Goal: Task Accomplishment & Management: Manage account settings

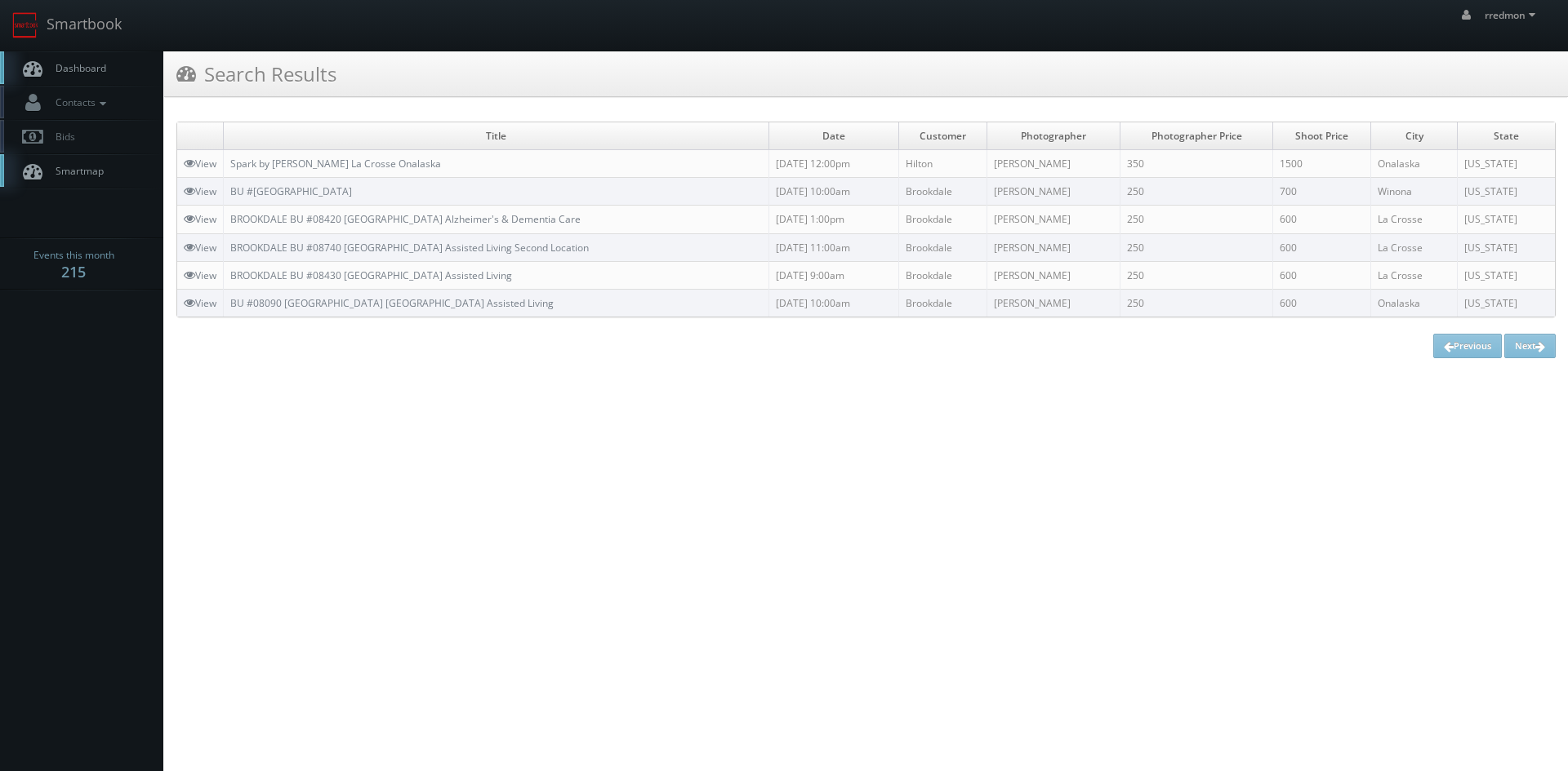
click at [96, 72] on span "Dashboard" at bounding box center [77, 68] width 59 height 14
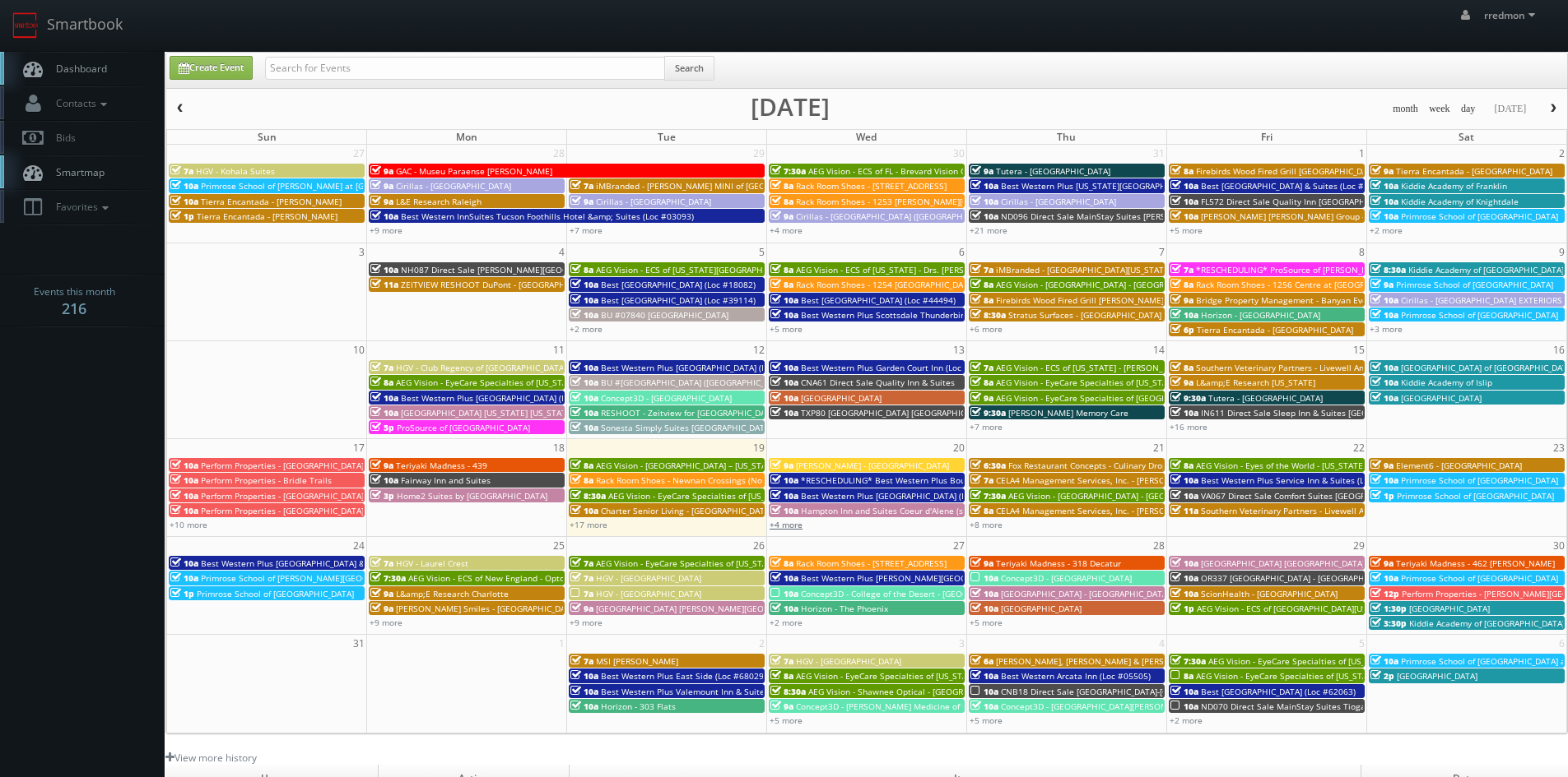
click at [795, 529] on link "+4 more" at bounding box center [786, 525] width 33 height 12
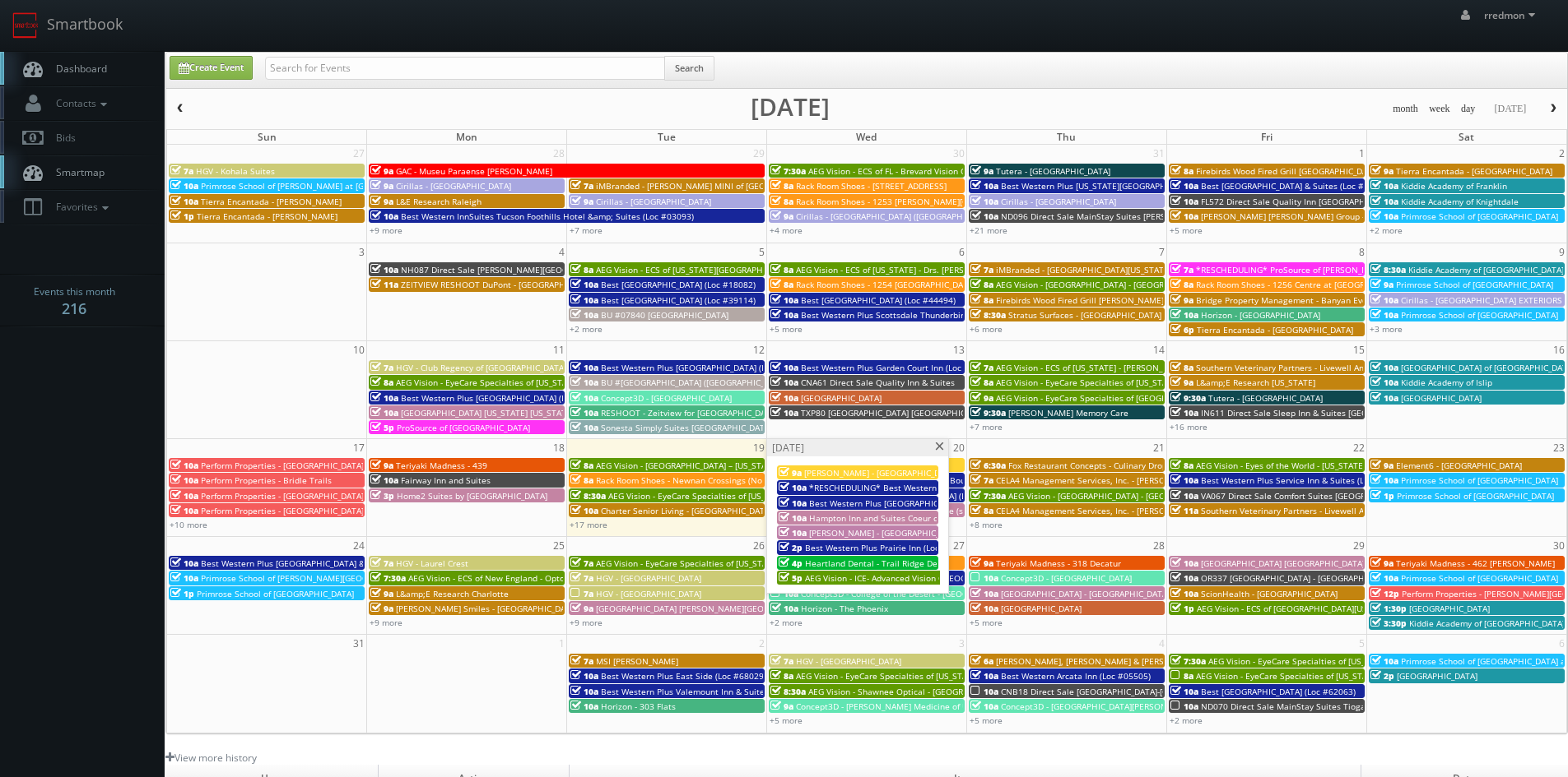
click at [941, 442] on span at bounding box center [939, 446] width 11 height 9
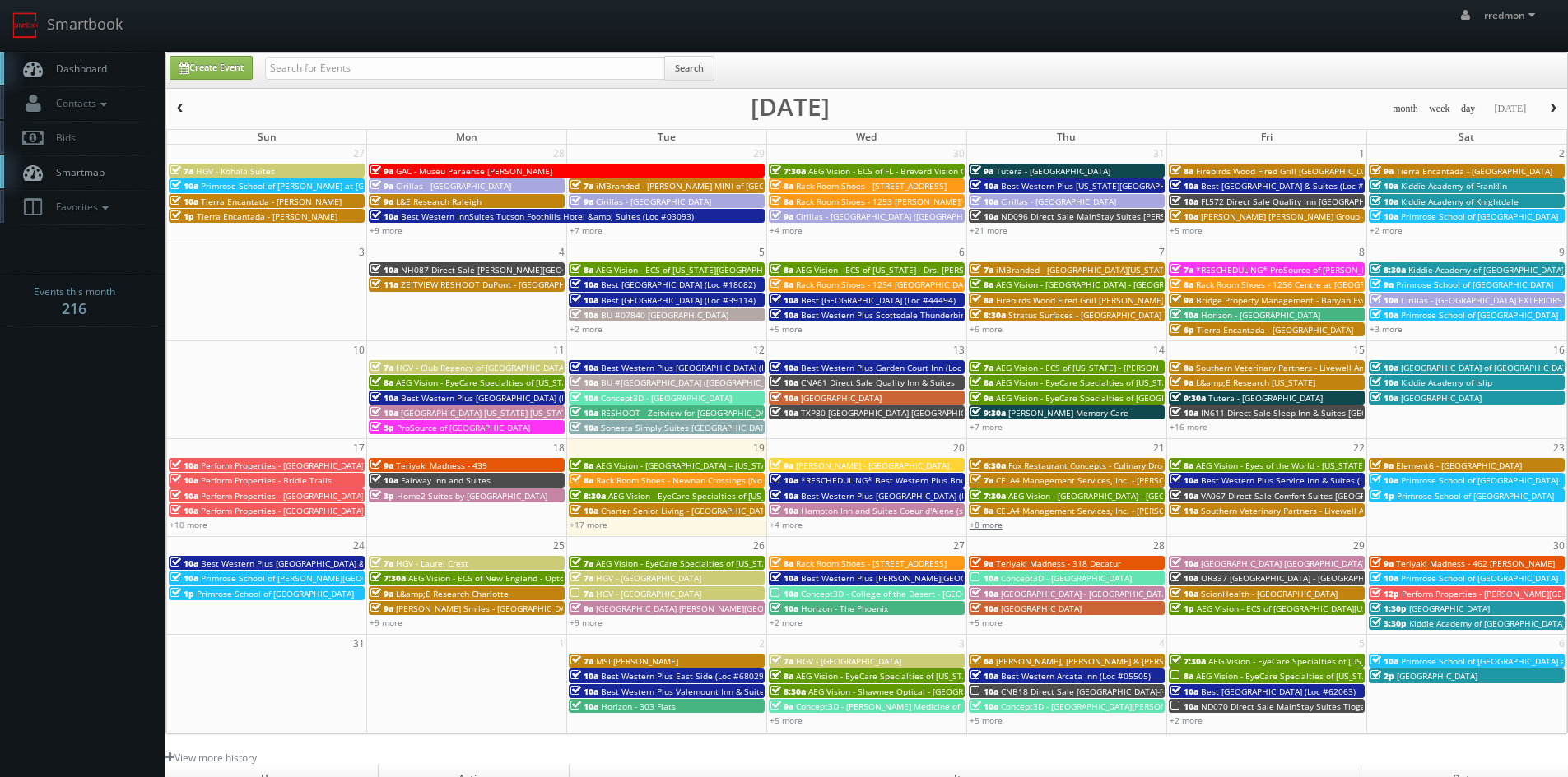
click at [980, 525] on link "+8 more" at bounding box center [986, 525] width 33 height 12
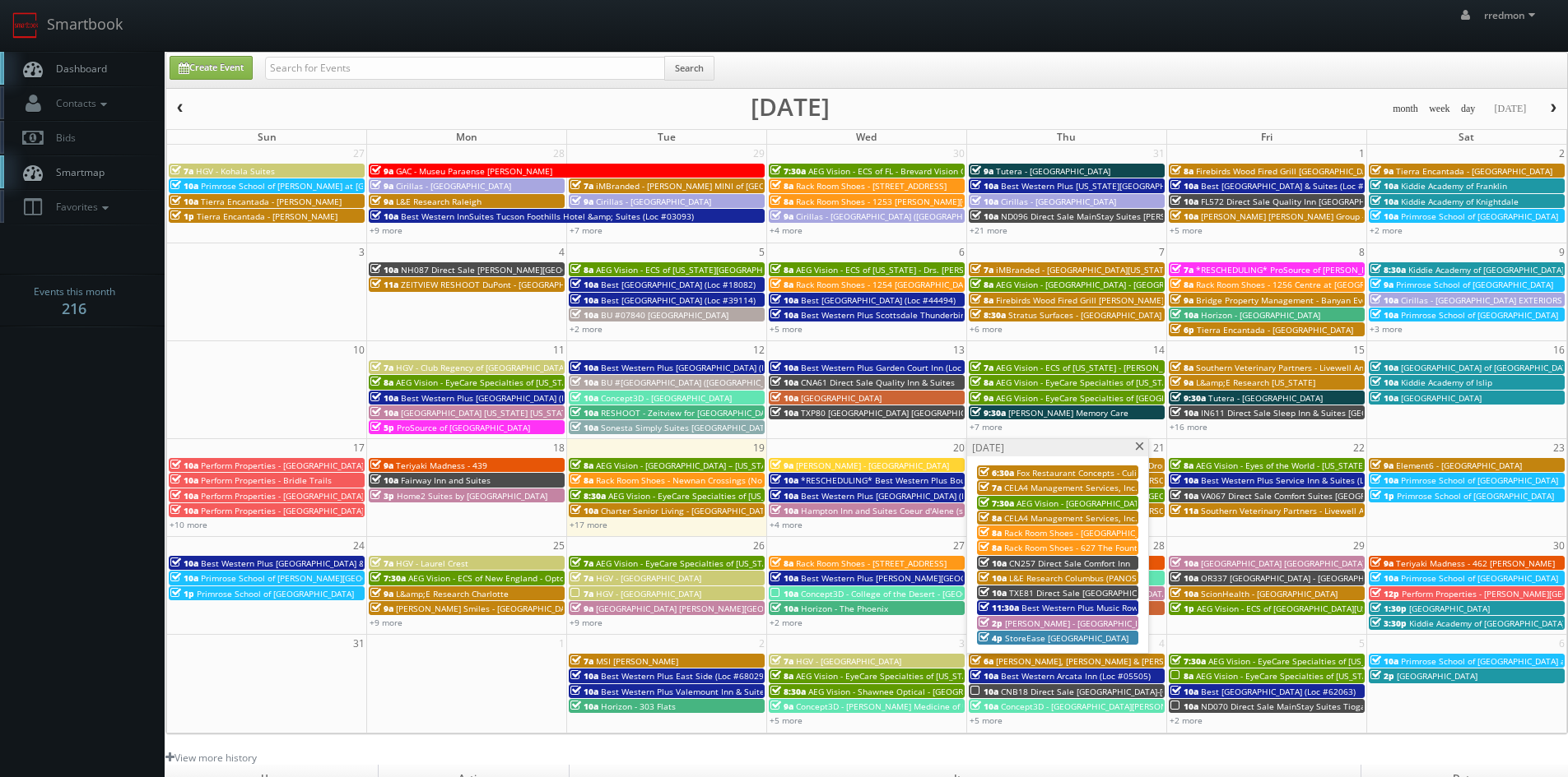
click at [1141, 447] on span at bounding box center [1139, 446] width 11 height 9
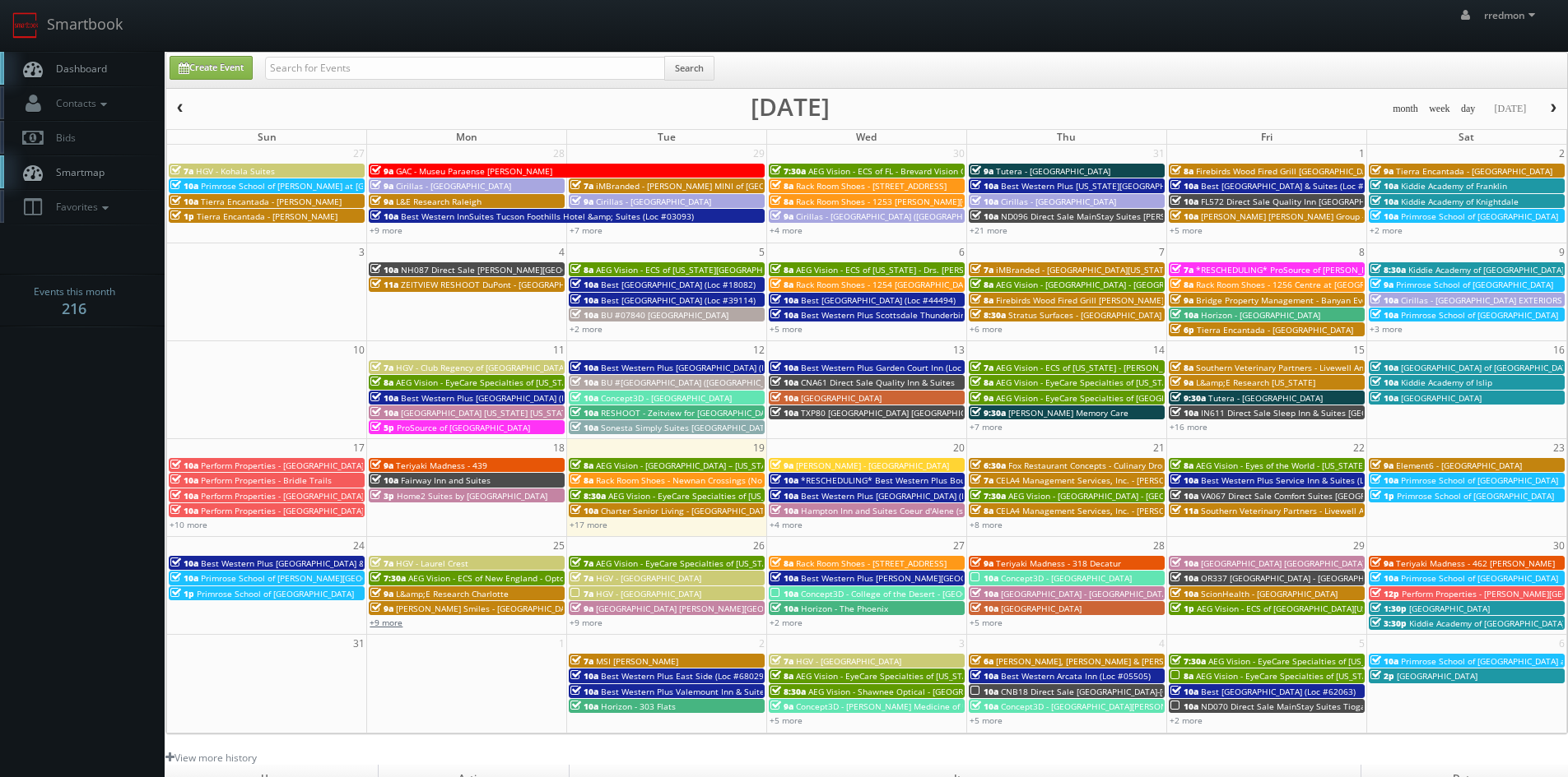
click at [395, 622] on link "+9 more" at bounding box center [386, 623] width 33 height 12
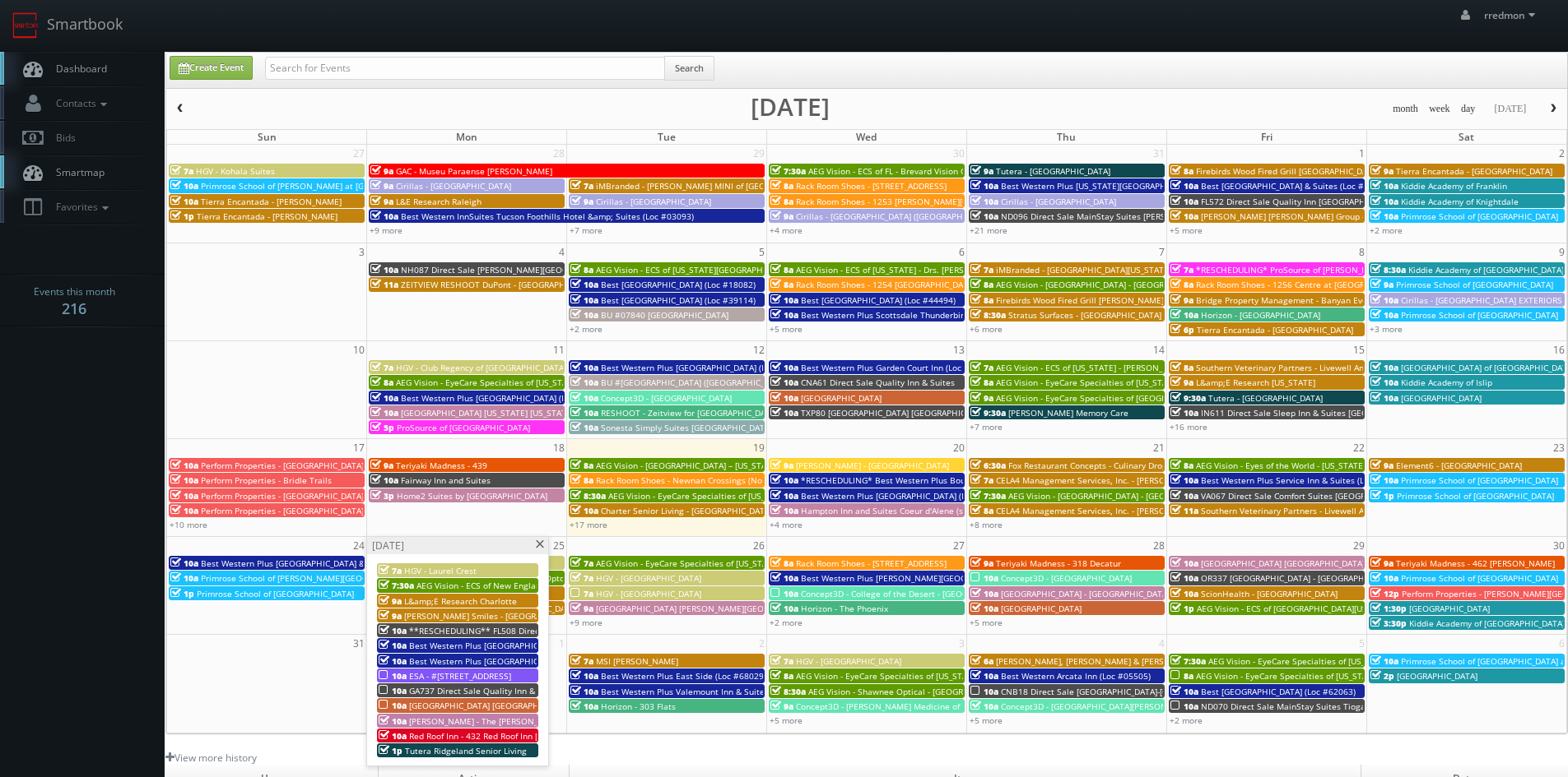
click at [442, 686] on span "GA737 Direct Sale Quality Inn & Suites [GEOGRAPHIC_DATA] [GEOGRAPHIC_DATA] I-75" at bounding box center [578, 691] width 337 height 12
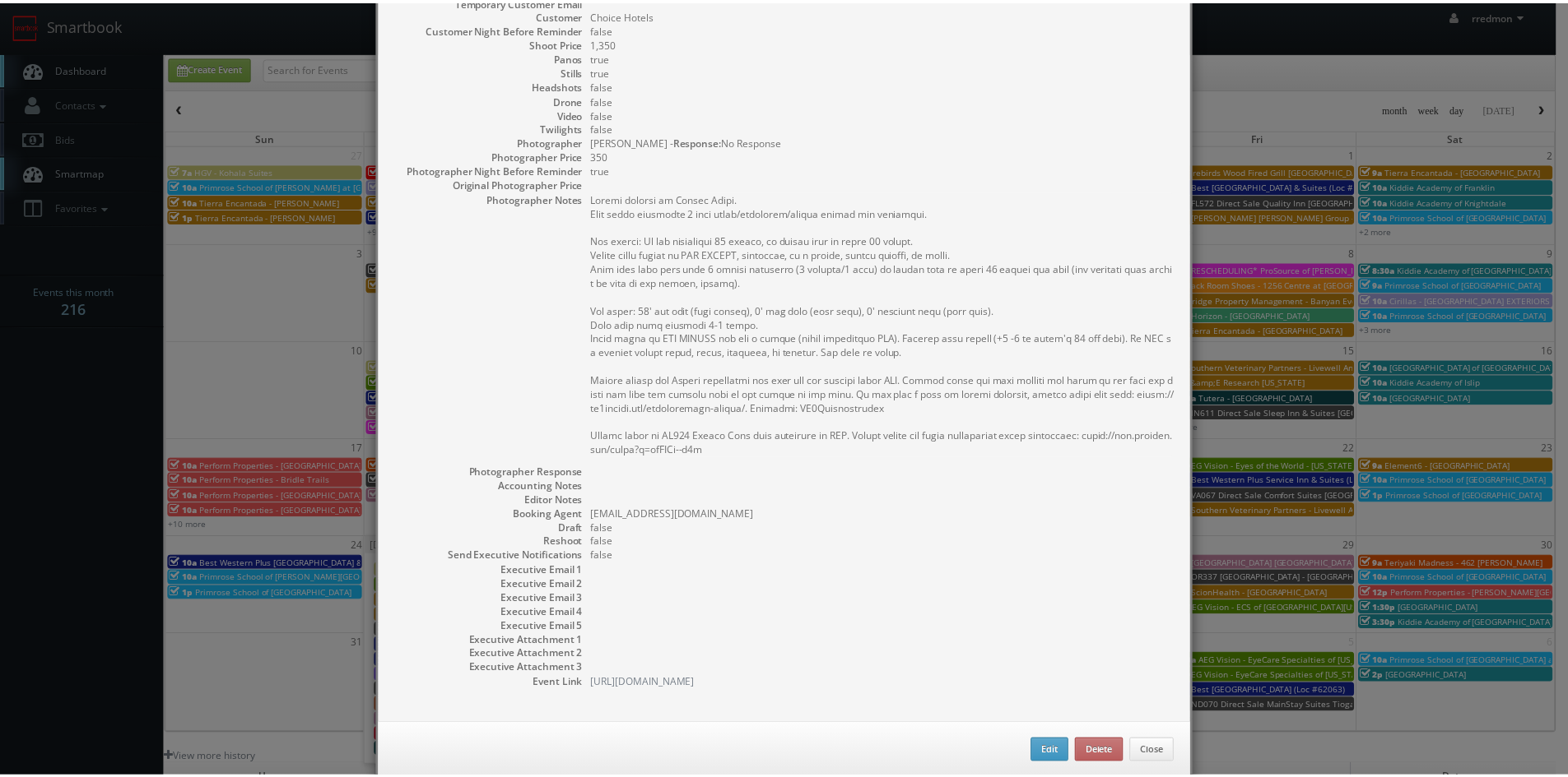
scroll to position [277, 0]
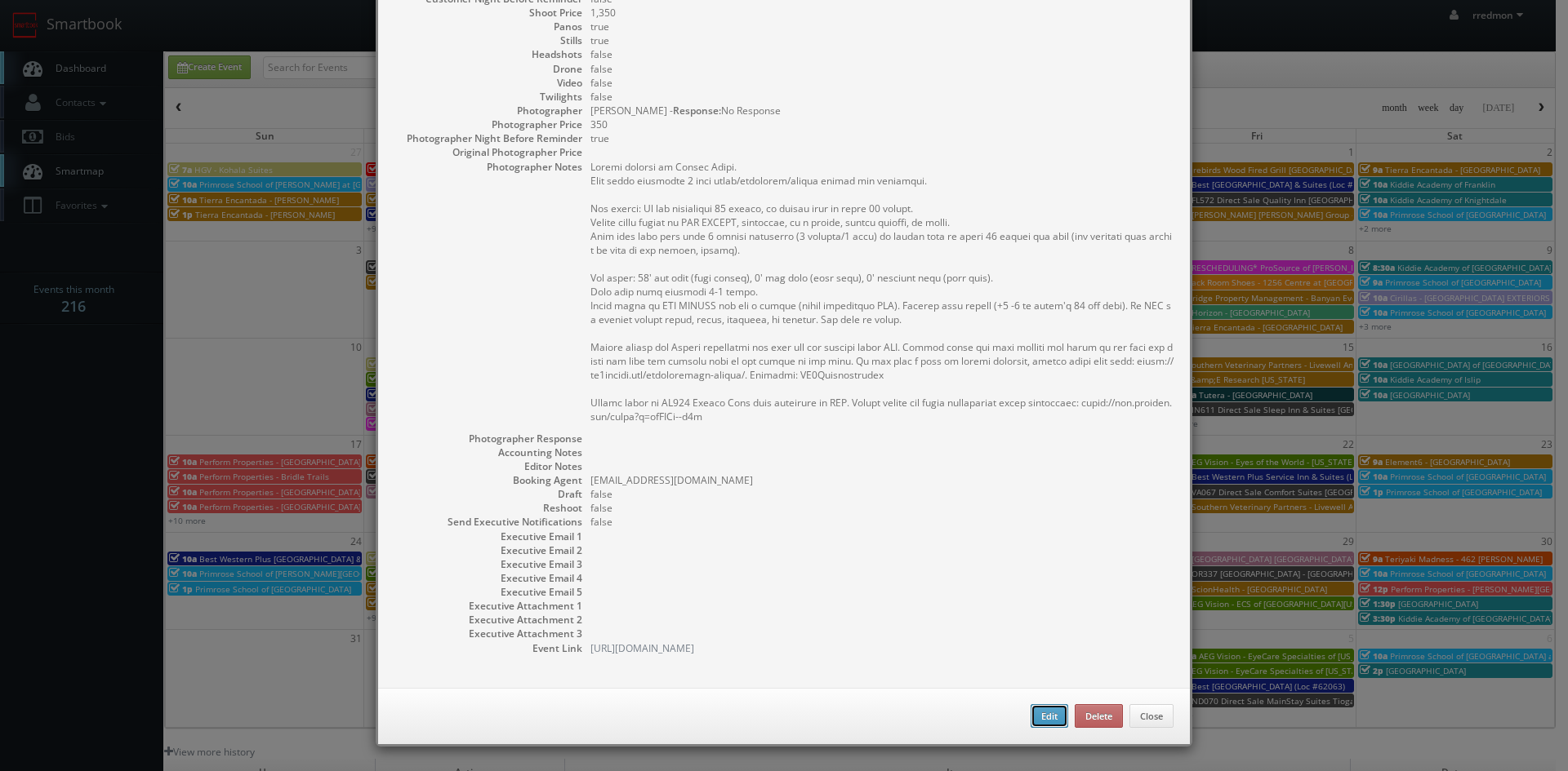
click at [1030, 717] on button "Edit" at bounding box center [1049, 717] width 38 height 25
type input "GA737 Direct Sale Quality Inn & Suites [GEOGRAPHIC_DATA] [GEOGRAPHIC_DATA] I-75"
type input "7325 Davidson Pkwy North"
type input "Stockbridge"
type input "30281"
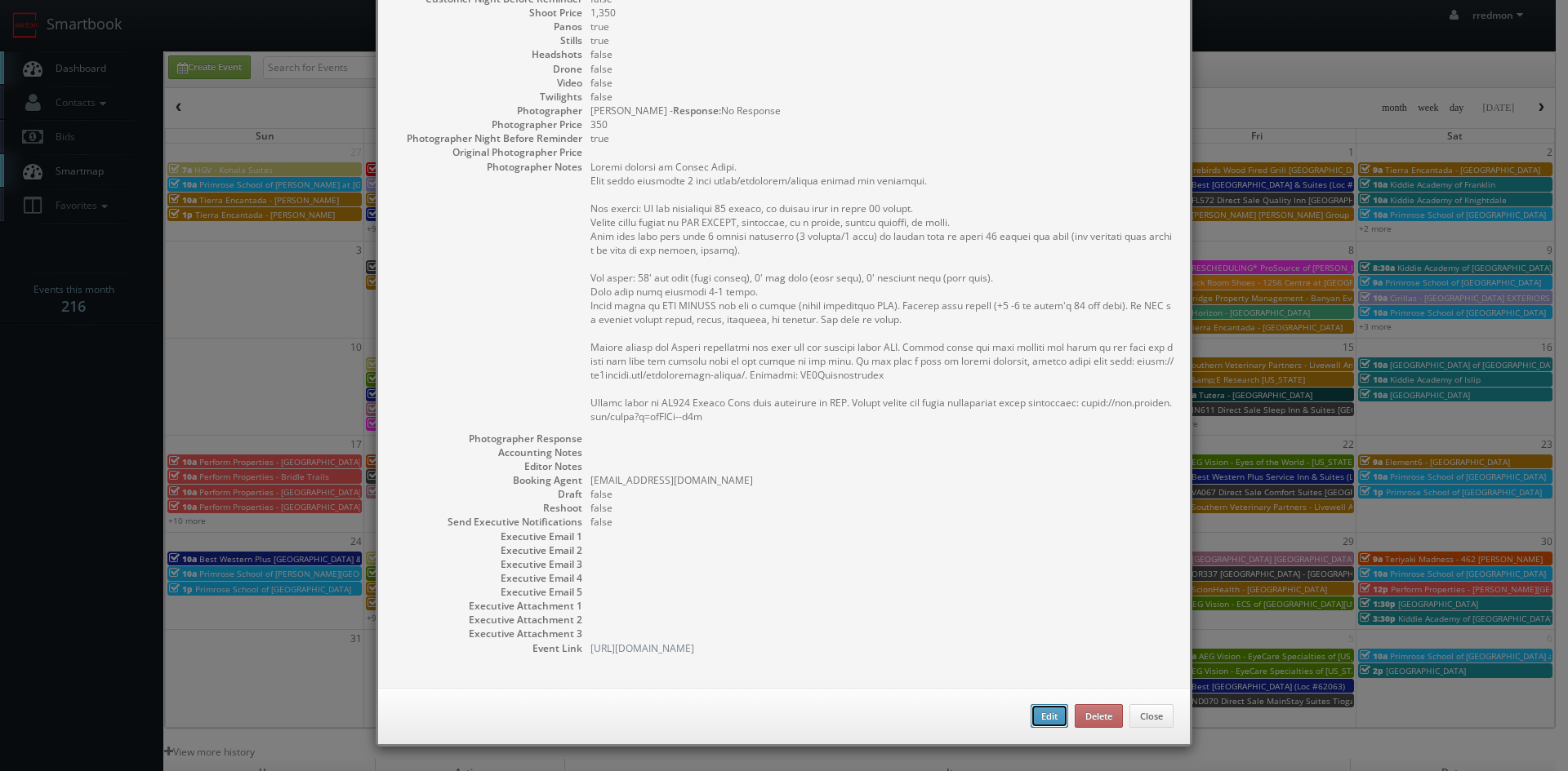
type input "1,350"
checkbox input "true"
type input "08/25/2025"
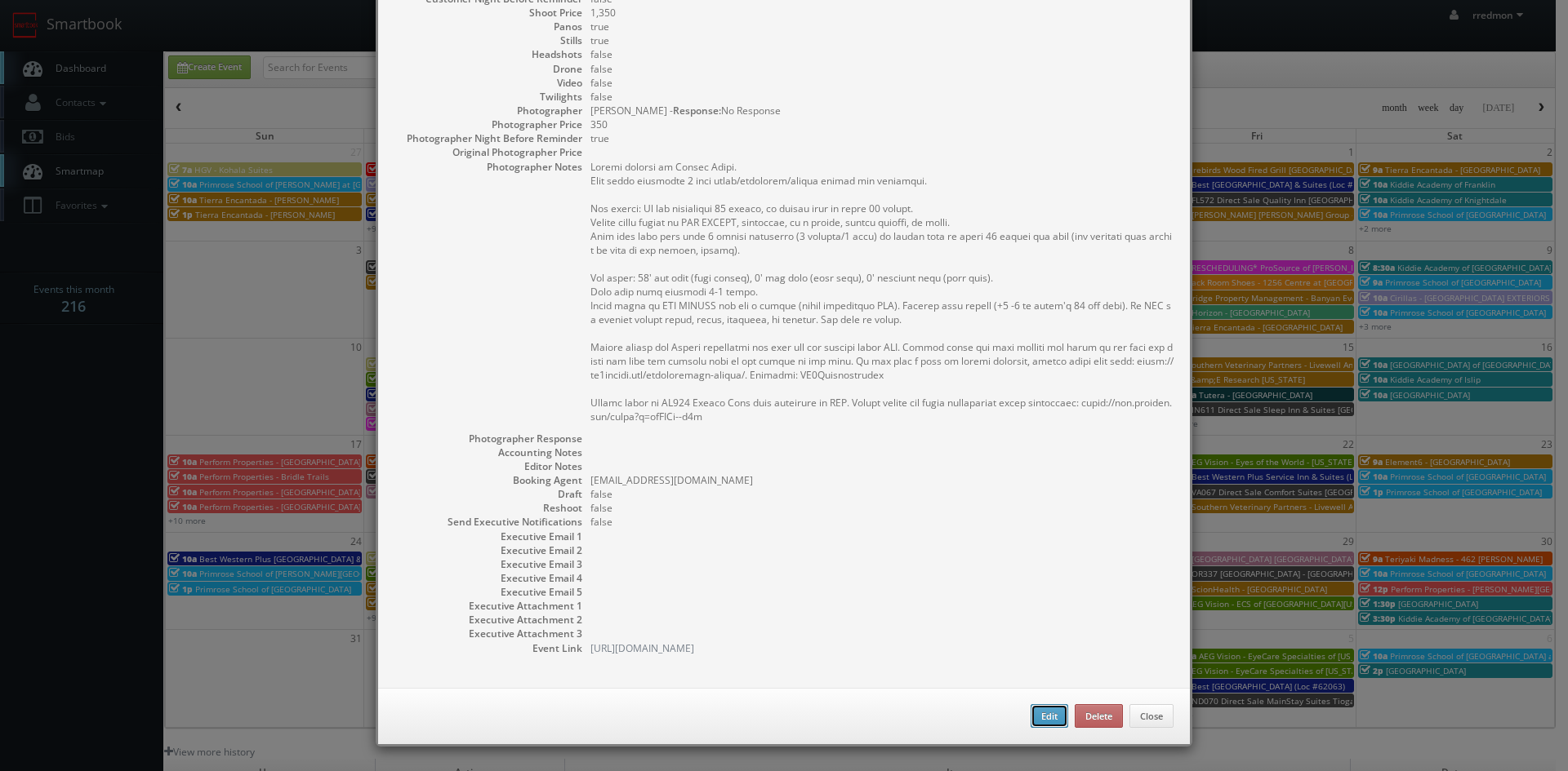
type input "10:00am"
checkbox input "true"
type textarea "Onsite contact is Mangal Patel. Full shoot including 5 room types/exteriors/com…"
type input "1,350"
type input "350"
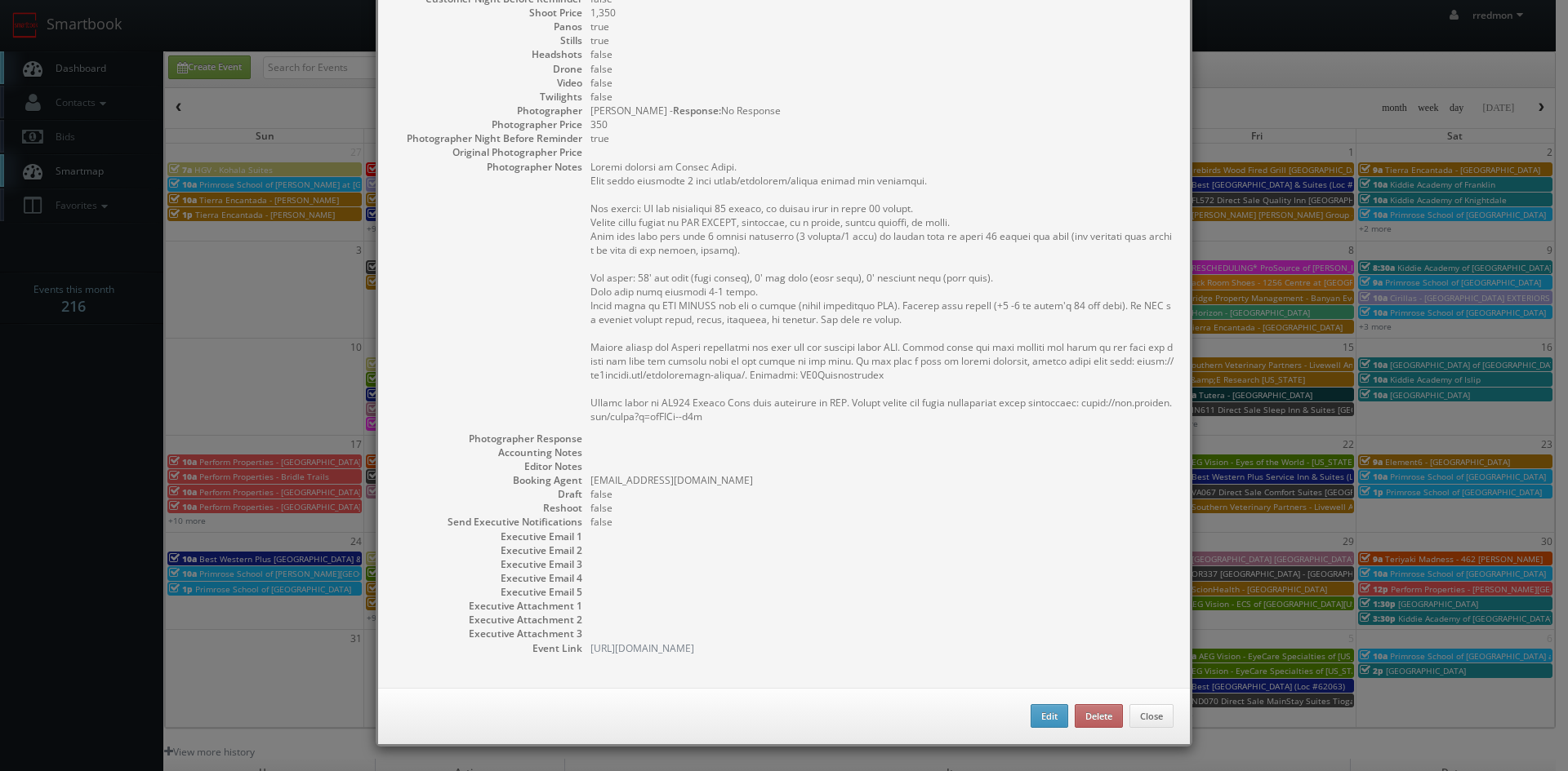
select select "[US_STATE]"
select select "fake69@mg.cs3calendar.com"
select select "kevinbradleyphoto@gmail.com"
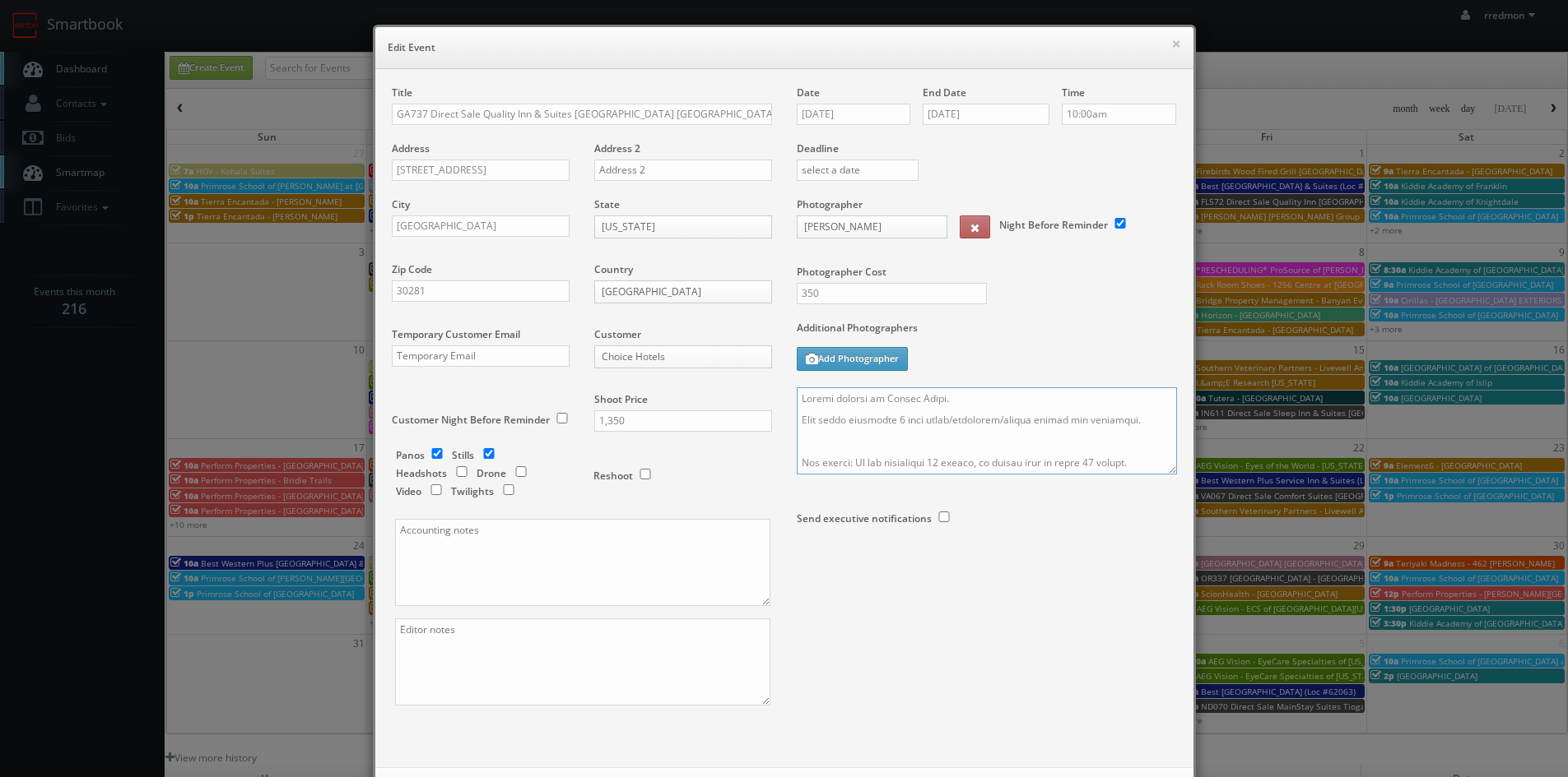
click at [796, 400] on textarea at bounding box center [986, 431] width 380 height 87
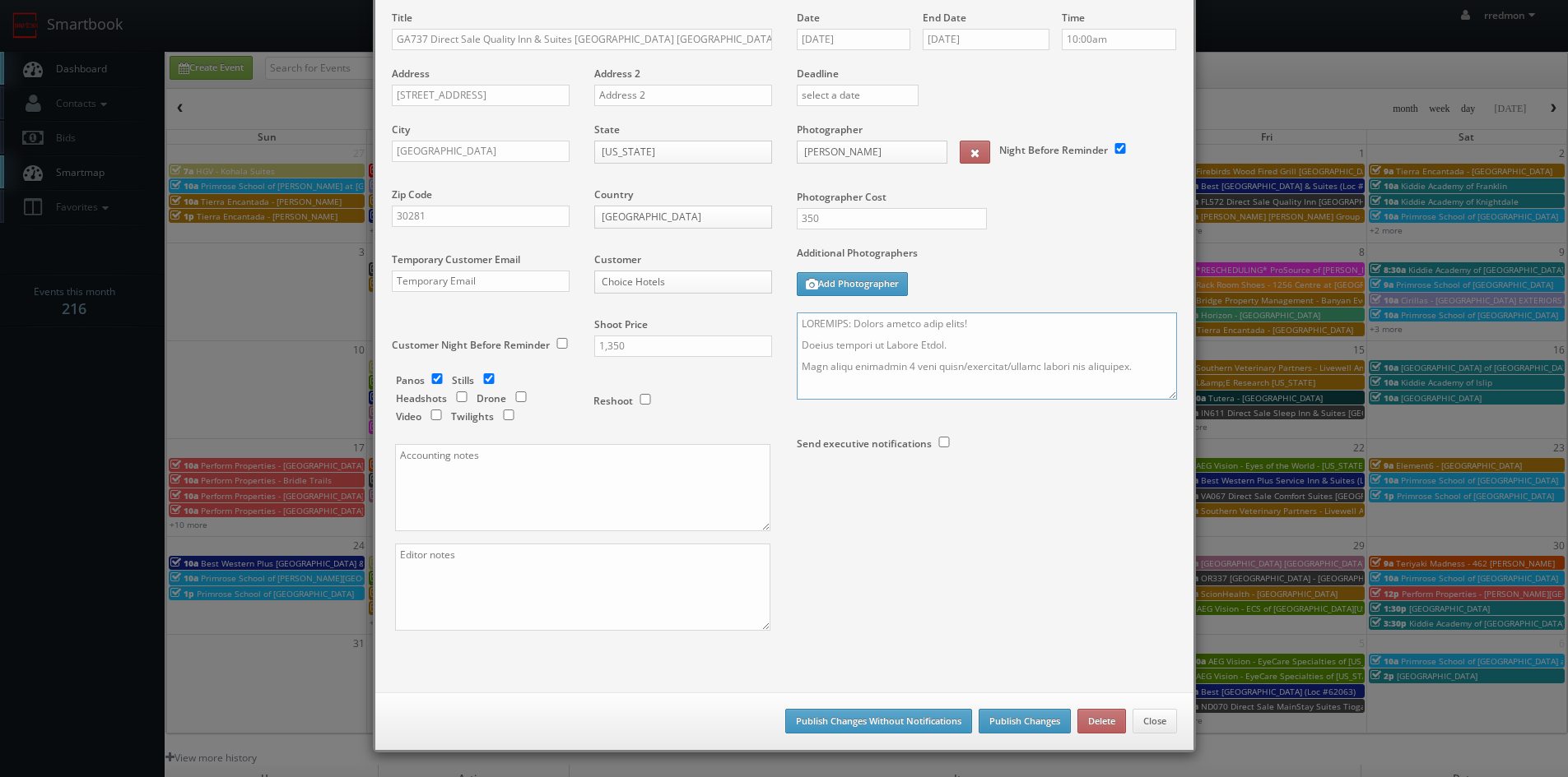
type textarea "REMINDER: Please accept this shoot! Onsite contact is Mangal Patel. Full shoot …"
click at [1015, 728] on button "Publish Changes" at bounding box center [1025, 722] width 92 height 25
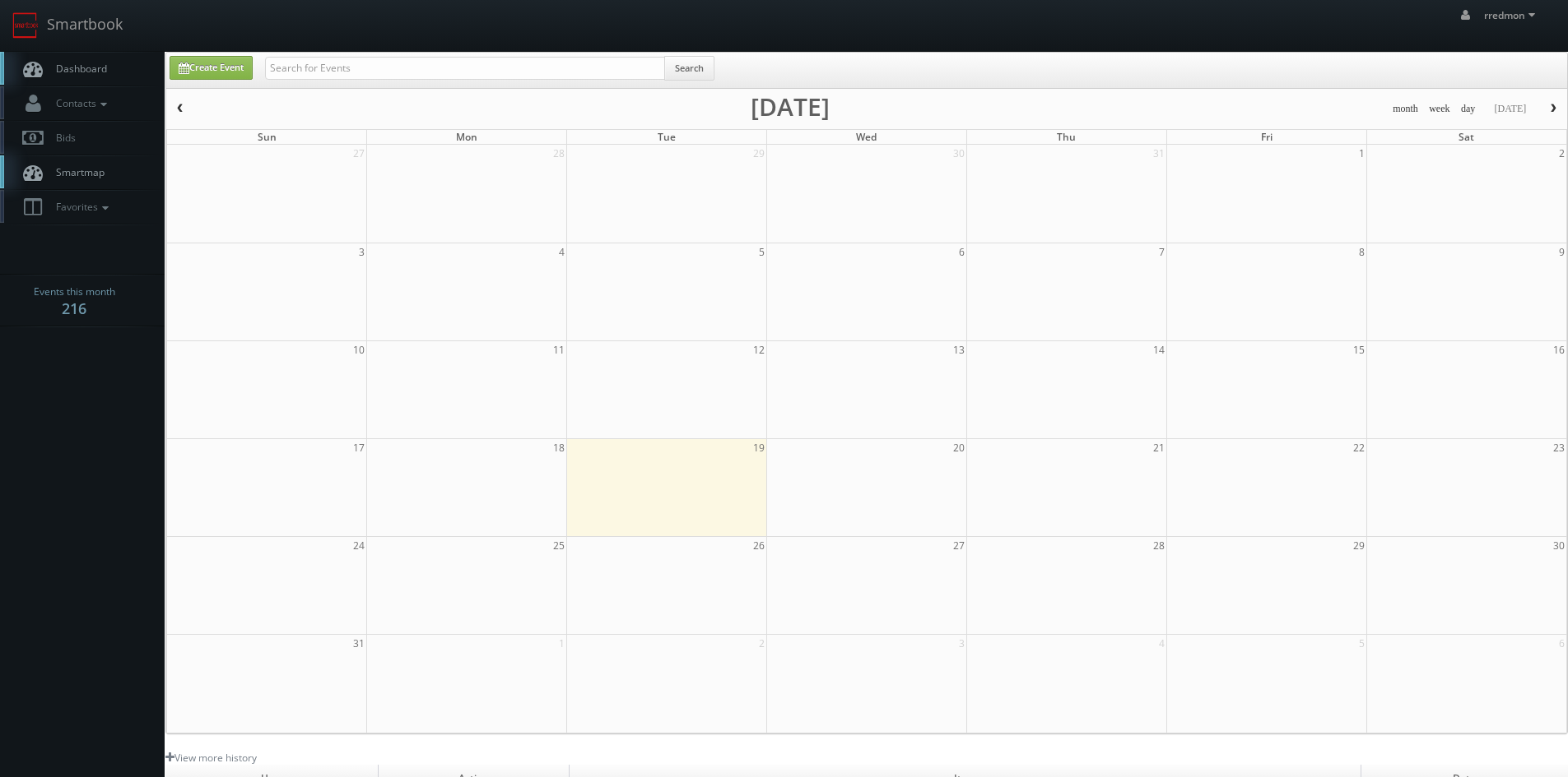
click at [98, 64] on span "Dashboard" at bounding box center [78, 68] width 59 height 14
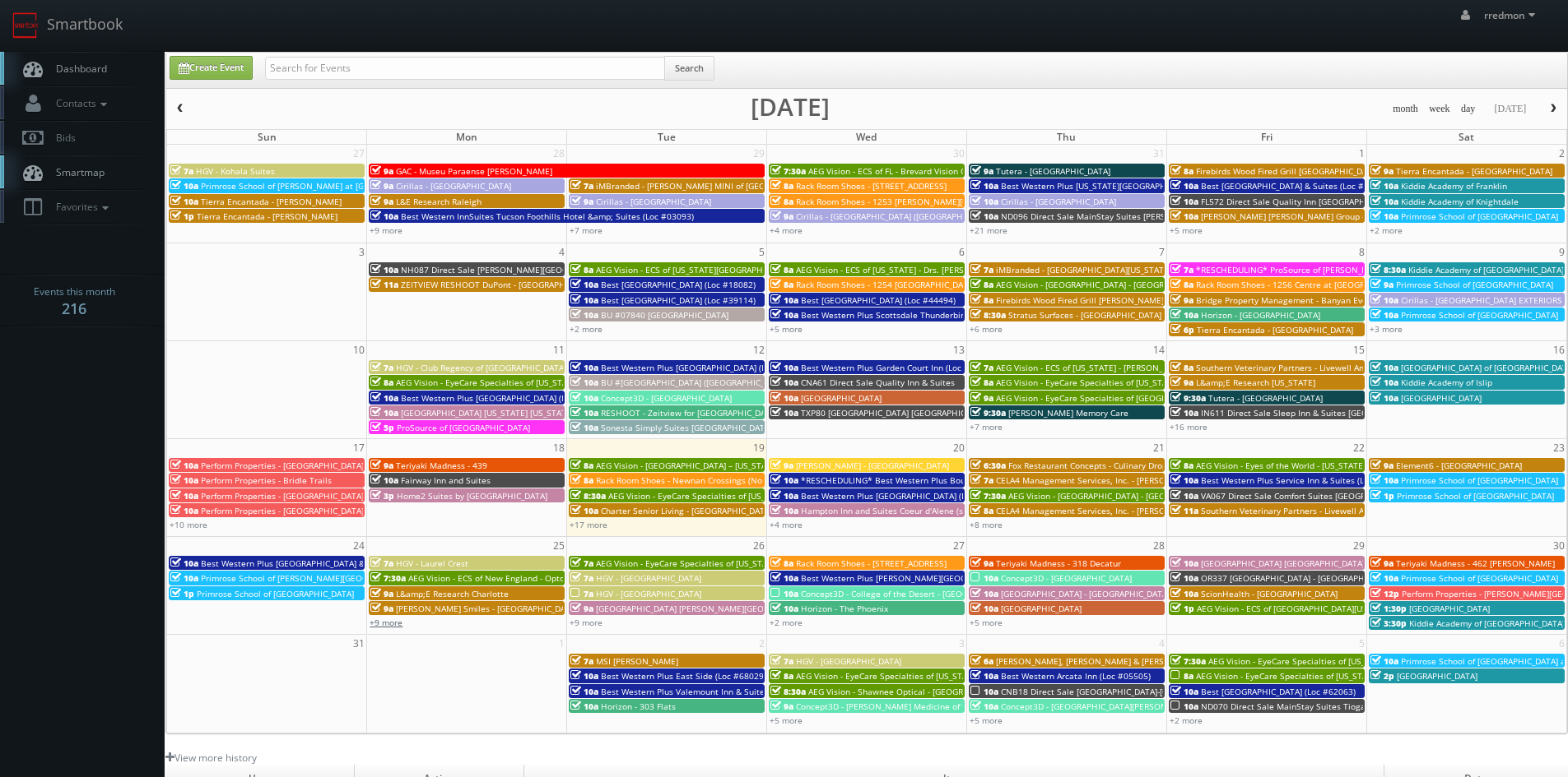
click at [398, 623] on link "+9 more" at bounding box center [386, 623] width 33 height 12
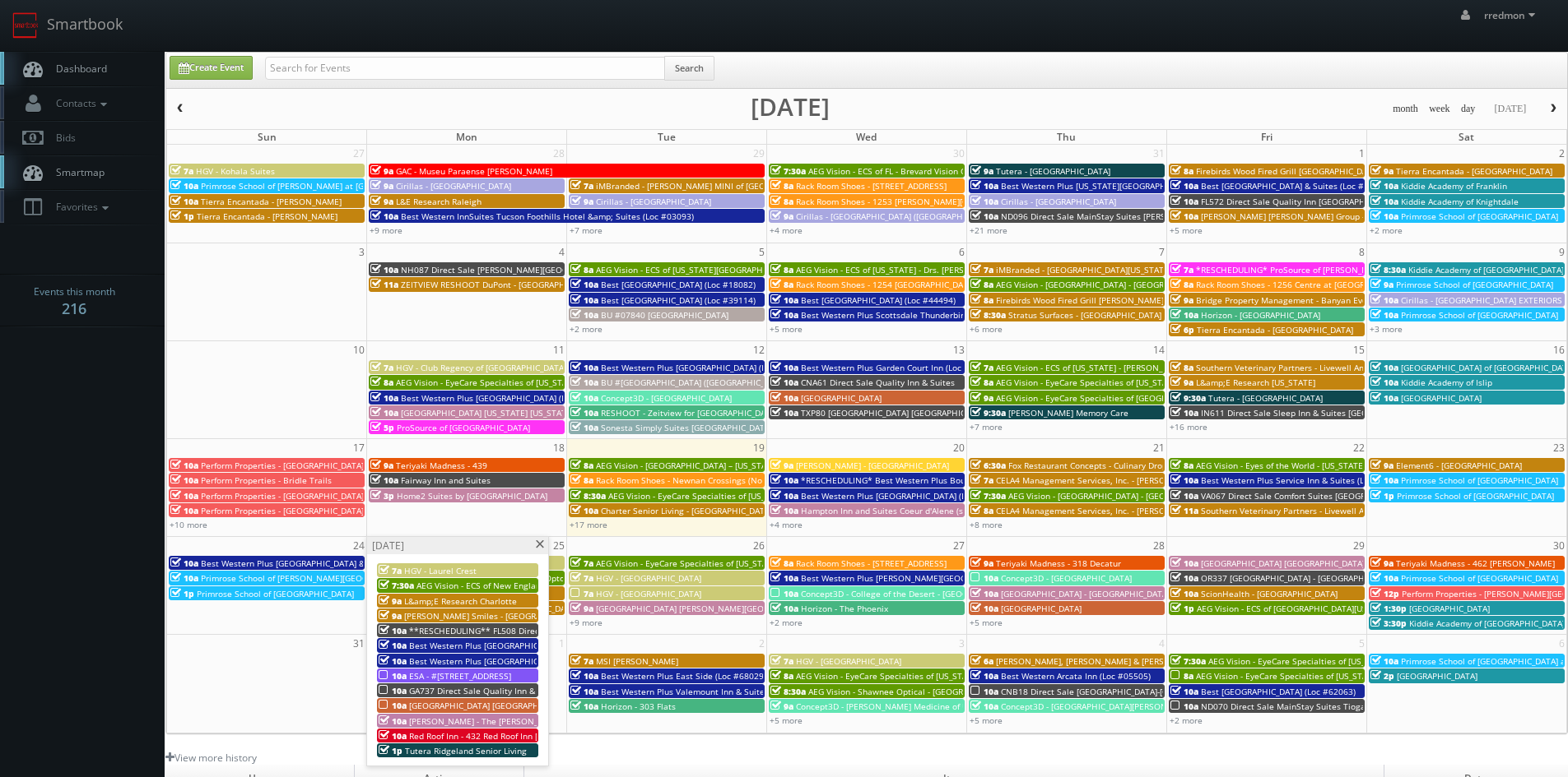
click at [440, 704] on span "[GEOGRAPHIC_DATA] [GEOGRAPHIC_DATA] - [GEOGRAPHIC_DATA]" at bounding box center [535, 706] width 252 height 12
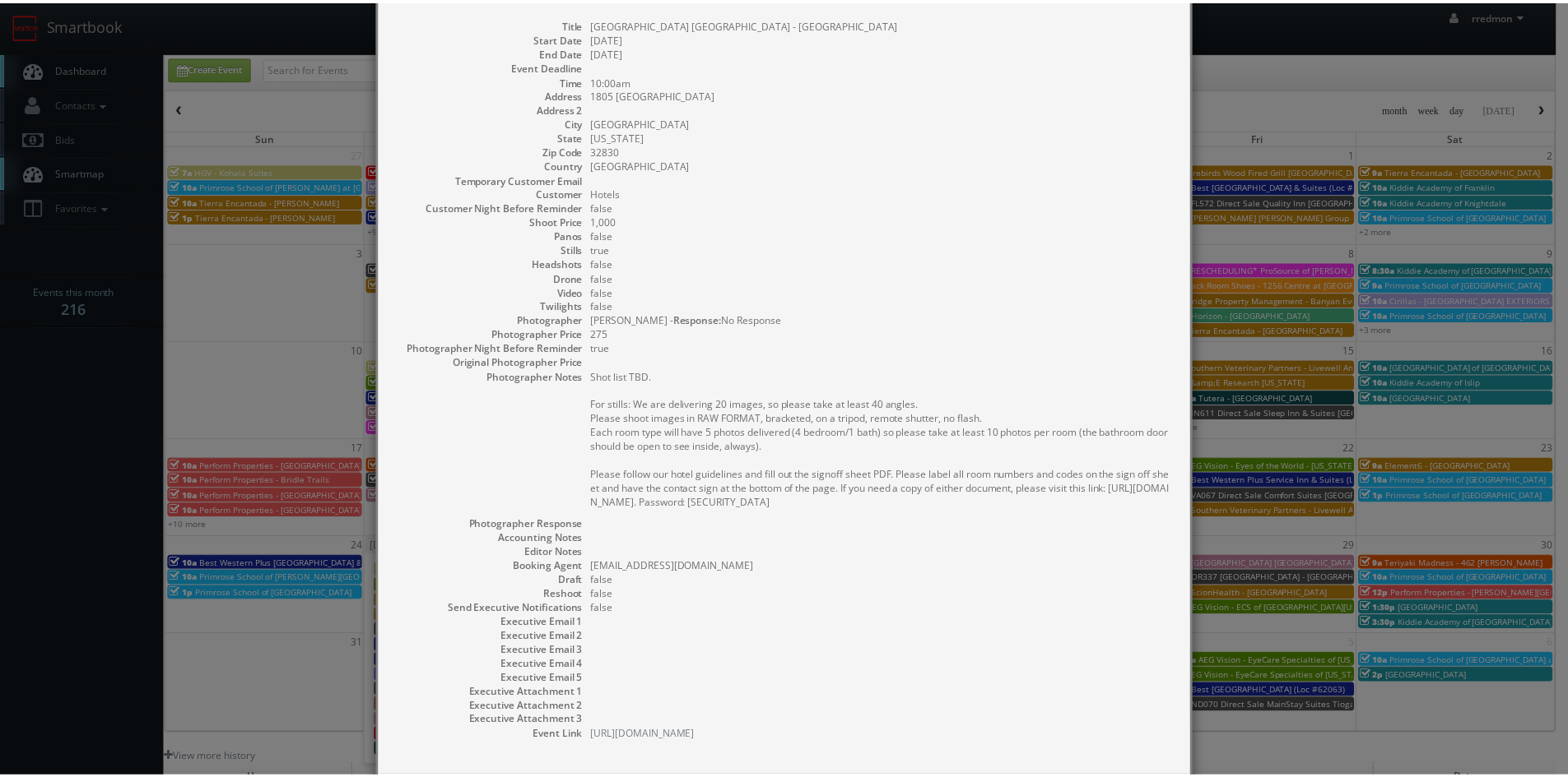
scroll to position [151, 0]
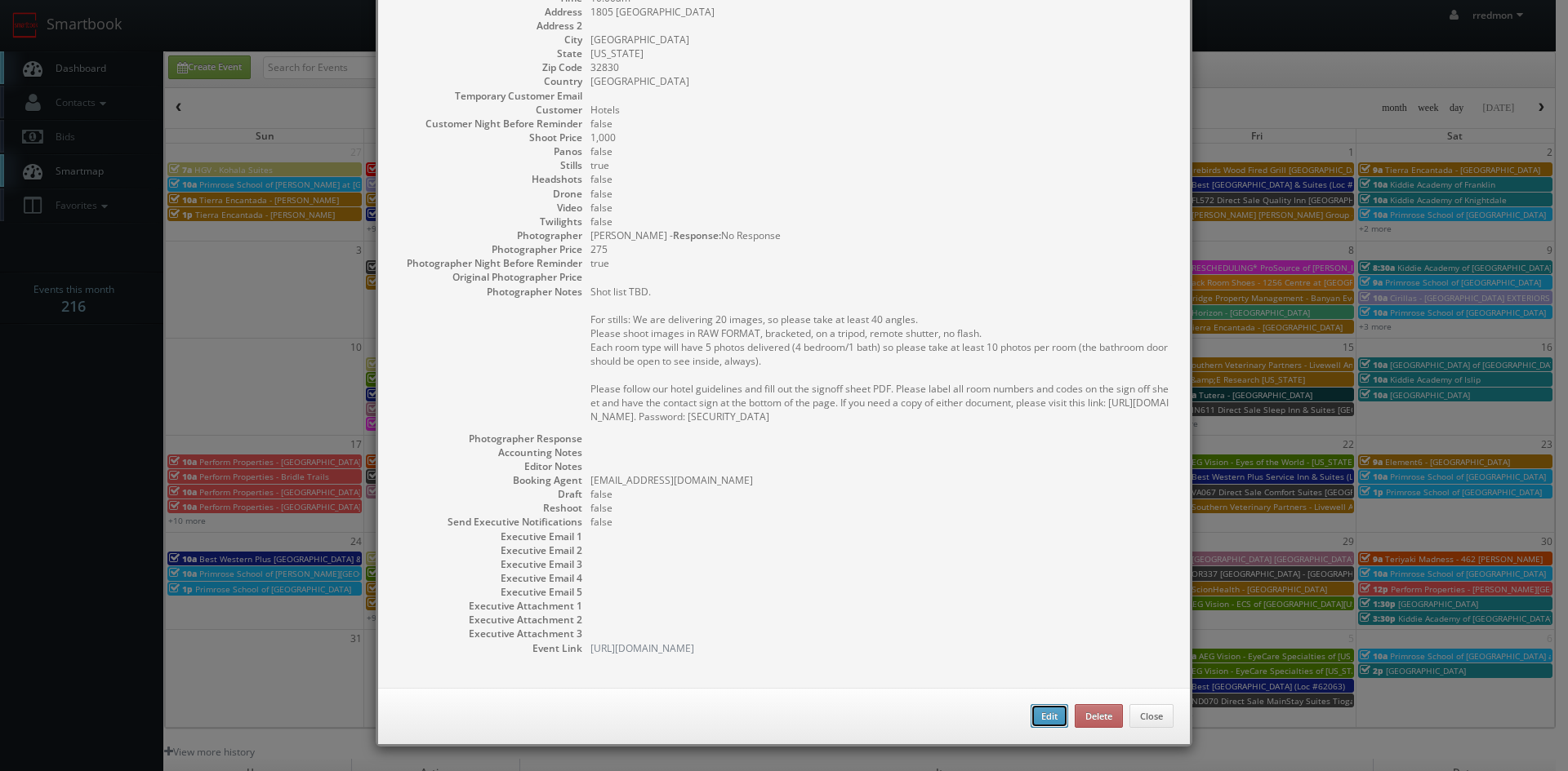
click at [1032, 721] on button "Edit" at bounding box center [1049, 717] width 38 height 25
type input "[GEOGRAPHIC_DATA] [GEOGRAPHIC_DATA] - [GEOGRAPHIC_DATA]"
type input "1805 Hotel Plaza Blvd"
type input "Lake Buena Vista"
type input "32830"
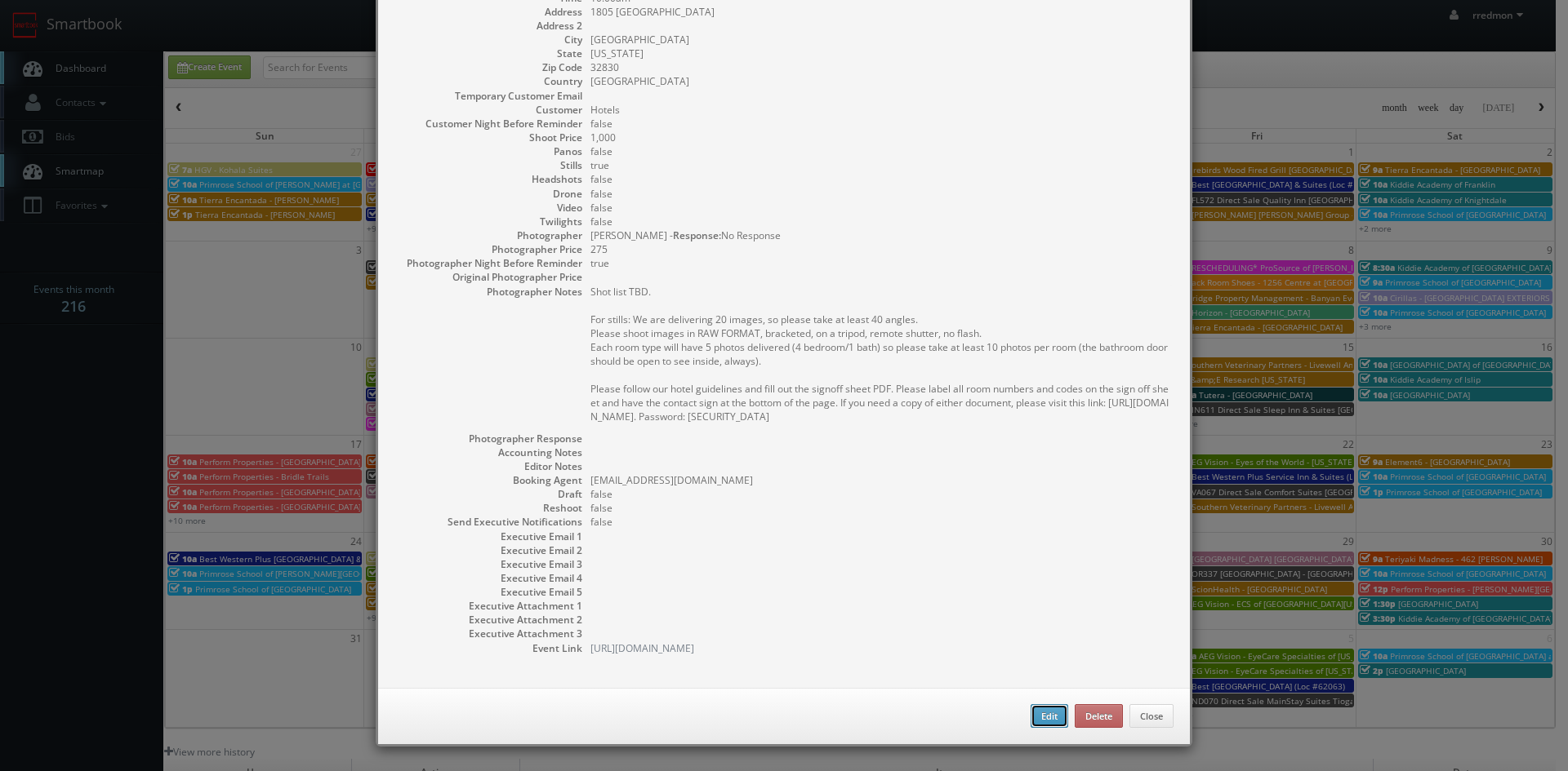
type input "1,000"
checkbox input "true"
type input "08/25/2025"
type input "10:00am"
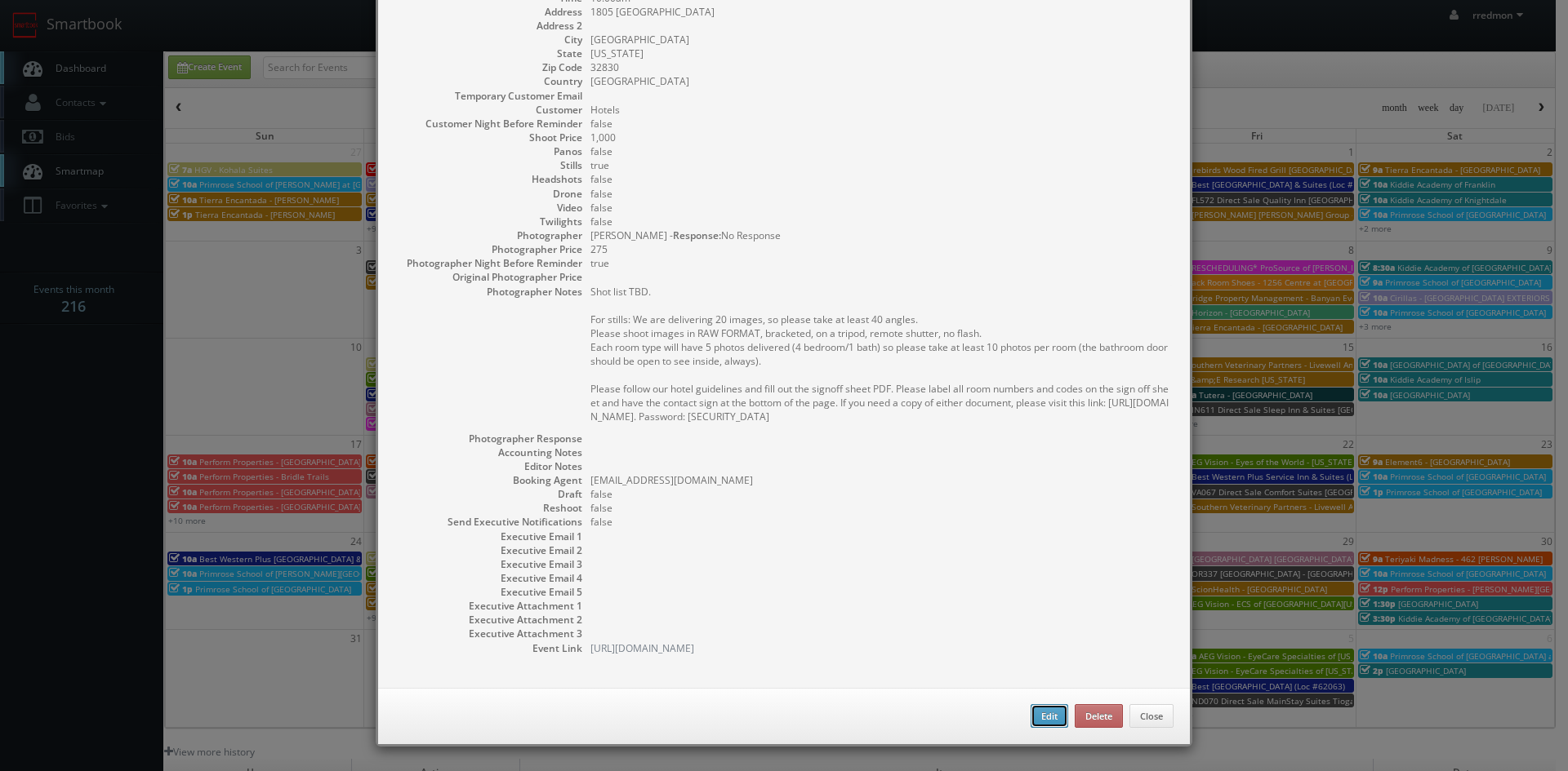
checkbox input "true"
type textarea "Shot list TBD. For stills: We are delivering 20 images, so please take at least…"
type input "1,000"
type input "275"
select select "[US_STATE]"
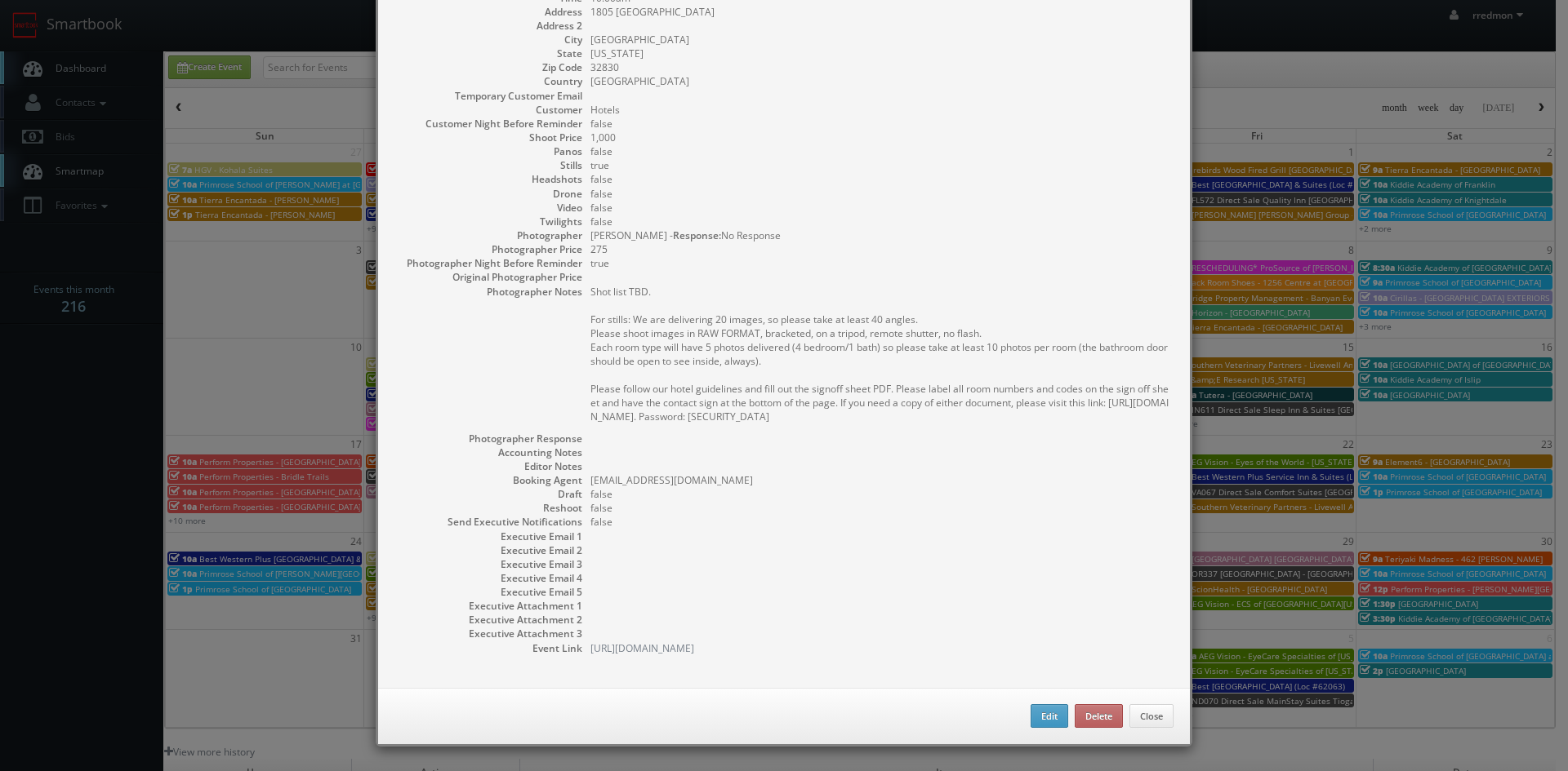
select select "fake1989@mg.cs3calendar.com"
select select "tonybrucecat@gmail.com"
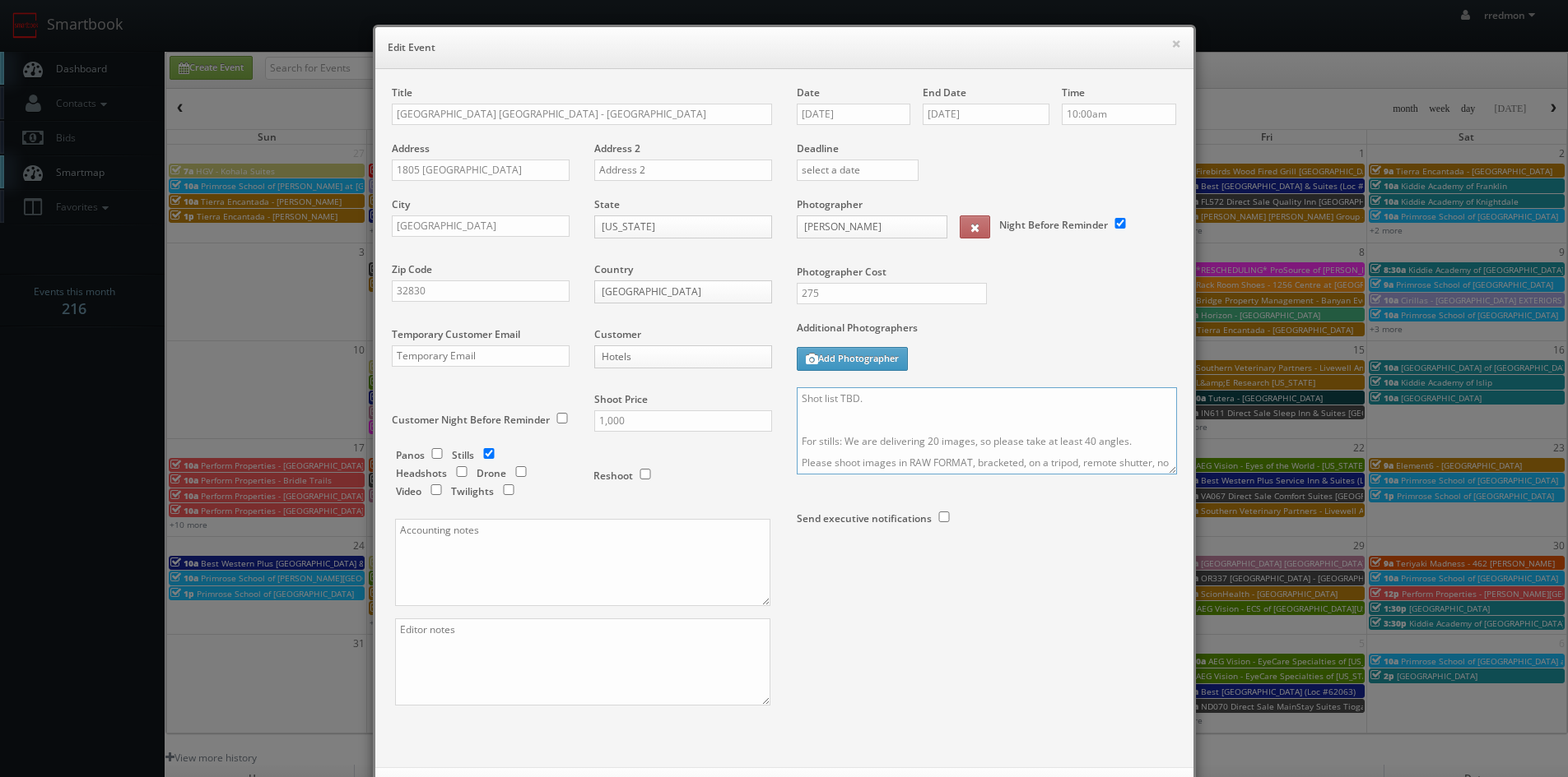
click at [796, 398] on textarea "Shot list TBD. For stills: We are delivering 20 images, so please take at least…" at bounding box center [986, 431] width 380 height 87
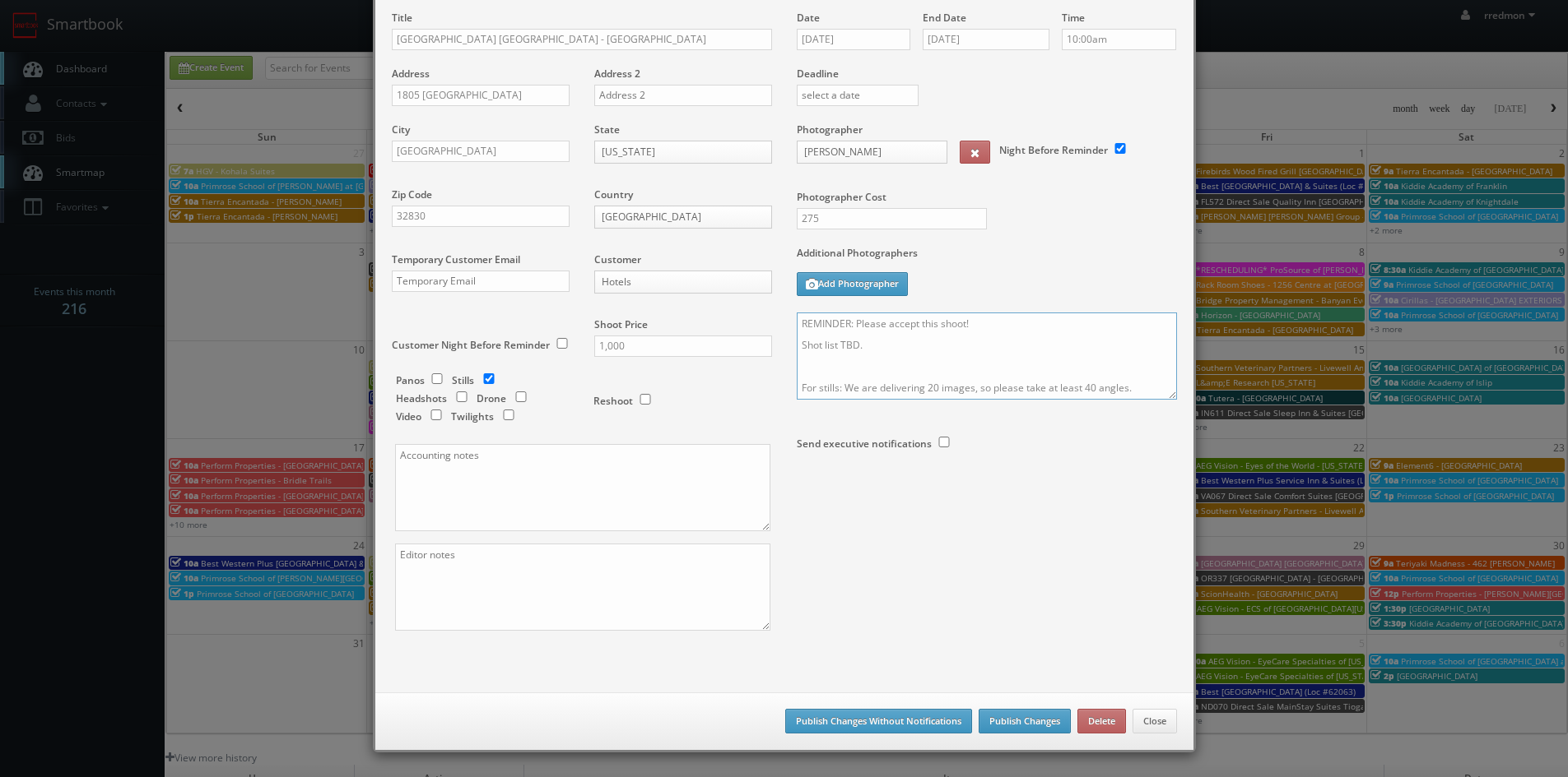
type textarea "REMINDER: Please accept this shoot! Shot list TBD. For stills: We are deliverin…"
click at [1033, 720] on button "Publish Changes" at bounding box center [1025, 722] width 92 height 25
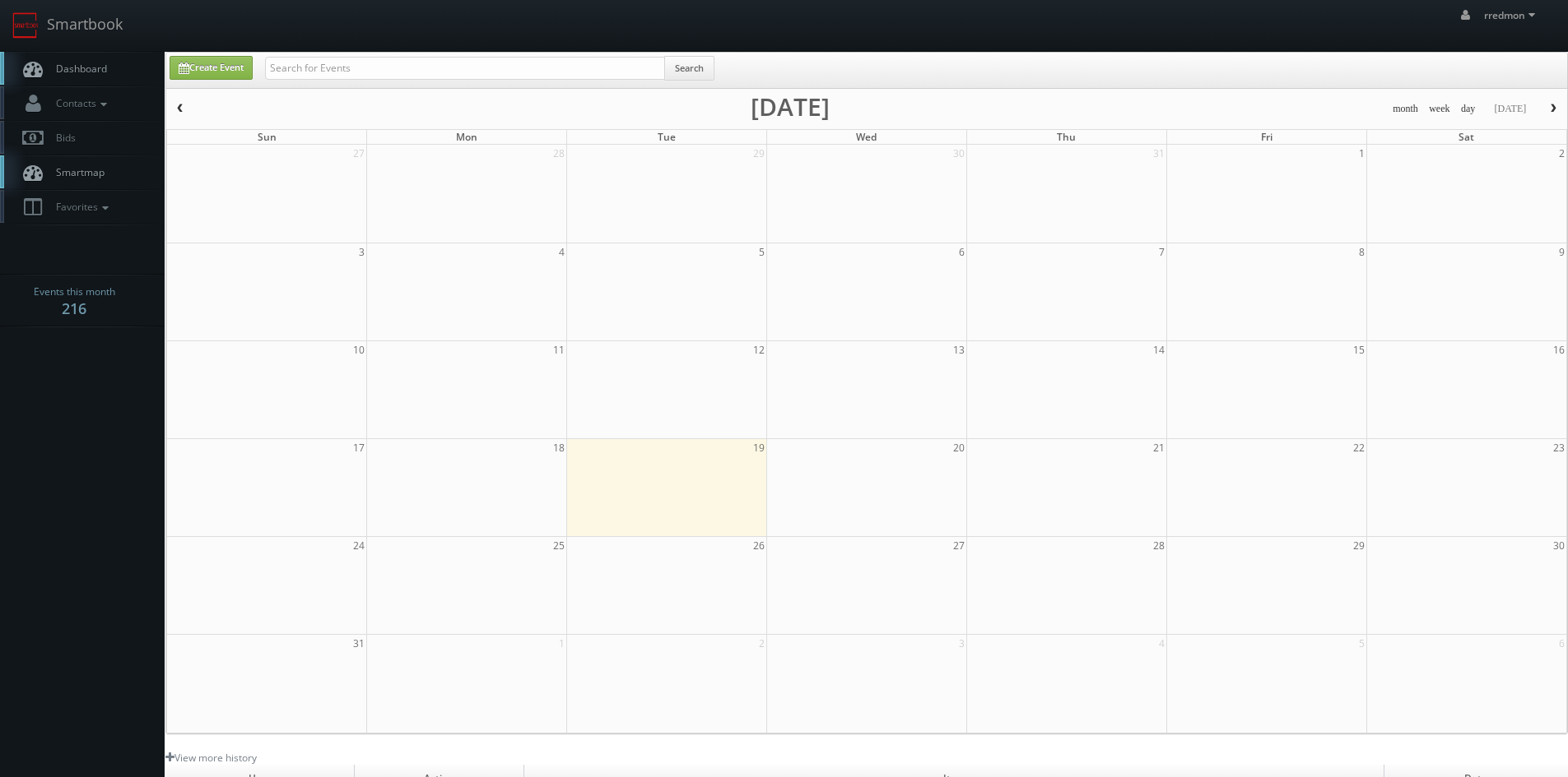
click at [89, 68] on span "Dashboard" at bounding box center [78, 68] width 59 height 14
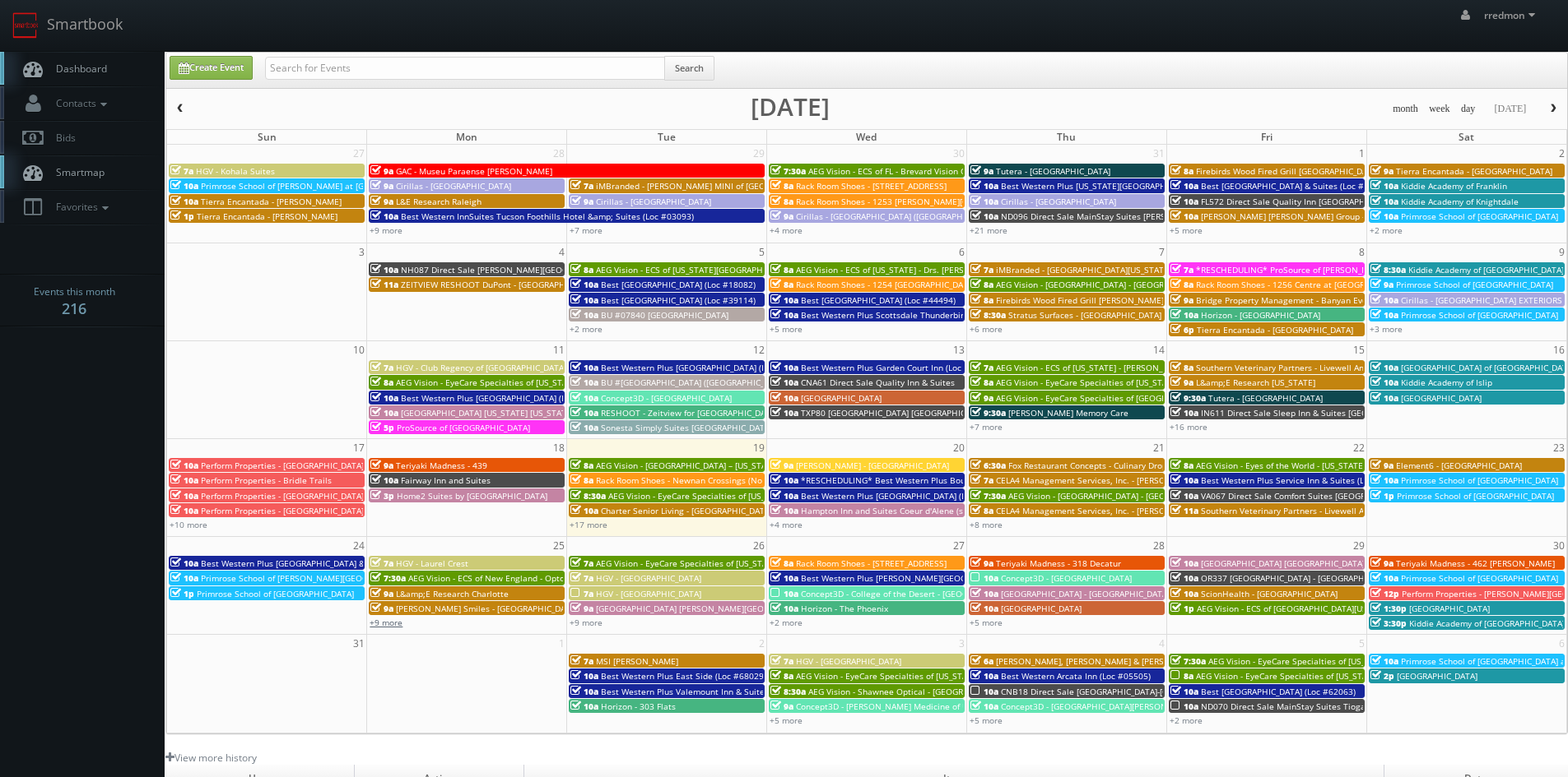
click at [384, 626] on link "+9 more" at bounding box center [386, 623] width 33 height 12
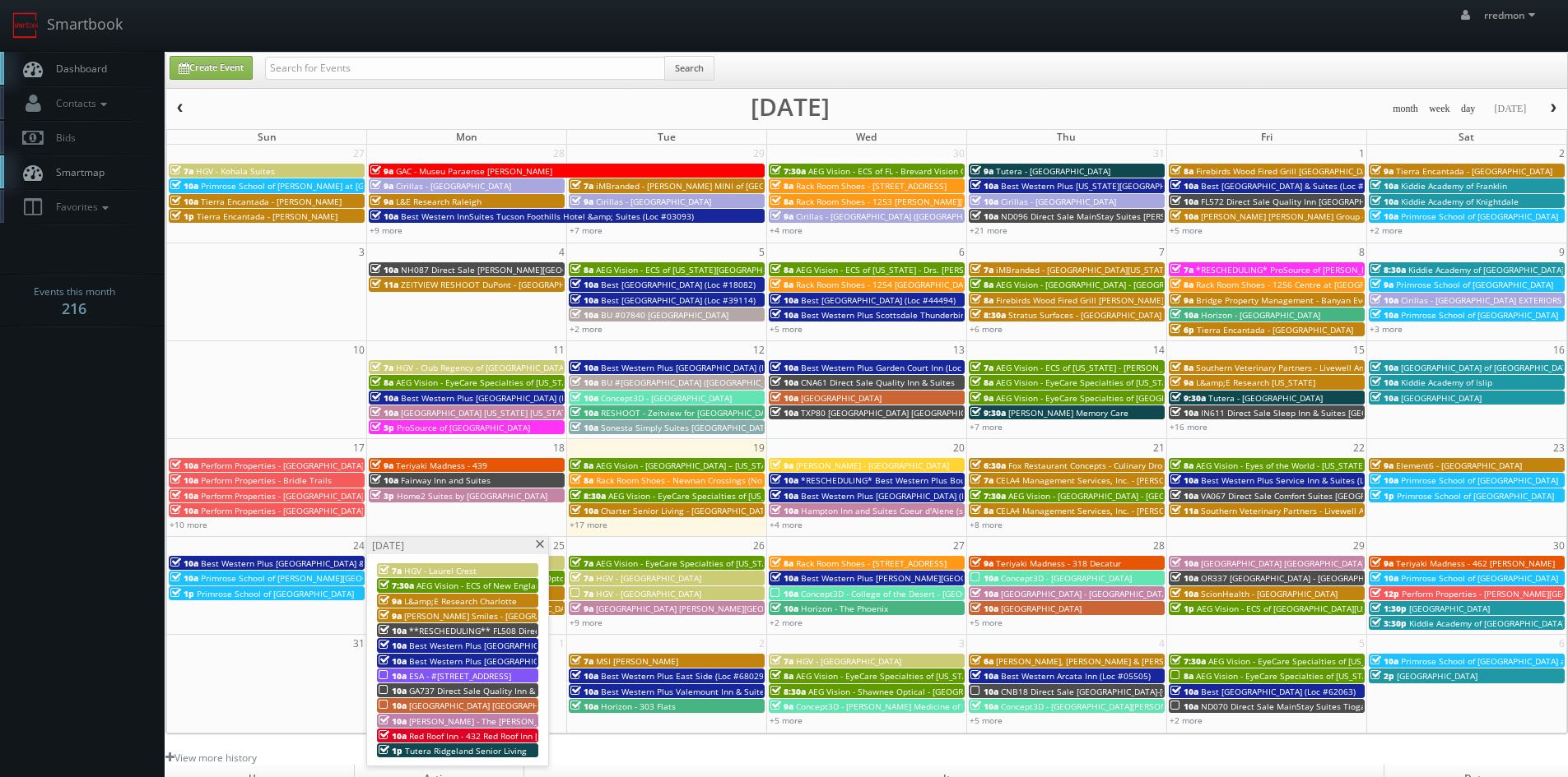
click at [541, 546] on span at bounding box center [539, 544] width 11 height 9
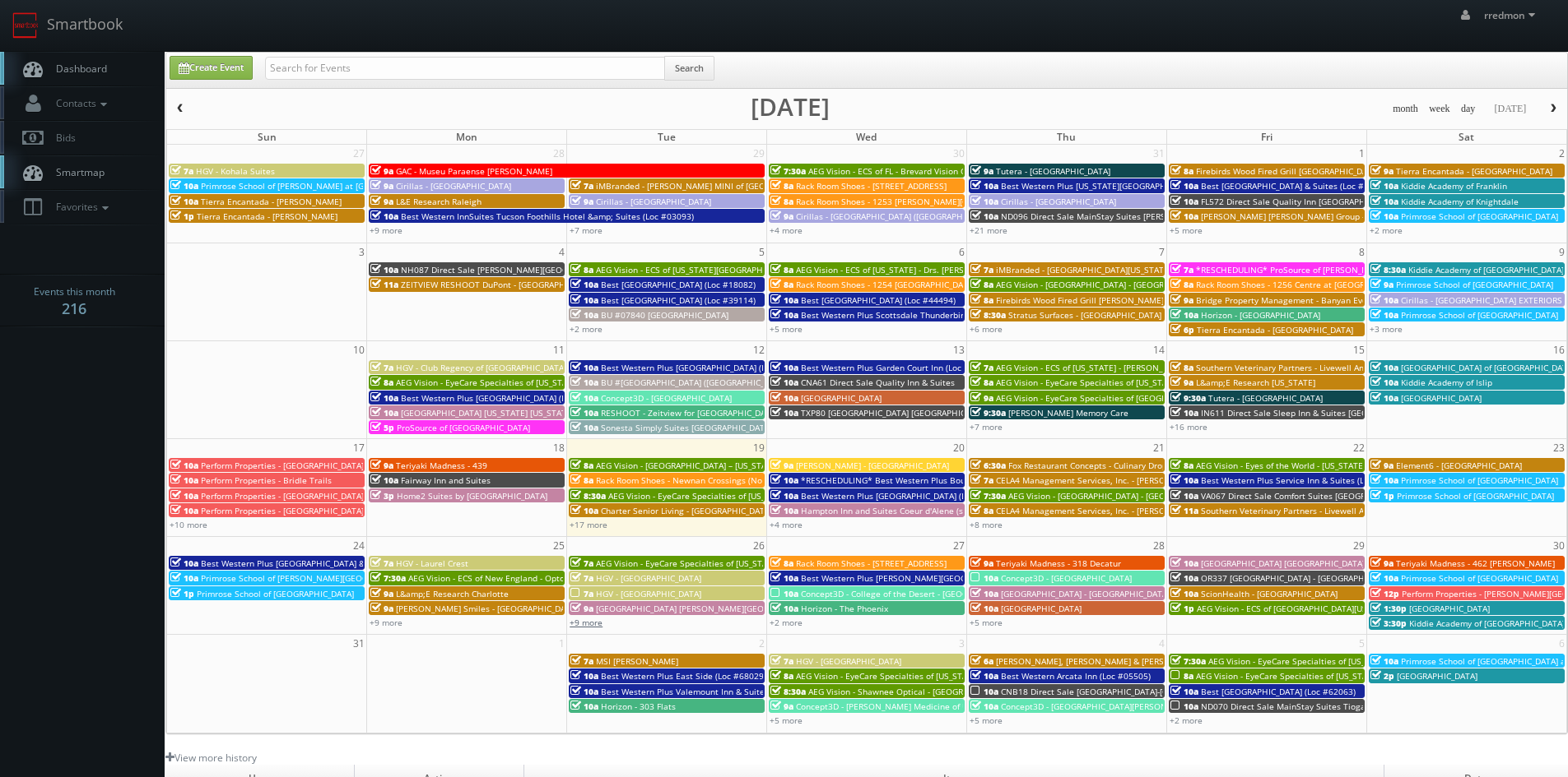
click at [597, 624] on link "+9 more" at bounding box center [586, 623] width 33 height 12
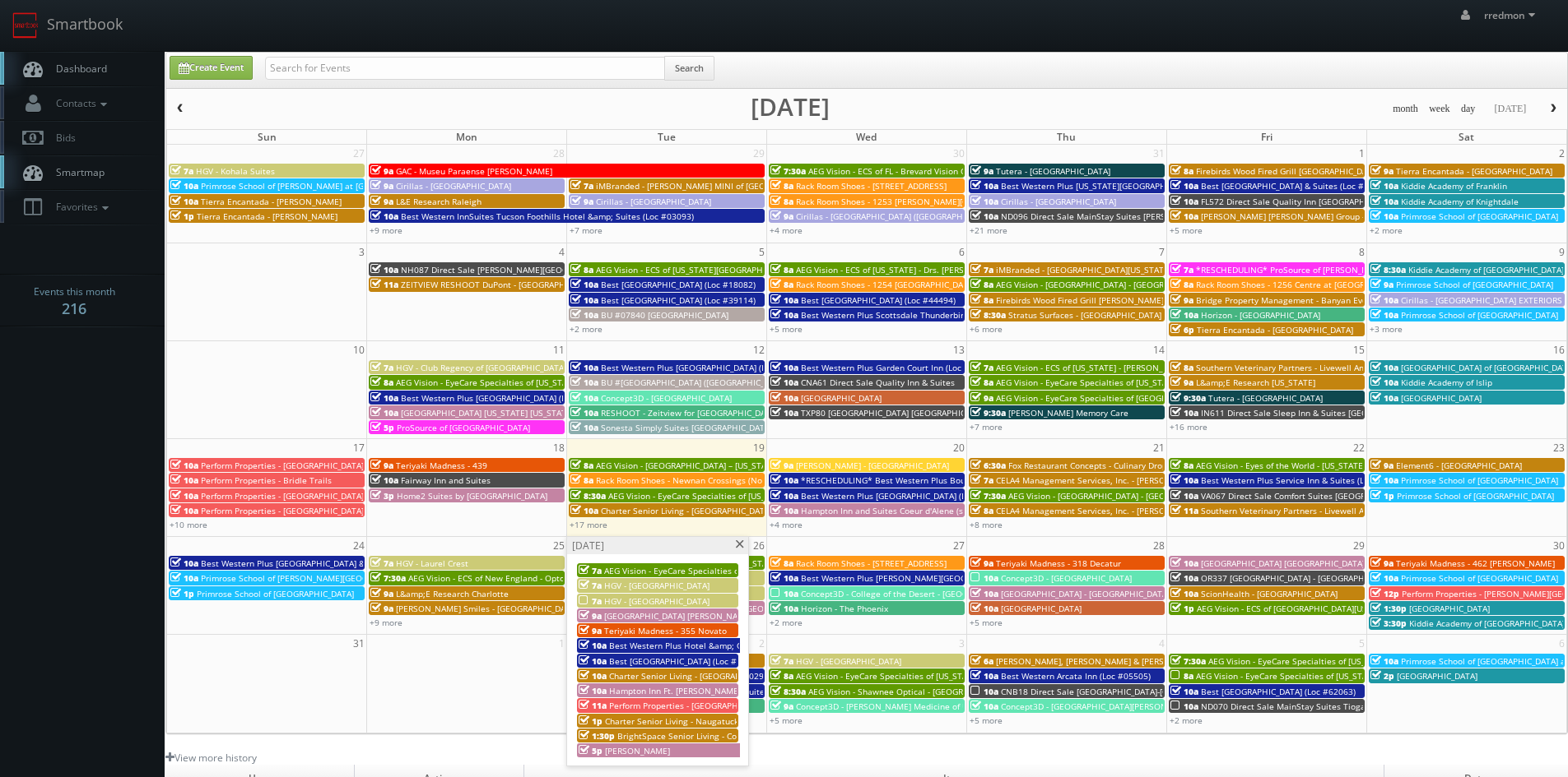
click at [631, 600] on span "HGV - [GEOGRAPHIC_DATA]" at bounding box center [657, 601] width 106 height 12
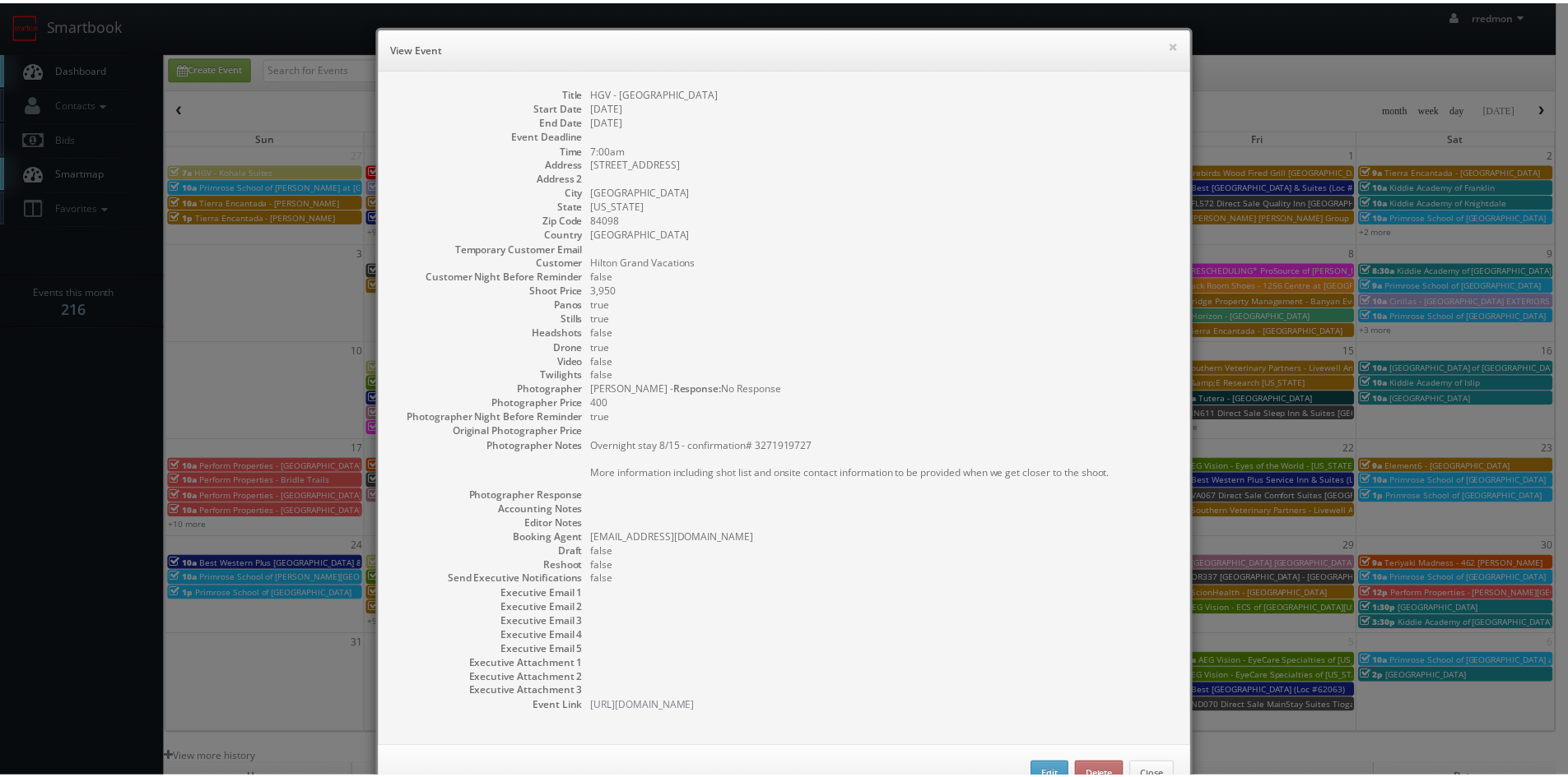
scroll to position [54, 0]
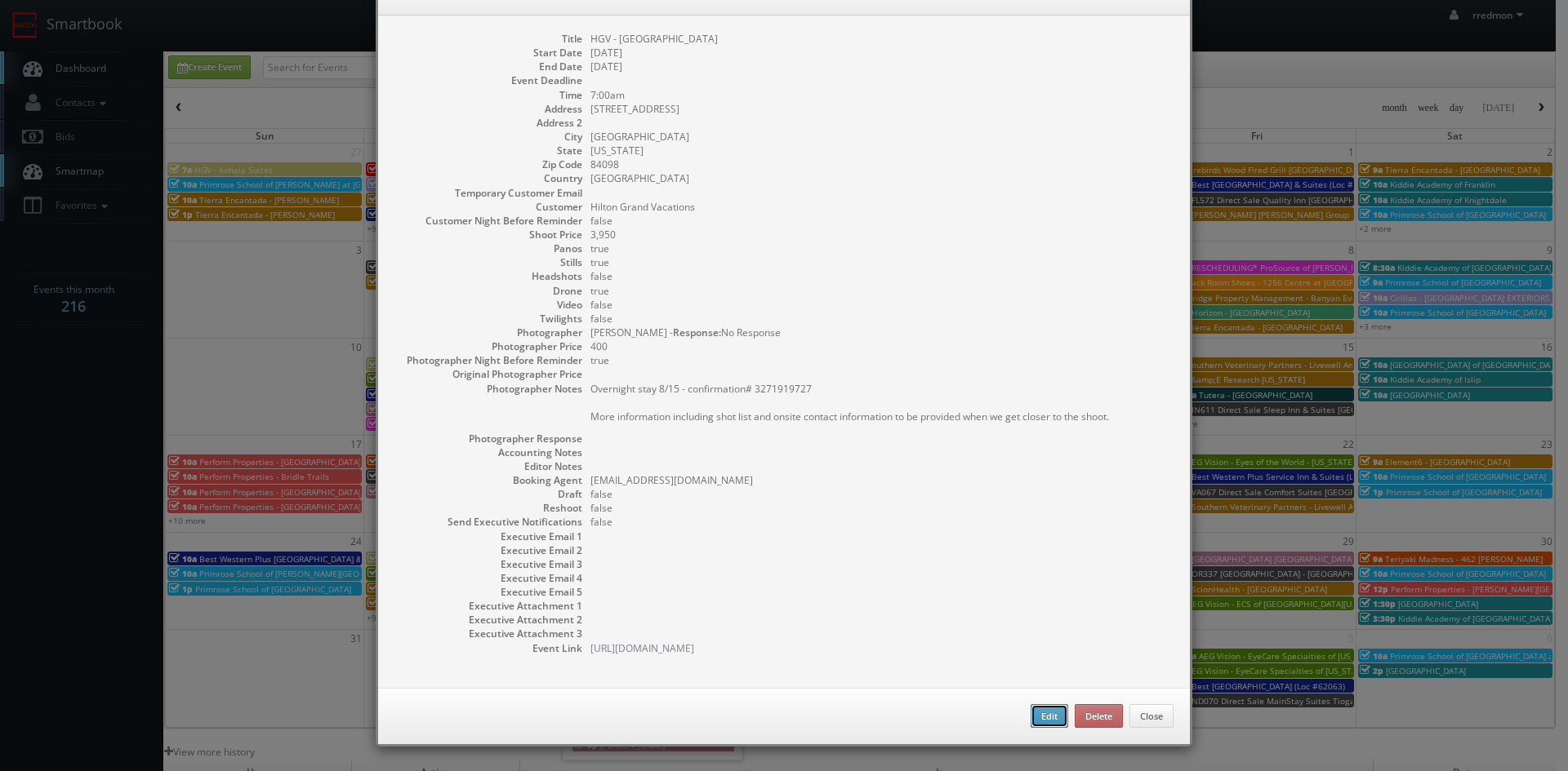
click at [1033, 719] on button "Edit" at bounding box center [1049, 717] width 38 height 25
type input "HGV - [GEOGRAPHIC_DATA]"
type input "2307 West High Mountain Road"
type input "Park City"
type input "84098"
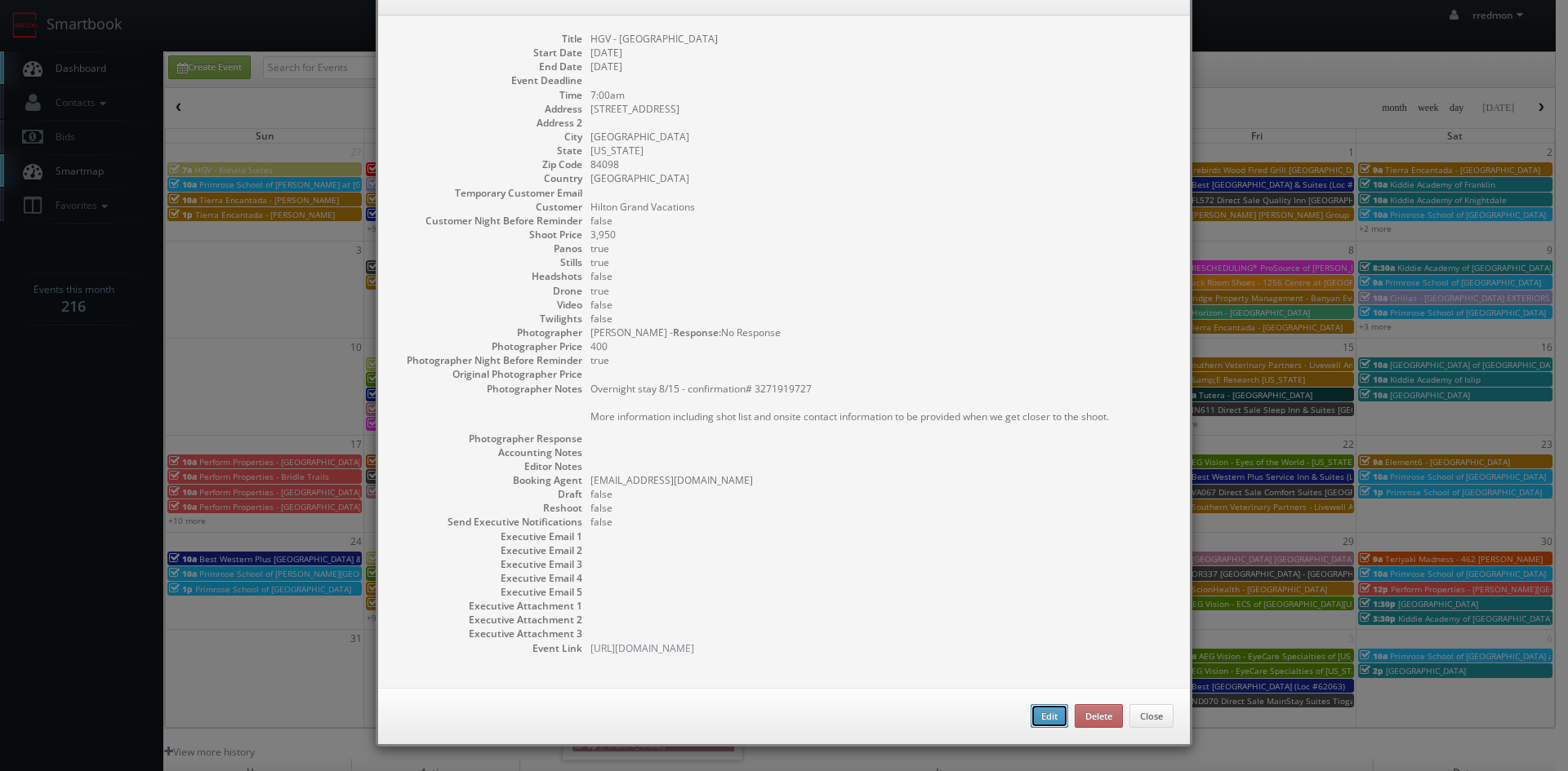
type input "3,950"
checkbox input "true"
type input "08/26/2025"
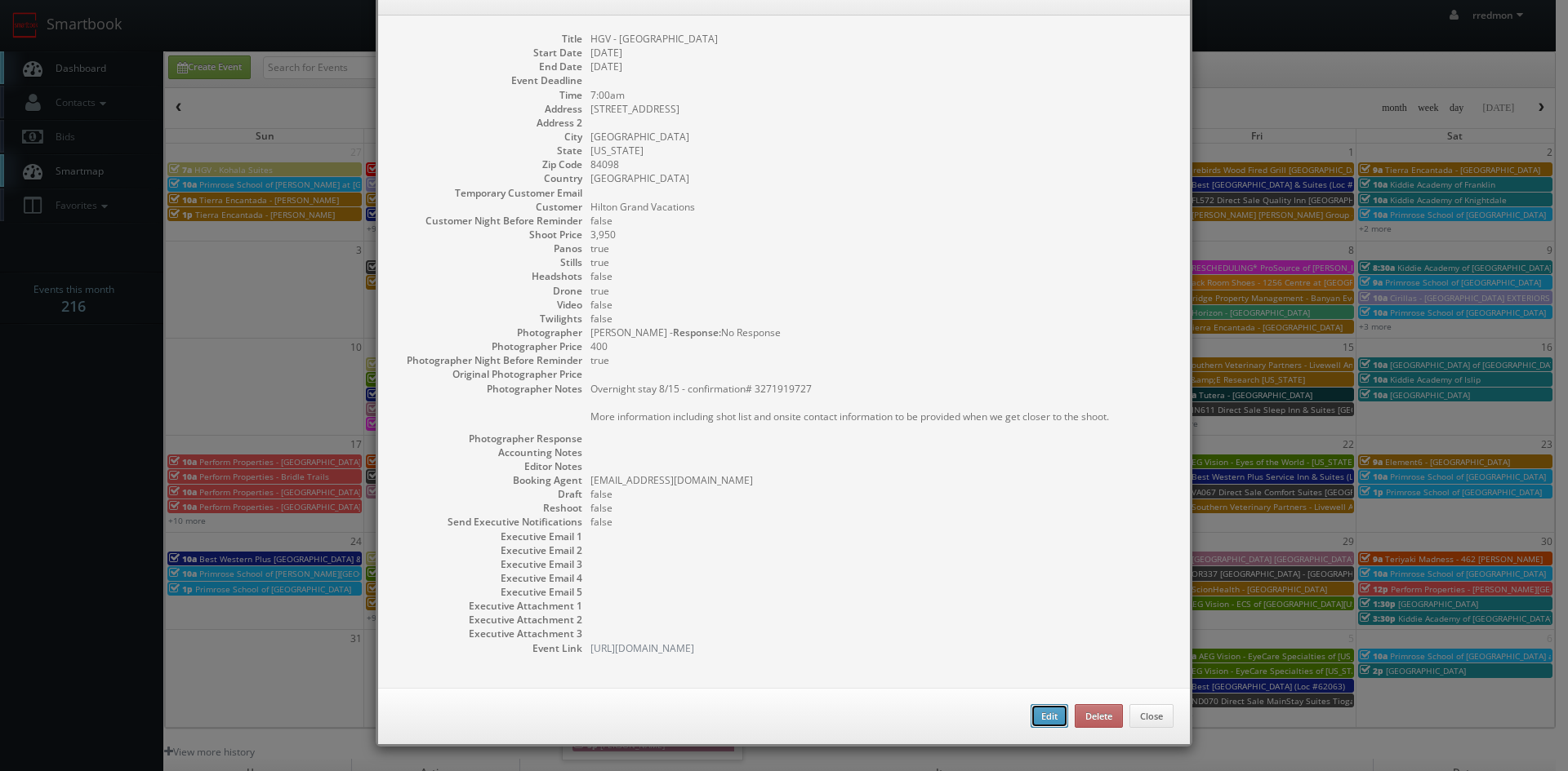
type input "08/26/2025"
type input "7:00am"
checkbox input "true"
type textarea "Overnight stay 8/15 - confirmation# 3271919727 More information including shot …"
type input "3,950"
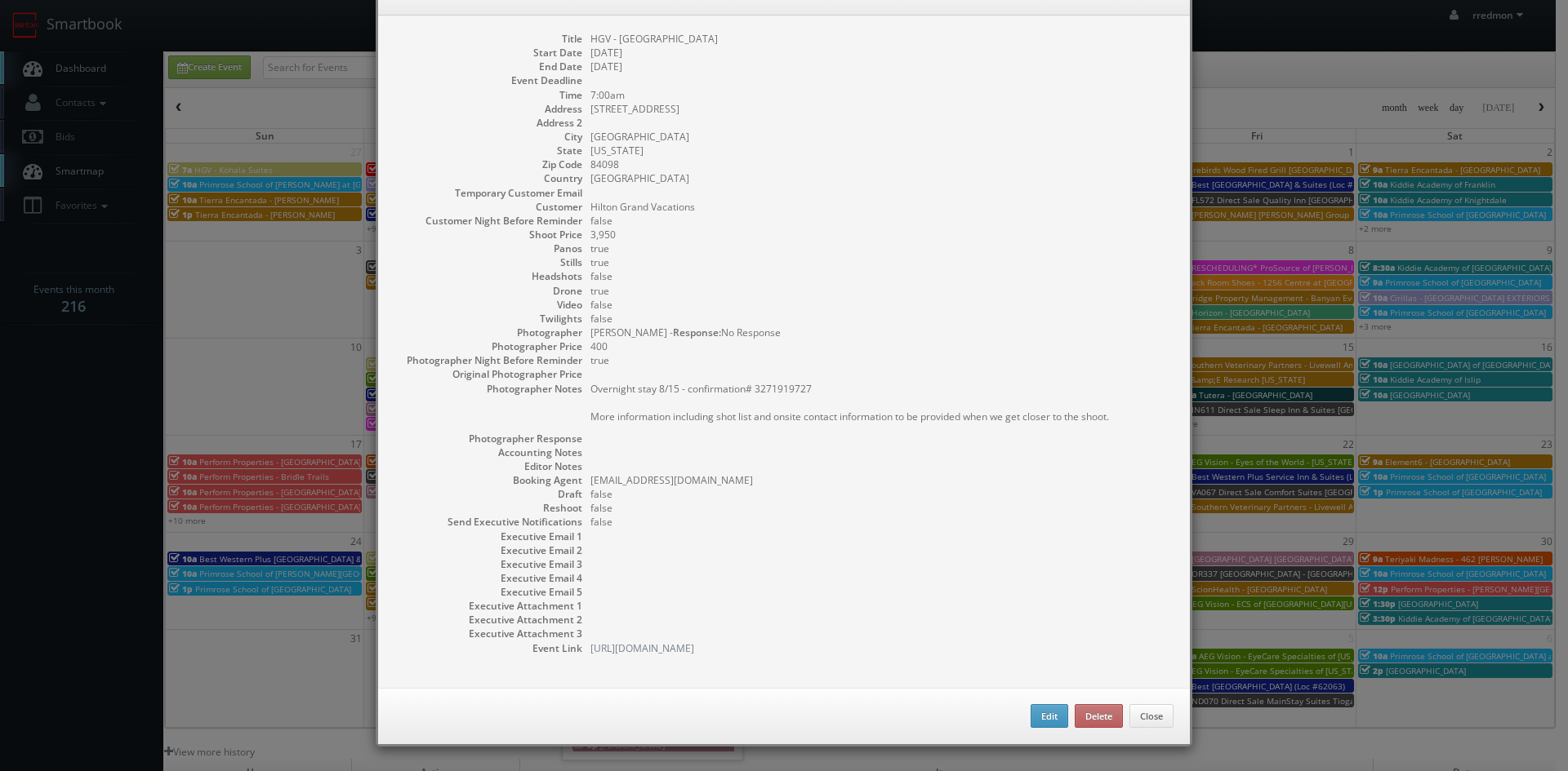
select select "[US_STATE]"
select select "fake87@mg.cs3calendar.com"
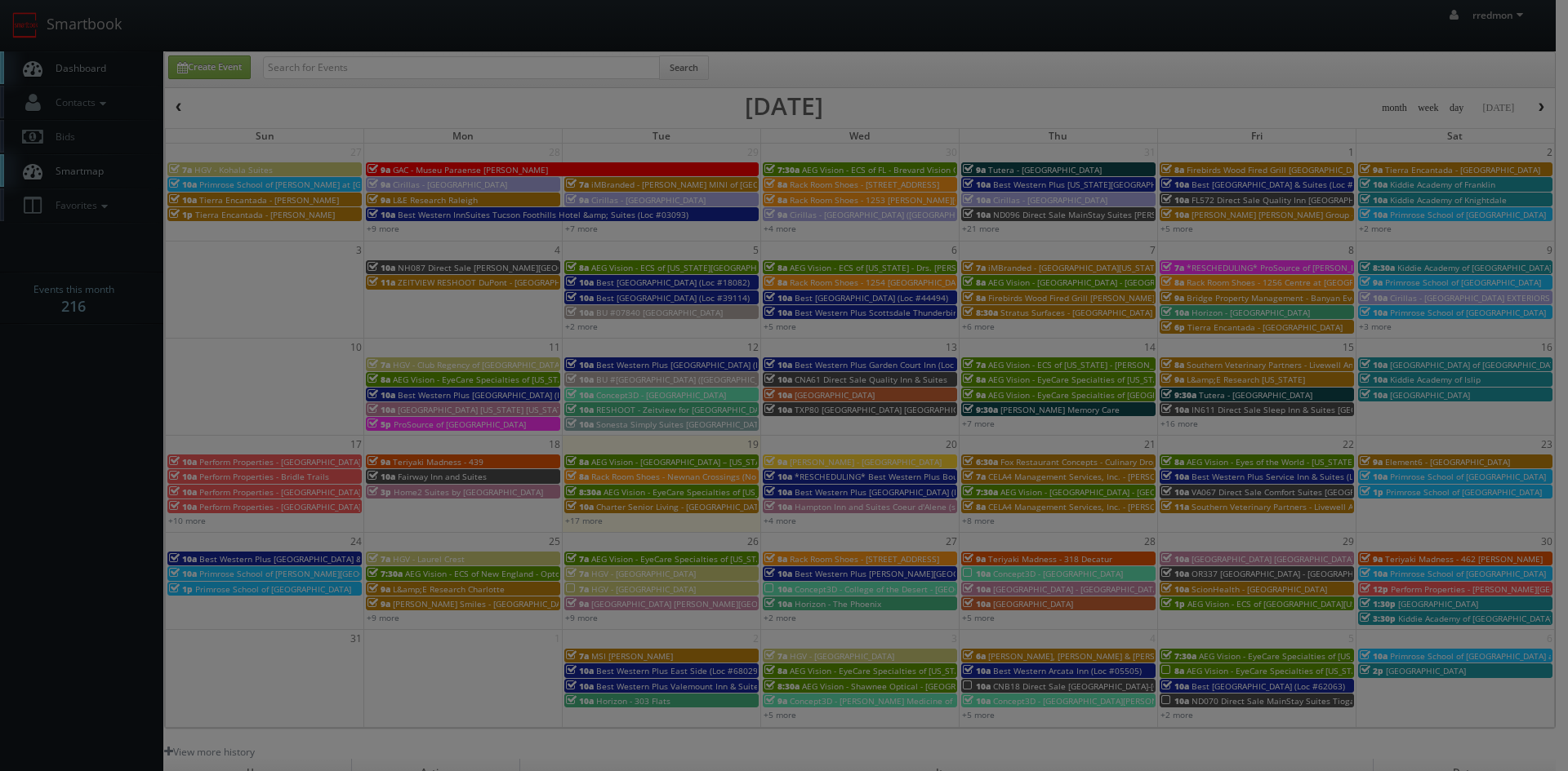
type input "400"
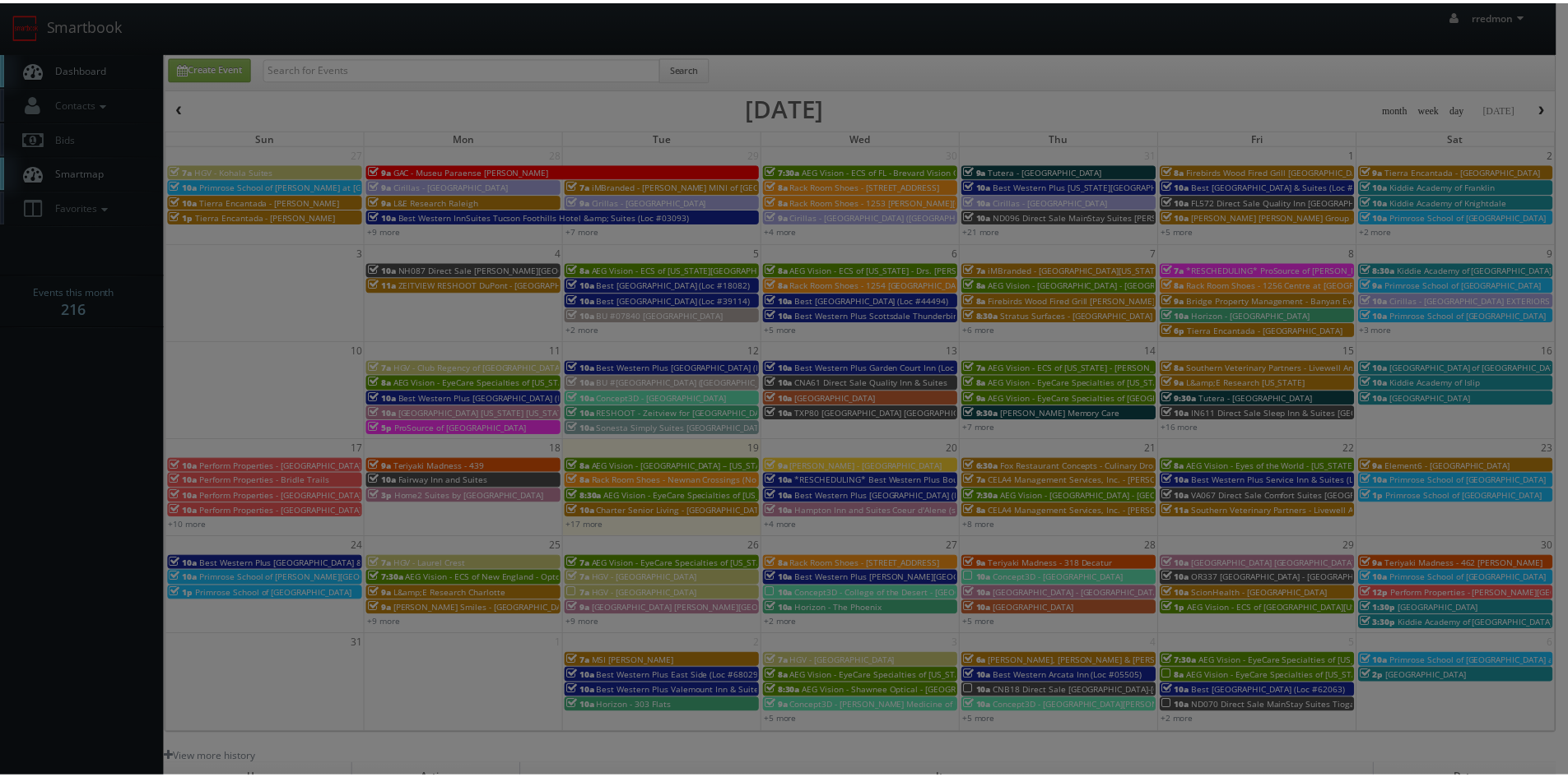
select select "archcheney@gmail.com"
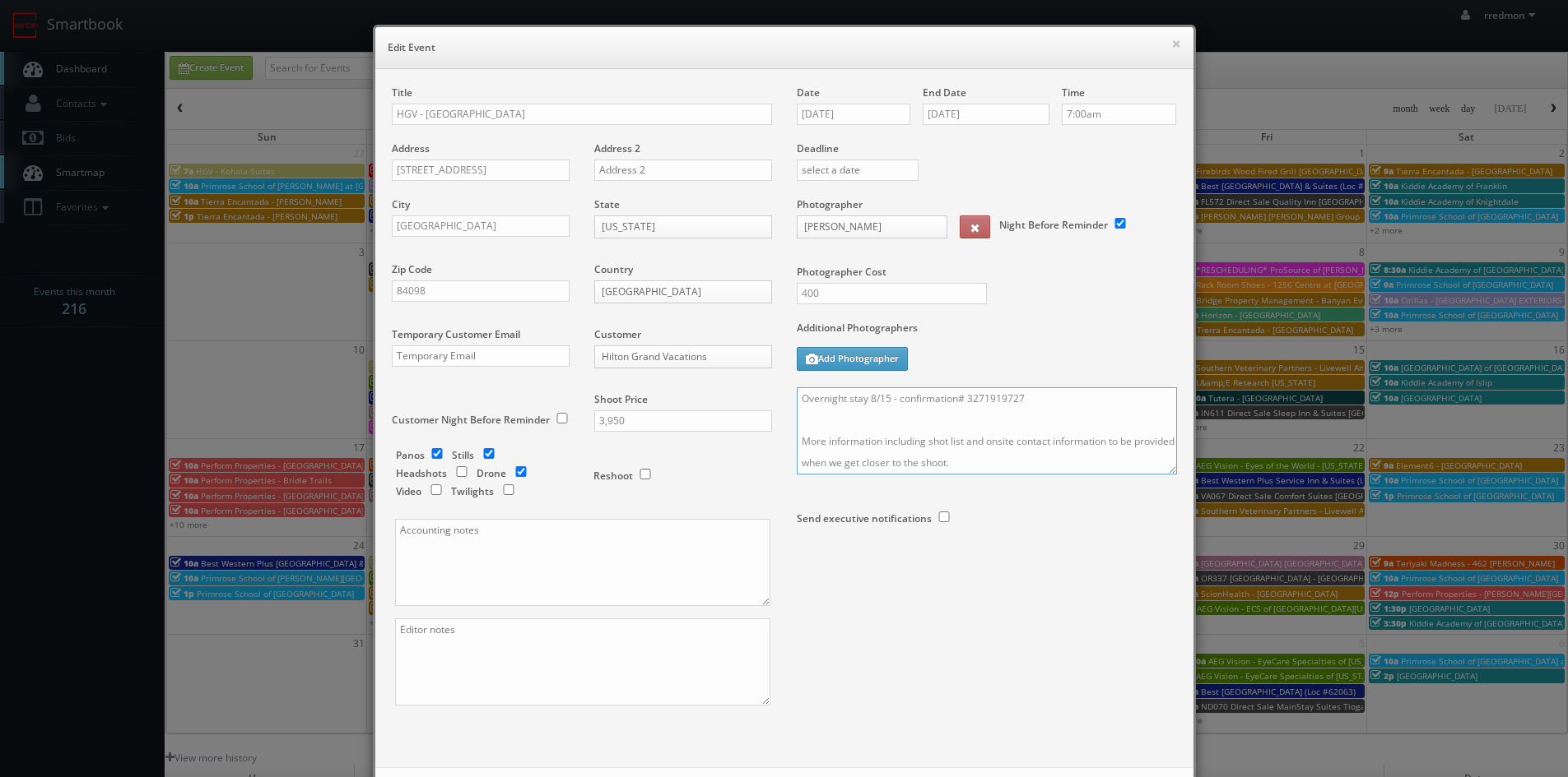
drag, startPoint x: 793, startPoint y: 402, endPoint x: 801, endPoint y: 404, distance: 8.2
click at [796, 402] on textarea "Overnight stay 8/15 - confirmation# 3271919727 More information including shot …" at bounding box center [986, 431] width 380 height 87
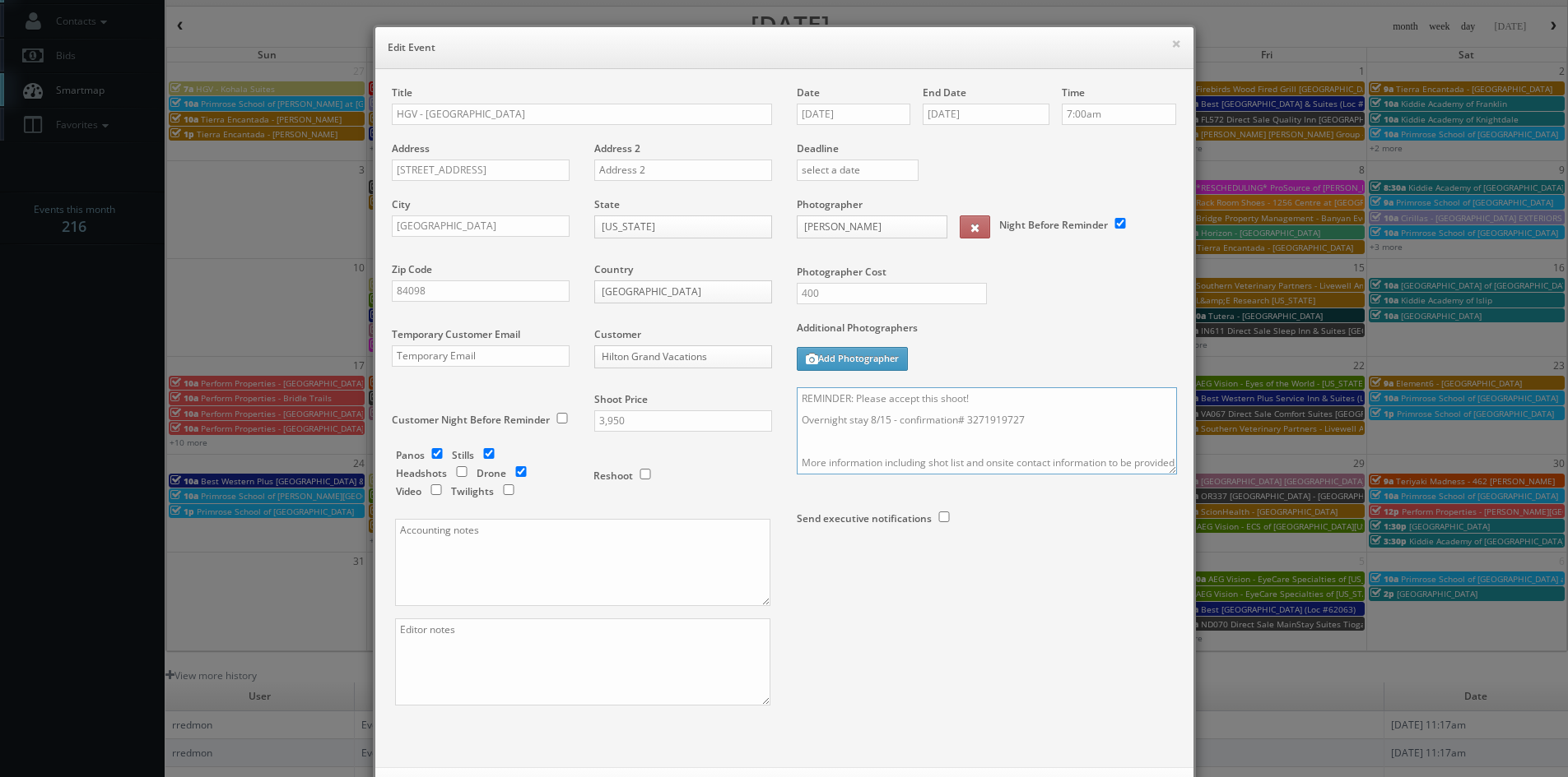
scroll to position [164, 0]
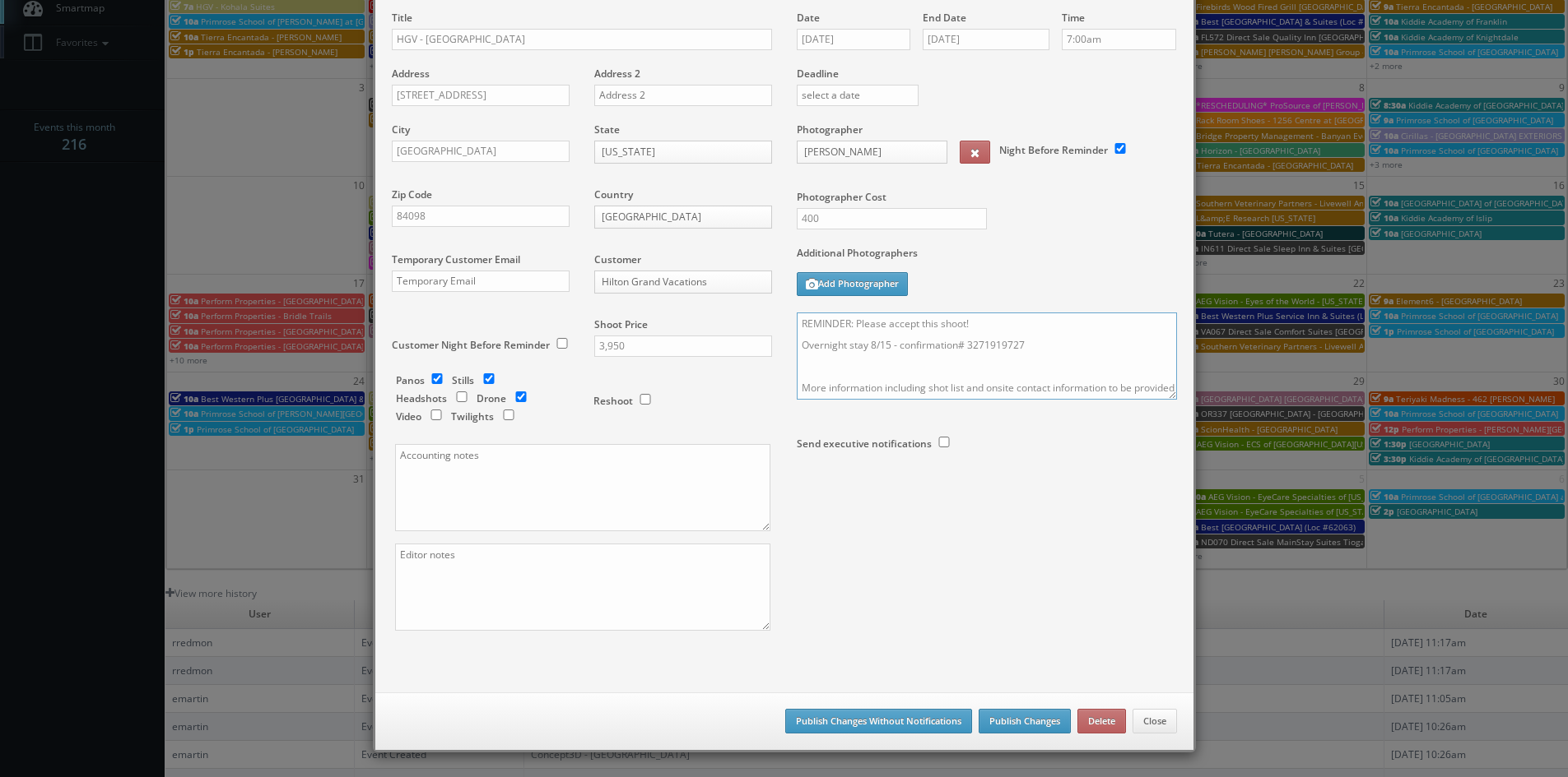
type textarea "REMINDER: Please accept this shoot! Overnight stay 8/15 - confirmation# 3271919…"
click at [1030, 723] on button "Publish Changes" at bounding box center [1025, 722] width 92 height 25
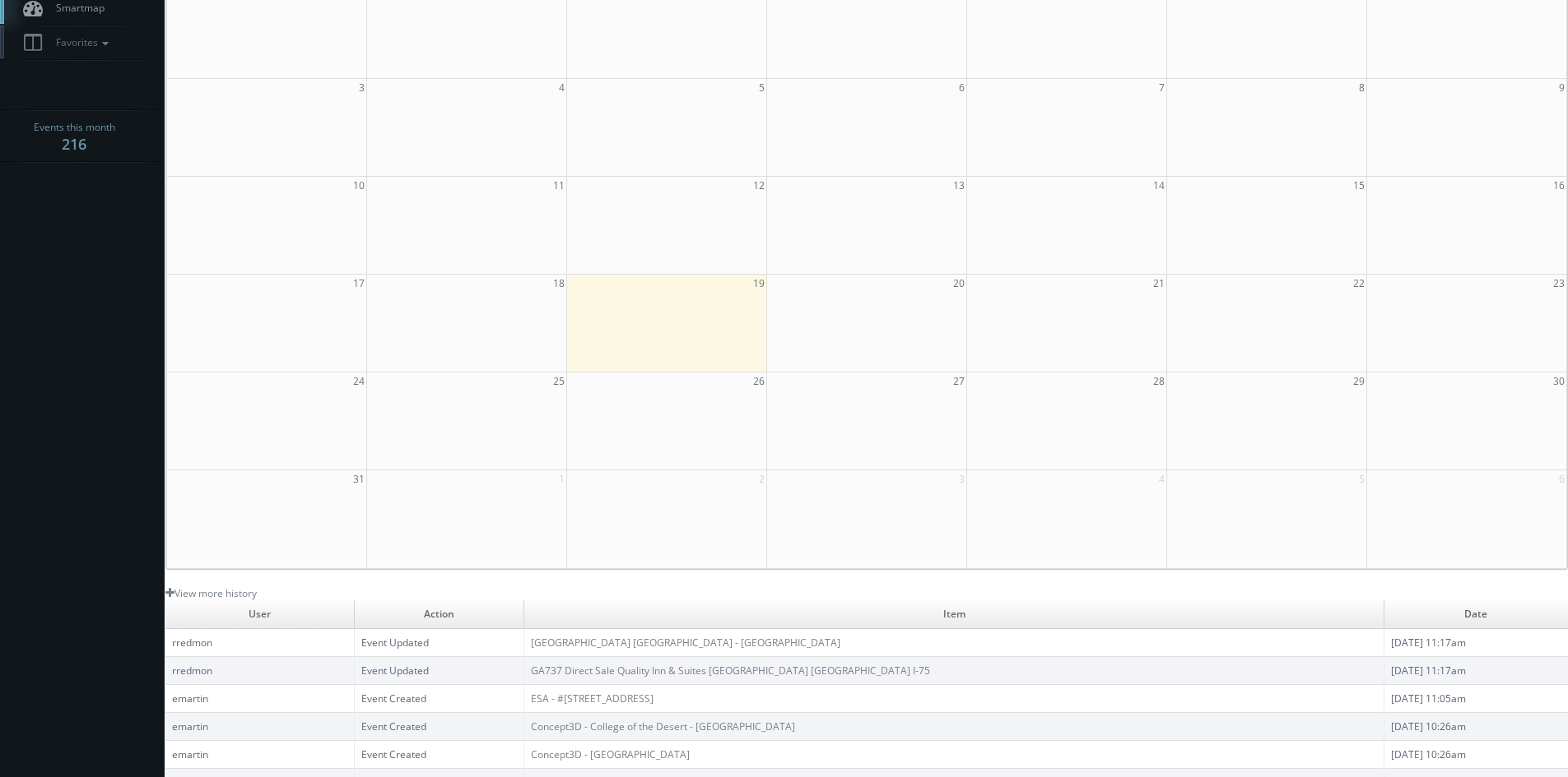
scroll to position [0, 0]
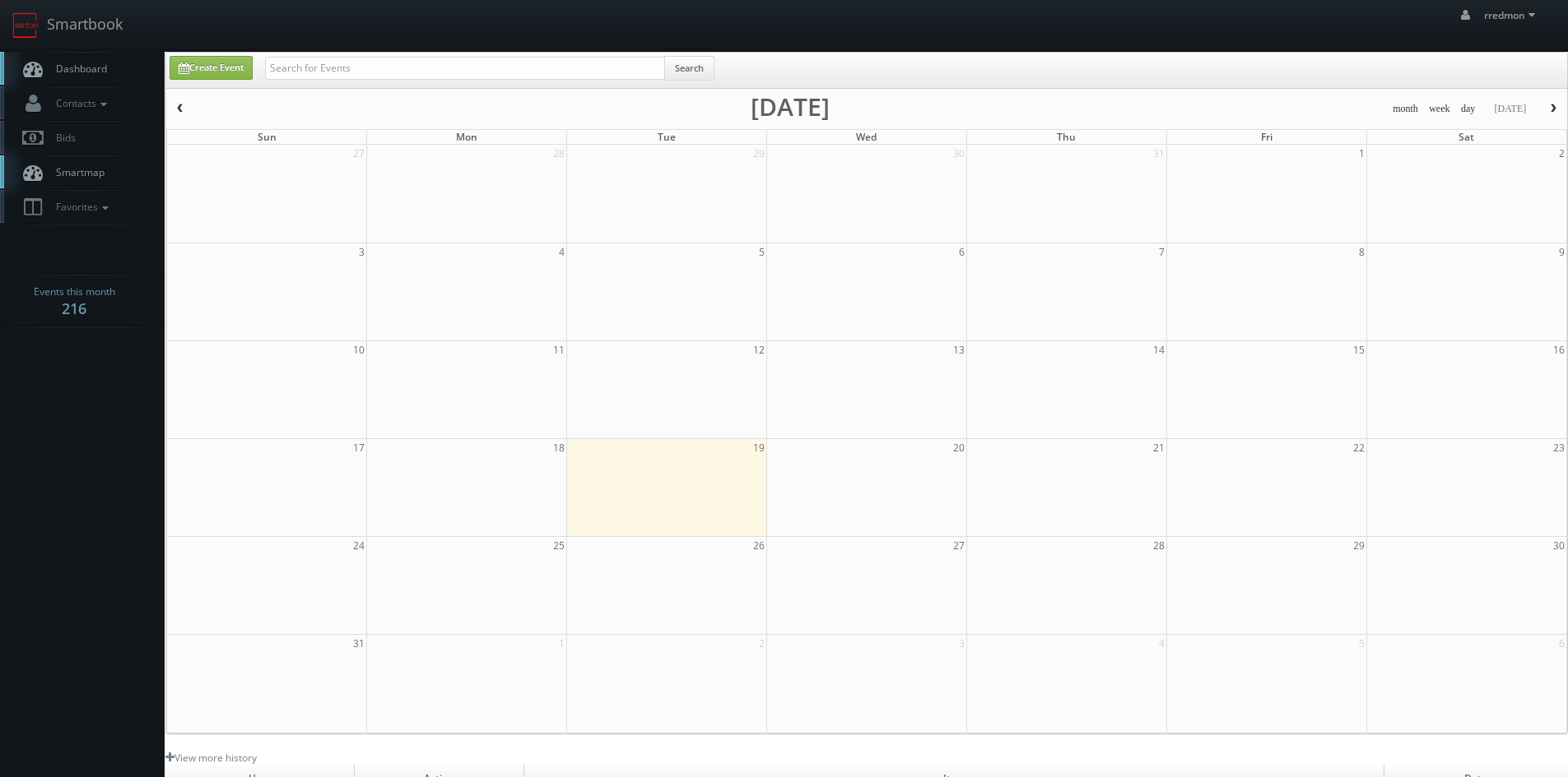
click at [91, 72] on span "Dashboard" at bounding box center [78, 68] width 59 height 14
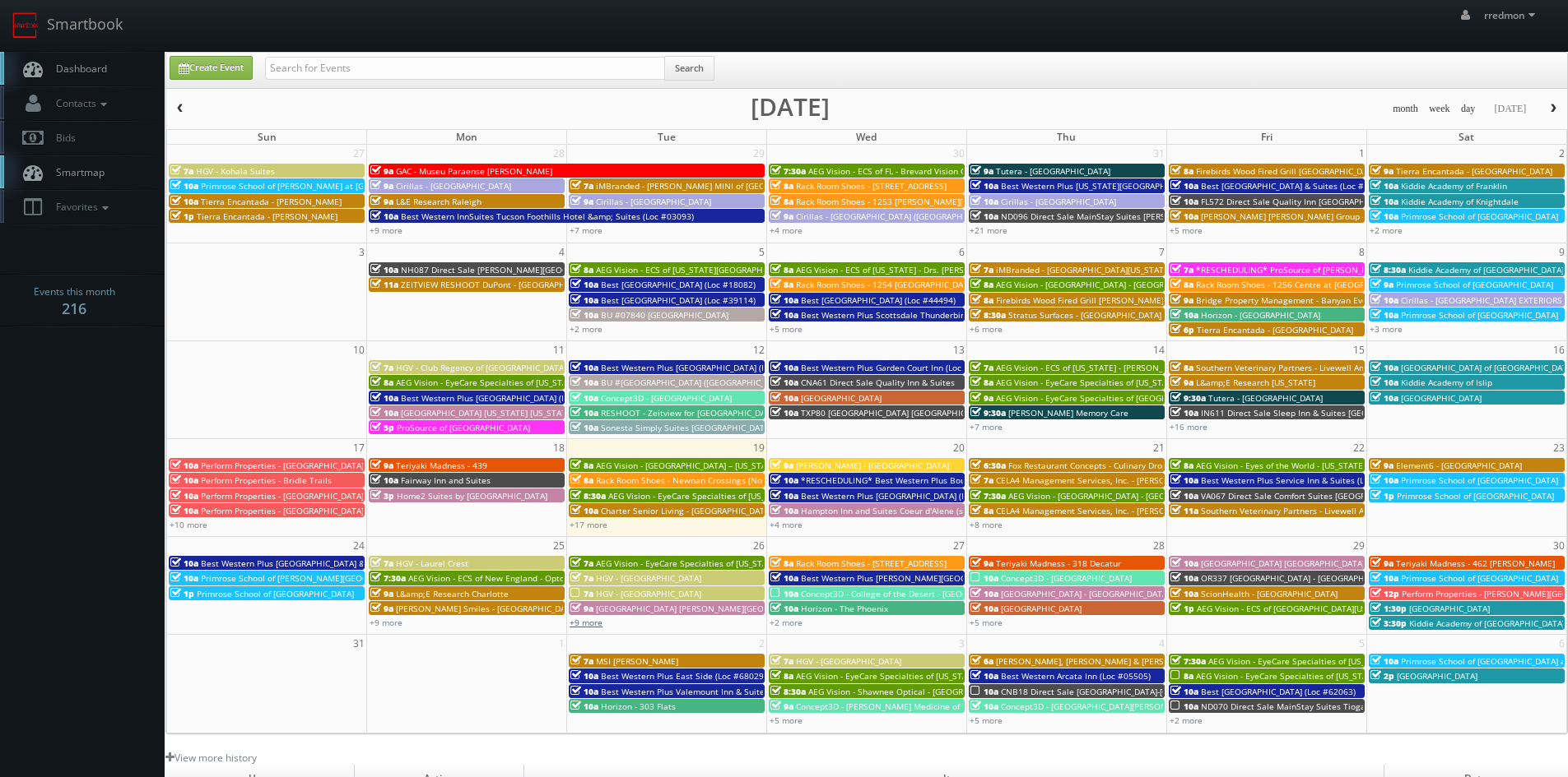
click at [581, 622] on link "+9 more" at bounding box center [586, 623] width 33 height 12
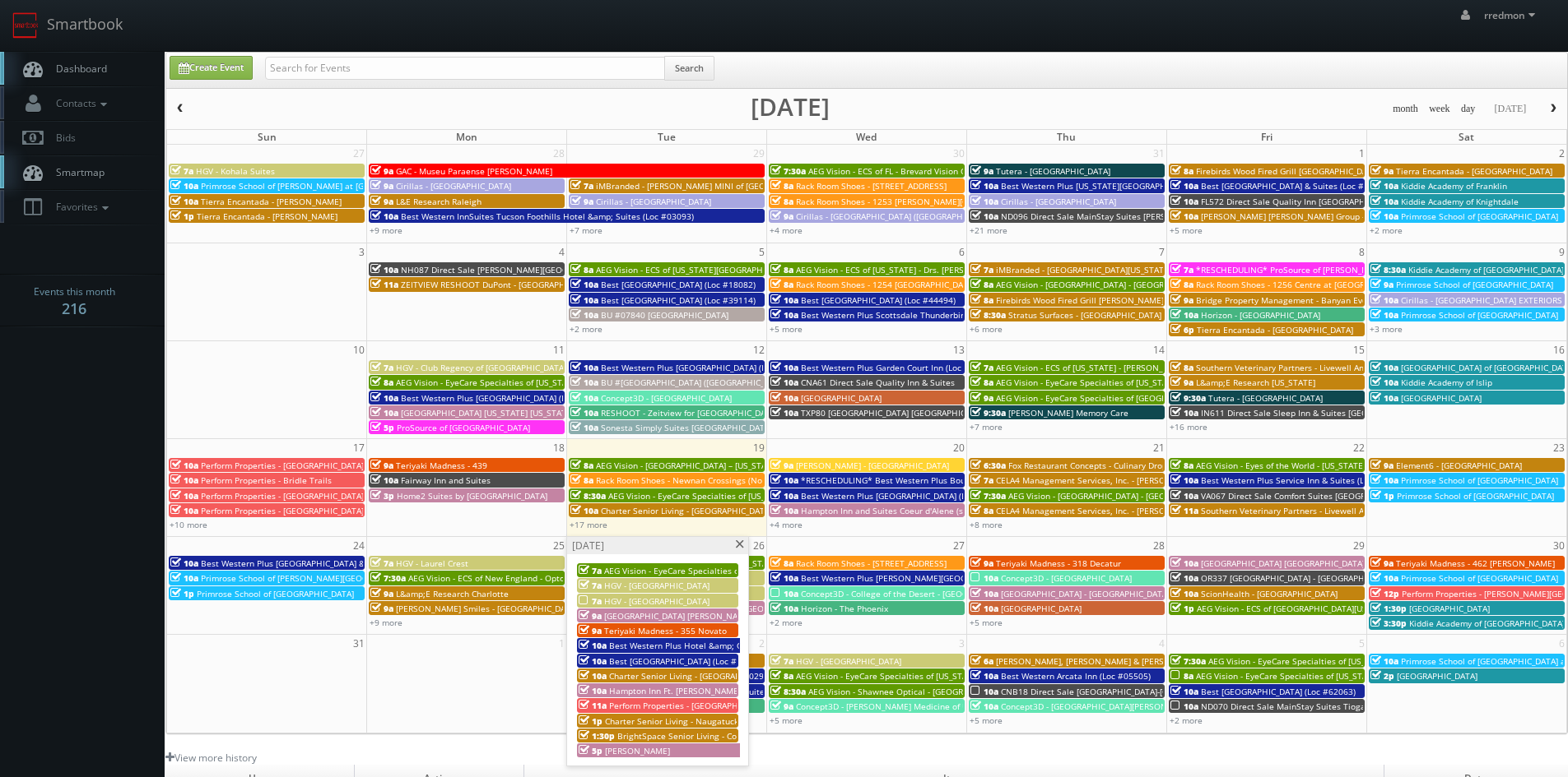
click at [743, 545] on span at bounding box center [739, 544] width 11 height 9
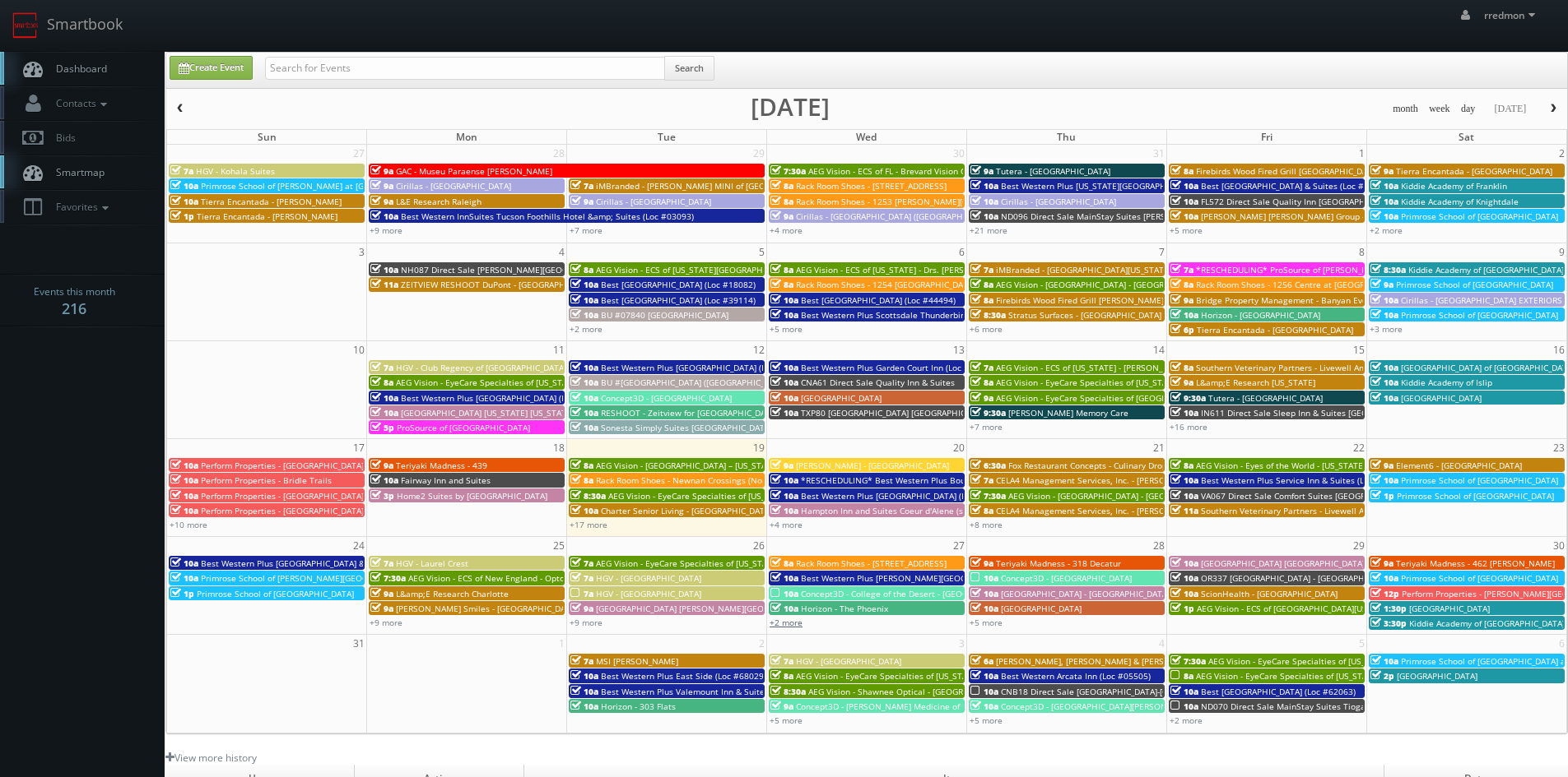
click at [796, 621] on link "+2 more" at bounding box center [786, 623] width 33 height 12
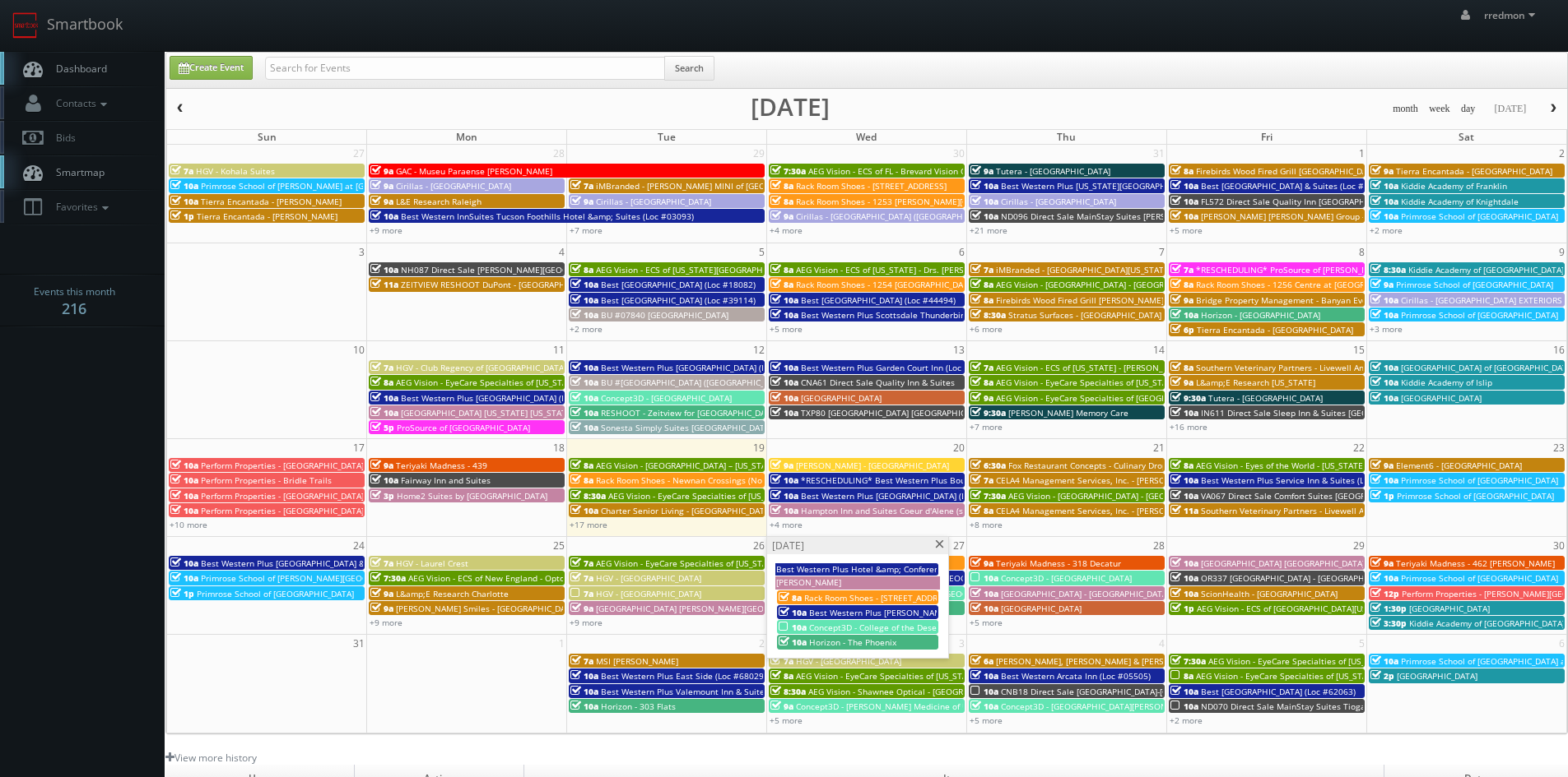
click at [812, 624] on span "Concept3D - College of the Desert - [GEOGRAPHIC_DATA]" at bounding box center [919, 628] width 222 height 12
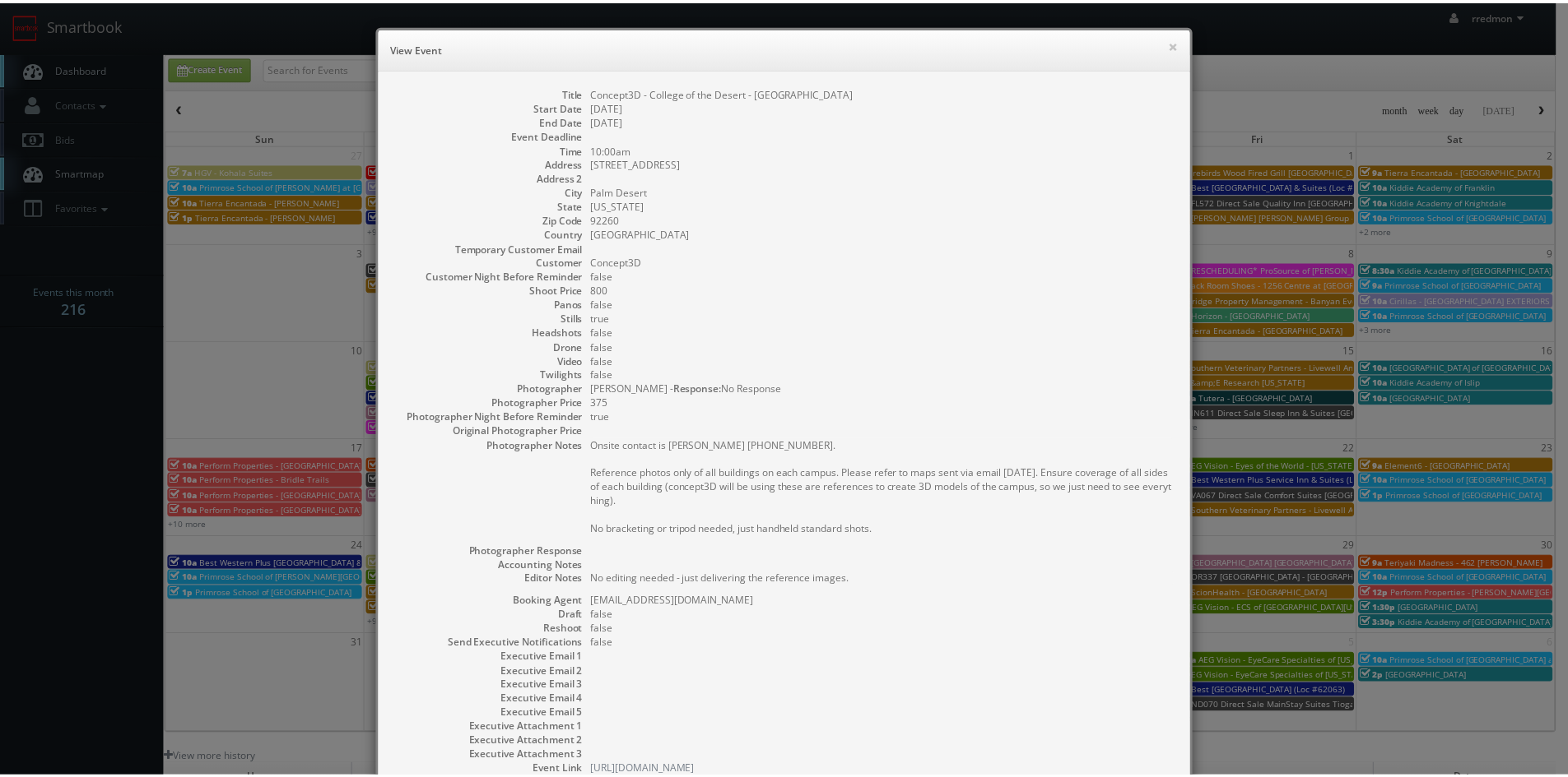
scroll to position [159, 0]
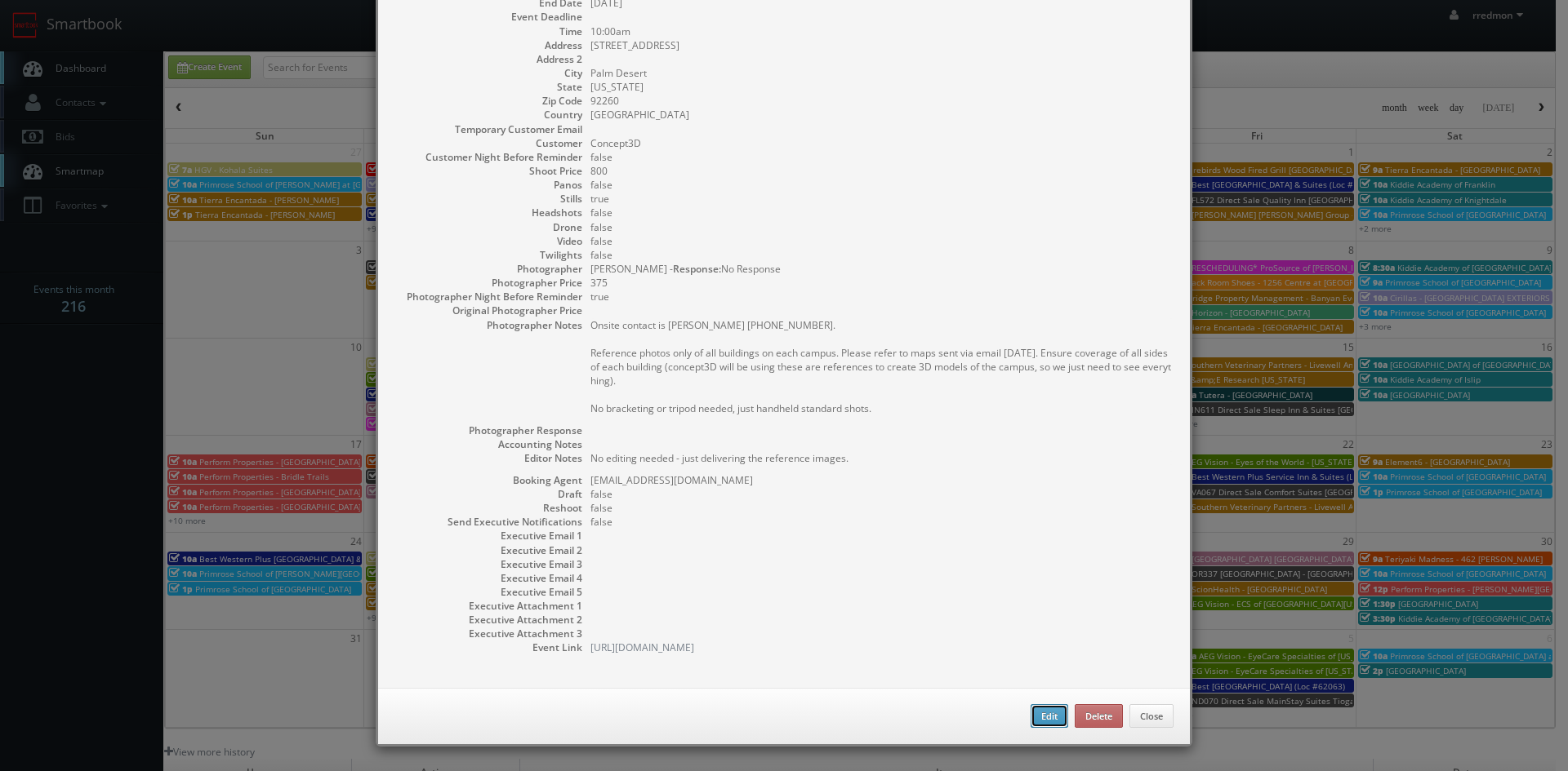
click at [1032, 721] on button "Edit" at bounding box center [1049, 717] width 38 height 25
type input "Concept3D - College of the Desert - [GEOGRAPHIC_DATA]"
type input "[STREET_ADDRESS]"
type input "Palm Desert"
type input "92260"
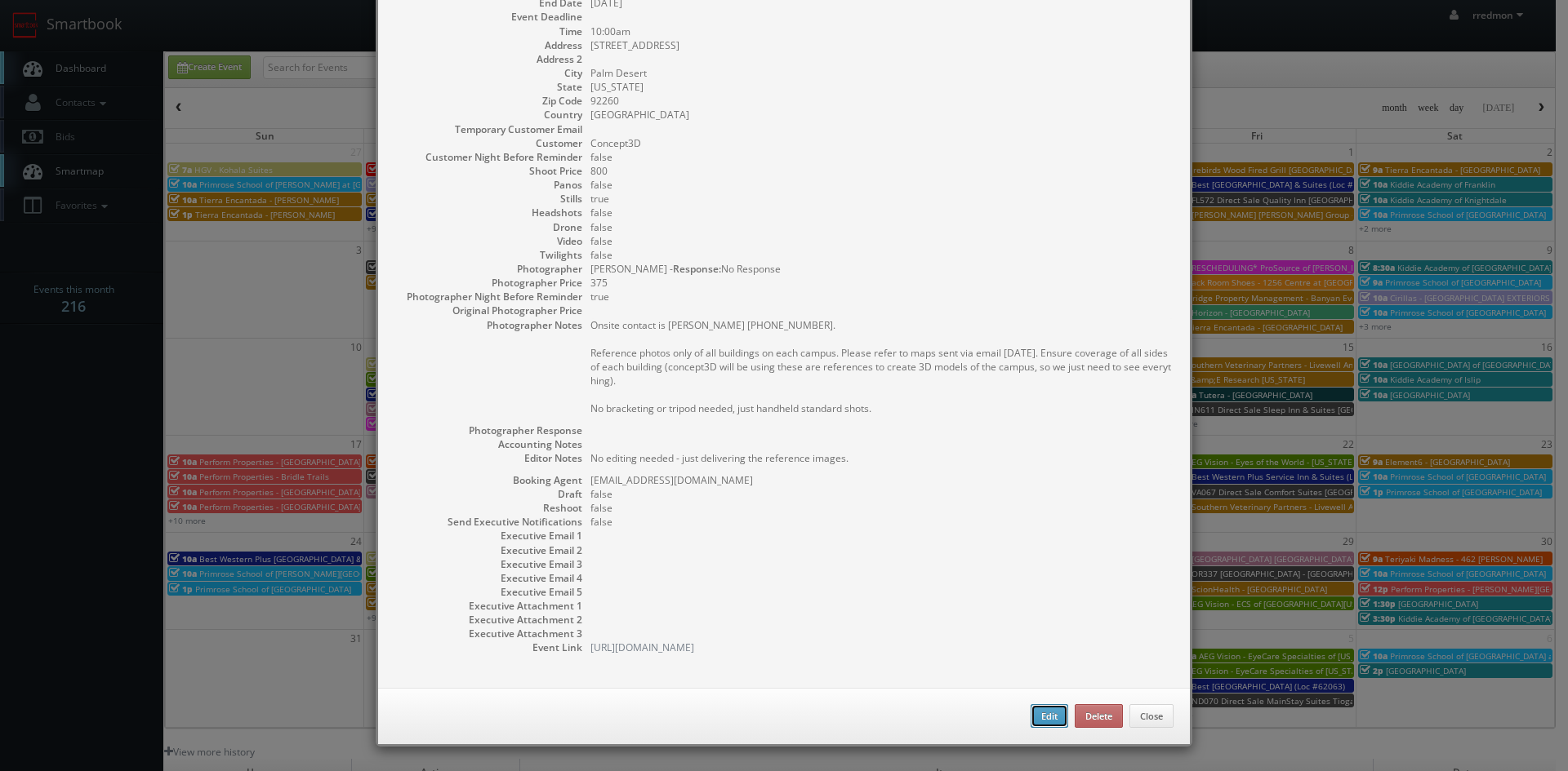
type input "800"
checkbox input "true"
type textarea "No editing needed - just delivering the reference images."
type input "[DATE]"
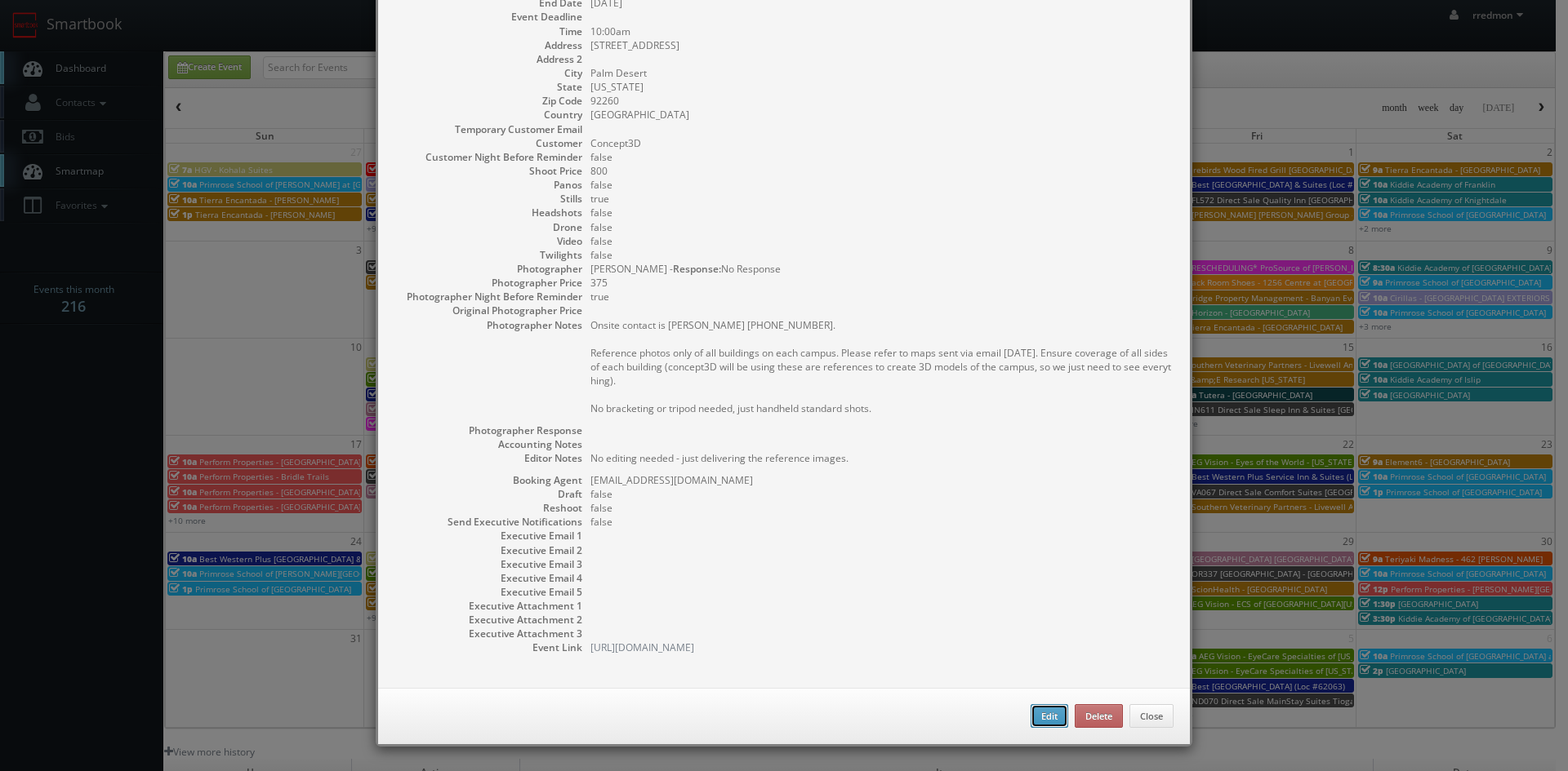
type input "10:00am"
checkbox input "true"
type textarea "Onsite contact is [PERSON_NAME] [PHONE_NUMBER]. Reference photos only of all bu…"
type input "800"
type input "375"
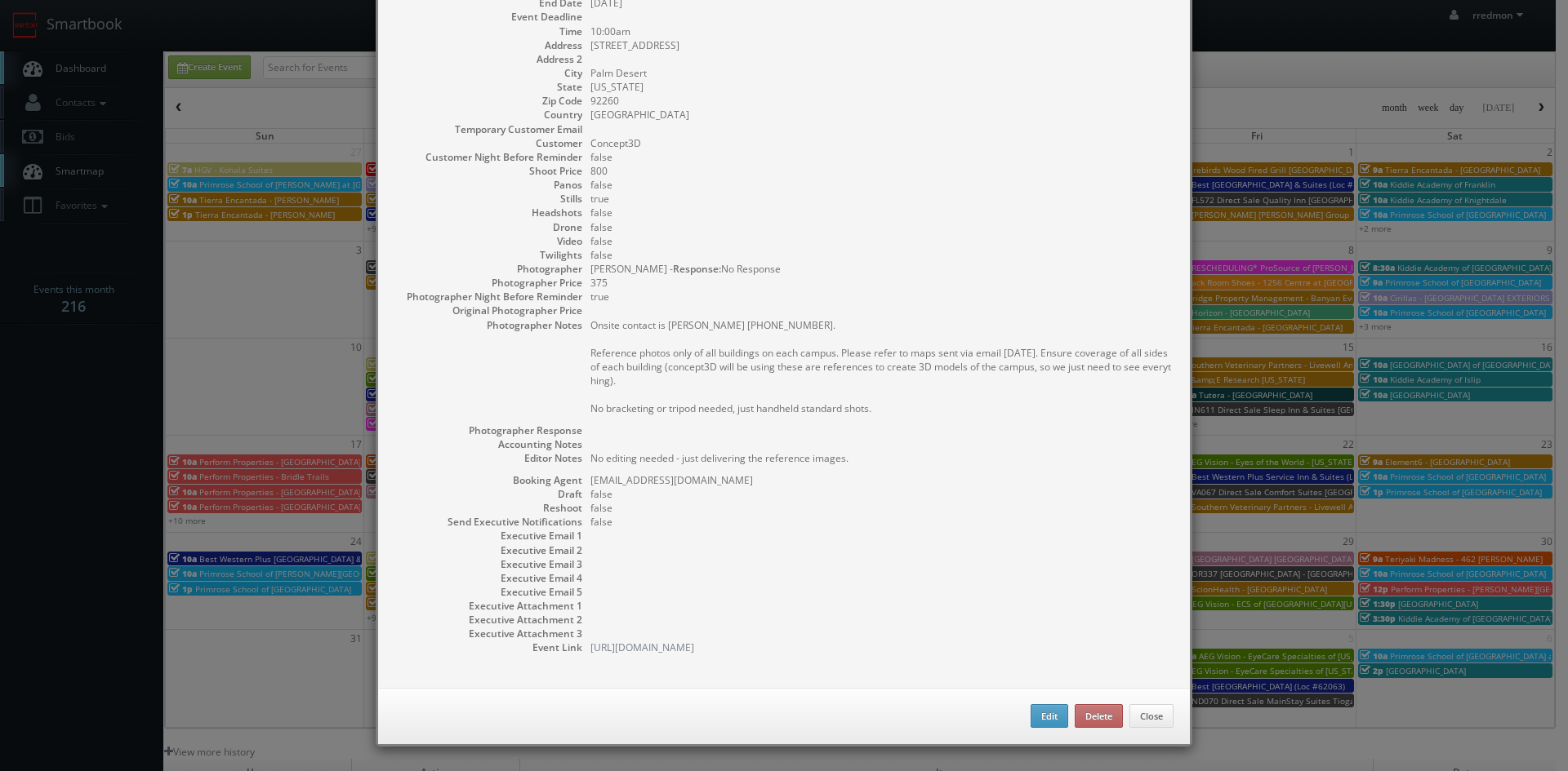
select select "[US_STATE]"
select select "[EMAIL_ADDRESS][DOMAIN_NAME]"
select select "[PERSON_NAME][EMAIL_ADDRESS][DOMAIN_NAME]"
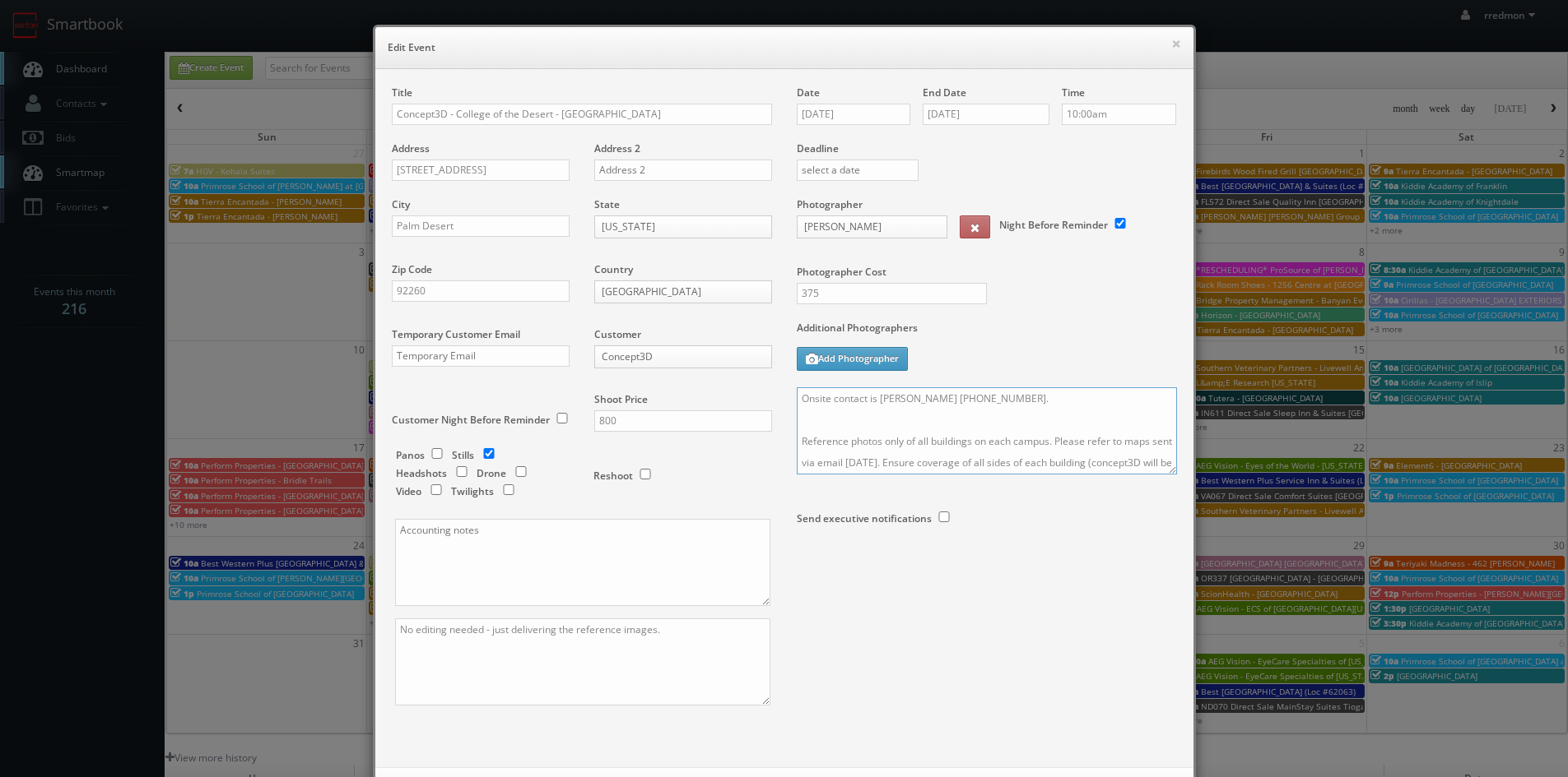
drag, startPoint x: 797, startPoint y: 403, endPoint x: 858, endPoint y: 413, distance: 61.8
click at [800, 403] on textarea "Onsite contact is [PERSON_NAME] [PHONE_NUMBER]. Reference photos only of all bu…" at bounding box center [986, 431] width 380 height 87
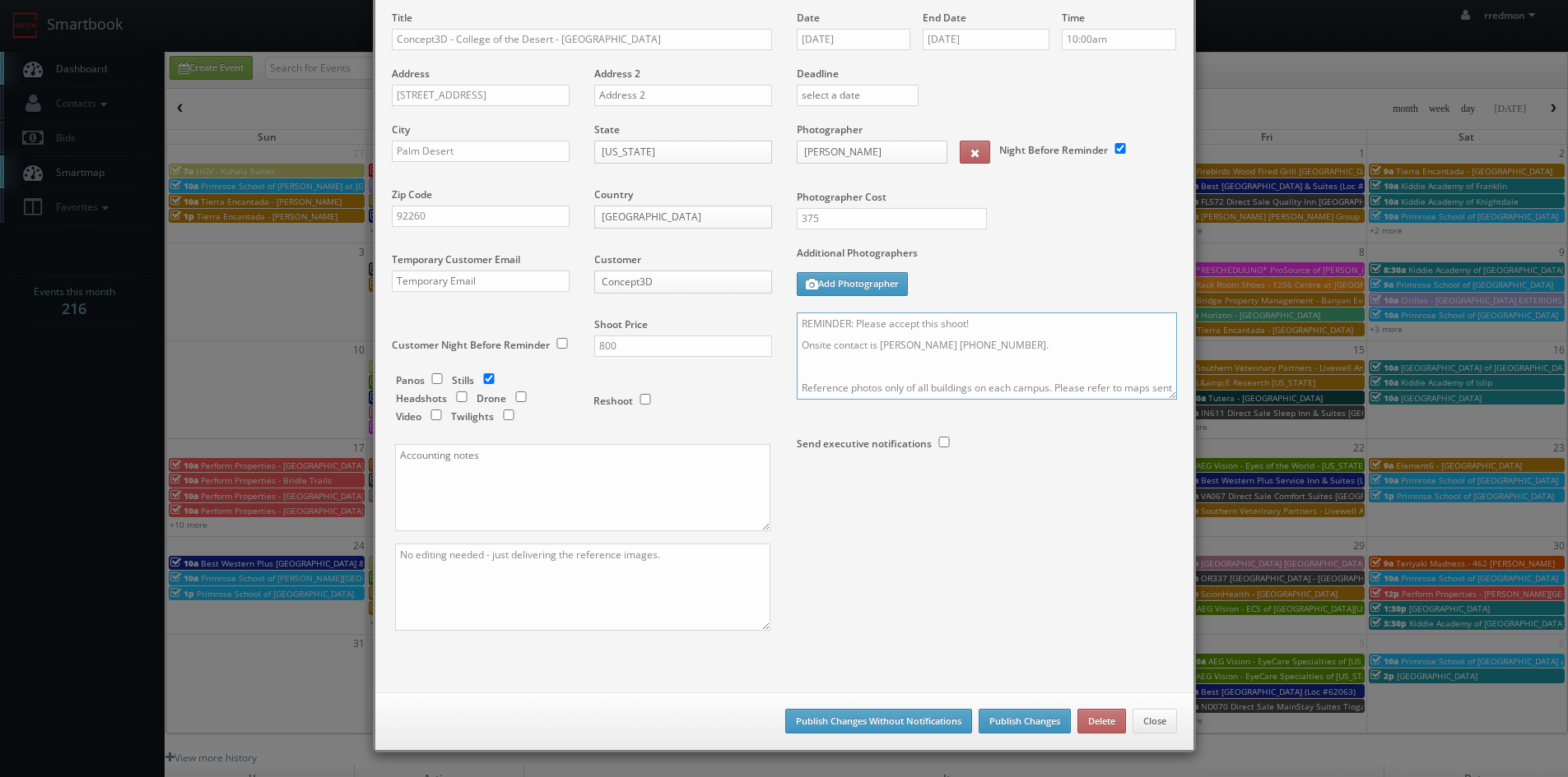
type textarea "REMINDER: Please accept this shoot! Onsite contact is [PERSON_NAME] [PHONE_NUMB…"
click at [1037, 712] on button "Publish Changes" at bounding box center [1025, 722] width 92 height 25
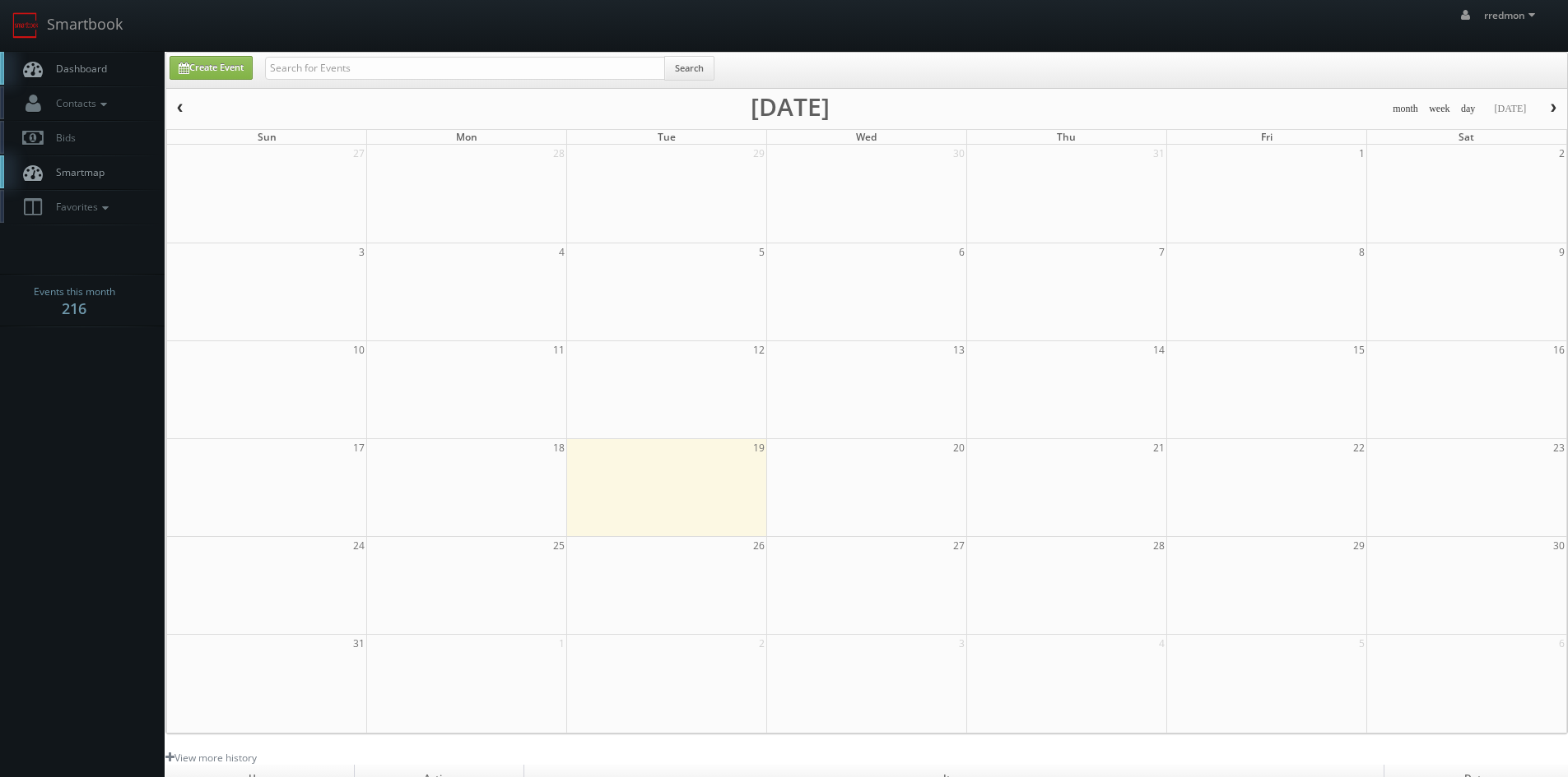
click at [98, 73] on span "Dashboard" at bounding box center [78, 68] width 59 height 14
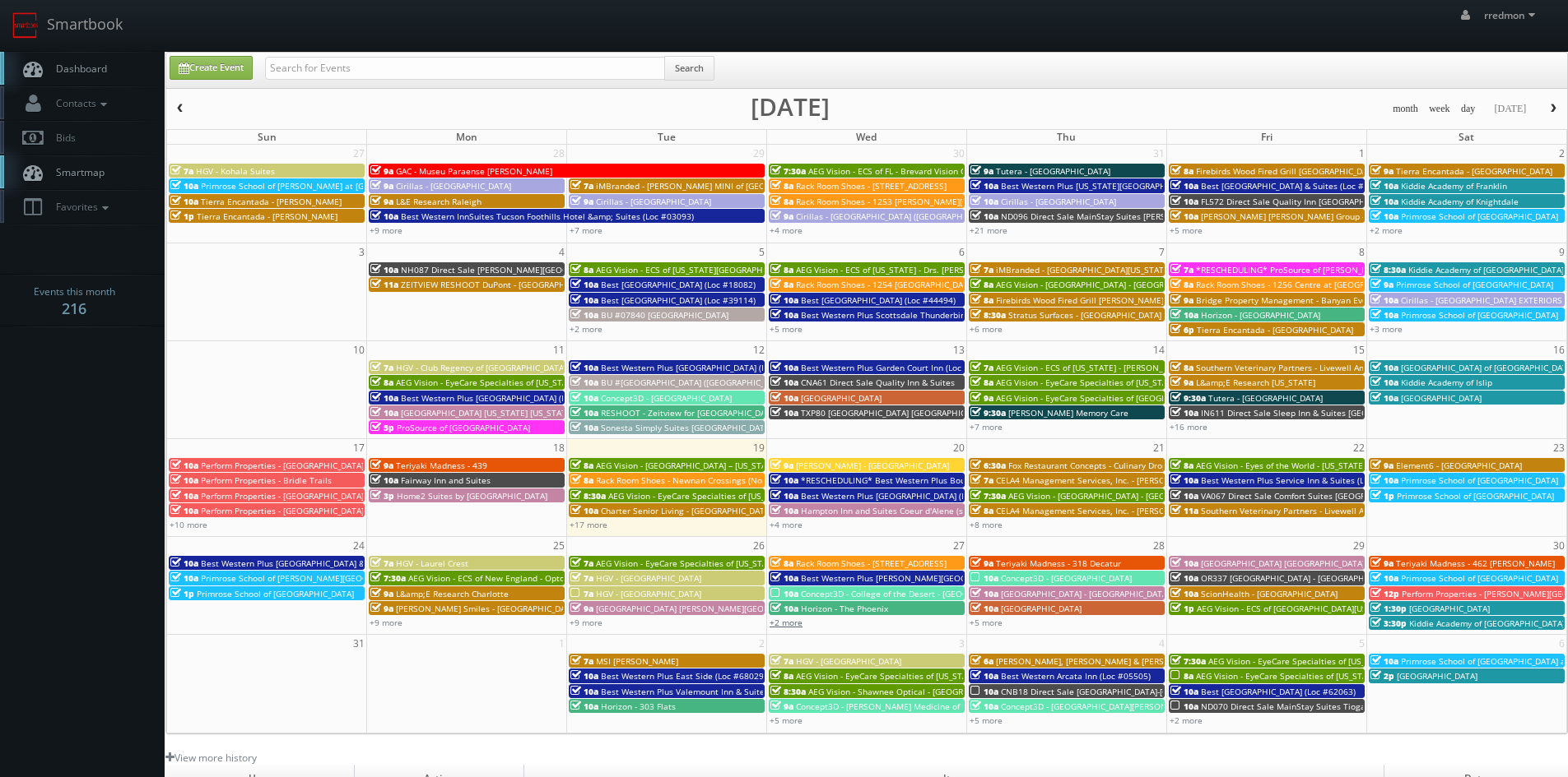
click at [790, 624] on link "+2 more" at bounding box center [786, 623] width 33 height 12
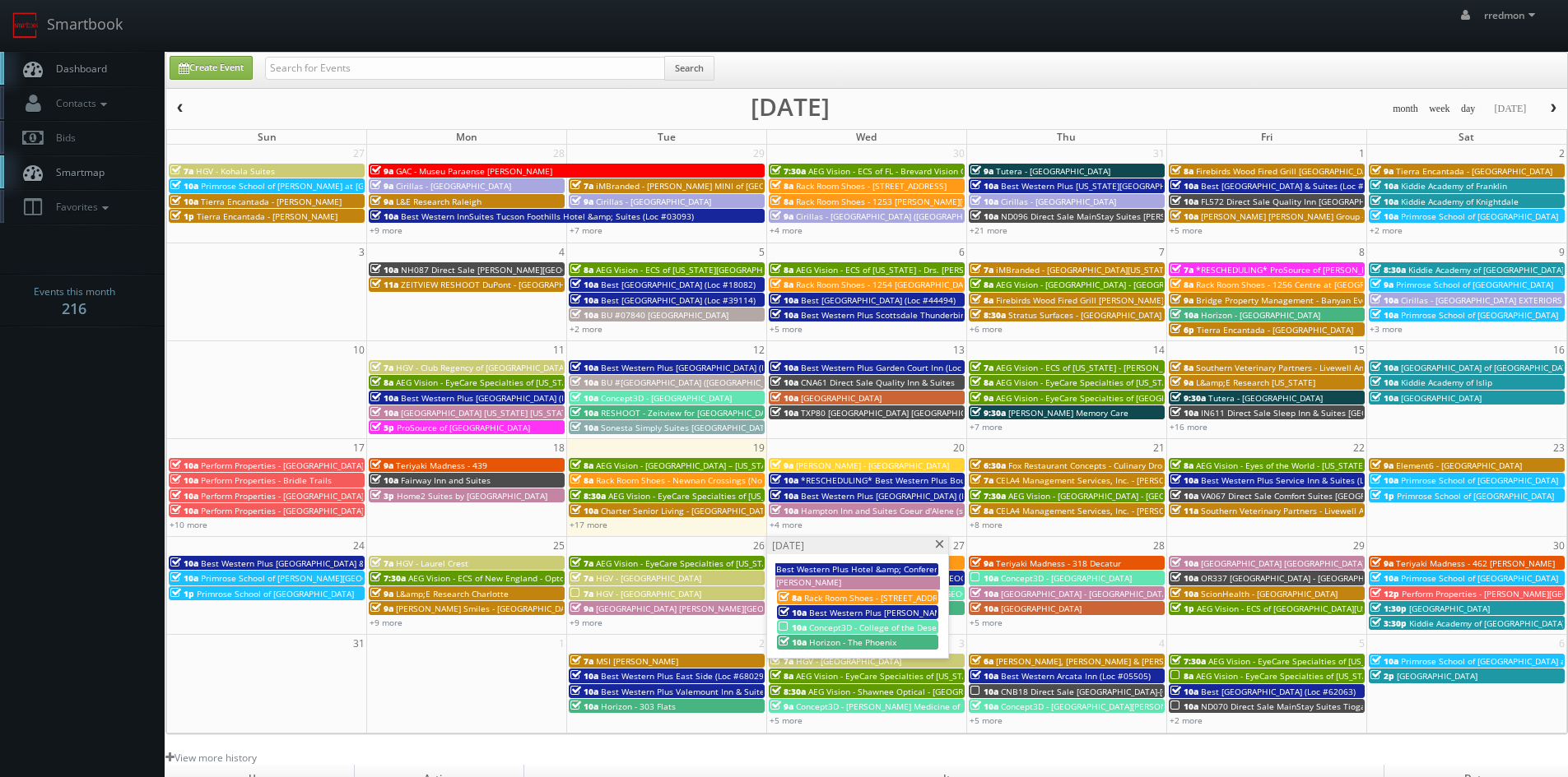
click at [937, 543] on span at bounding box center [939, 544] width 11 height 9
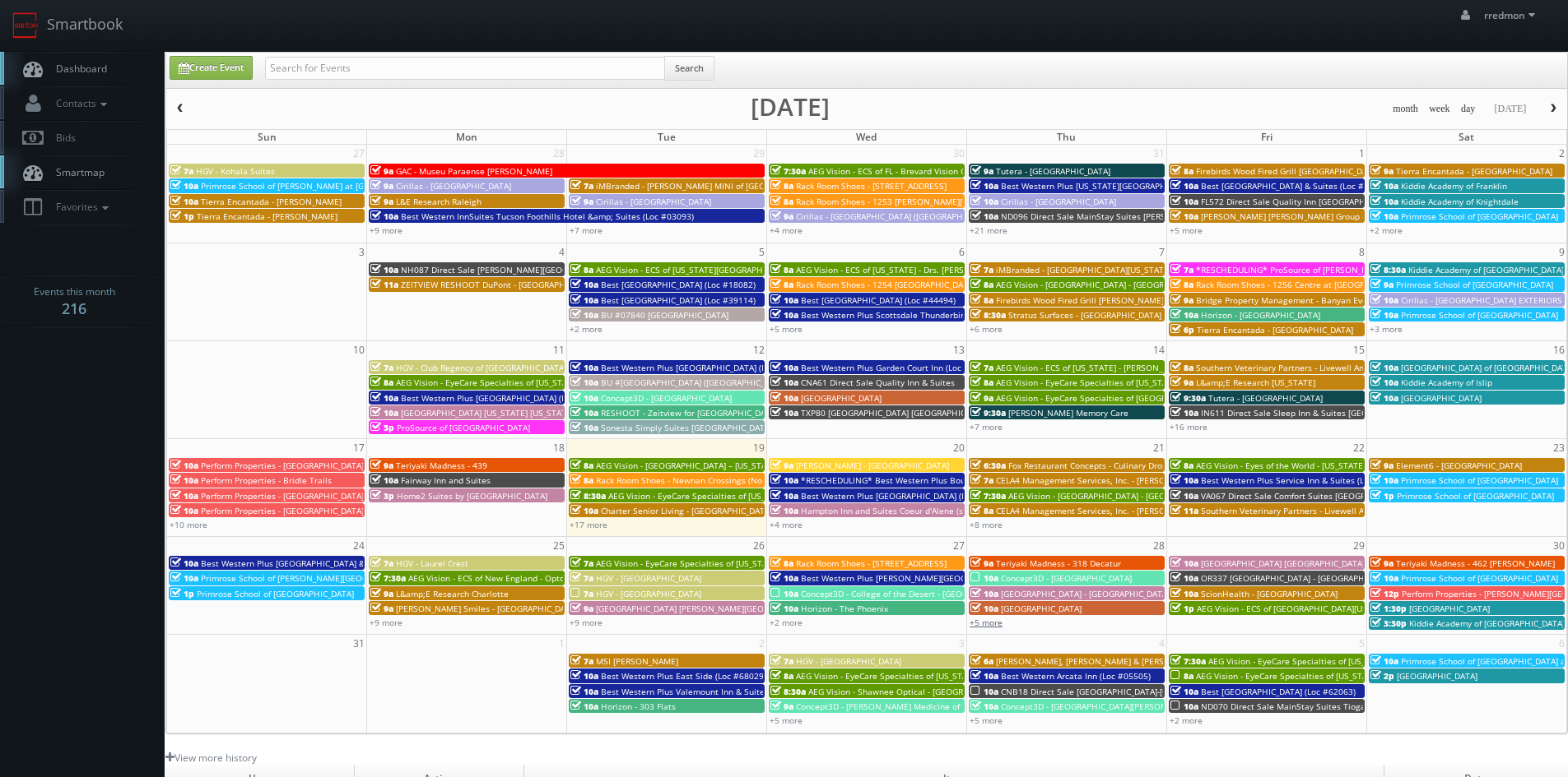
click at [996, 624] on link "+5 more" at bounding box center [986, 623] width 33 height 12
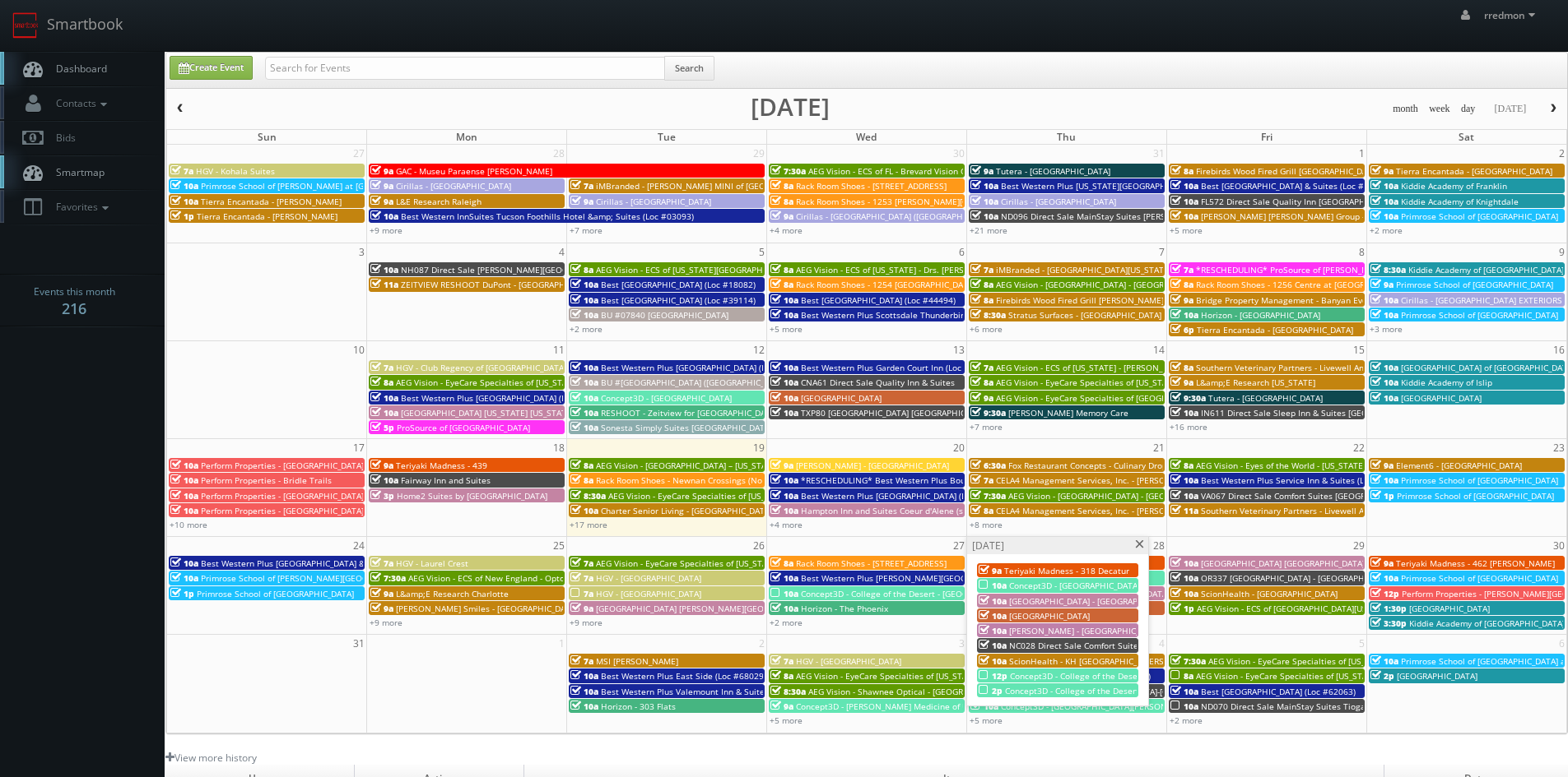
click at [1032, 582] on span "Concept3D - [GEOGRAPHIC_DATA]" at bounding box center [1074, 586] width 131 height 12
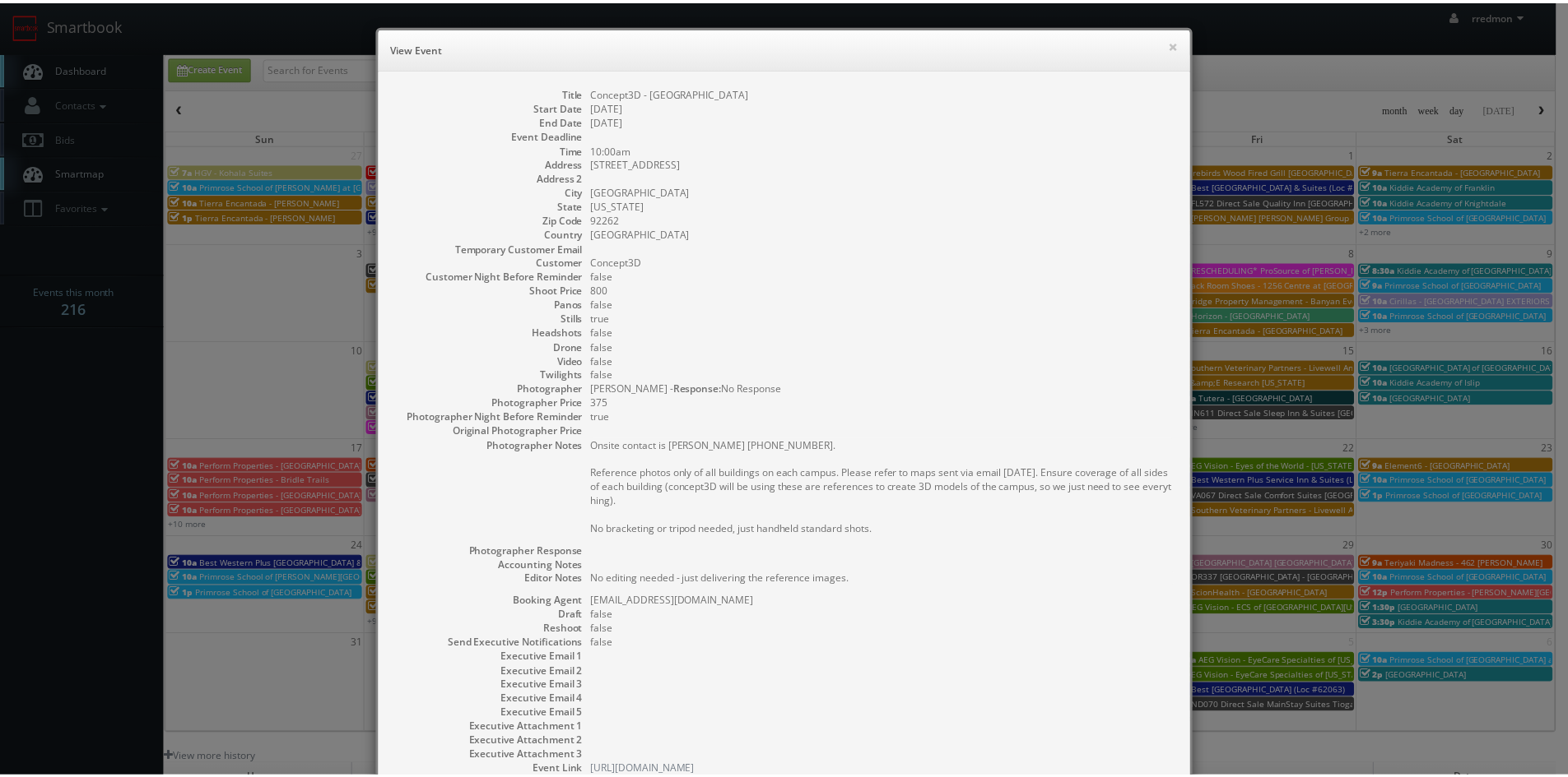
scroll to position [82, 0]
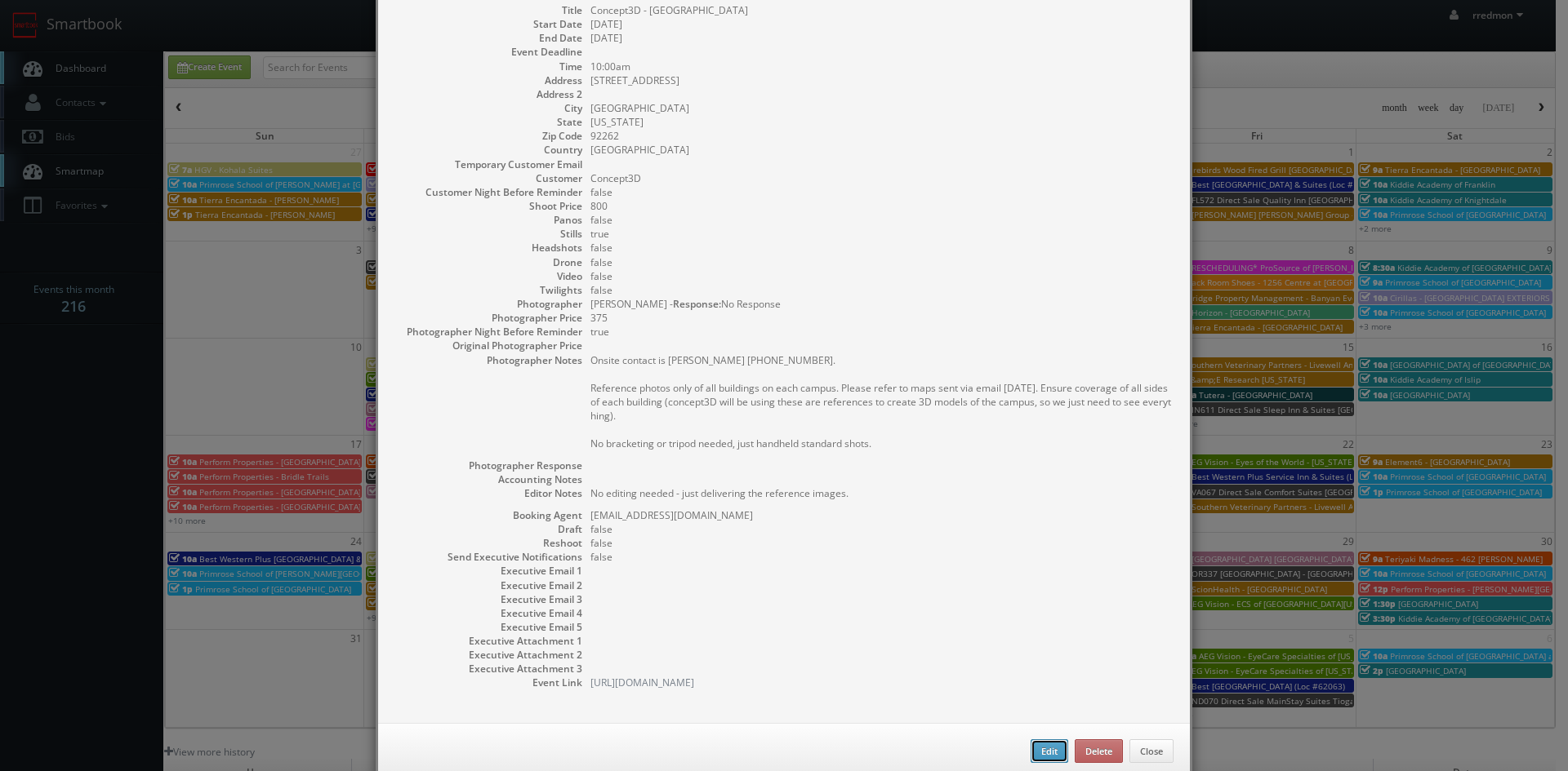
click at [1030, 751] on button "Edit" at bounding box center [1049, 751] width 38 height 25
type input "Concept3D - [GEOGRAPHIC_DATA]"
type input "1300 East Baristo Road"
type input "Palm Springs"
type input "92262"
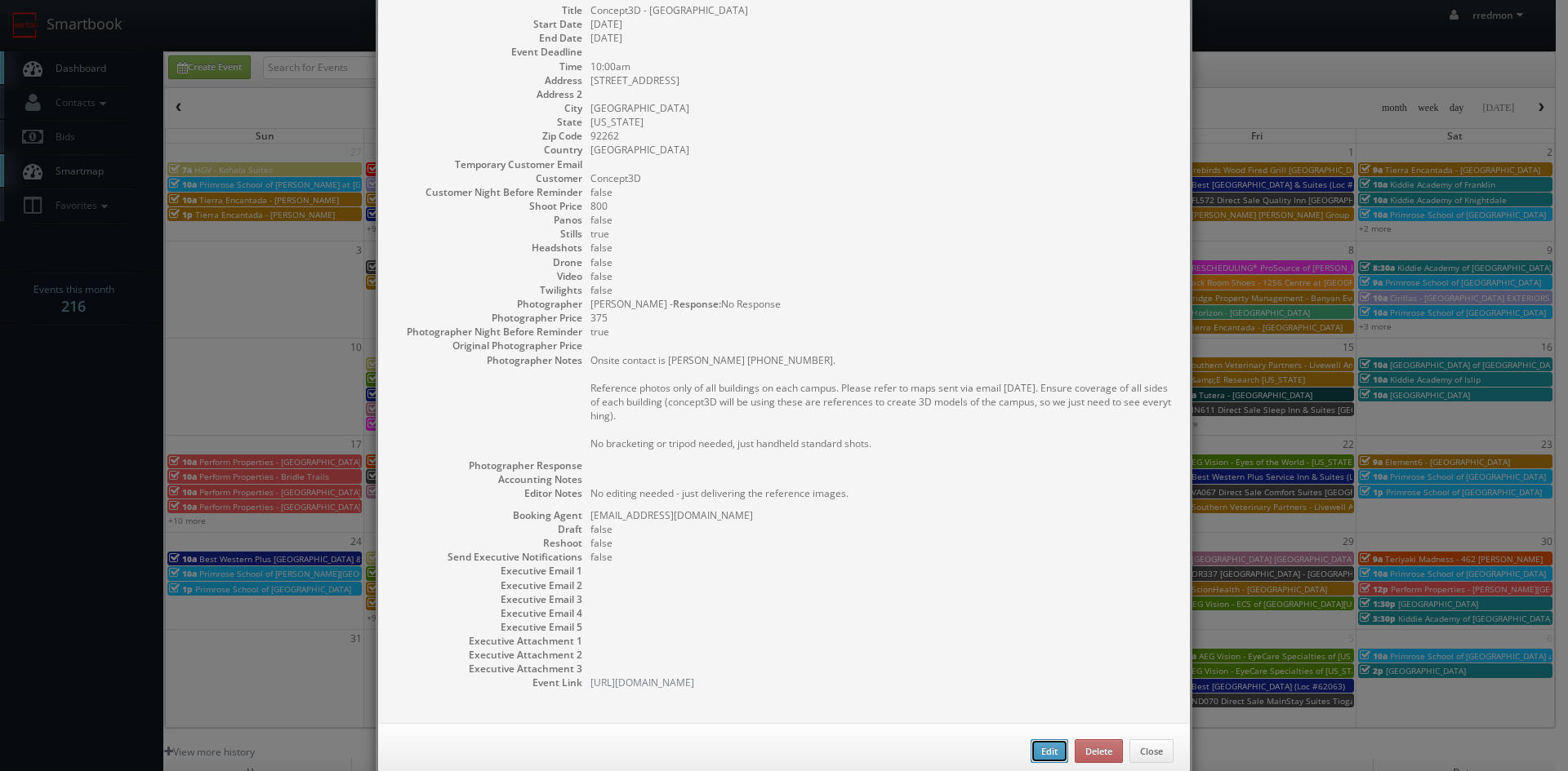
type input "800"
checkbox input "true"
type textarea "No editing needed - just delivering the reference images."
type input "[DATE]"
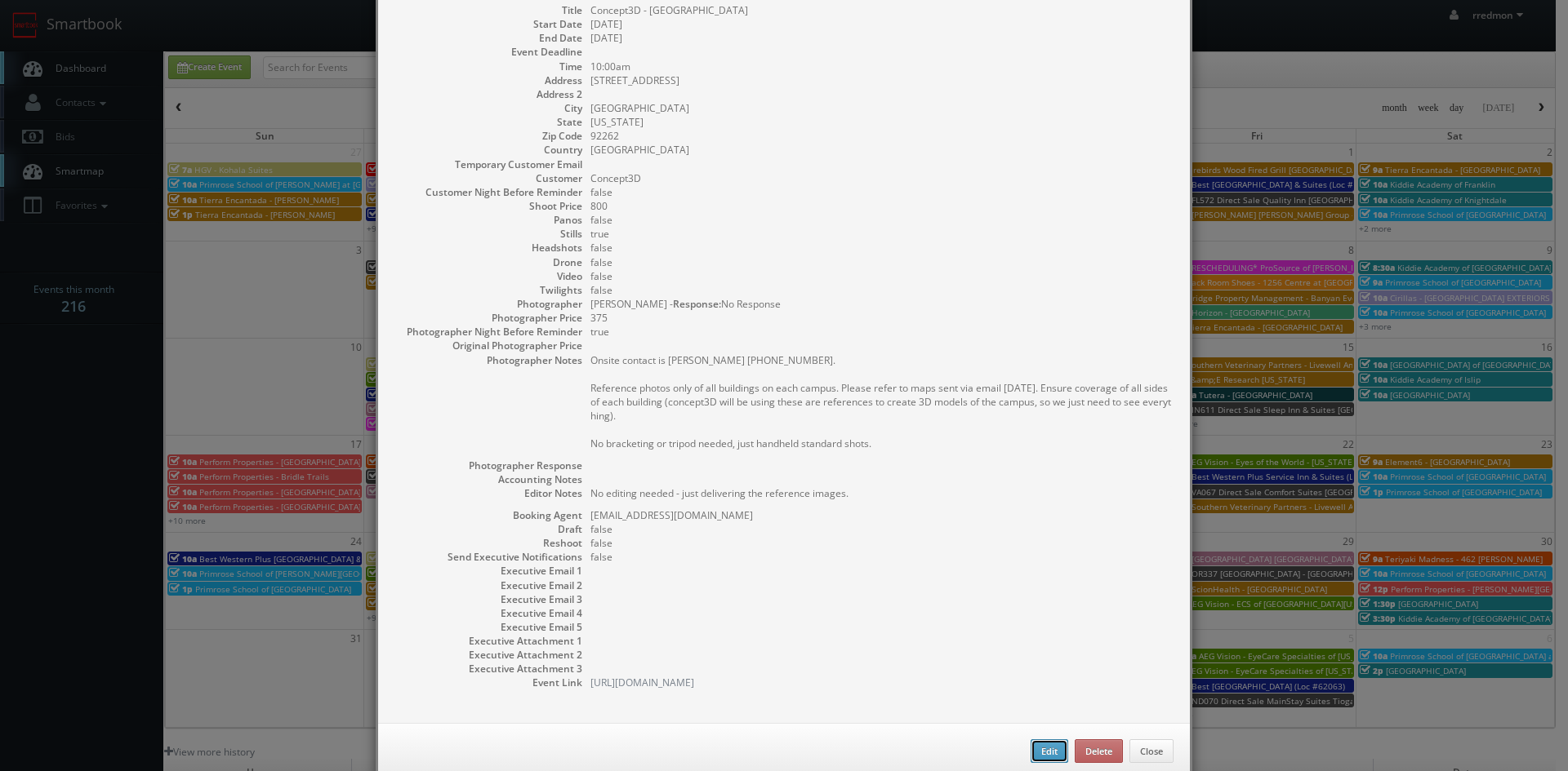
type input "10:00am"
checkbox input "true"
type textarea "Onsite contact is [PERSON_NAME] [PHONE_NUMBER]. Reference photos only of all bu…"
select select "[US_STATE]"
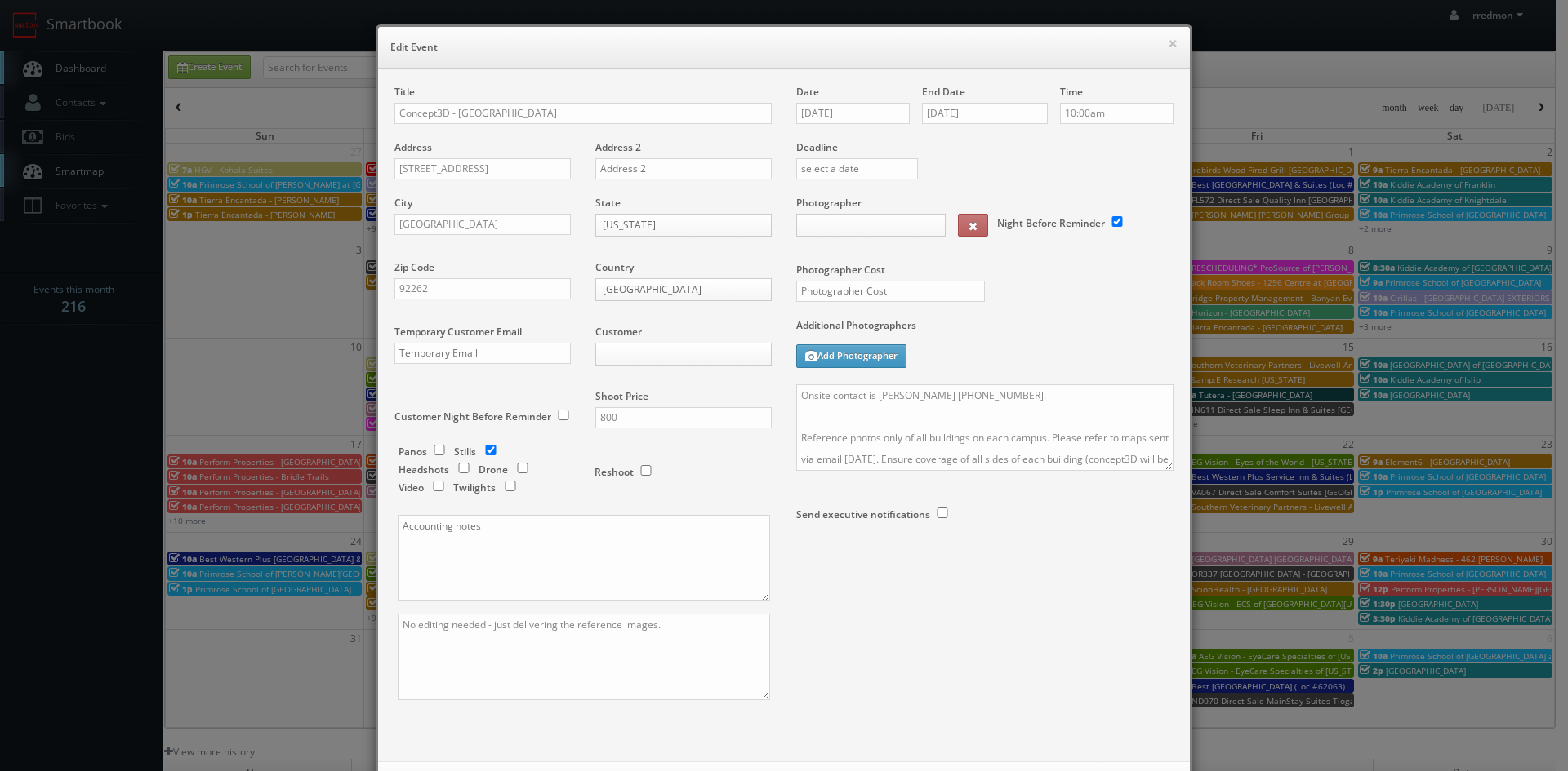
type input "800"
type input "375"
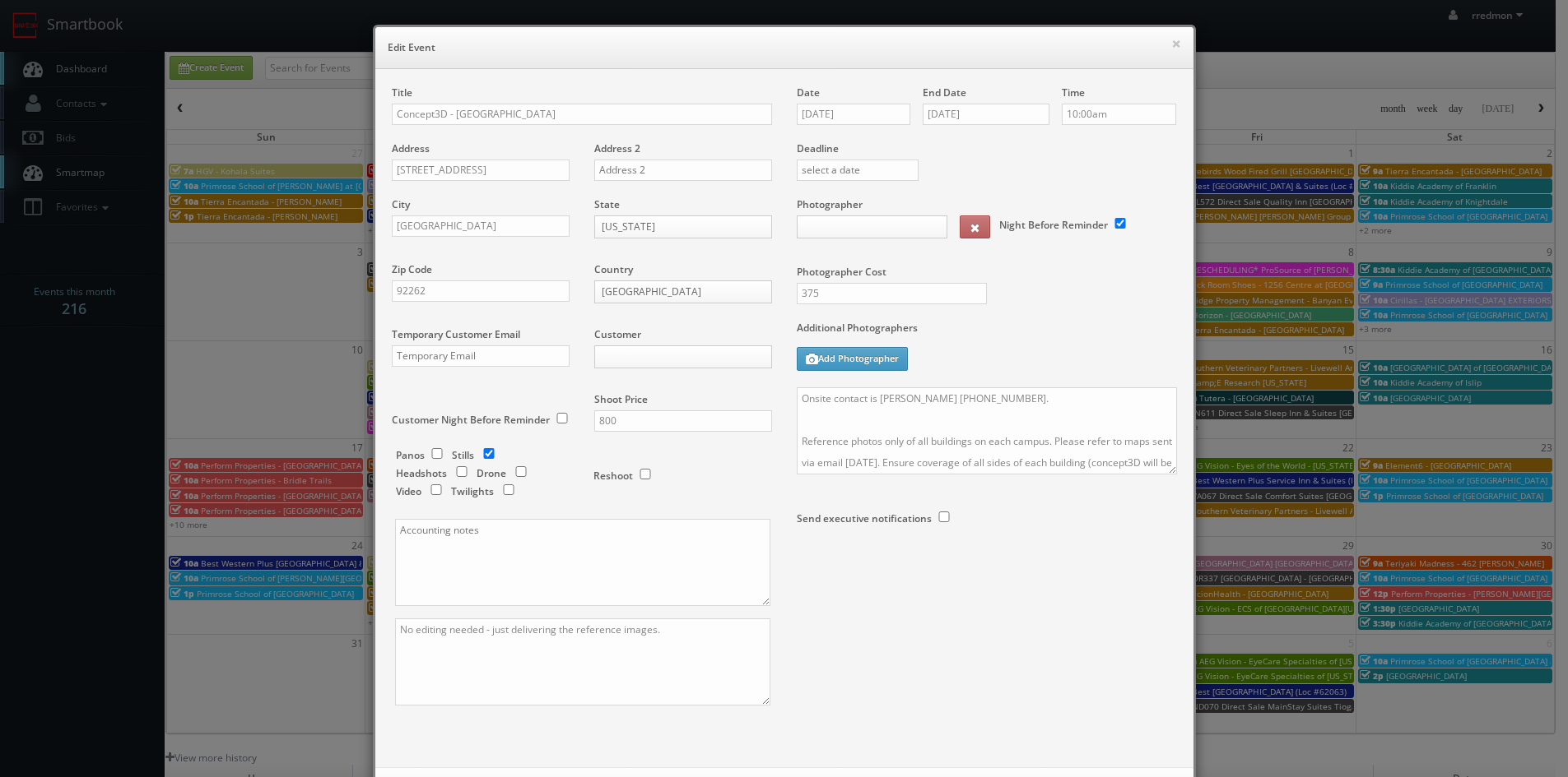
select select "[EMAIL_ADDRESS][DOMAIN_NAME]"
select select "[PERSON_NAME][EMAIL_ADDRESS][DOMAIN_NAME]"
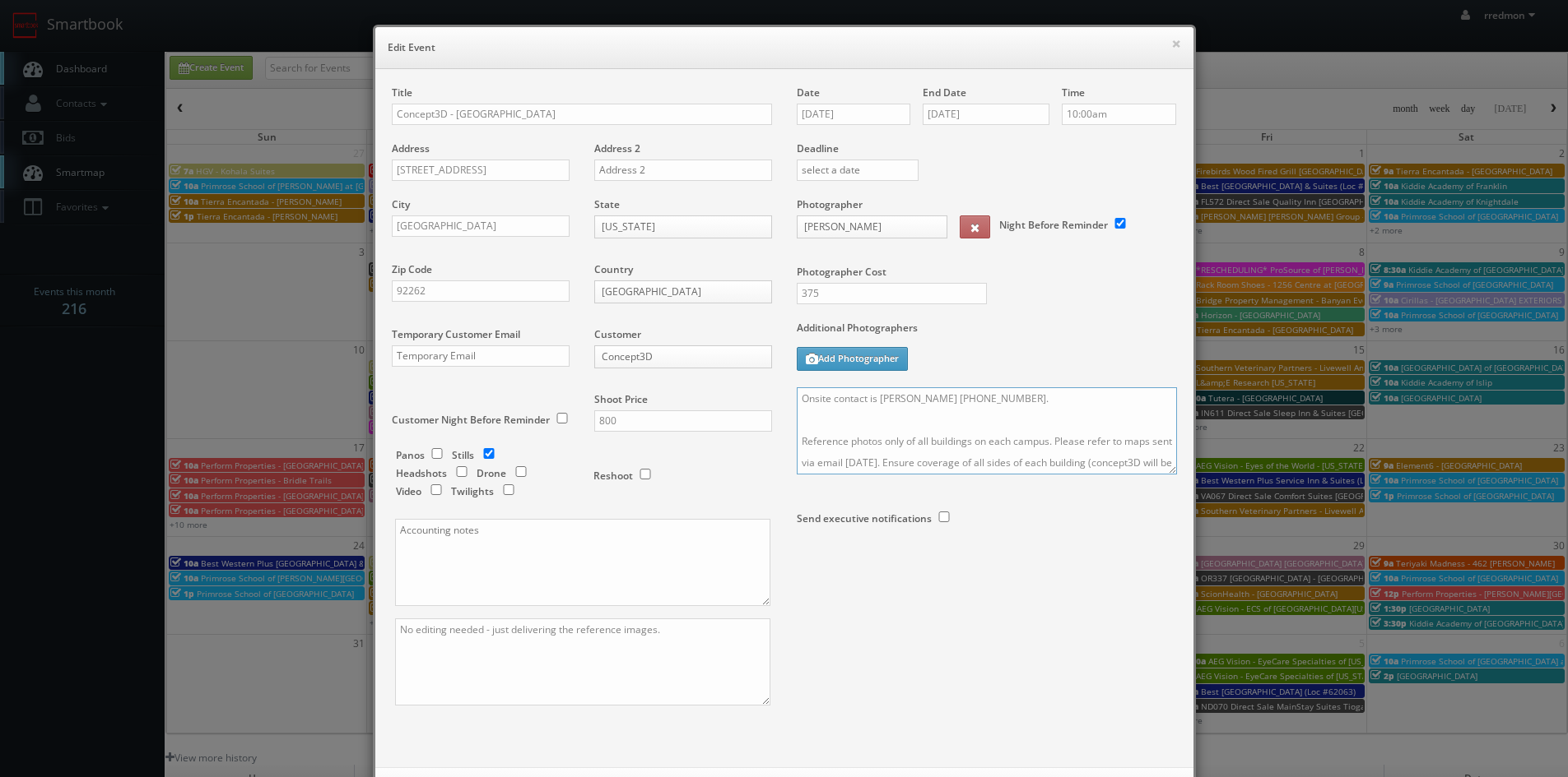
click at [796, 398] on textarea "Onsite contact is [PERSON_NAME] [PHONE_NUMBER]. Reference photos only of all bu…" at bounding box center [986, 431] width 380 height 87
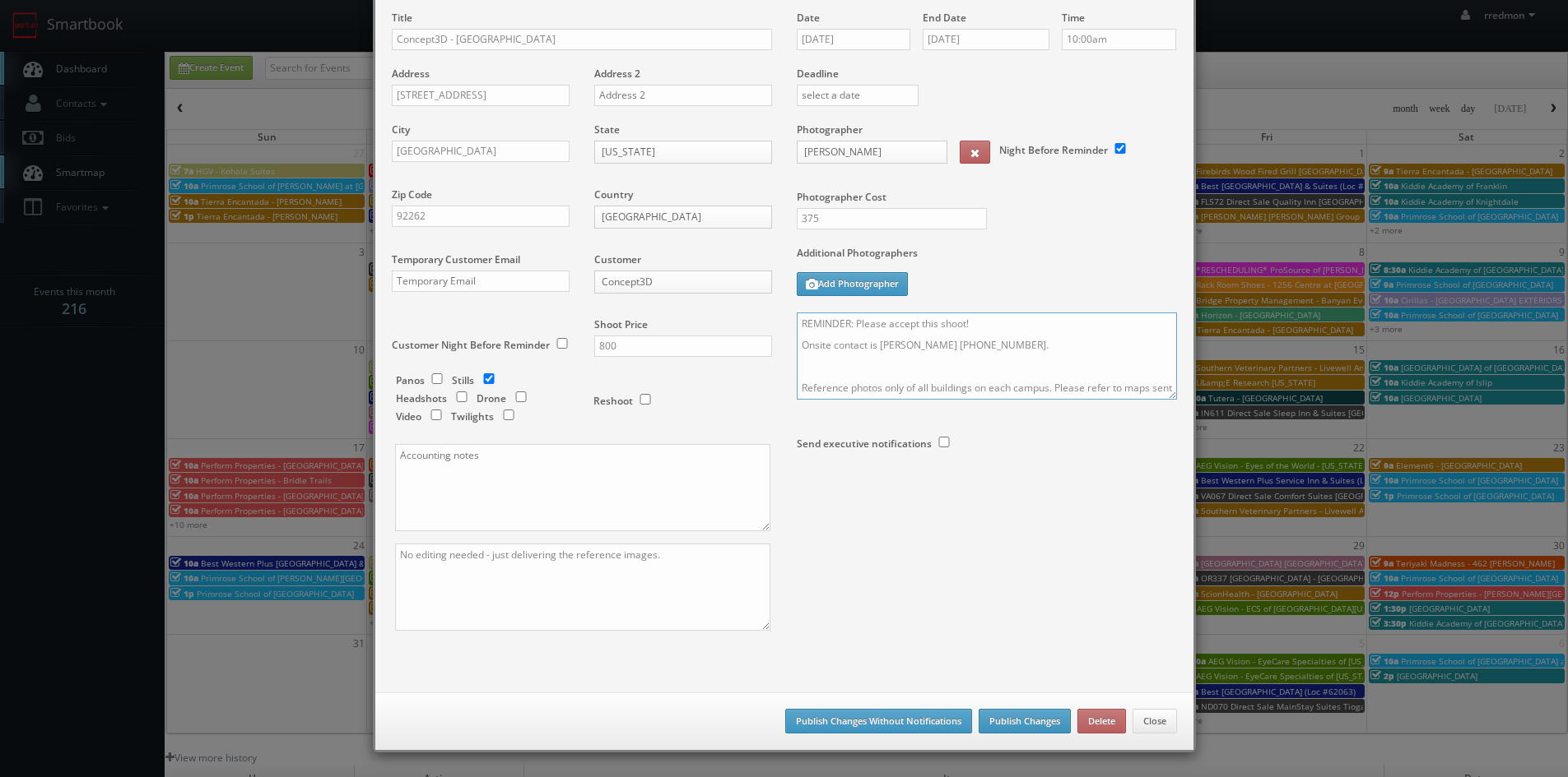
type textarea "REMINDER: Please accept this shoot! Onsite contact is [PERSON_NAME] [PHONE_NUMB…"
click at [1041, 718] on button "Publish Changes" at bounding box center [1025, 722] width 92 height 25
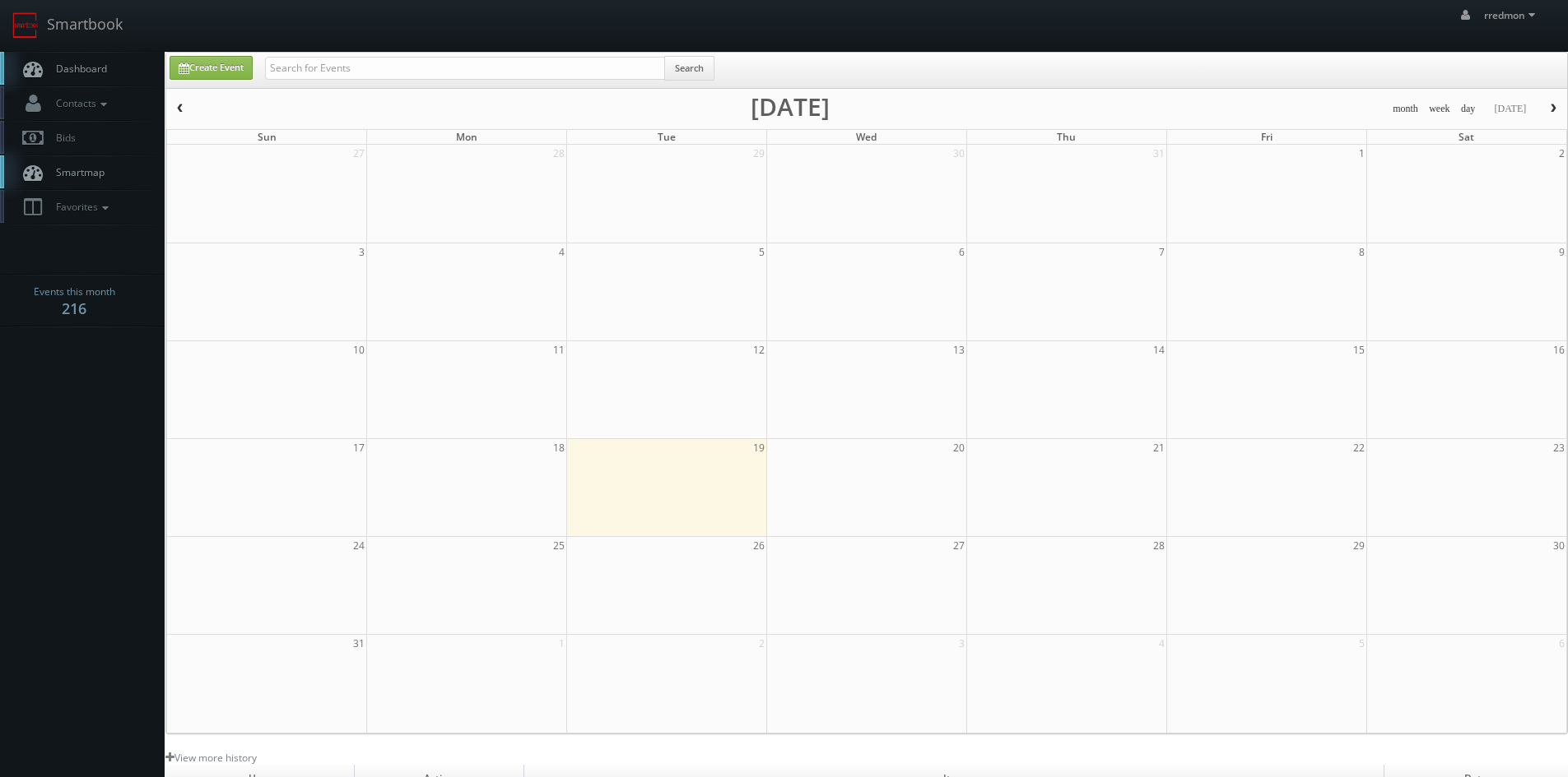
click at [102, 68] on span "Dashboard" at bounding box center [78, 68] width 59 height 14
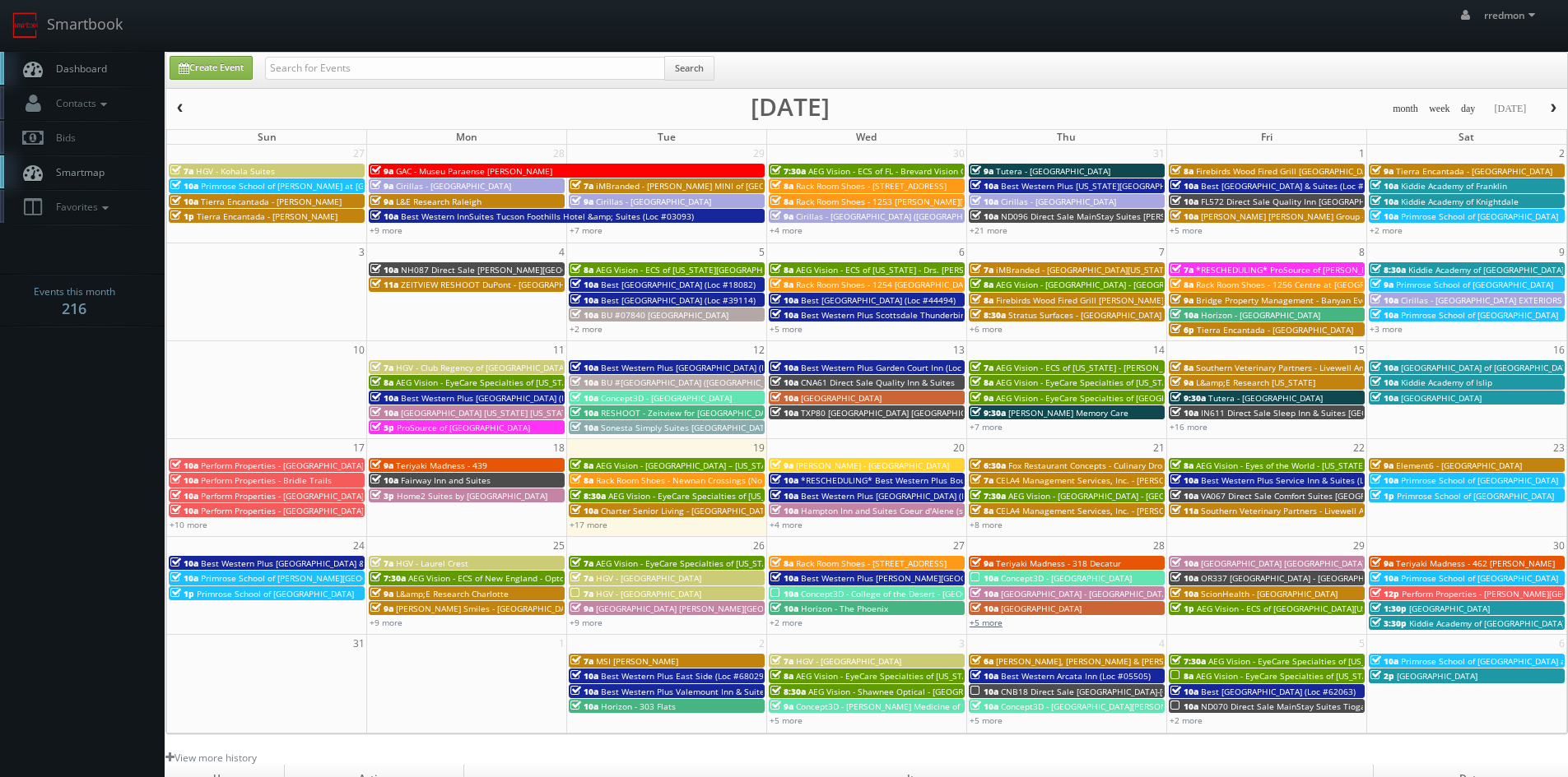
click at [986, 619] on link "+5 more" at bounding box center [986, 623] width 33 height 12
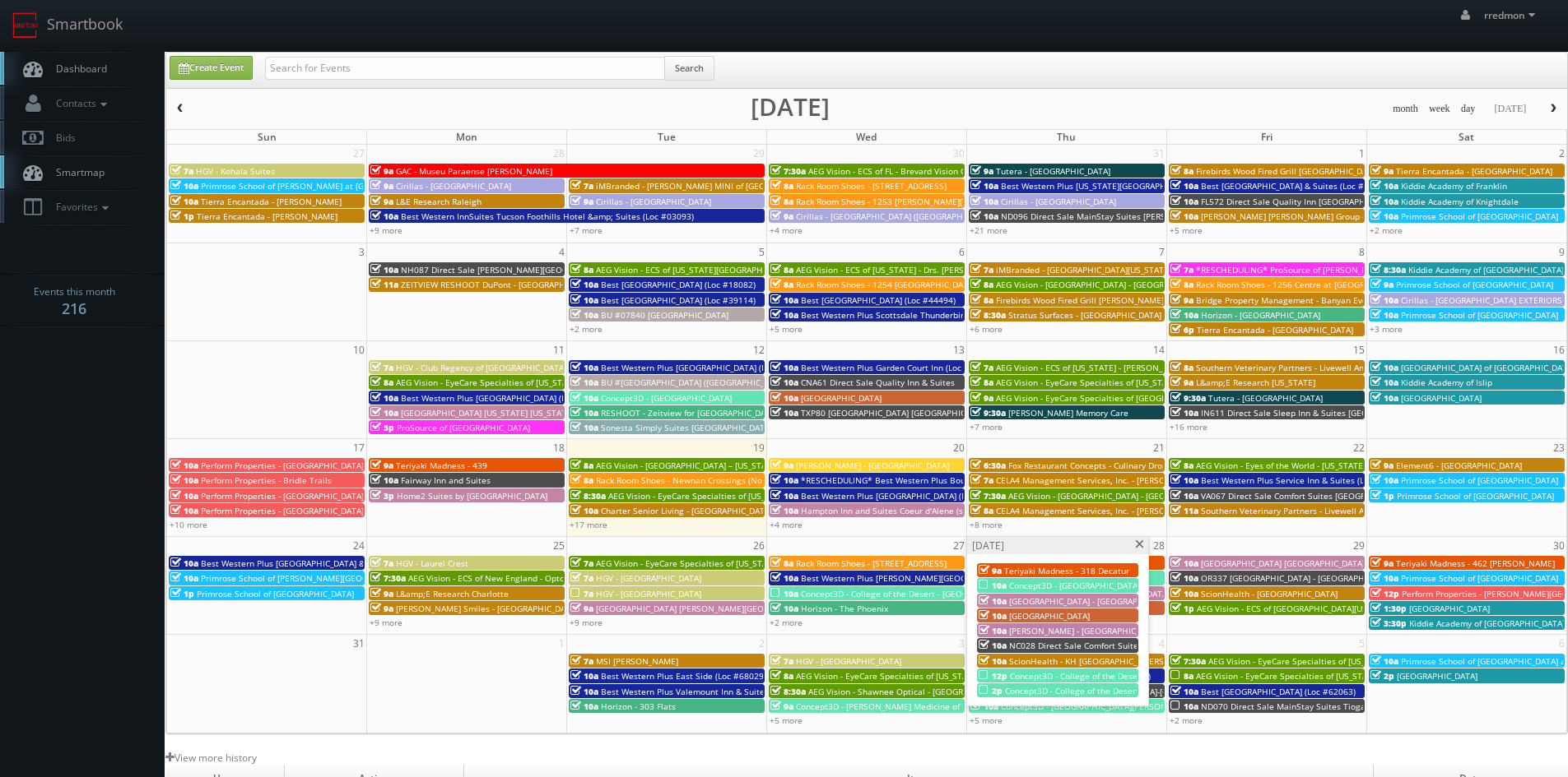
click at [1028, 674] on span "Concept3D - College of the Desert - [GEOGRAPHIC_DATA]" at bounding box center [1121, 676] width 222 height 12
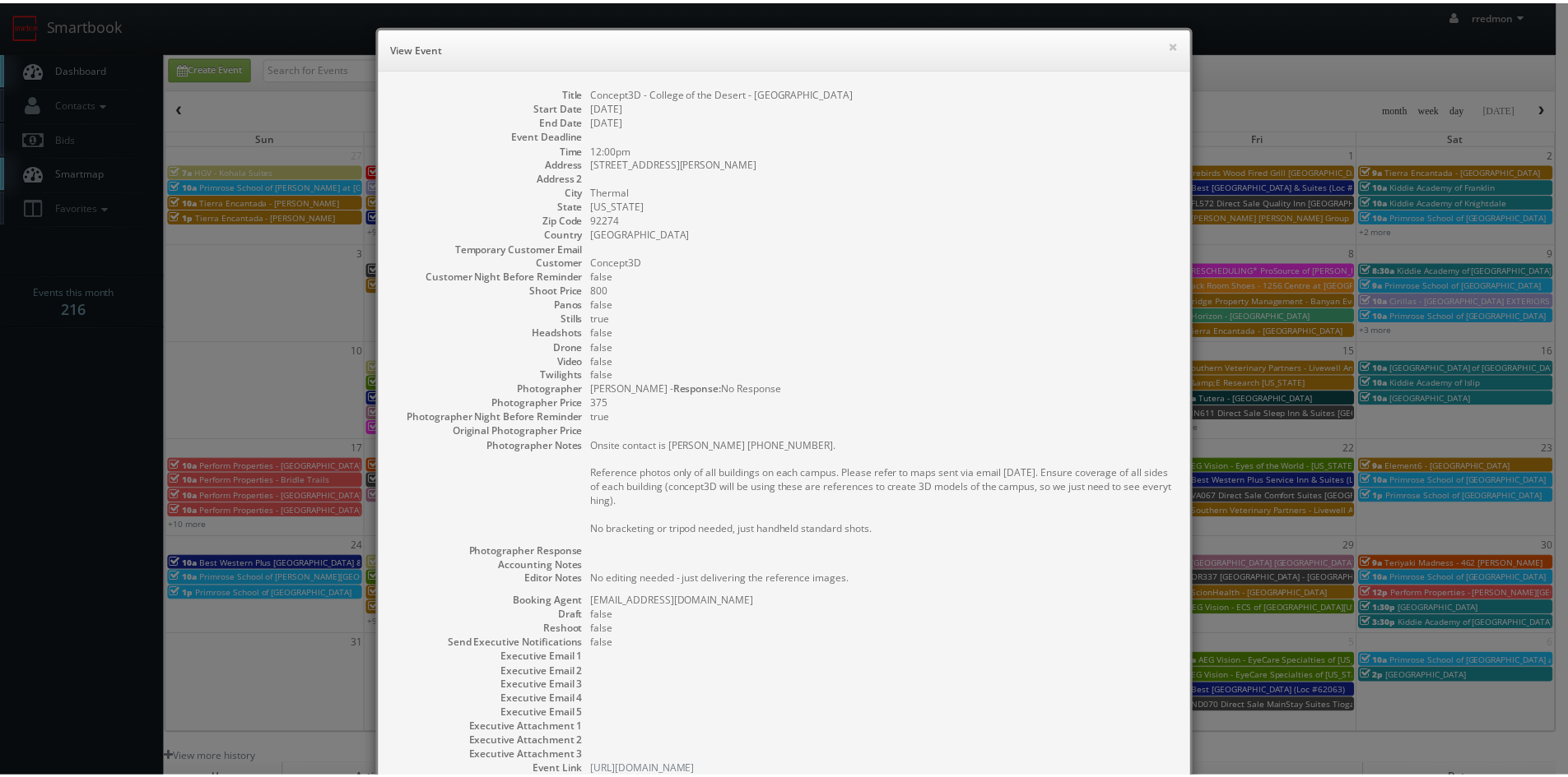
scroll to position [118, 0]
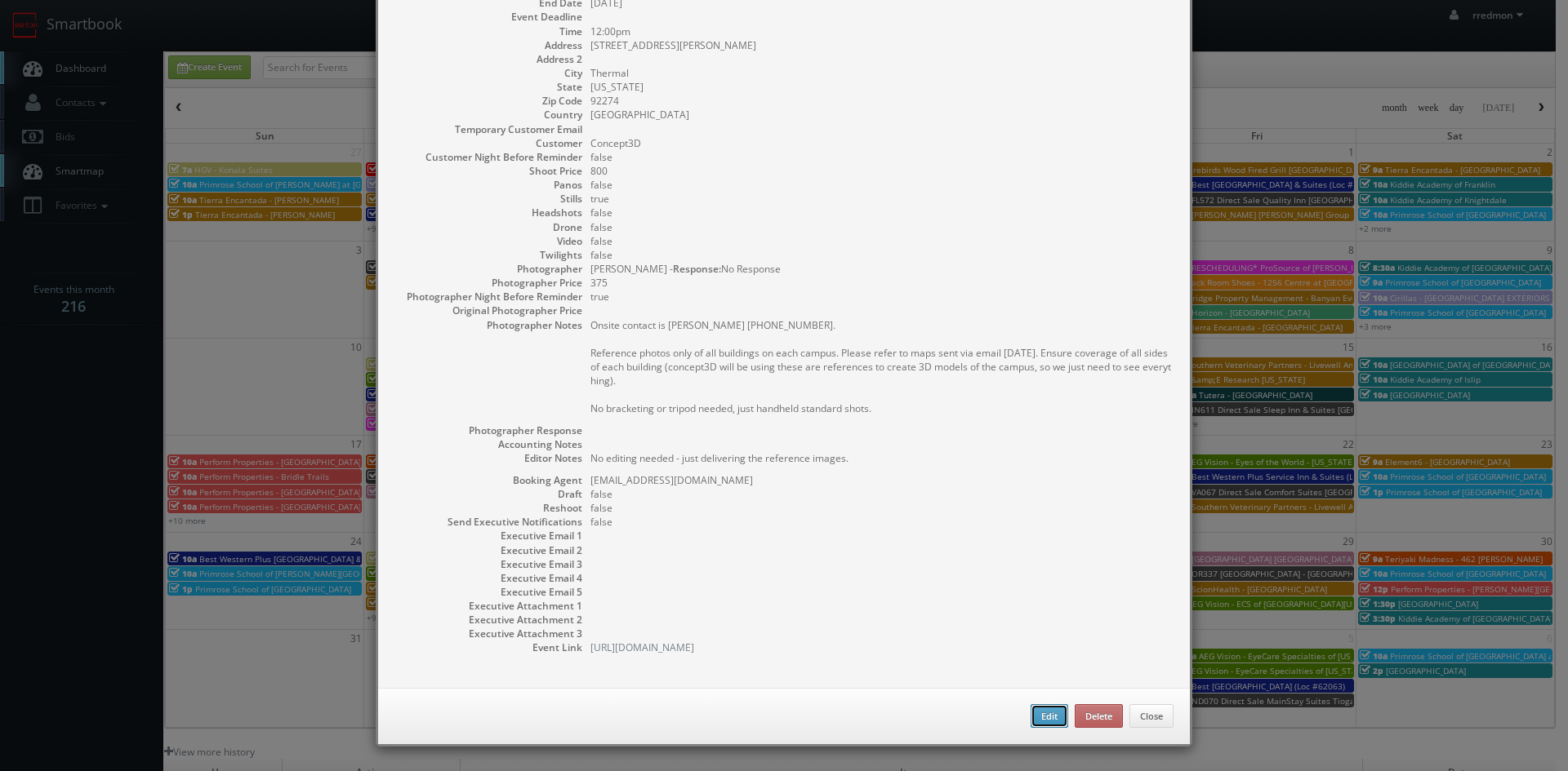
click at [1049, 717] on button "Edit" at bounding box center [1049, 717] width 38 height 25
type input "Concept3D - College of the Desert - [GEOGRAPHIC_DATA]"
type input "61-120 Buchanan St"
type input "Thermal"
type input "92274"
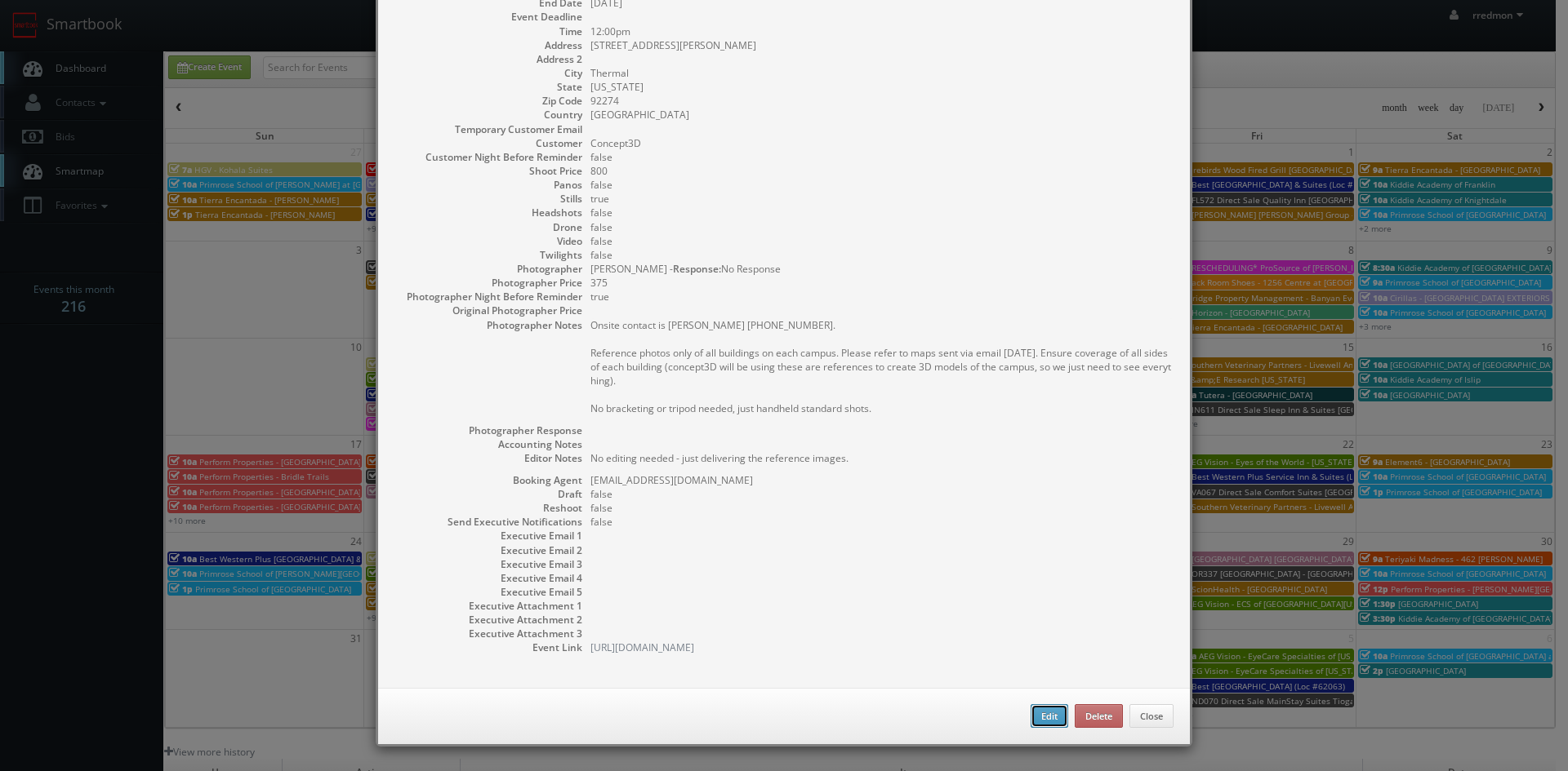
type input "800"
checkbox input "true"
type textarea "No editing needed - just delivering the reference images."
type input "[DATE]"
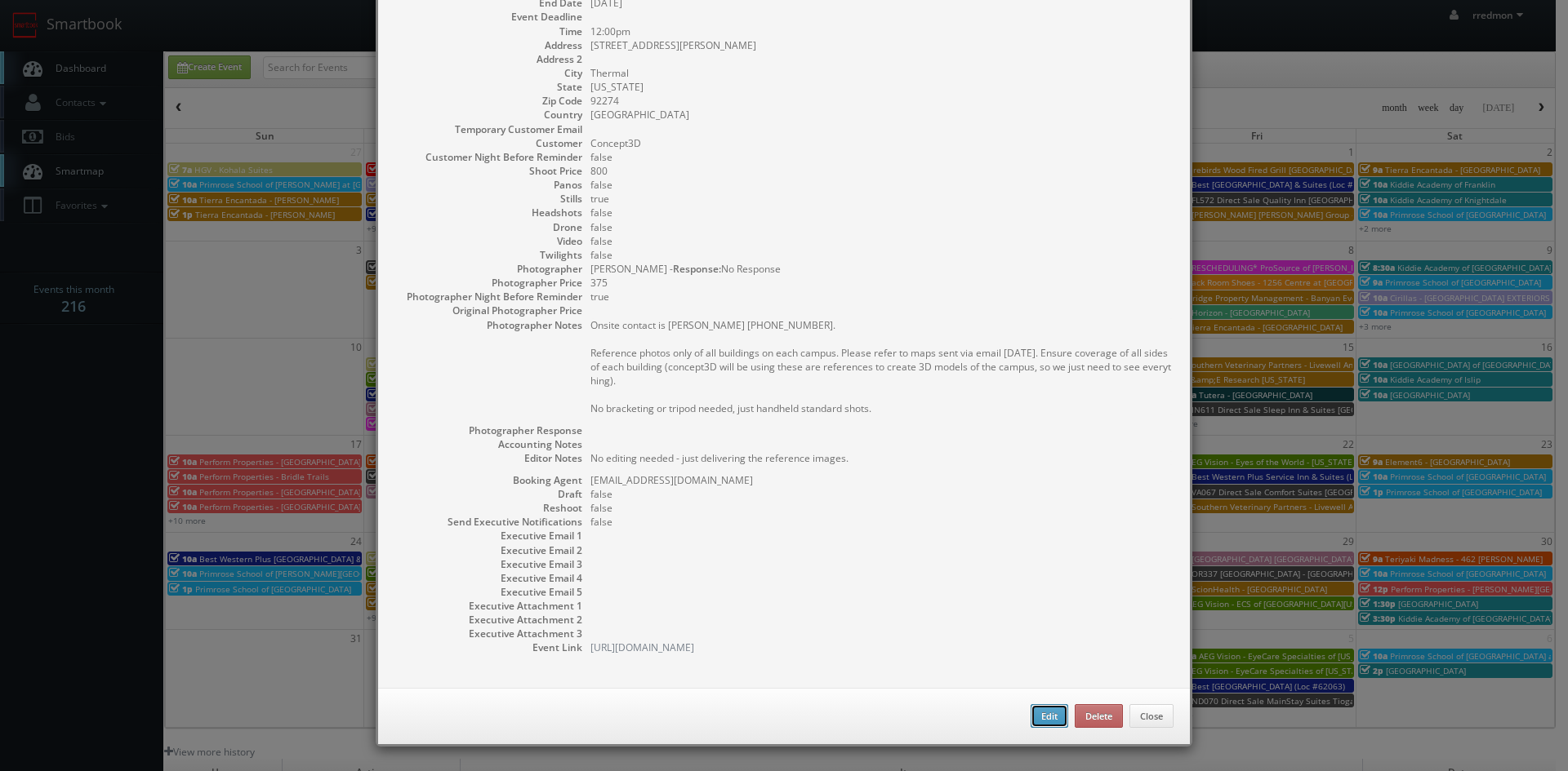
type input "12:00pm"
checkbox input "true"
type textarea "Onsite contact is [PERSON_NAME] [PHONE_NUMBER]. Reference photos only of all bu…"
select select "[US_STATE]"
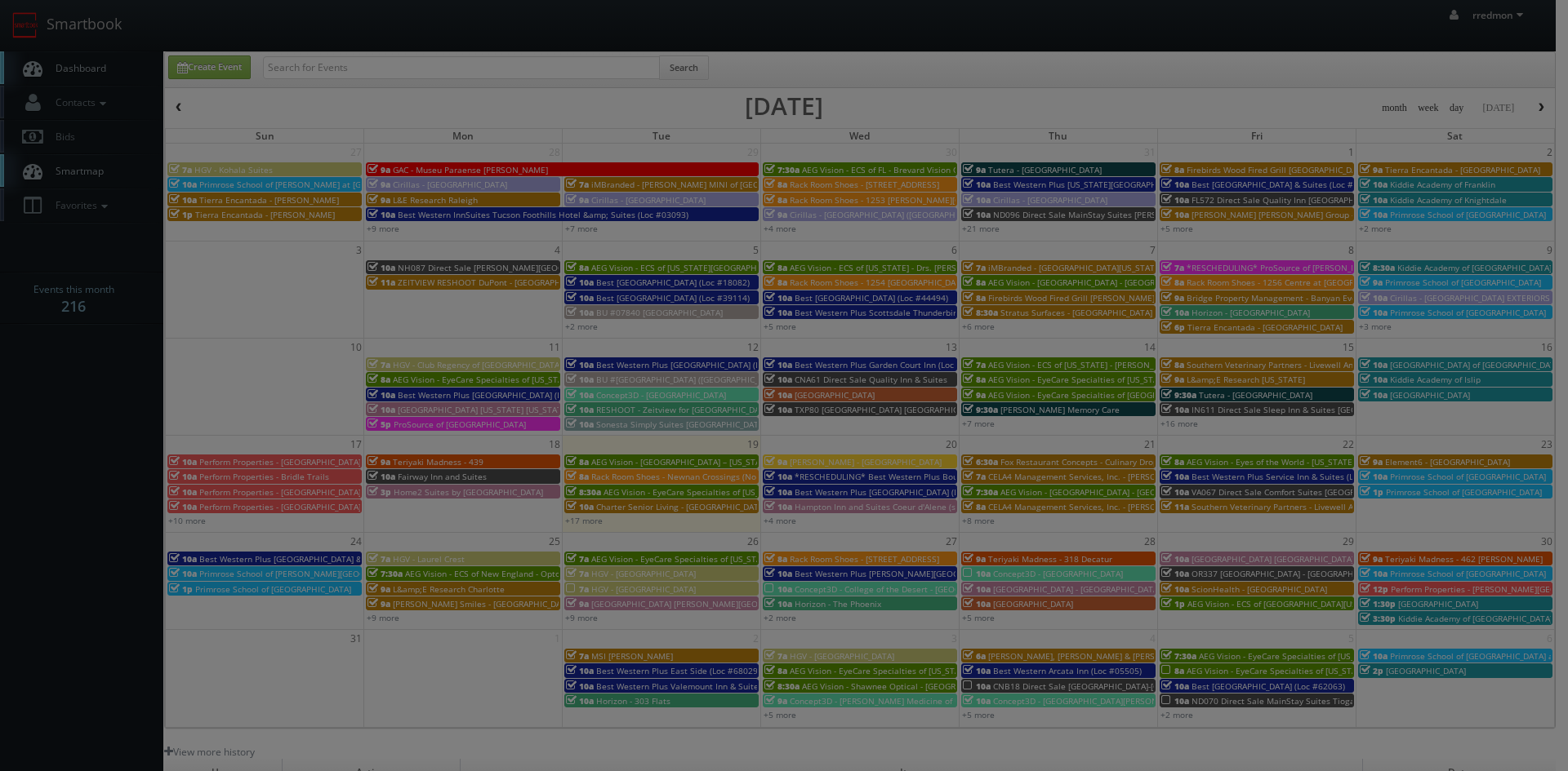
type input "800"
select select "keith@inthebarrelphoto.com"
type input "375"
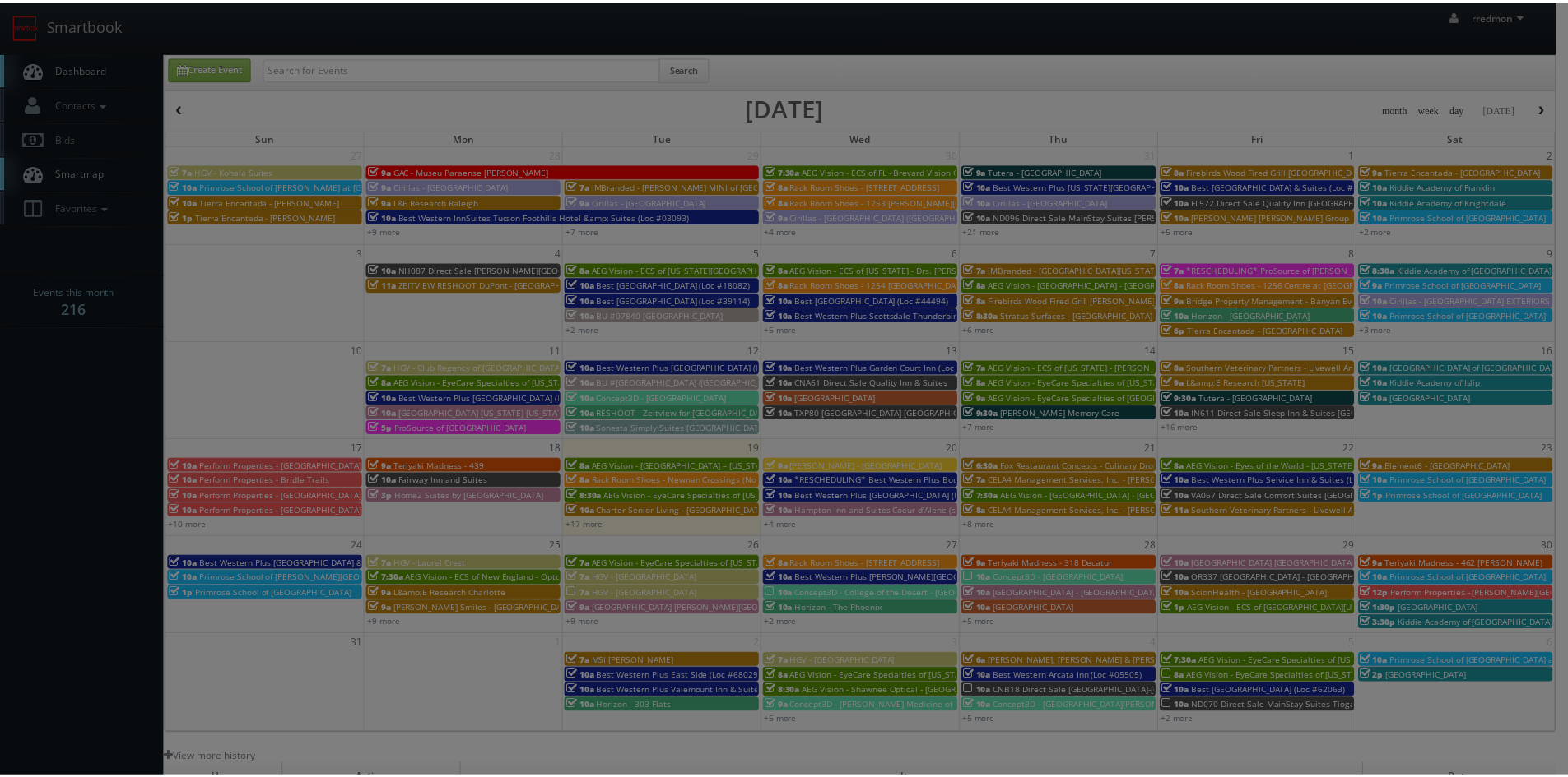
select select "clientsuccess@concept3d.com"
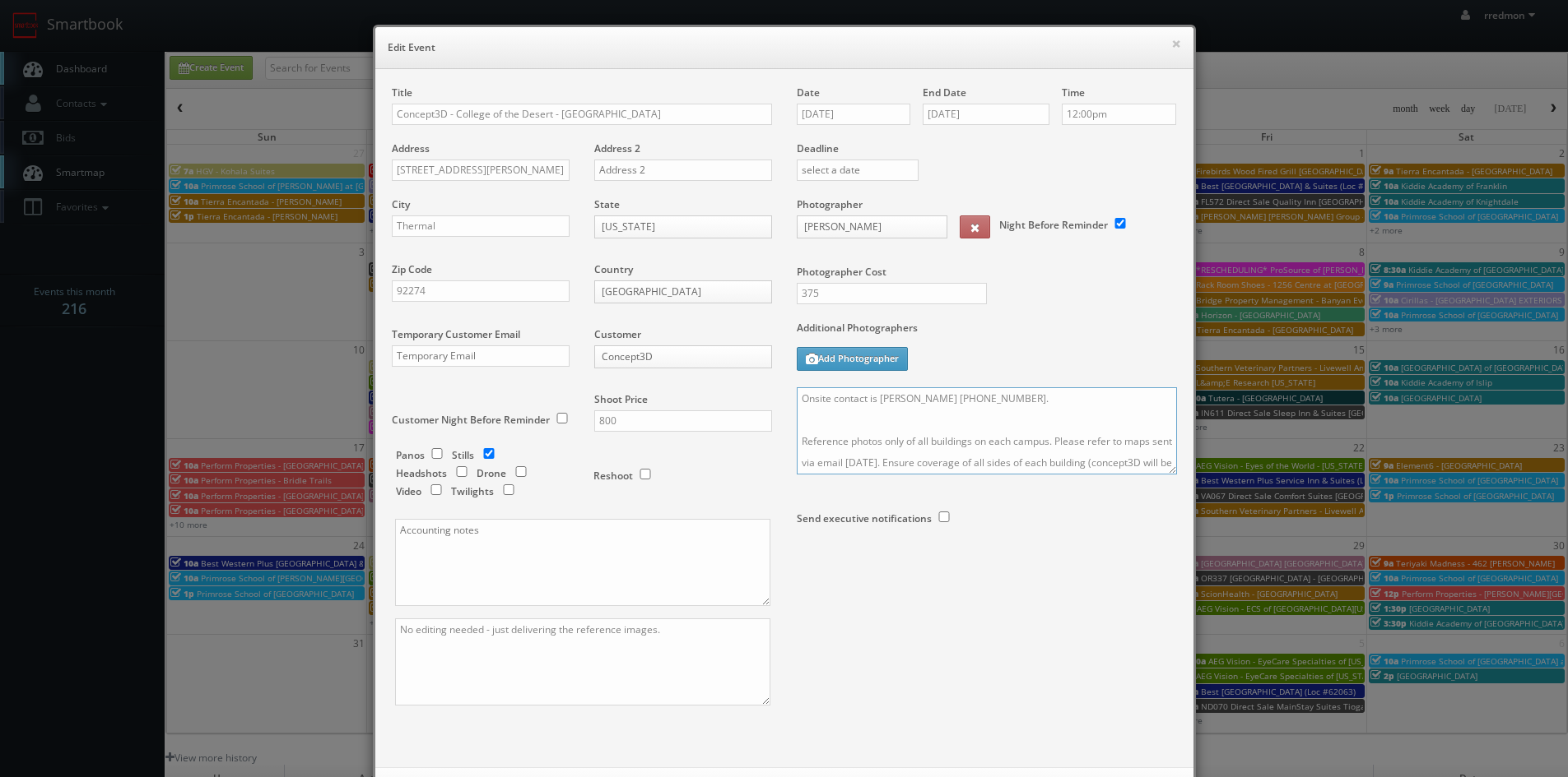
drag, startPoint x: 793, startPoint y: 396, endPoint x: 820, endPoint y: 403, distance: 27.9
click at [796, 396] on textarea "Onsite contact is Stuart Davis 760-862-1300. Reference photos only of all build…" at bounding box center [986, 431] width 380 height 87
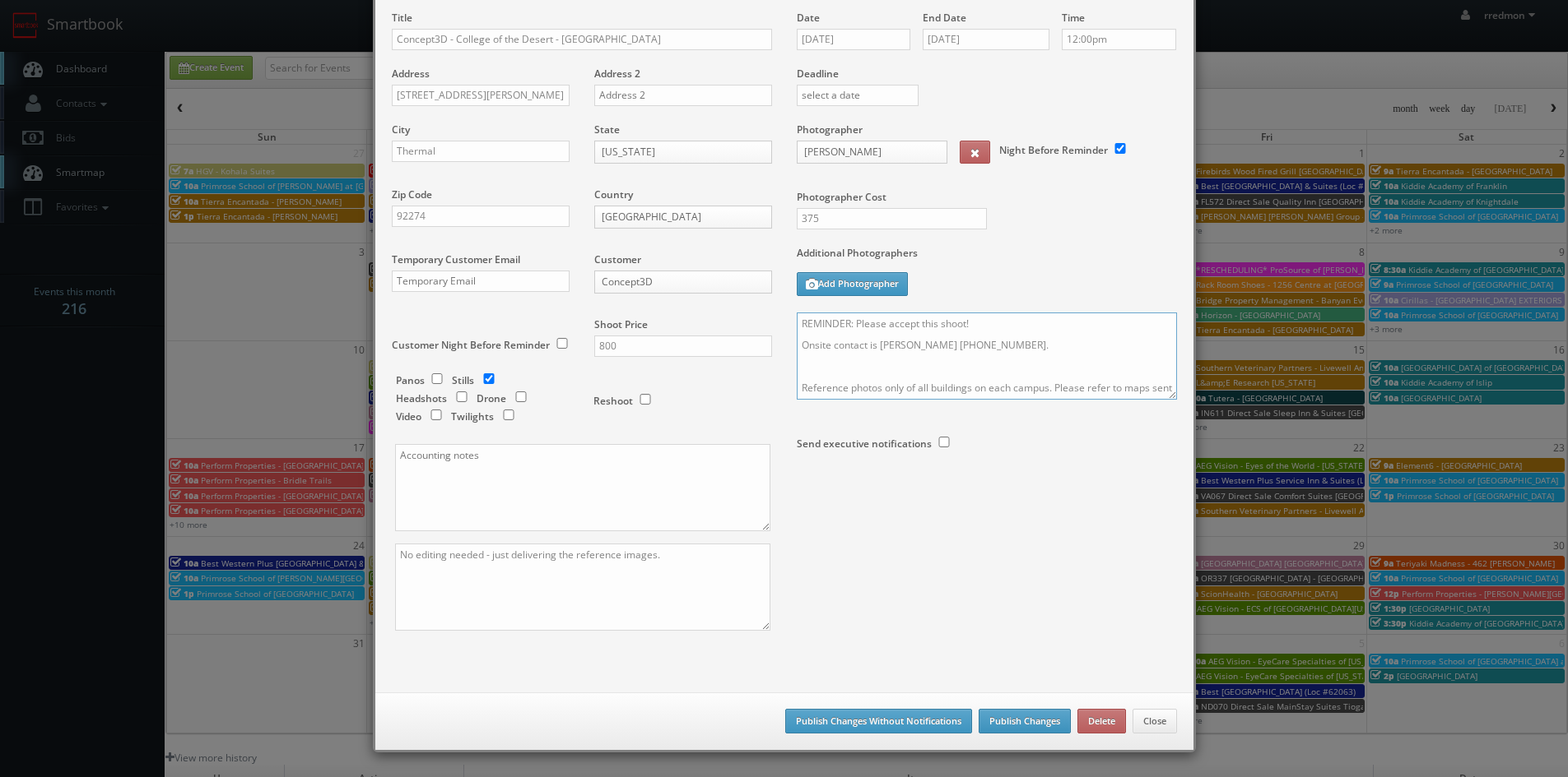
type textarea "REMINDER: Please accept this shoot! Onsite contact is Stuart Davis 760-862-1300…"
click at [1027, 718] on button "Publish Changes" at bounding box center [1025, 722] width 92 height 25
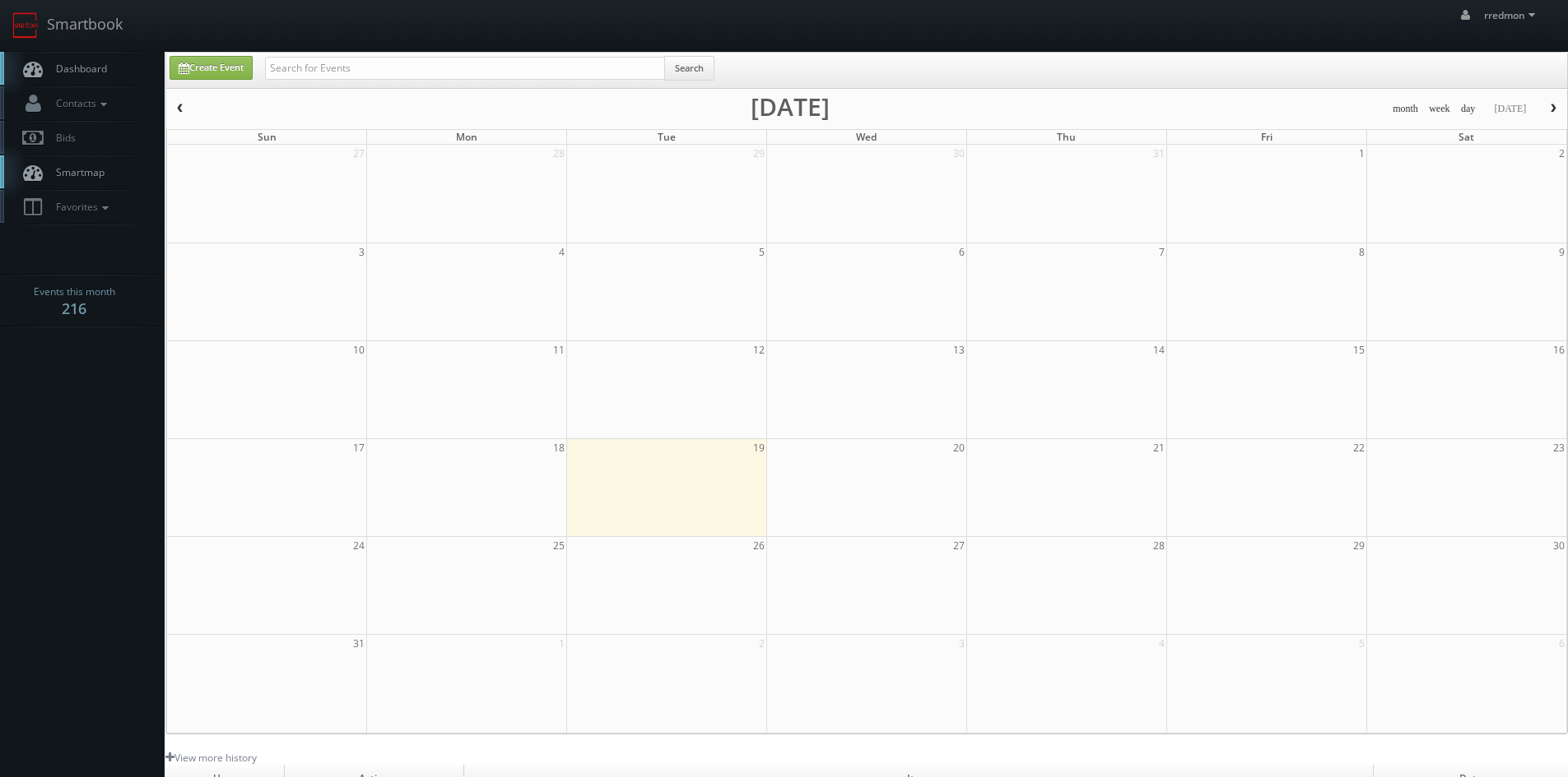
click at [85, 70] on span "Dashboard" at bounding box center [78, 68] width 59 height 14
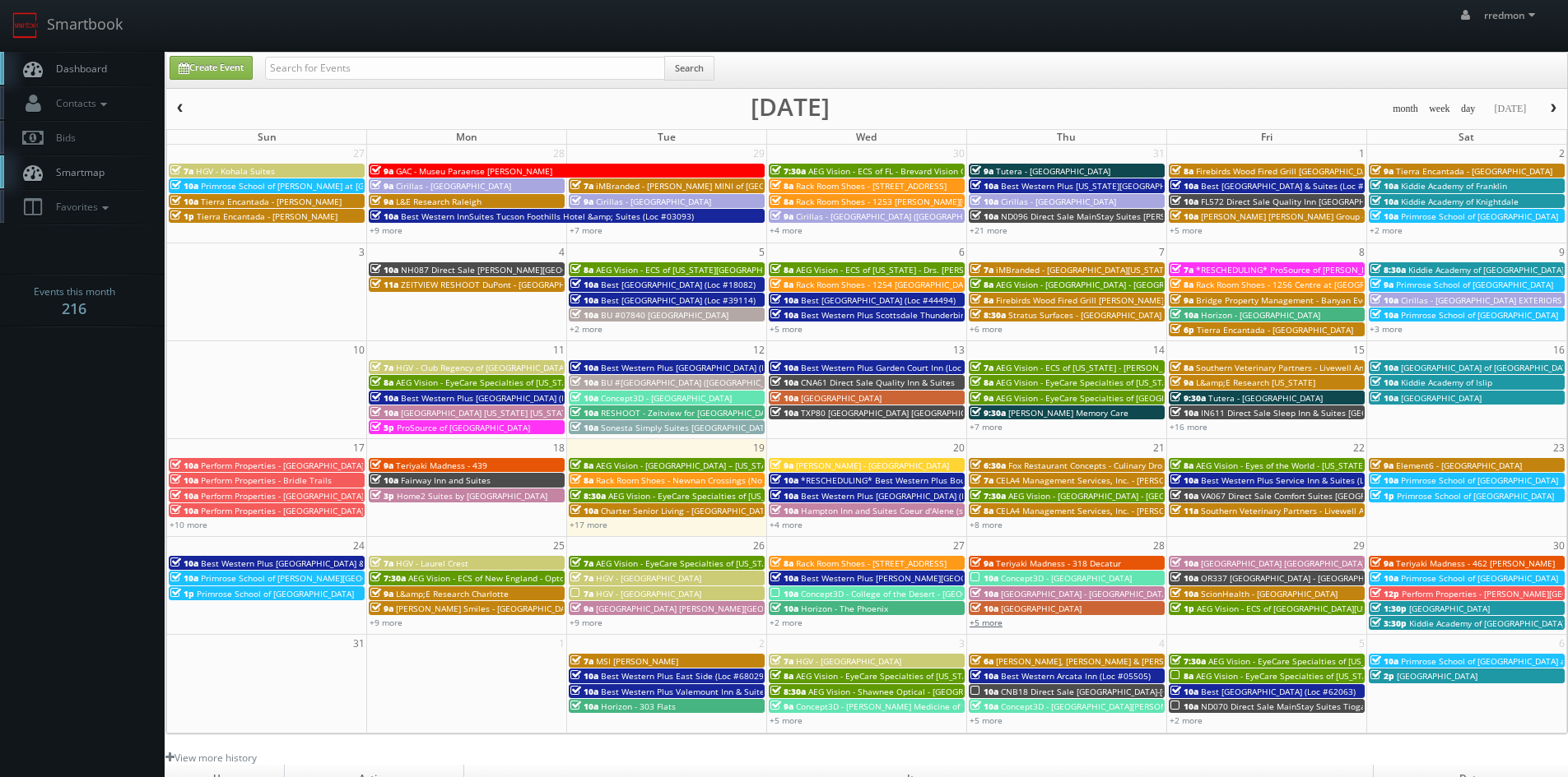
click at [996, 624] on link "+5 more" at bounding box center [986, 623] width 33 height 12
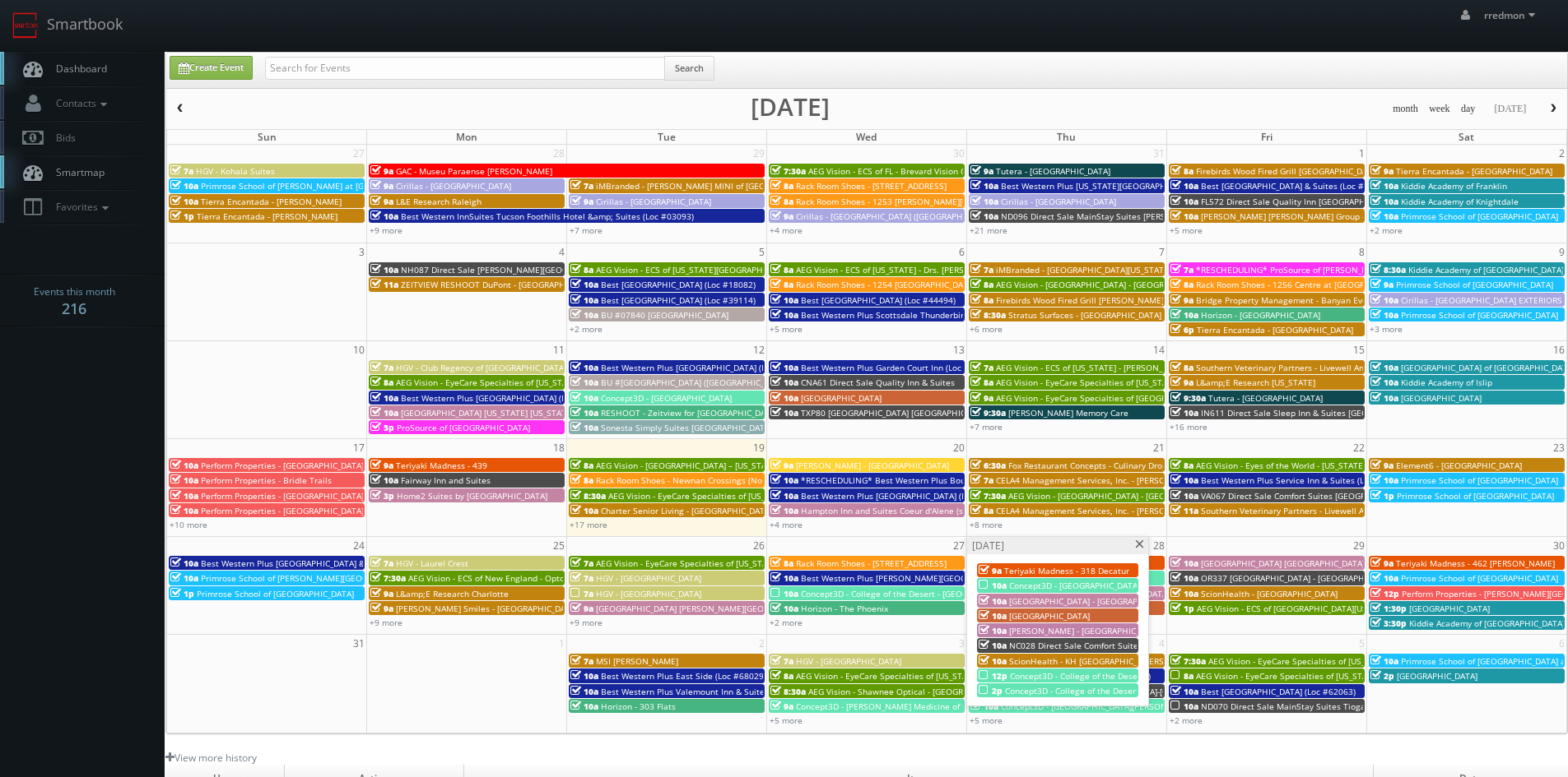
click at [1045, 694] on span "Concept3D - College of the Desert - Indio" at bounding box center [1085, 691] width 161 height 12
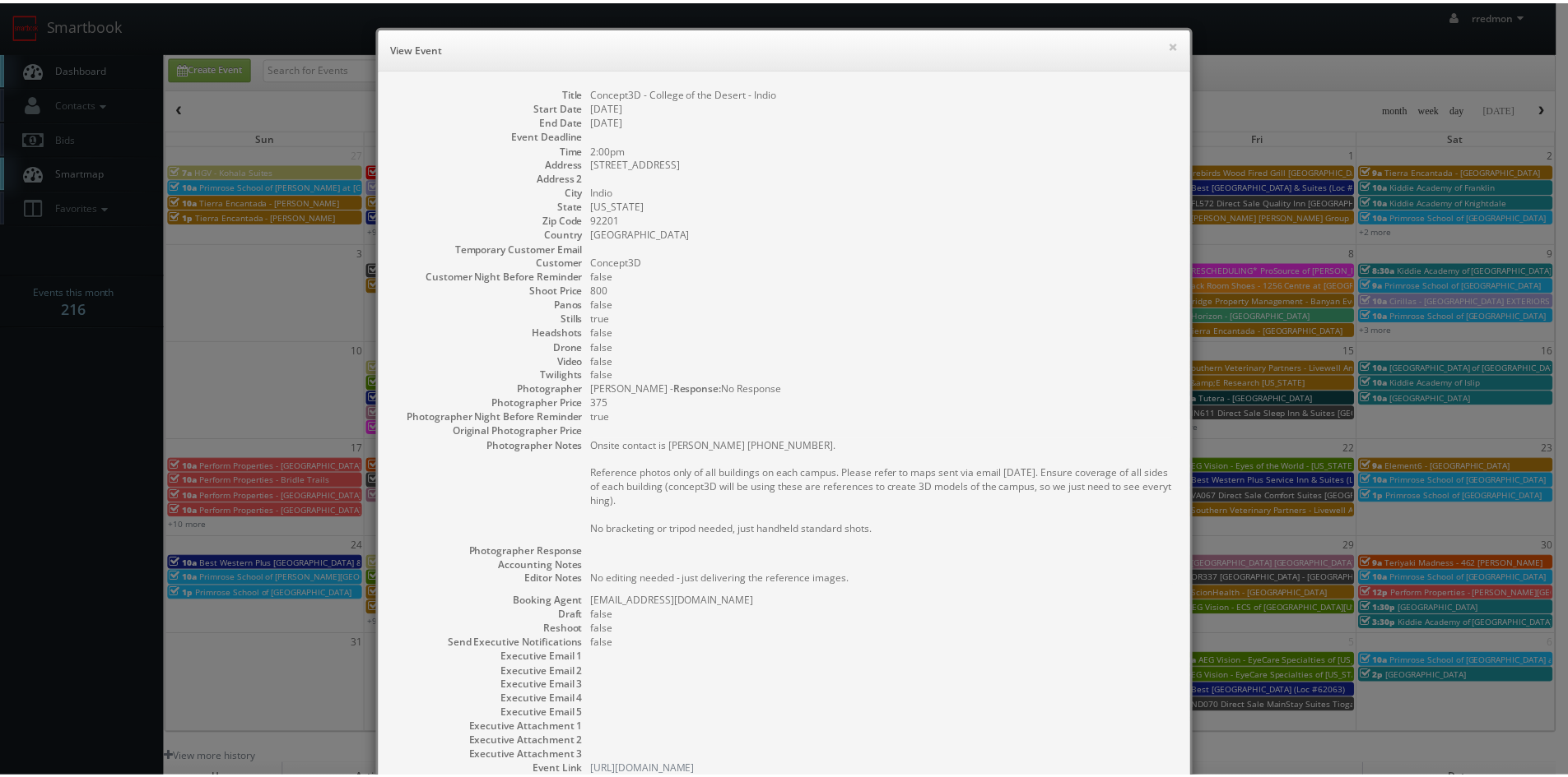
scroll to position [82, 0]
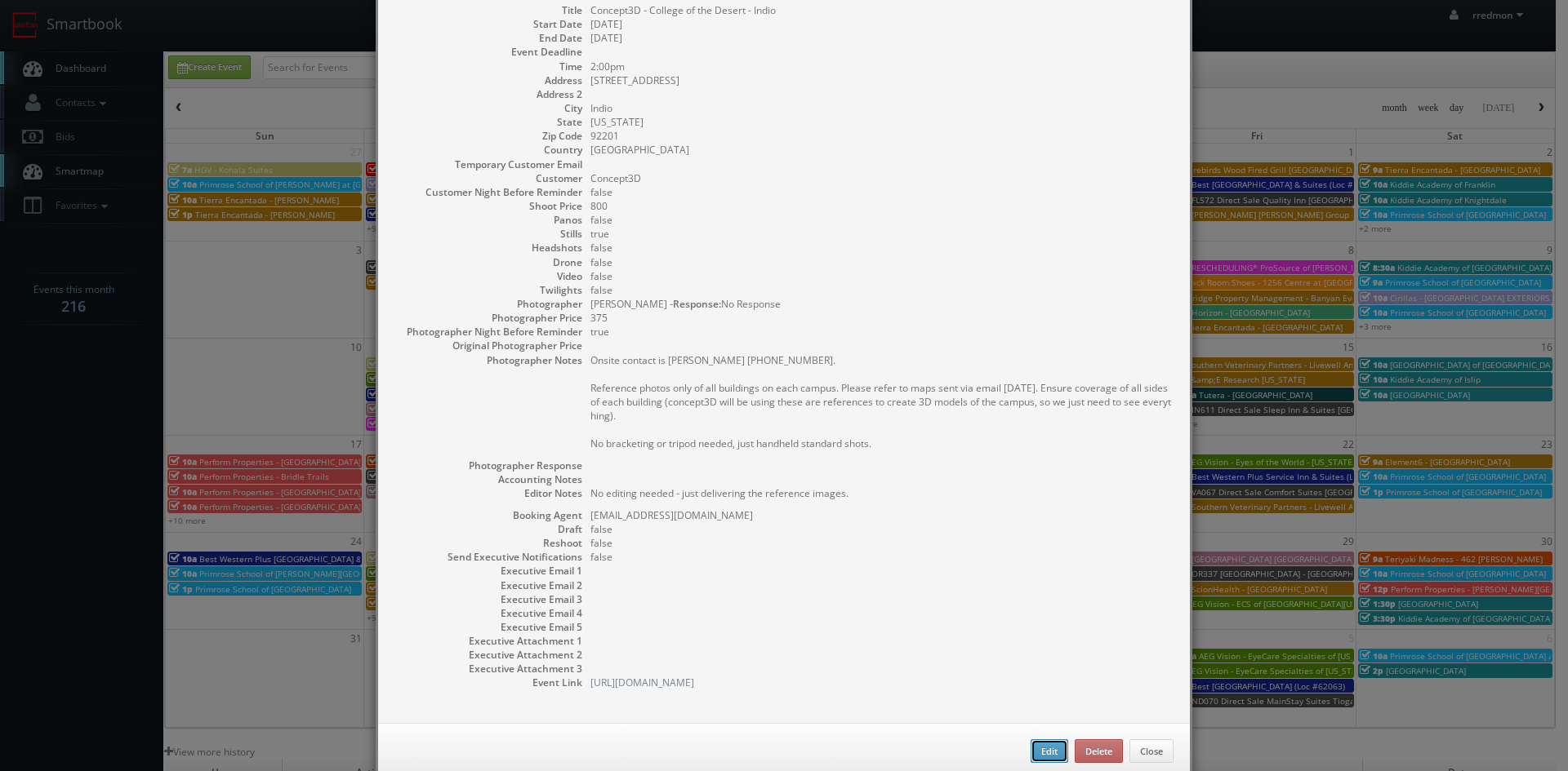
click at [1046, 747] on button "Edit" at bounding box center [1049, 751] width 38 height 25
type input "Concept3D - College of the Desert - Indio"
type input "[STREET_ADDRESS]"
type input "Indio"
type input "92201"
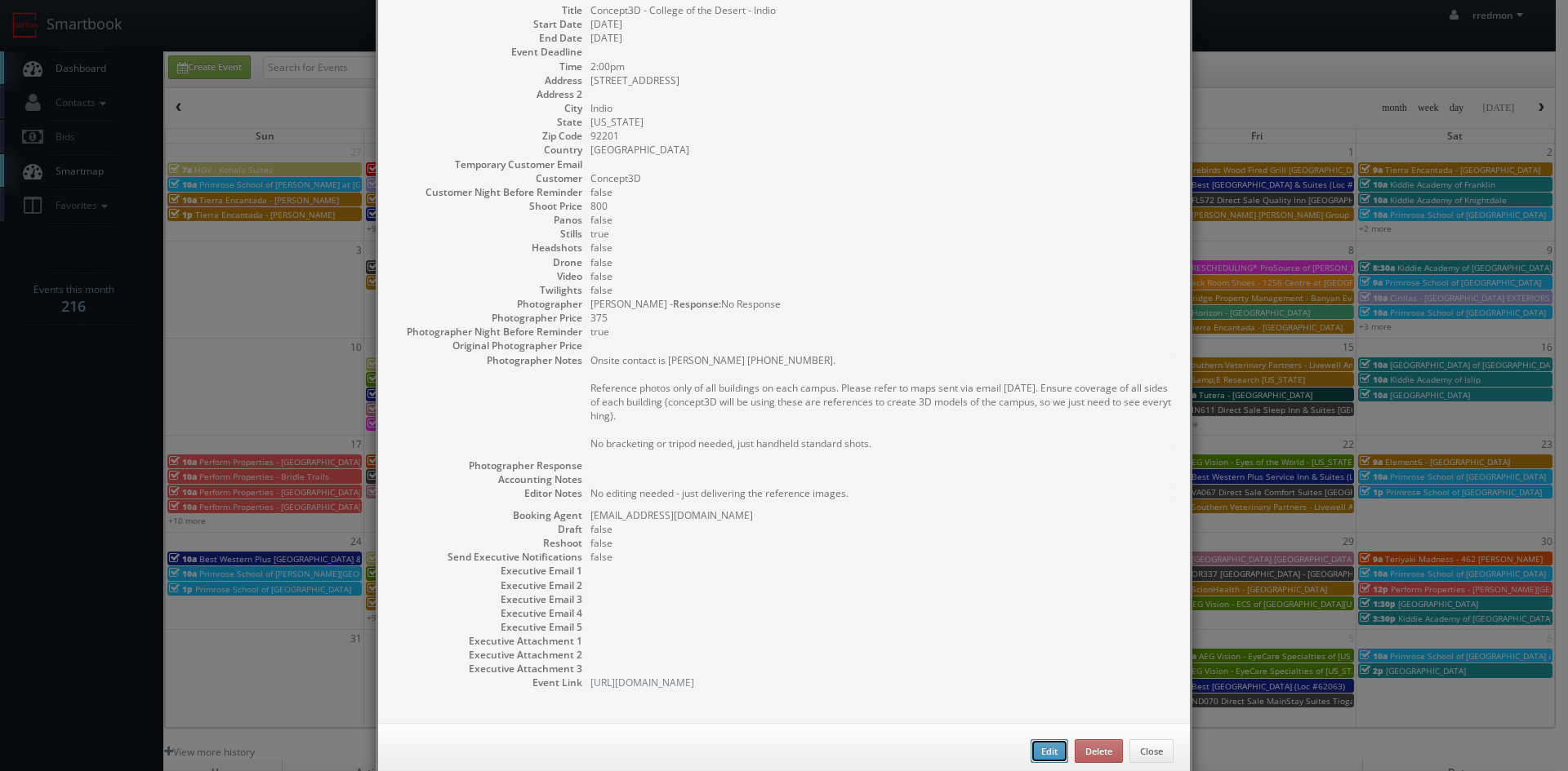
type input "800"
checkbox input "true"
type textarea "No editing needed - just delivering the reference images."
type input "[DATE]"
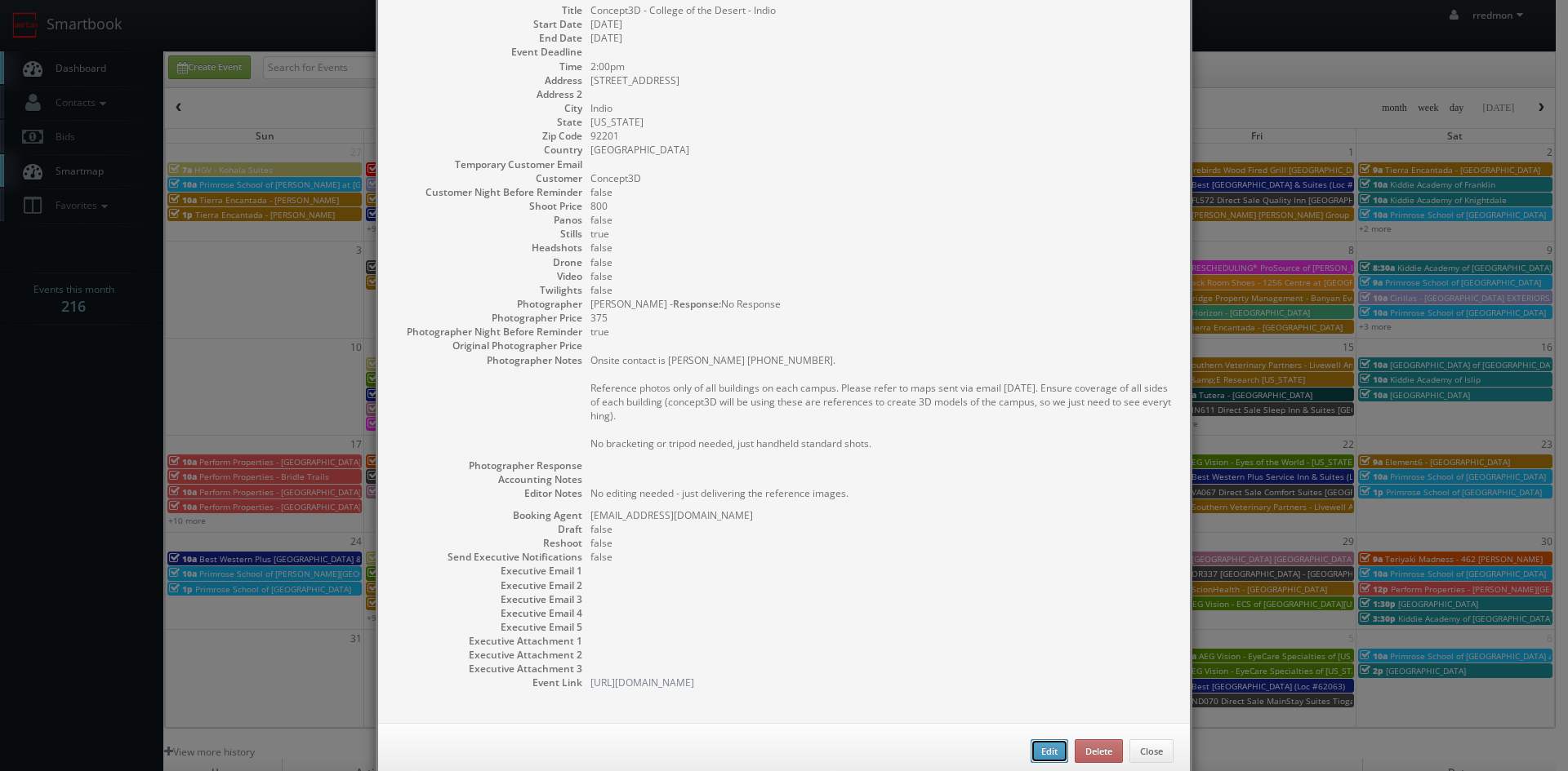
type input "2:00pm"
checkbox input "true"
type textarea "Onsite contact is [PERSON_NAME] [PHONE_NUMBER]. Reference photos only of all bu…"
type input "800"
type input "375"
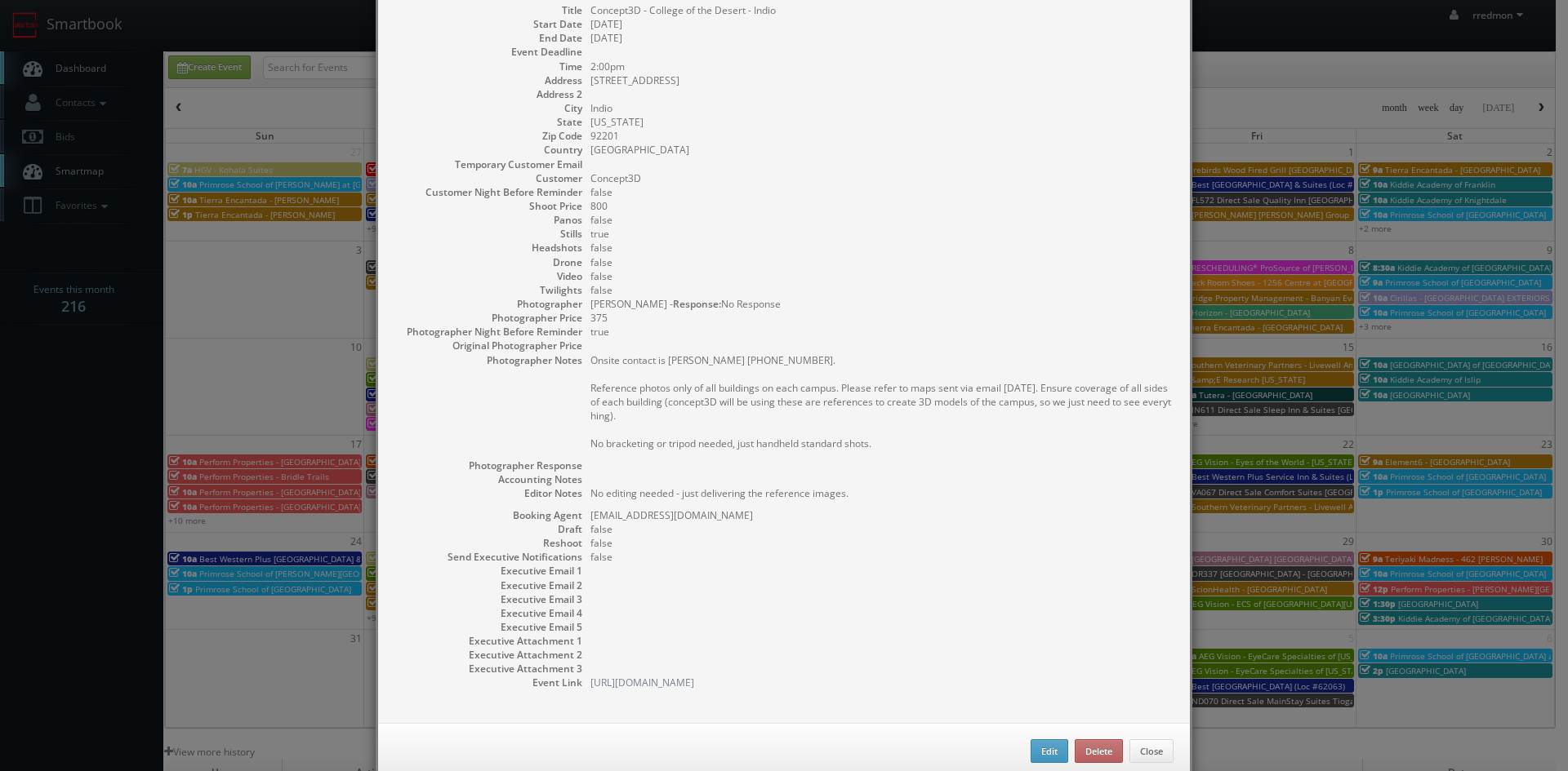
select select "[US_STATE]"
select select "[EMAIL_ADDRESS][DOMAIN_NAME]"
select select "[PERSON_NAME][EMAIL_ADDRESS][DOMAIN_NAME]"
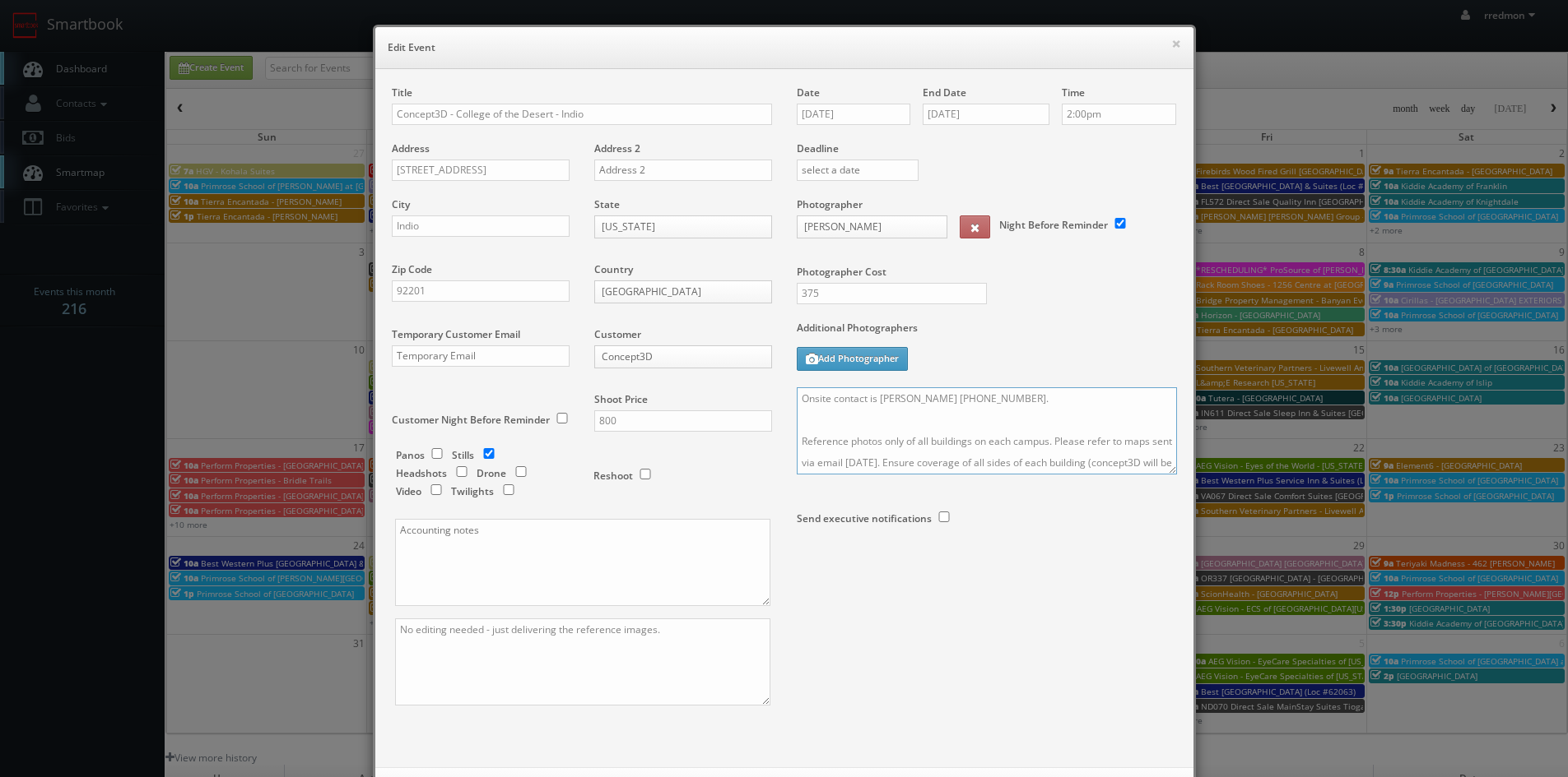
click at [796, 398] on textarea "Onsite contact is [PERSON_NAME] [PHONE_NUMBER]. Reference photos only of all bu…" at bounding box center [986, 431] width 380 height 87
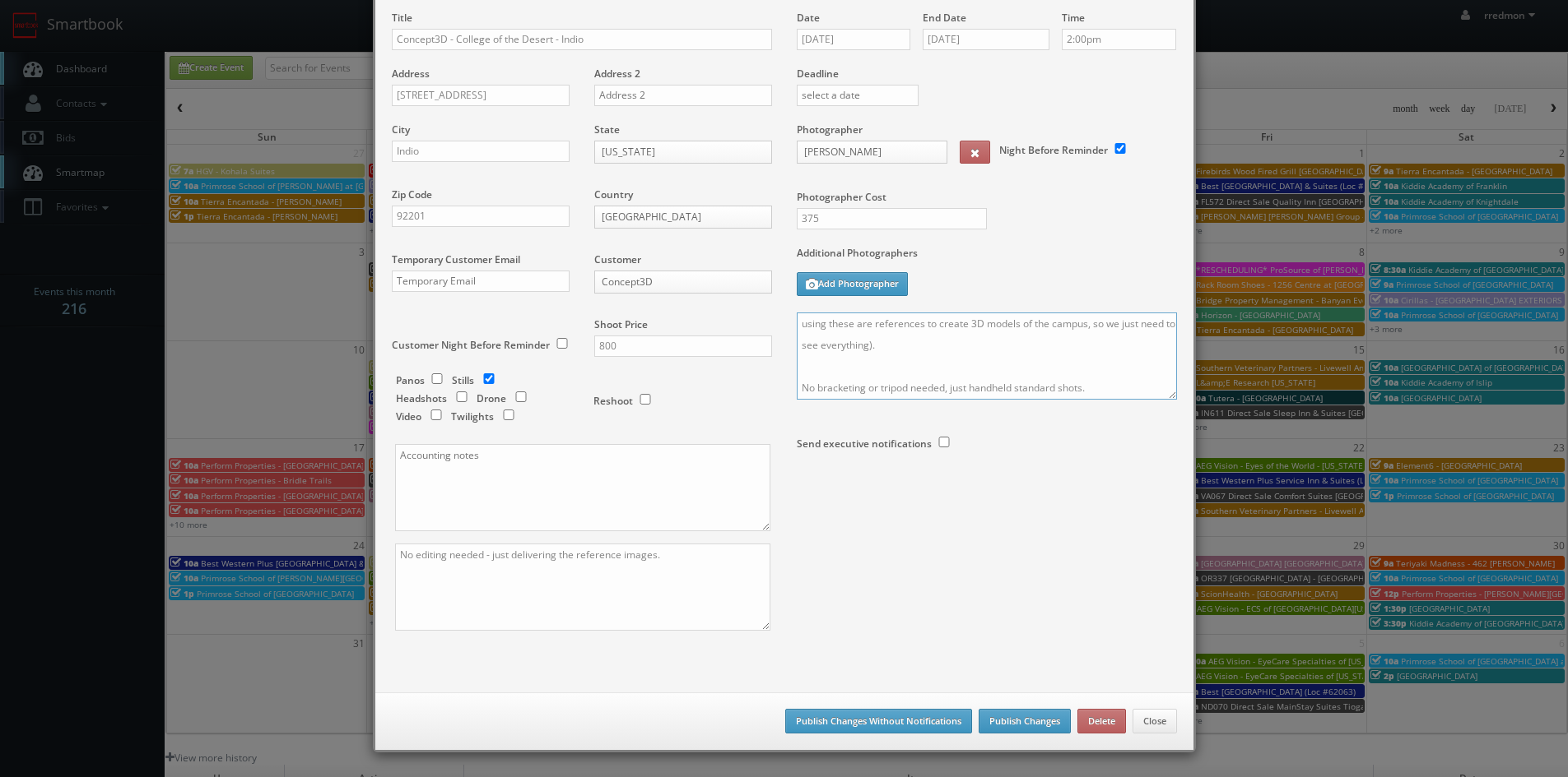
type textarea "REMINDER: Please accept this shoot! Onsite contact is [PERSON_NAME] [PHONE_NUMB…"
click at [1021, 719] on button "Publish Changes" at bounding box center [1025, 722] width 92 height 25
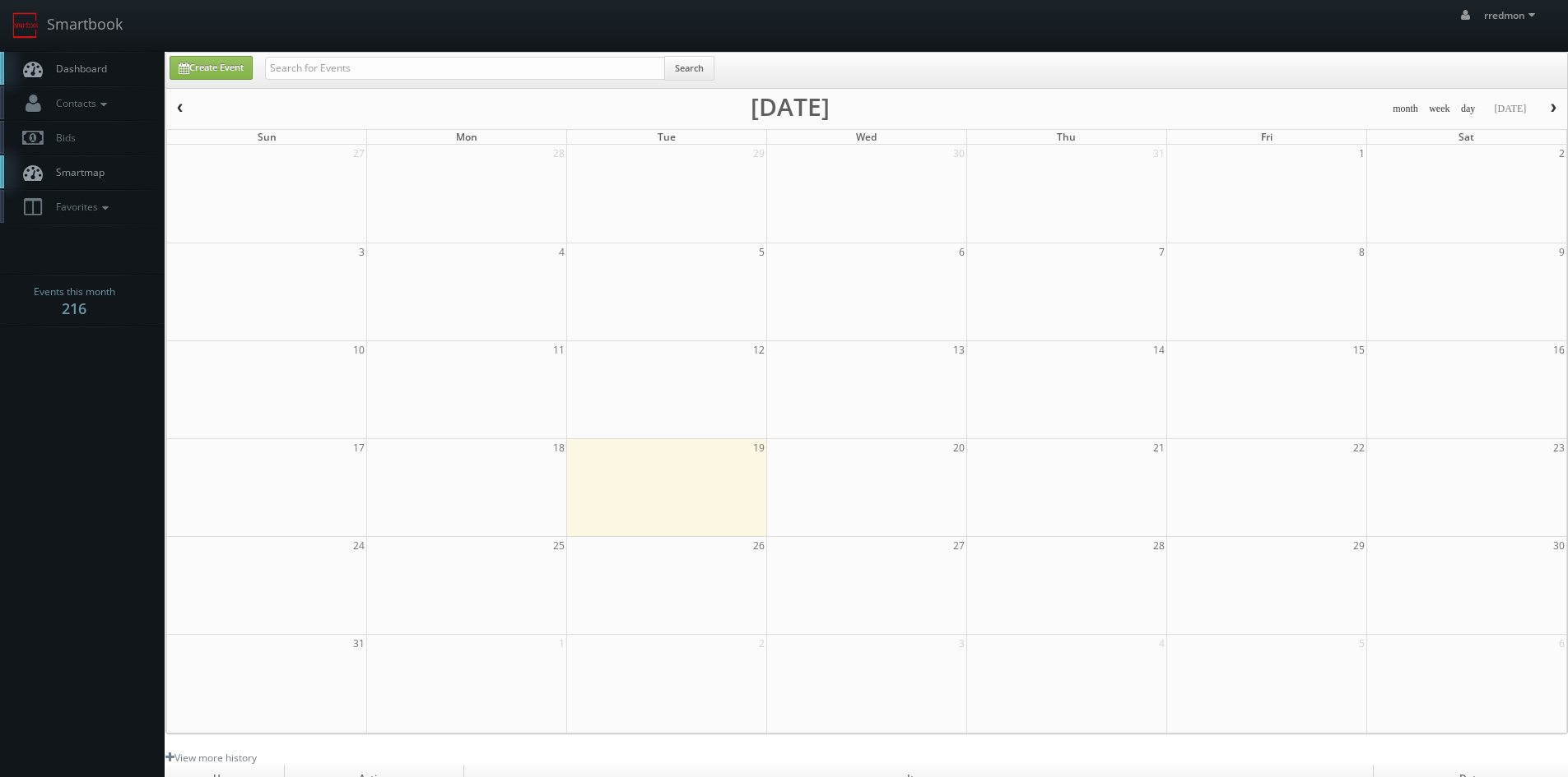
click at [83, 69] on span "Dashboard" at bounding box center [78, 68] width 59 height 14
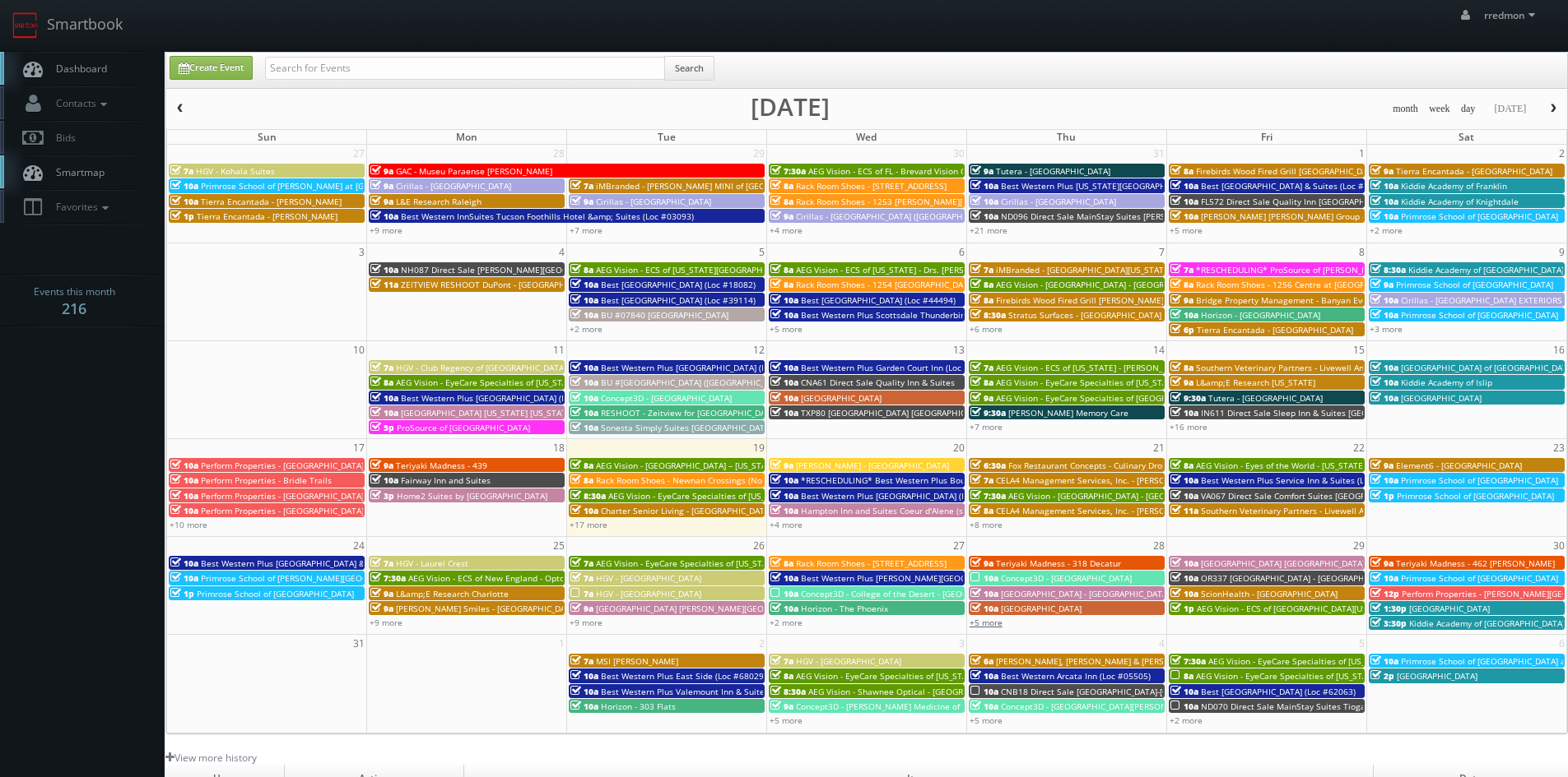
click at [994, 626] on link "+5 more" at bounding box center [986, 623] width 33 height 12
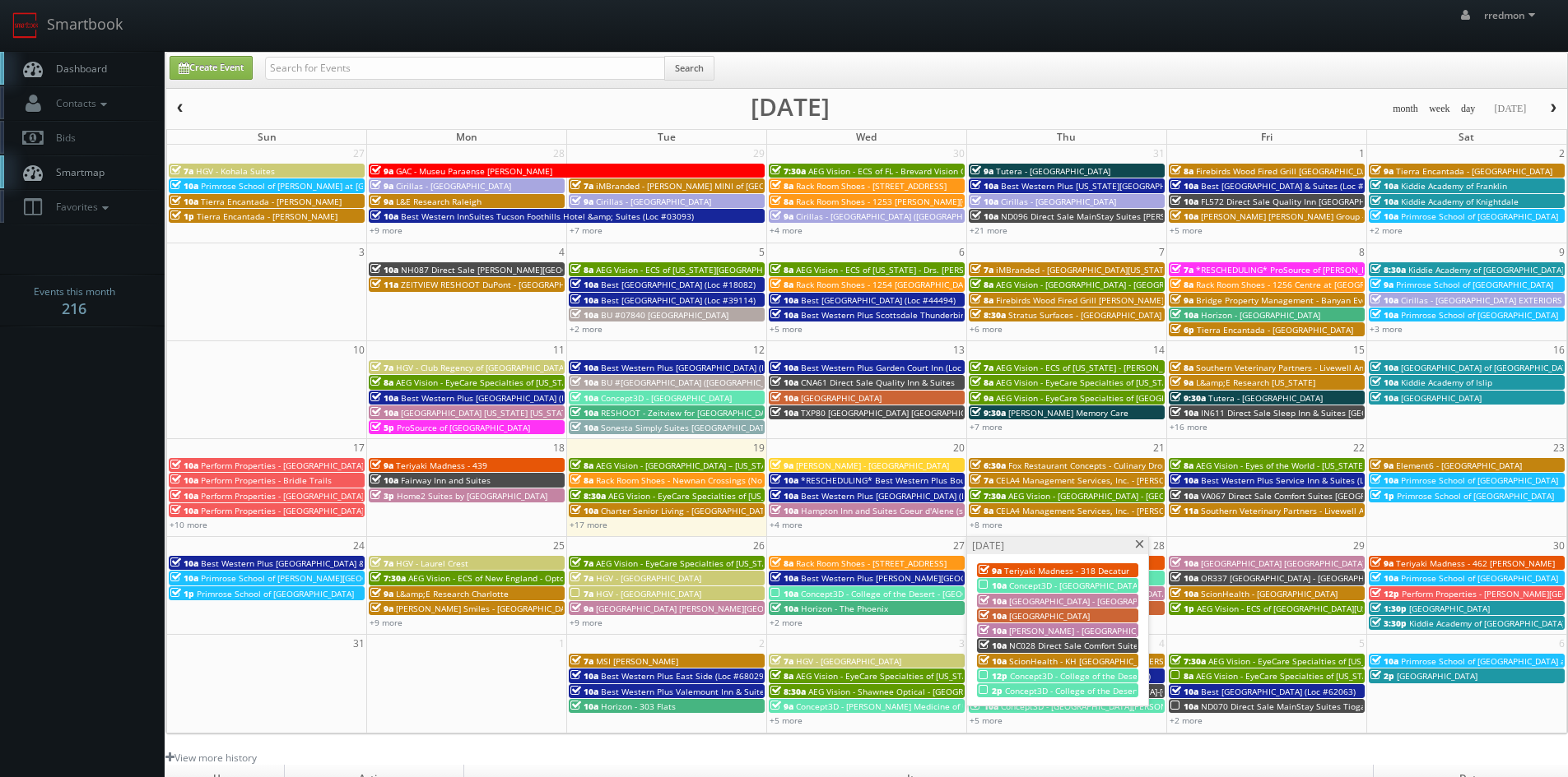
click at [1136, 543] on span at bounding box center [1139, 544] width 11 height 9
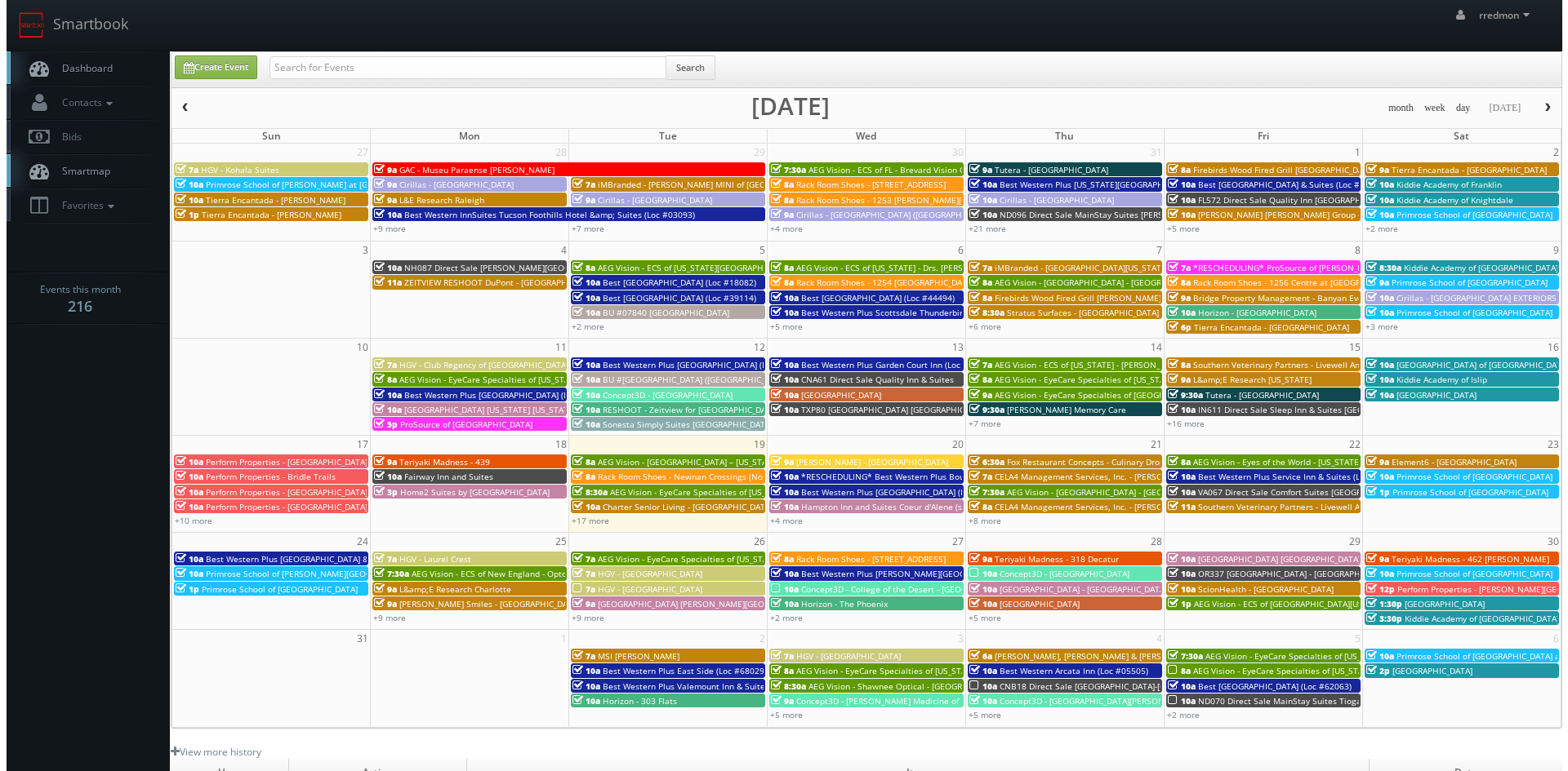
scroll to position [82, 0]
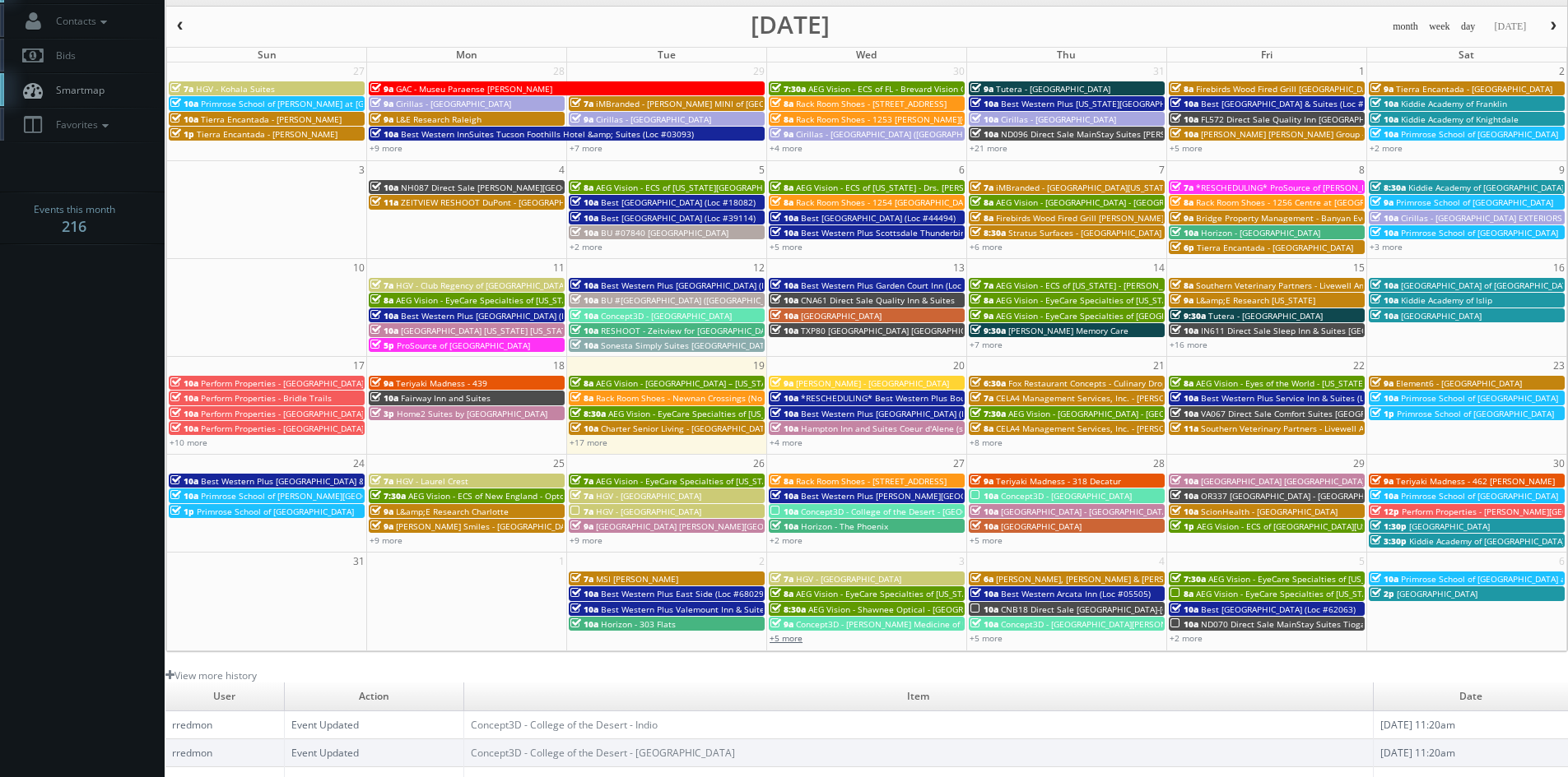
click at [793, 642] on link "+5 more" at bounding box center [786, 638] width 33 height 12
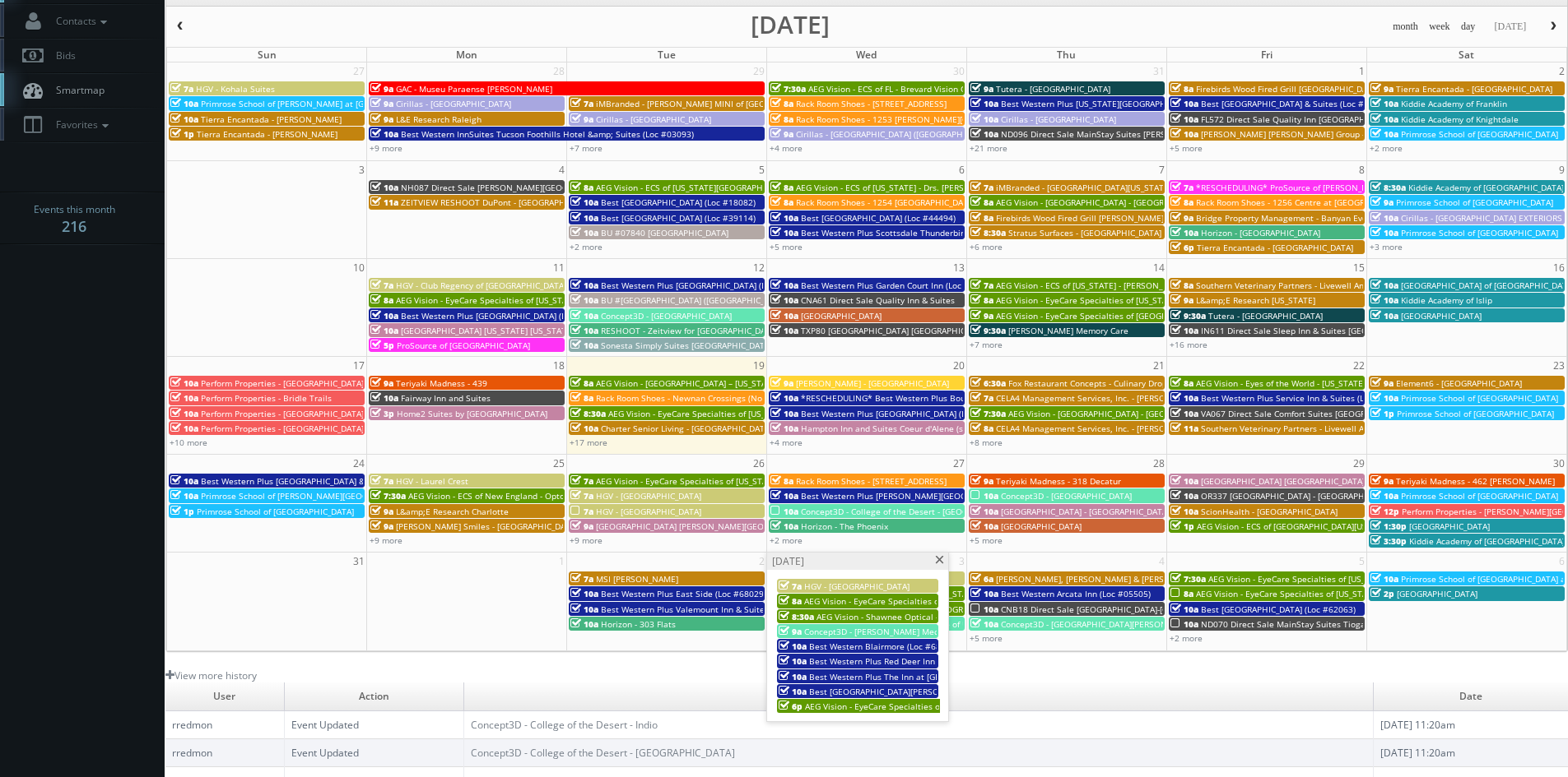
click at [937, 562] on span at bounding box center [939, 560] width 11 height 9
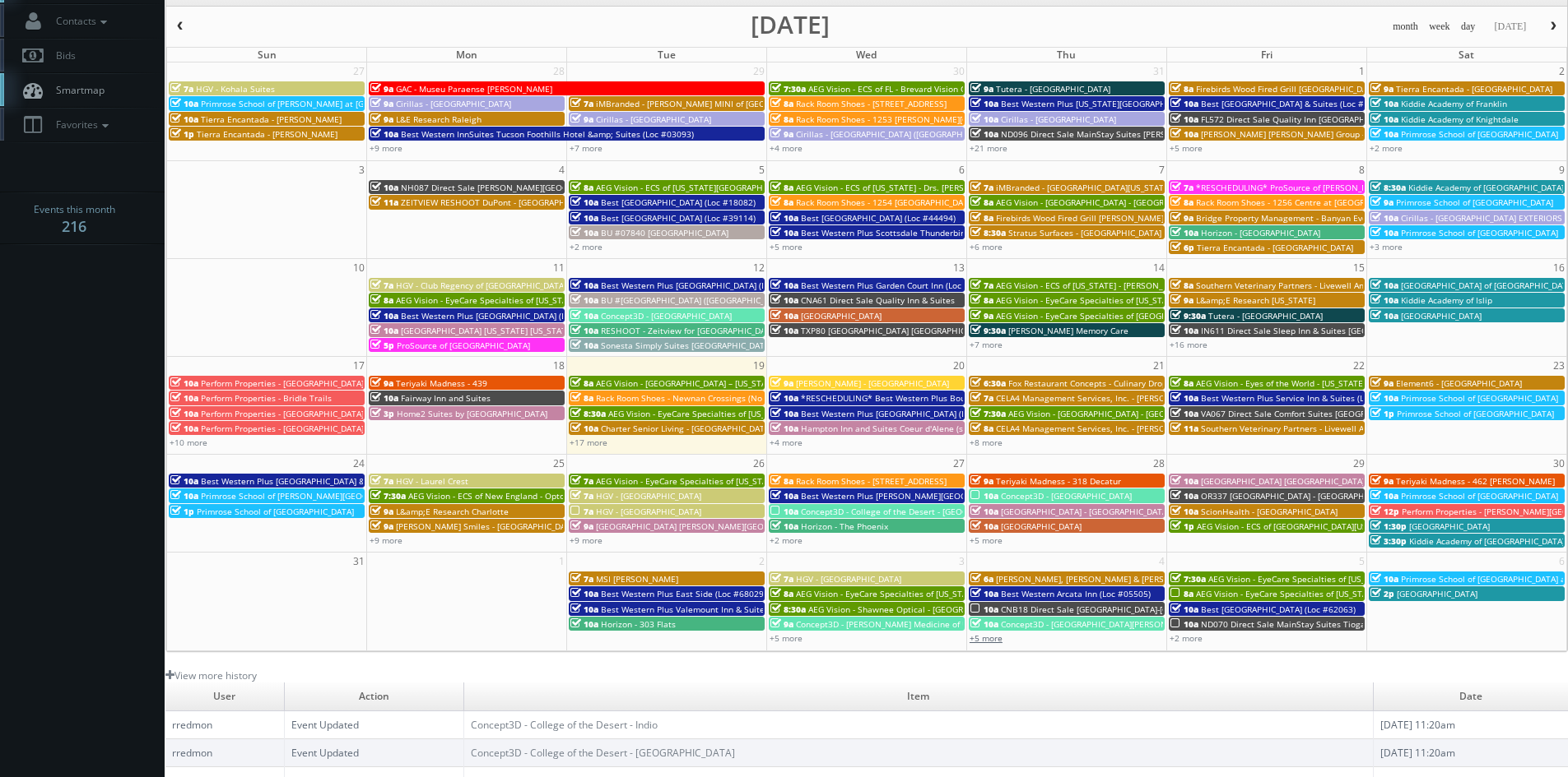
click at [986, 634] on link "+5 more" at bounding box center [986, 638] width 33 height 12
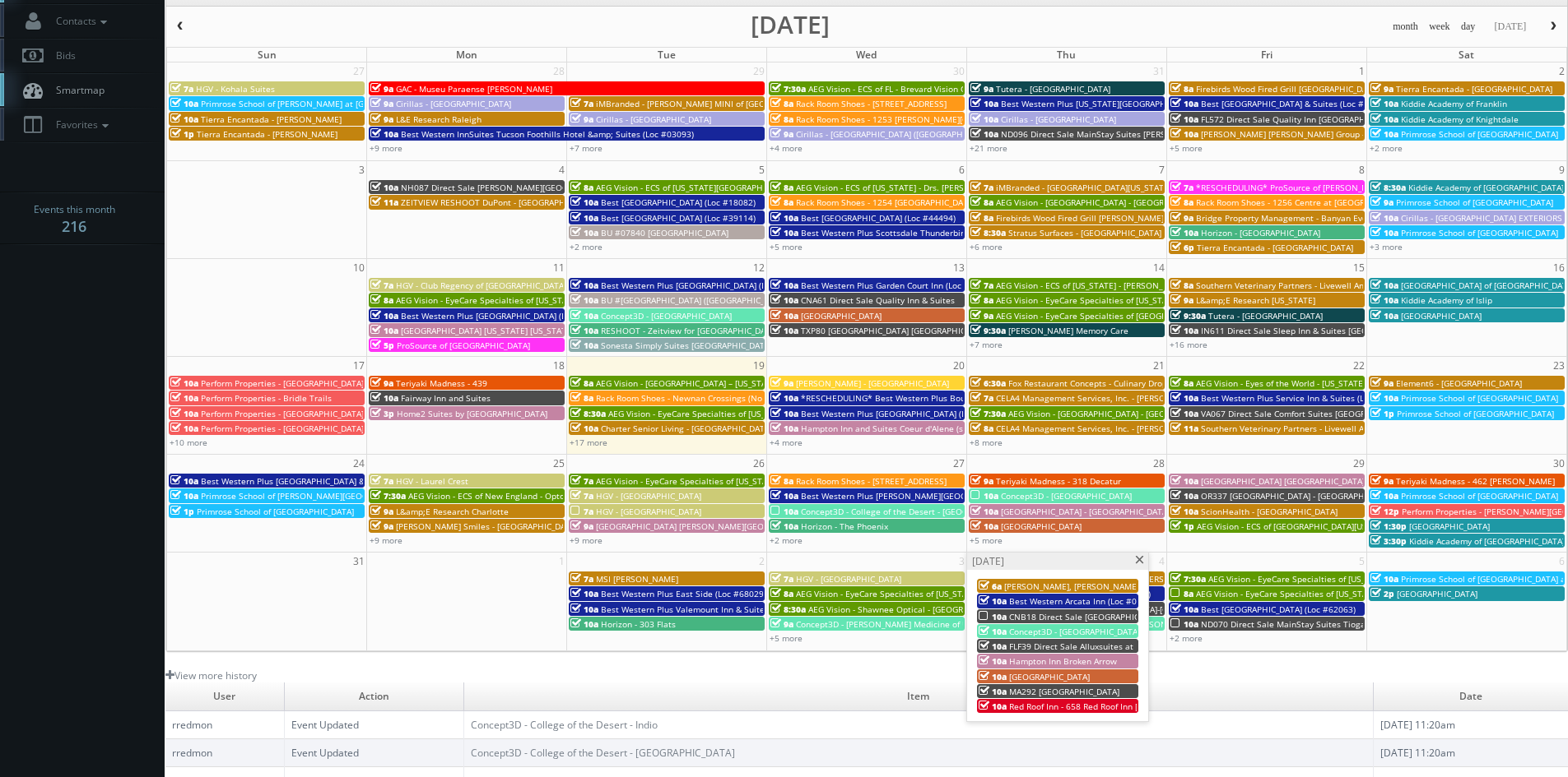
click at [1023, 615] on span "CNB18 Direct Sale [GEOGRAPHIC_DATA]-[GEOGRAPHIC_DATA]" at bounding box center [1129, 617] width 239 height 12
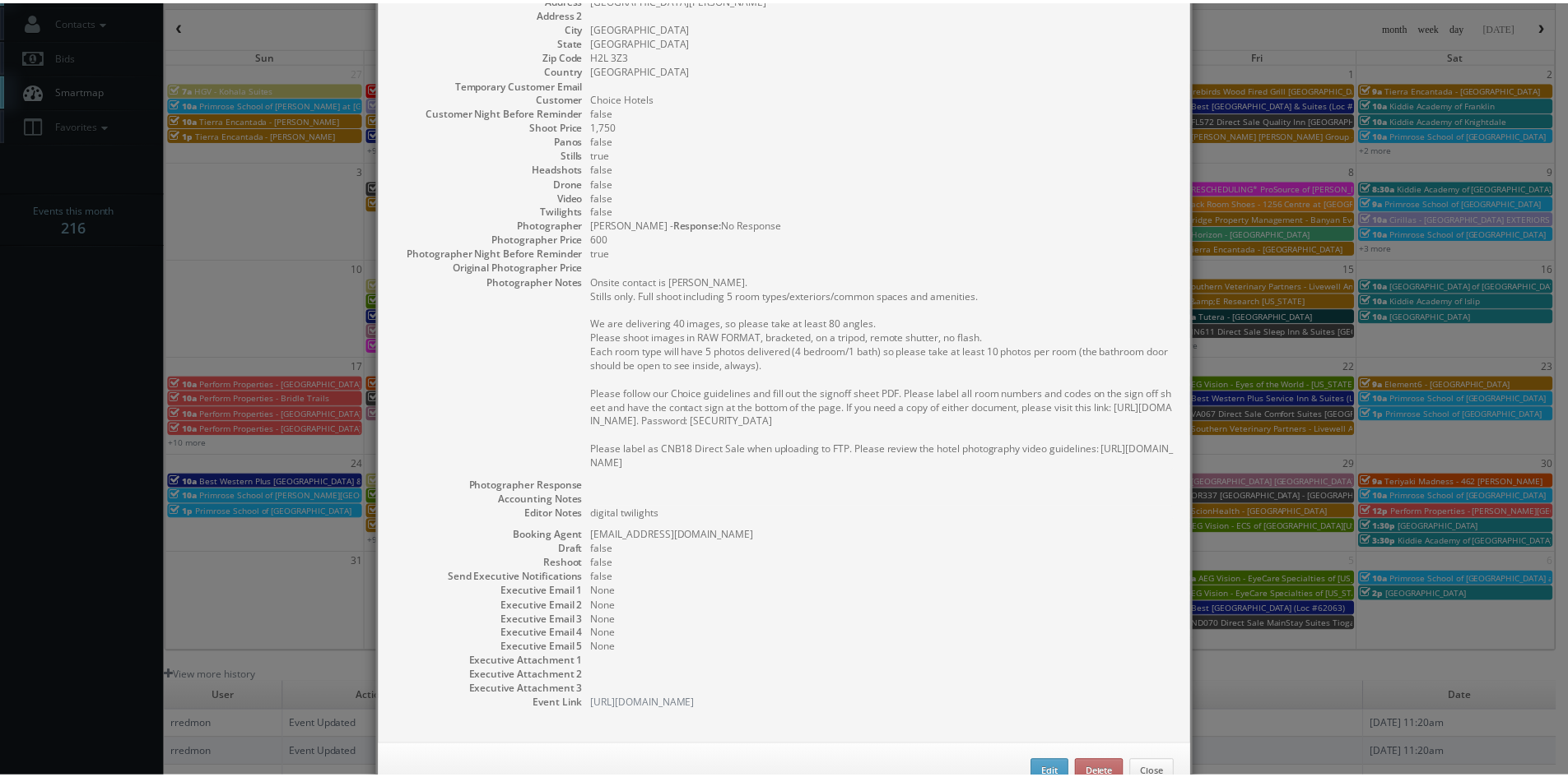
scroll to position [215, 0]
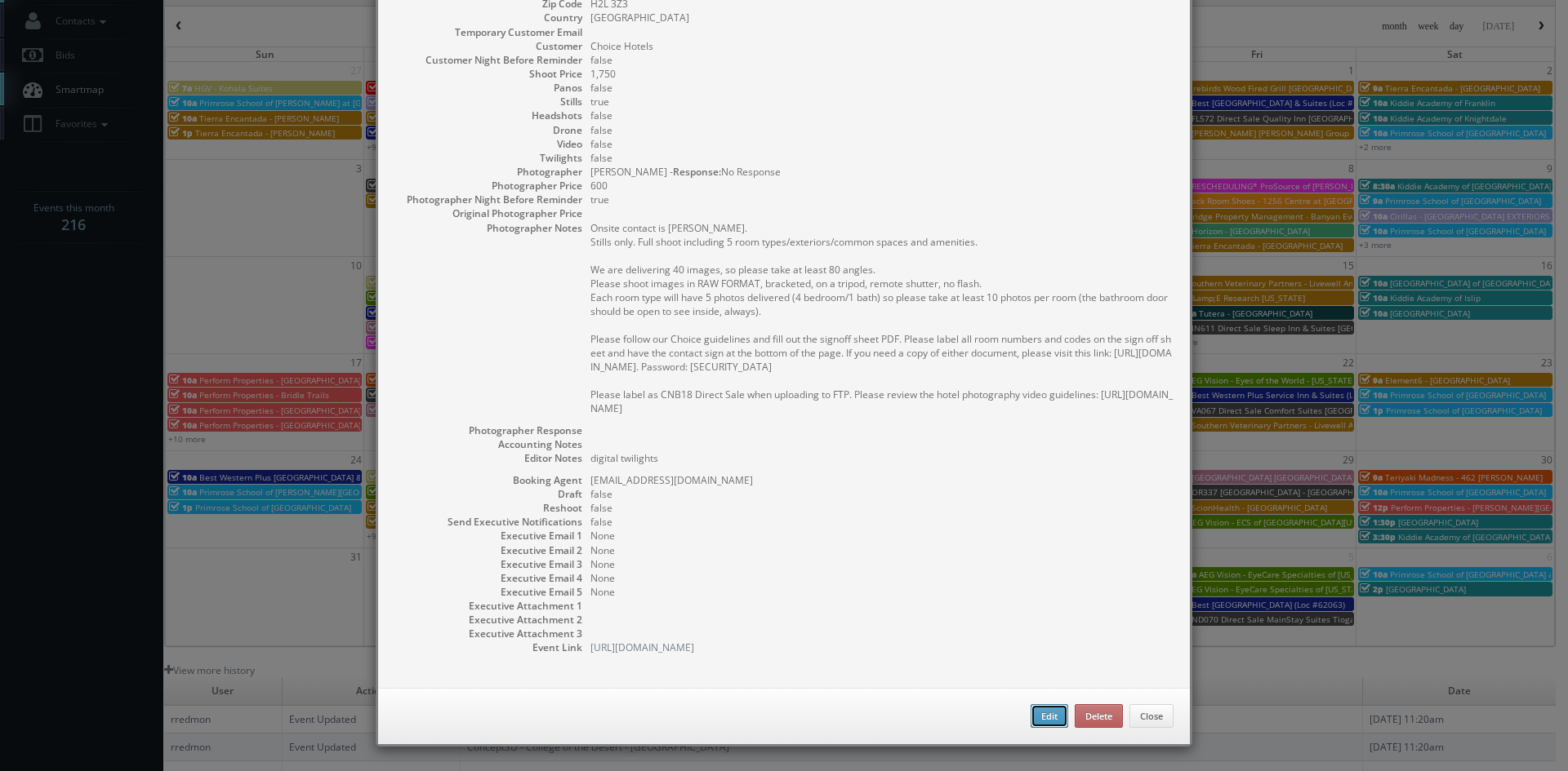
click at [1045, 715] on button "Edit" at bounding box center [1049, 717] width 38 height 25
type input "CNB18 Direct Sale [GEOGRAPHIC_DATA]-[GEOGRAPHIC_DATA]"
type input "[GEOGRAPHIC_DATA][PERSON_NAME]"
type input "[GEOGRAPHIC_DATA]"
type input "H2L 3Z3"
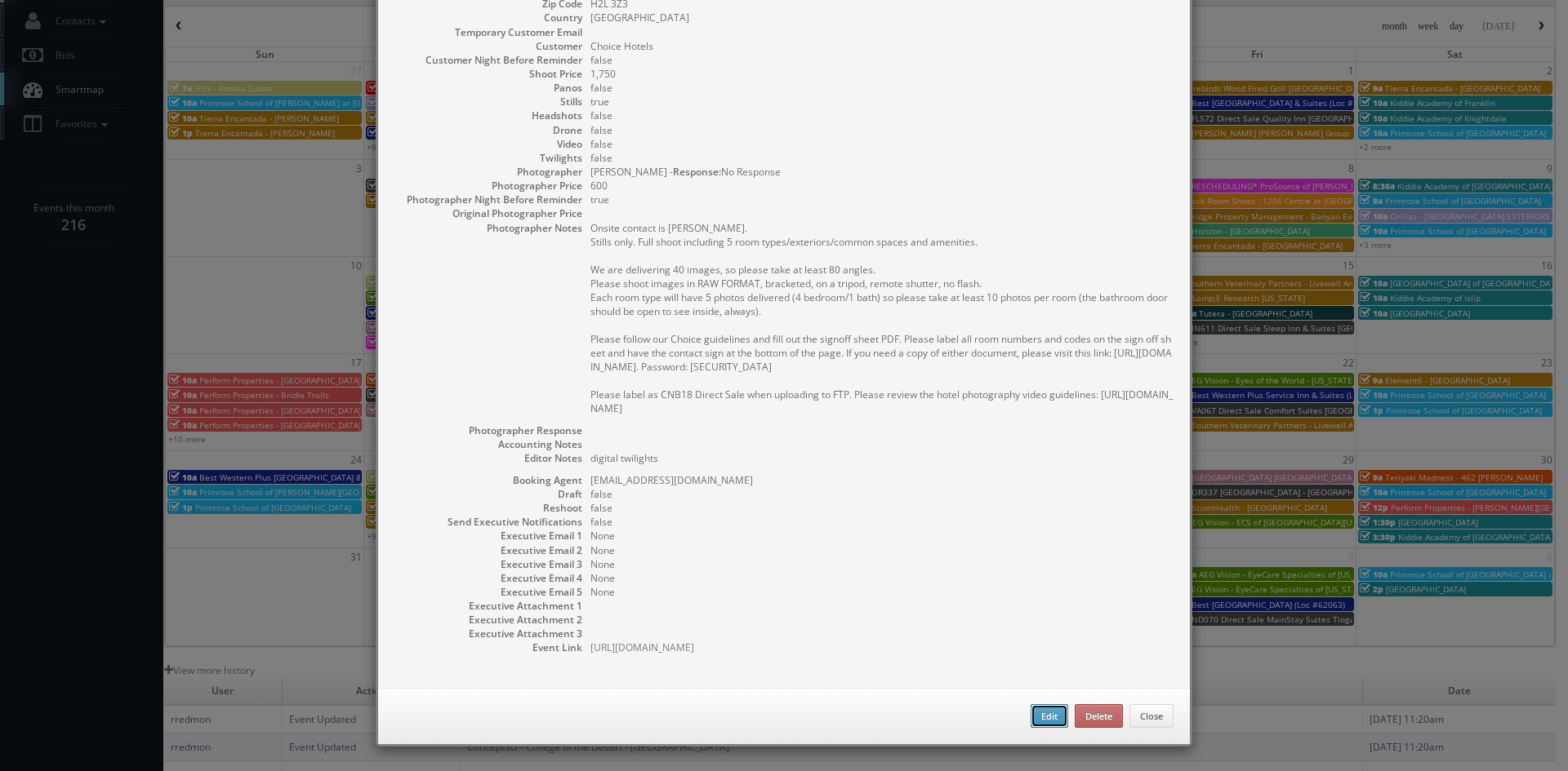
select select "[GEOGRAPHIC_DATA]"
type input "1,750"
checkbox input "true"
type textarea "digital twilights"
type input "[DATE]"
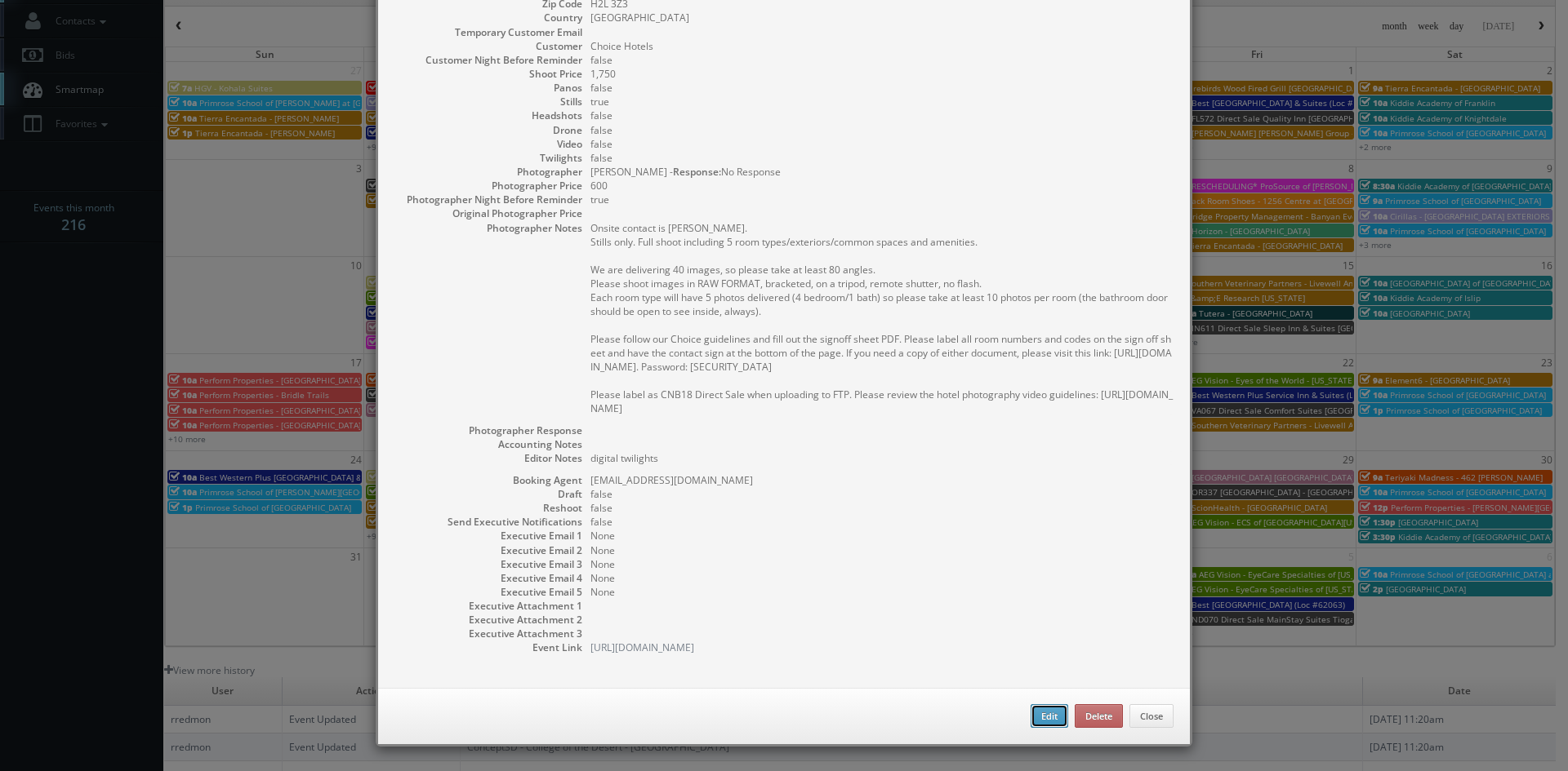
type input "[DATE]"
type input "10:00am"
checkbox input "true"
type textarea "Onsite contact is Kennil Gandhi. Stills only. Full shoot including 5 room types…"
select select "[GEOGRAPHIC_DATA]"
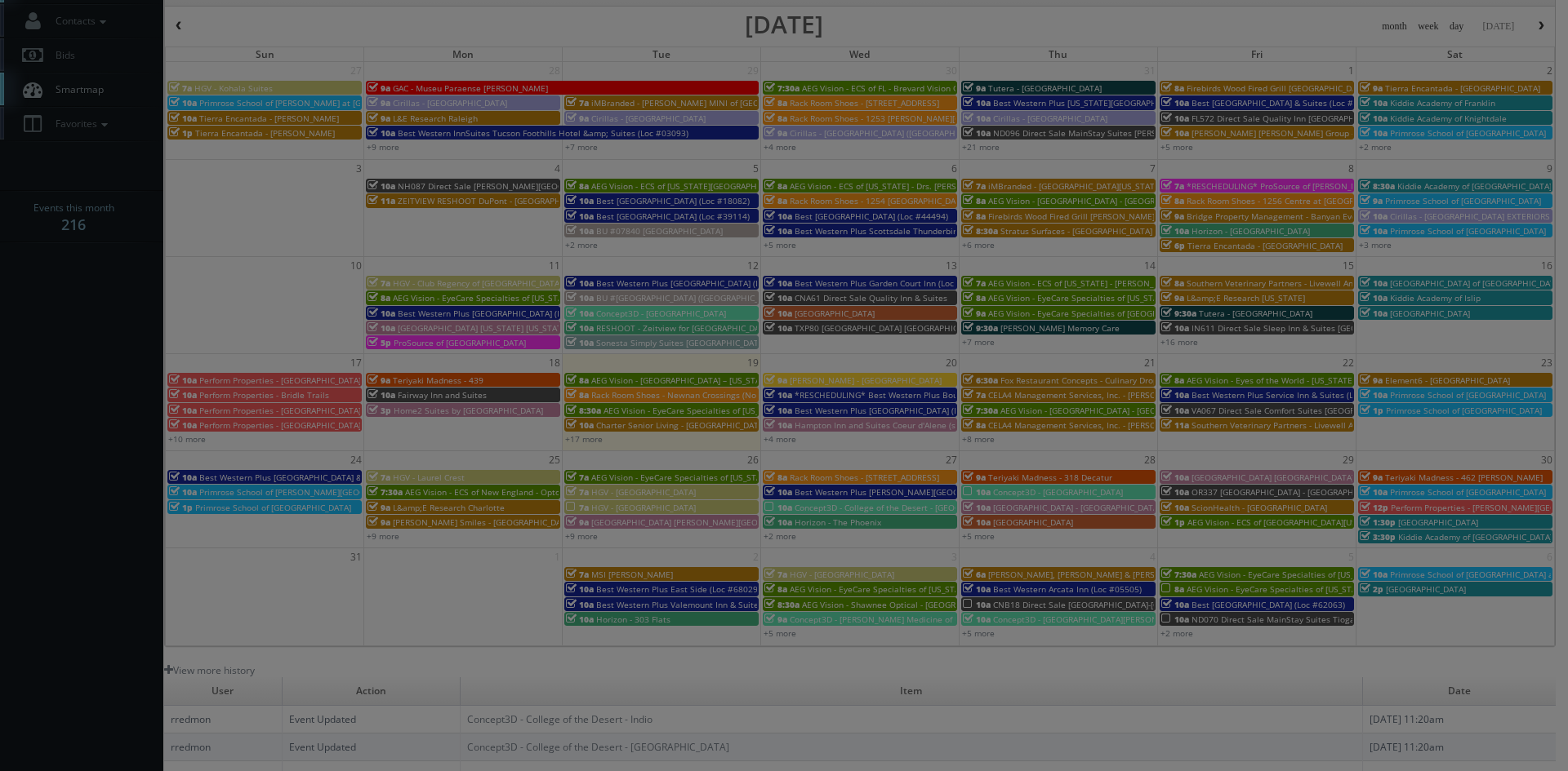
type input "1,750"
type input "600"
select select "fake69@mg.cs3calendar.com"
select select "brian@bhphotography.ca"
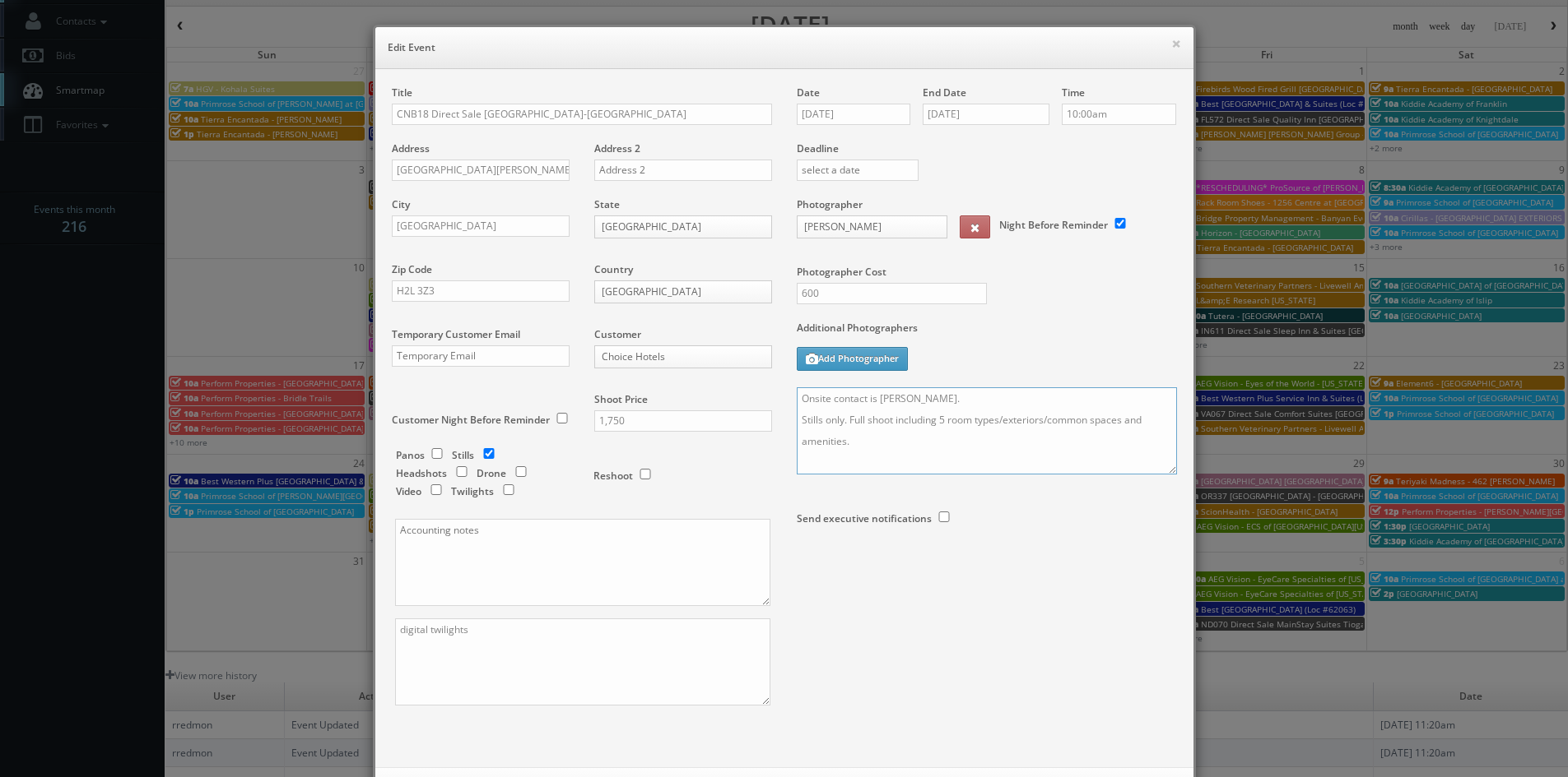
click at [796, 397] on textarea "Onsite contact is Kennil Gandhi. Stills only. Full shoot including 5 room types…" at bounding box center [986, 431] width 380 height 87
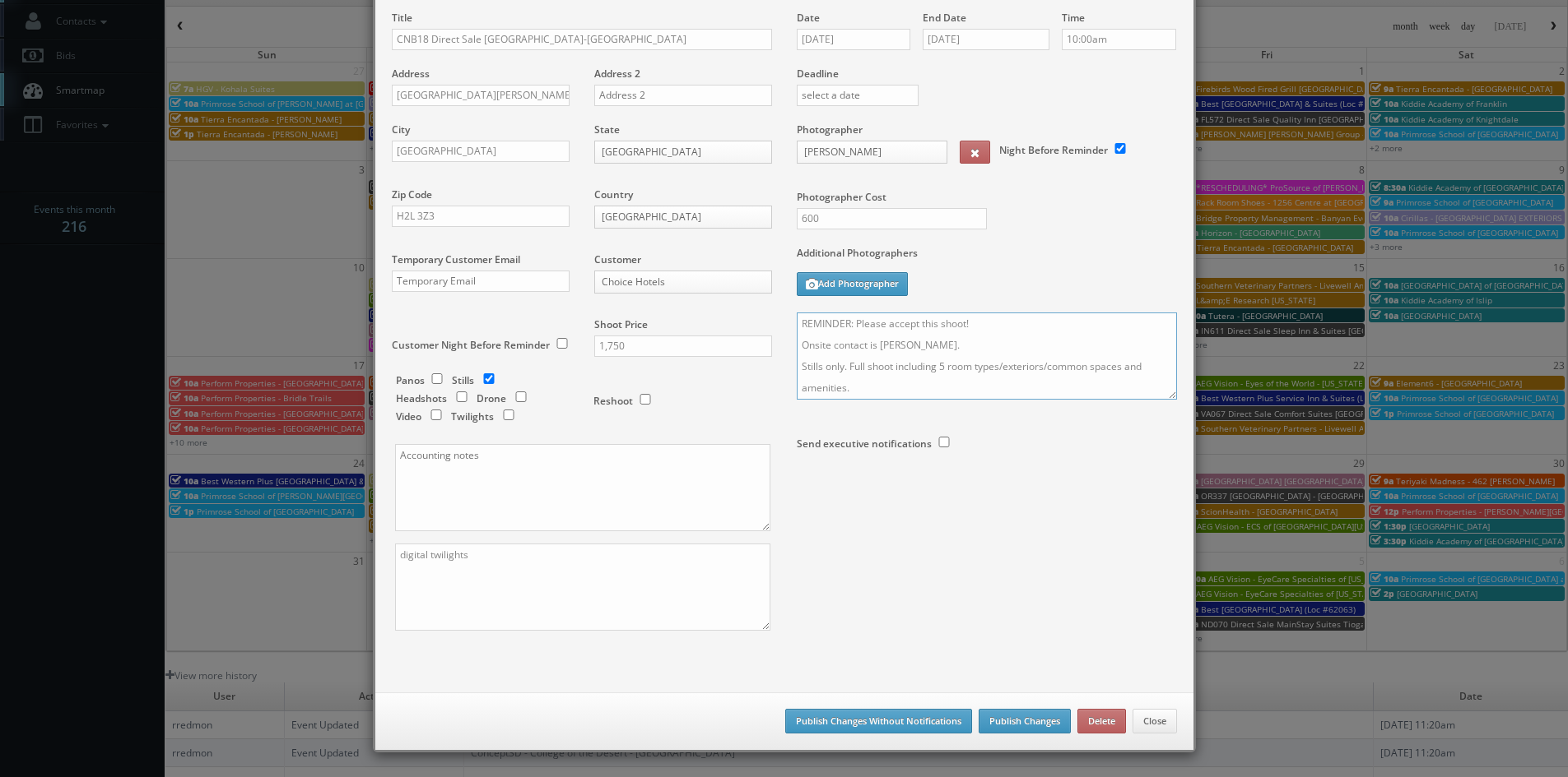
type textarea "REMINDER: Please accept this shoot! Onsite contact is Kennil Gandhi. Stills onl…"
click at [1036, 717] on button "Publish Changes" at bounding box center [1025, 722] width 92 height 25
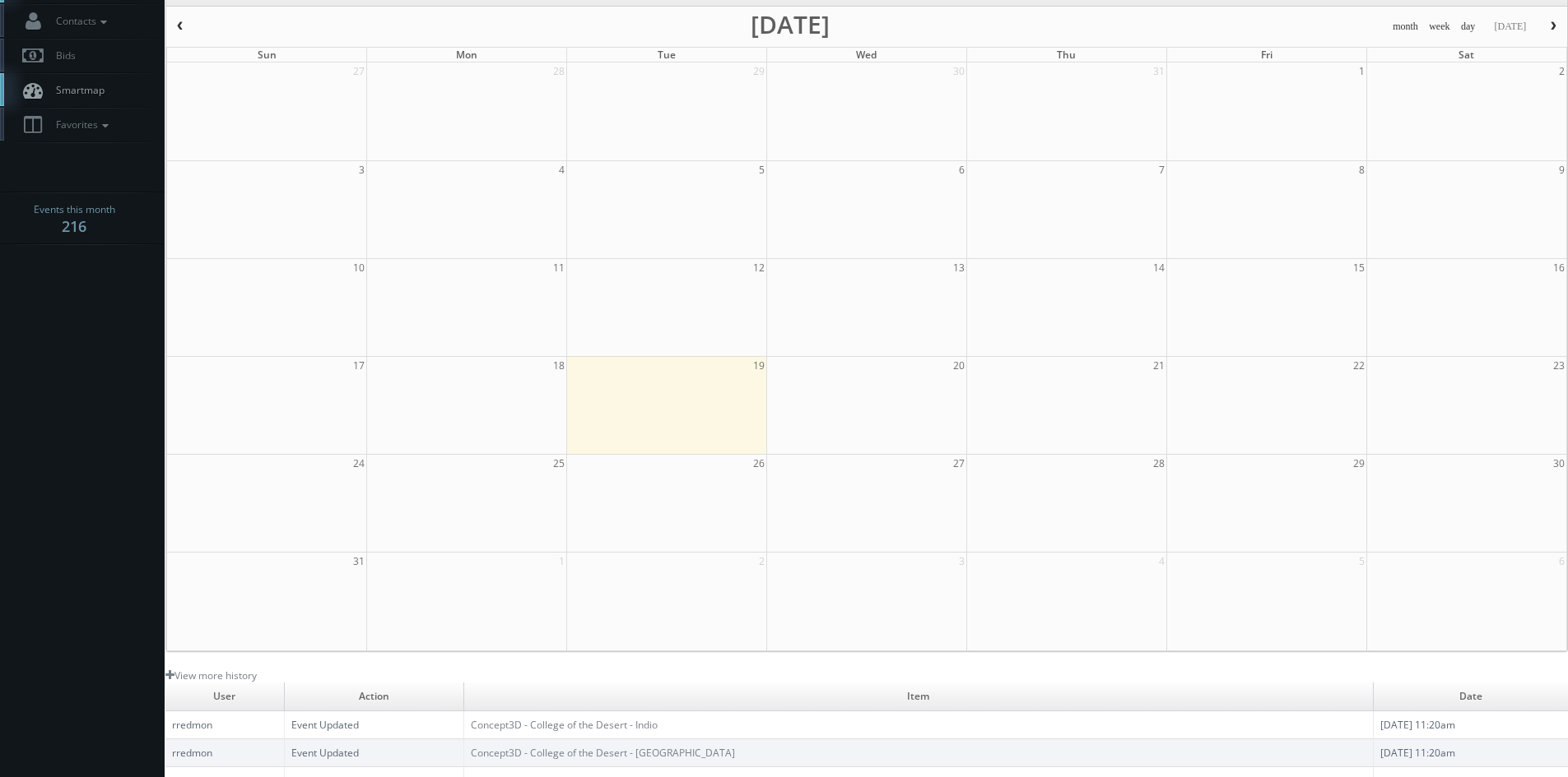
scroll to position [0, 0]
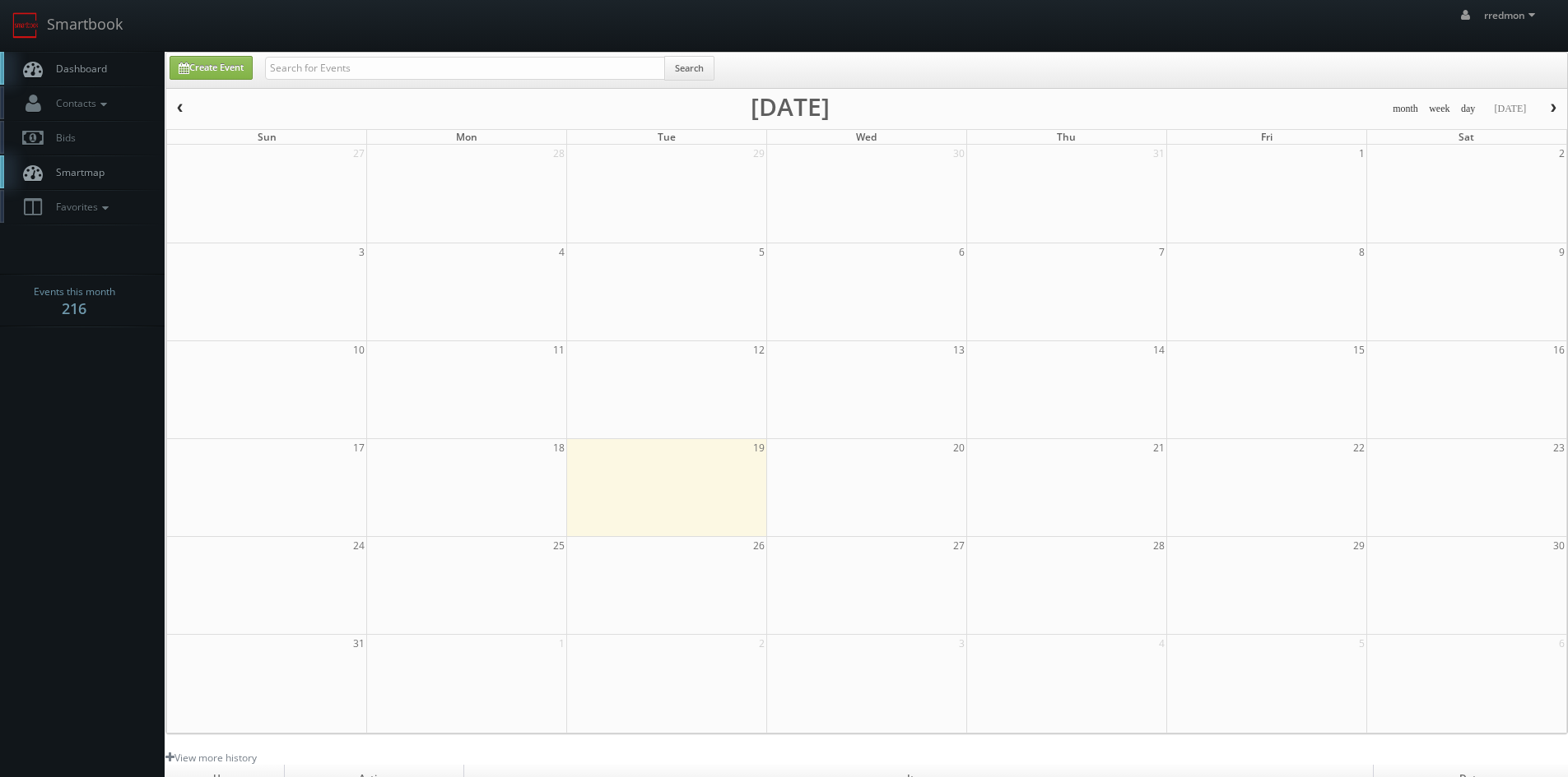
click at [89, 66] on span "Dashboard" at bounding box center [78, 68] width 59 height 14
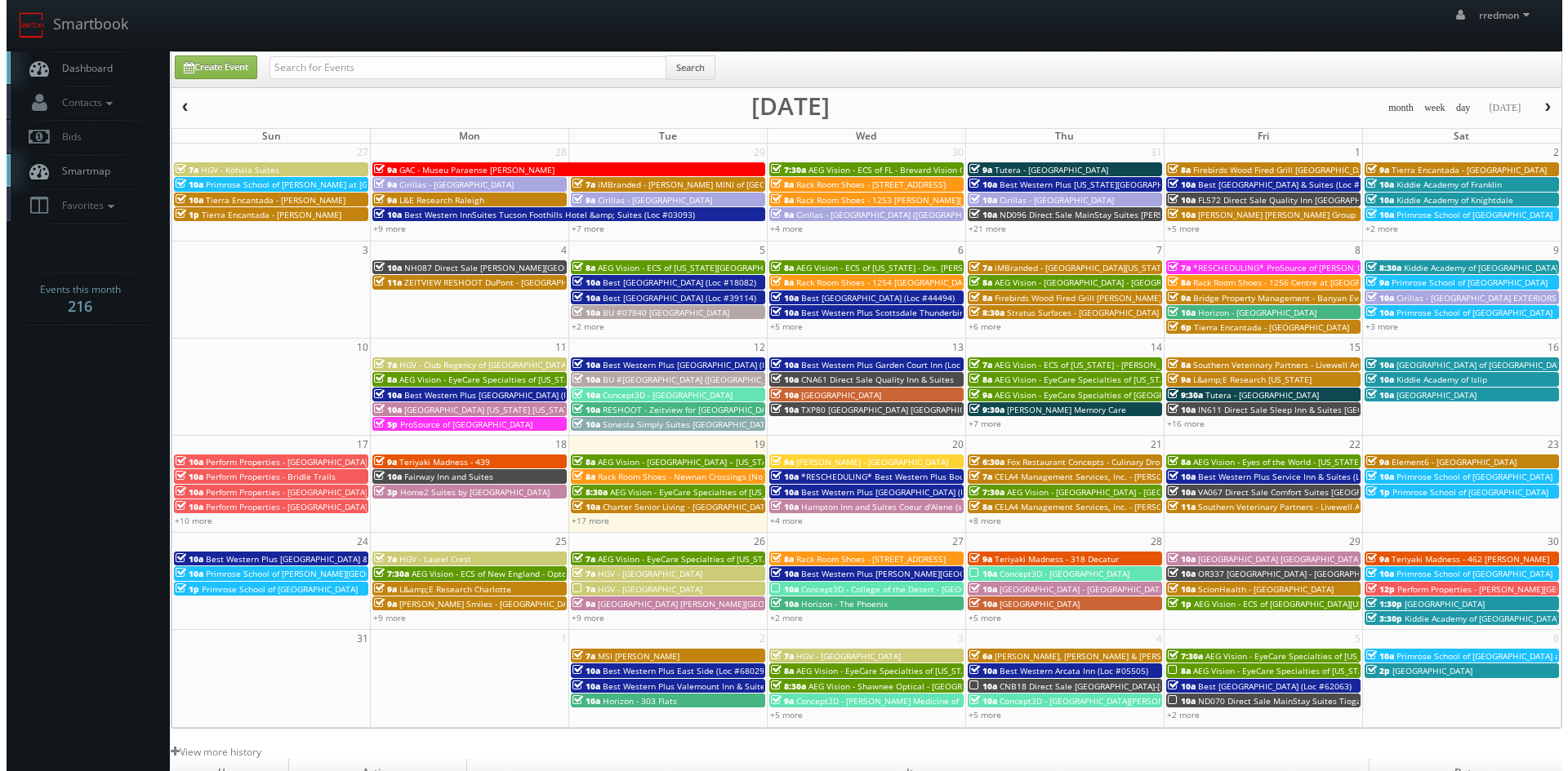
scroll to position [294, 0]
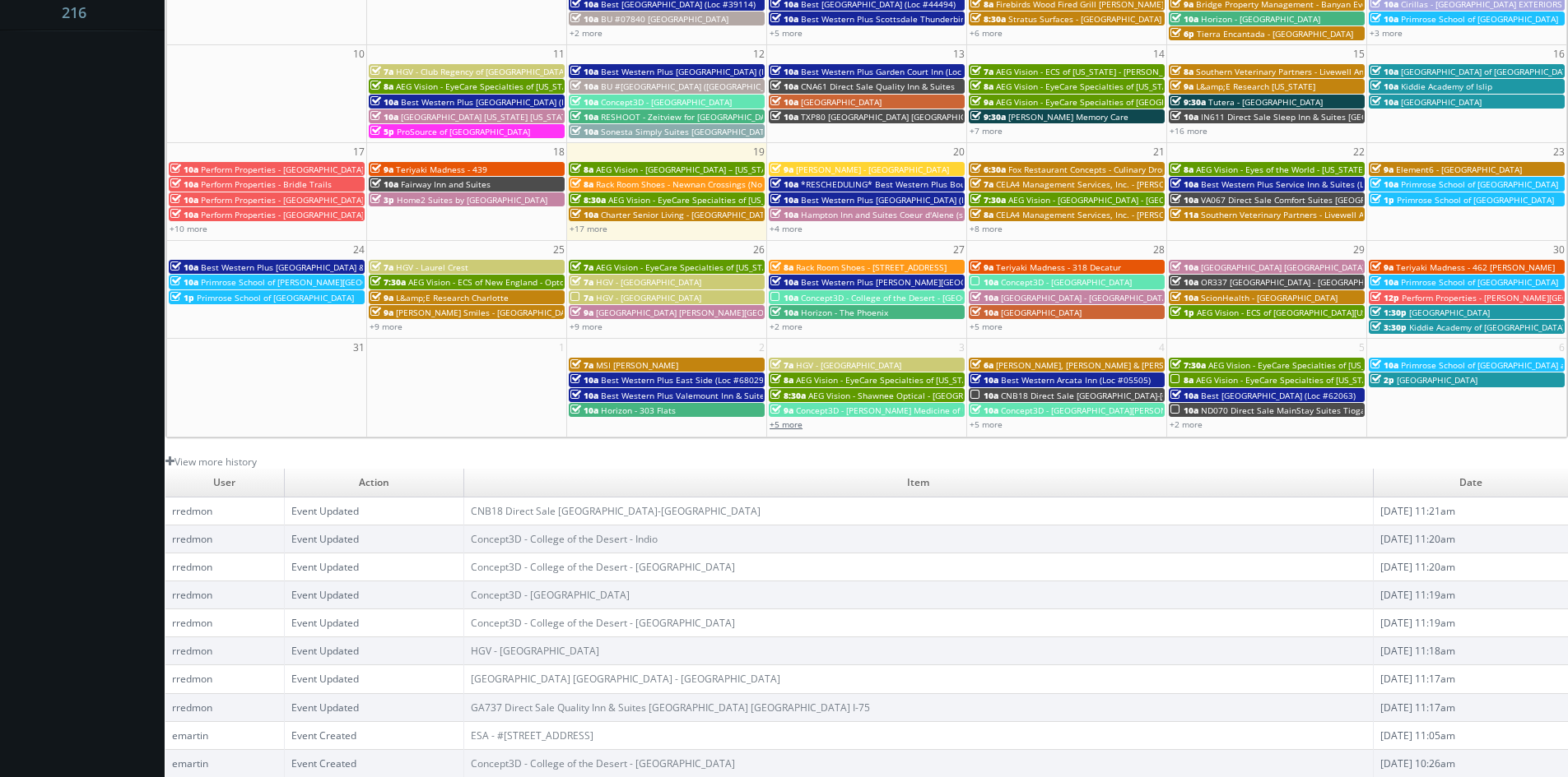
click at [773, 421] on link "+5 more" at bounding box center [786, 425] width 33 height 12
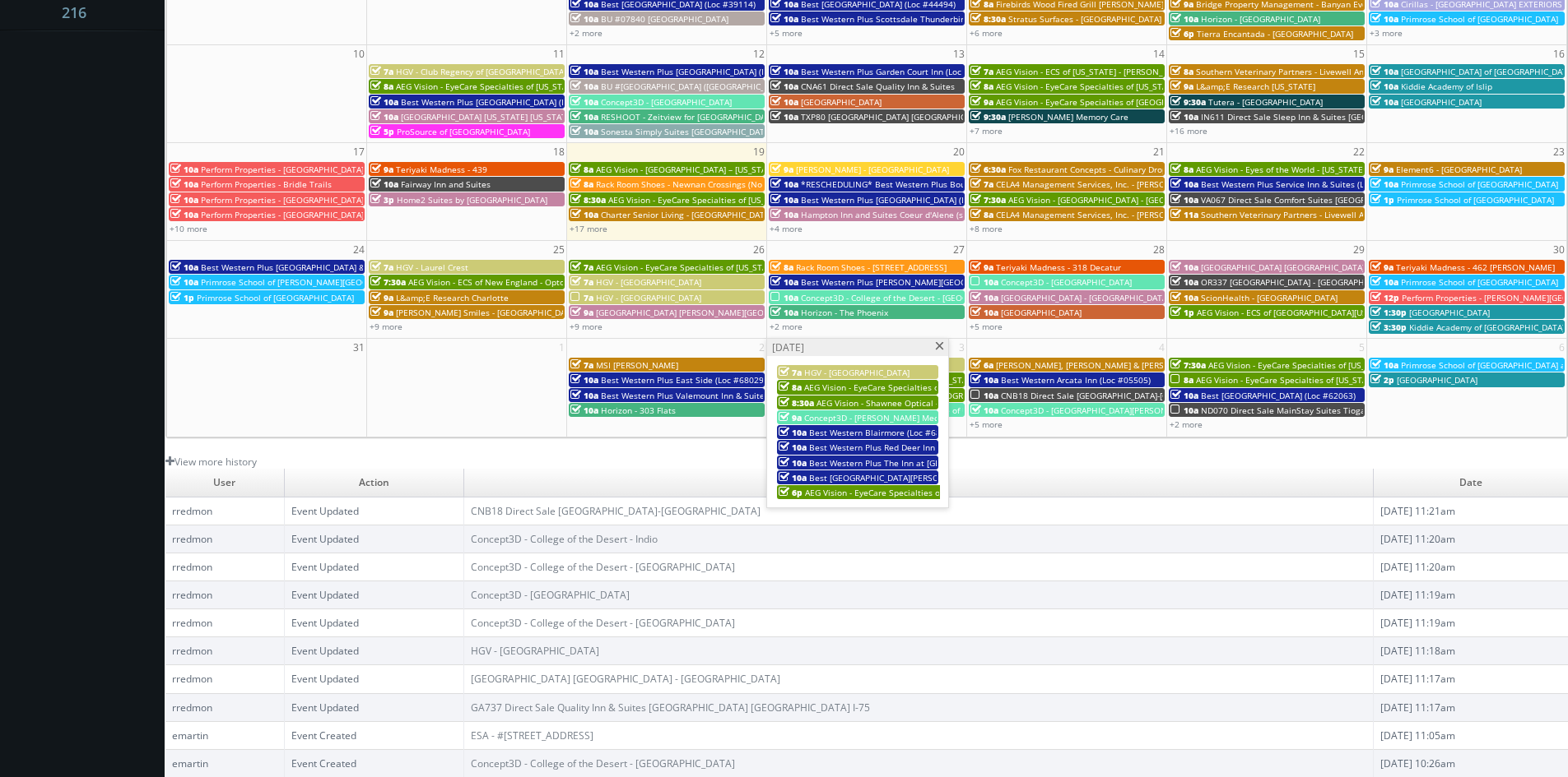
click at [937, 346] on span at bounding box center [939, 346] width 11 height 9
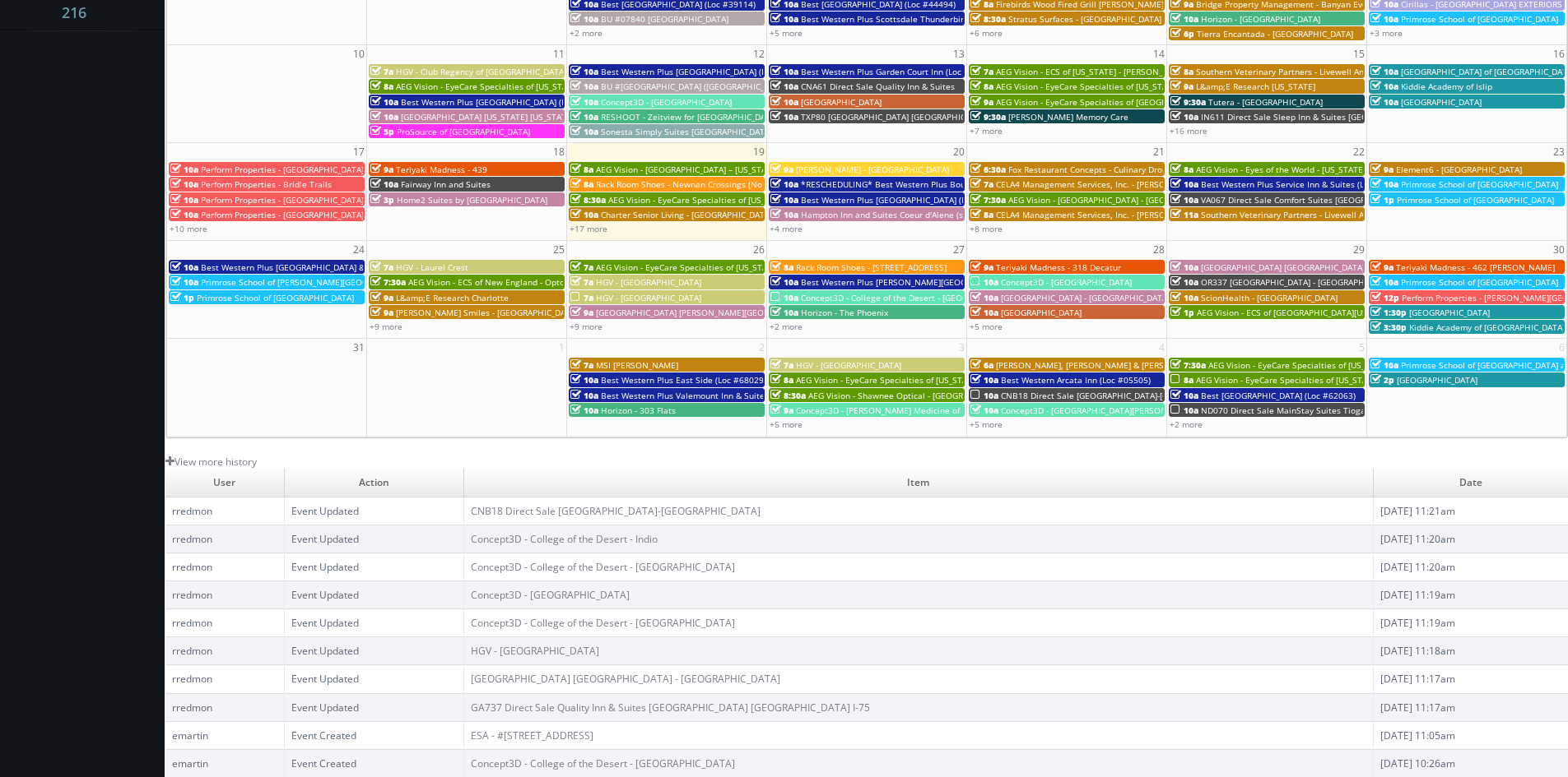
click at [989, 418] on div "+5 more" at bounding box center [1066, 424] width 199 height 14
type input "09/04/2025"
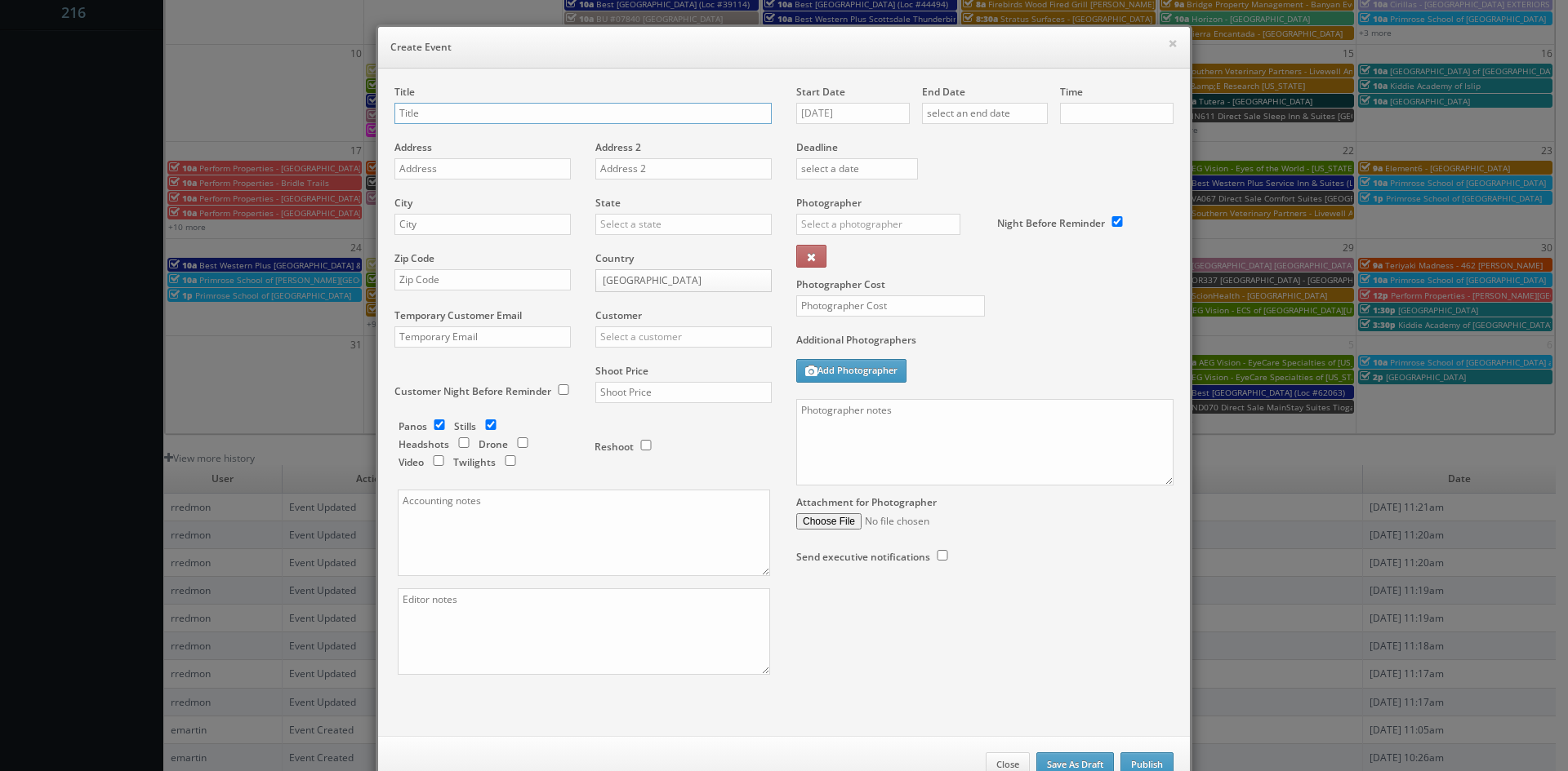
checkbox input "true"
type input "10:00am"
checkbox input "true"
click at [1168, 47] on button "×" at bounding box center [1173, 43] width 10 height 11
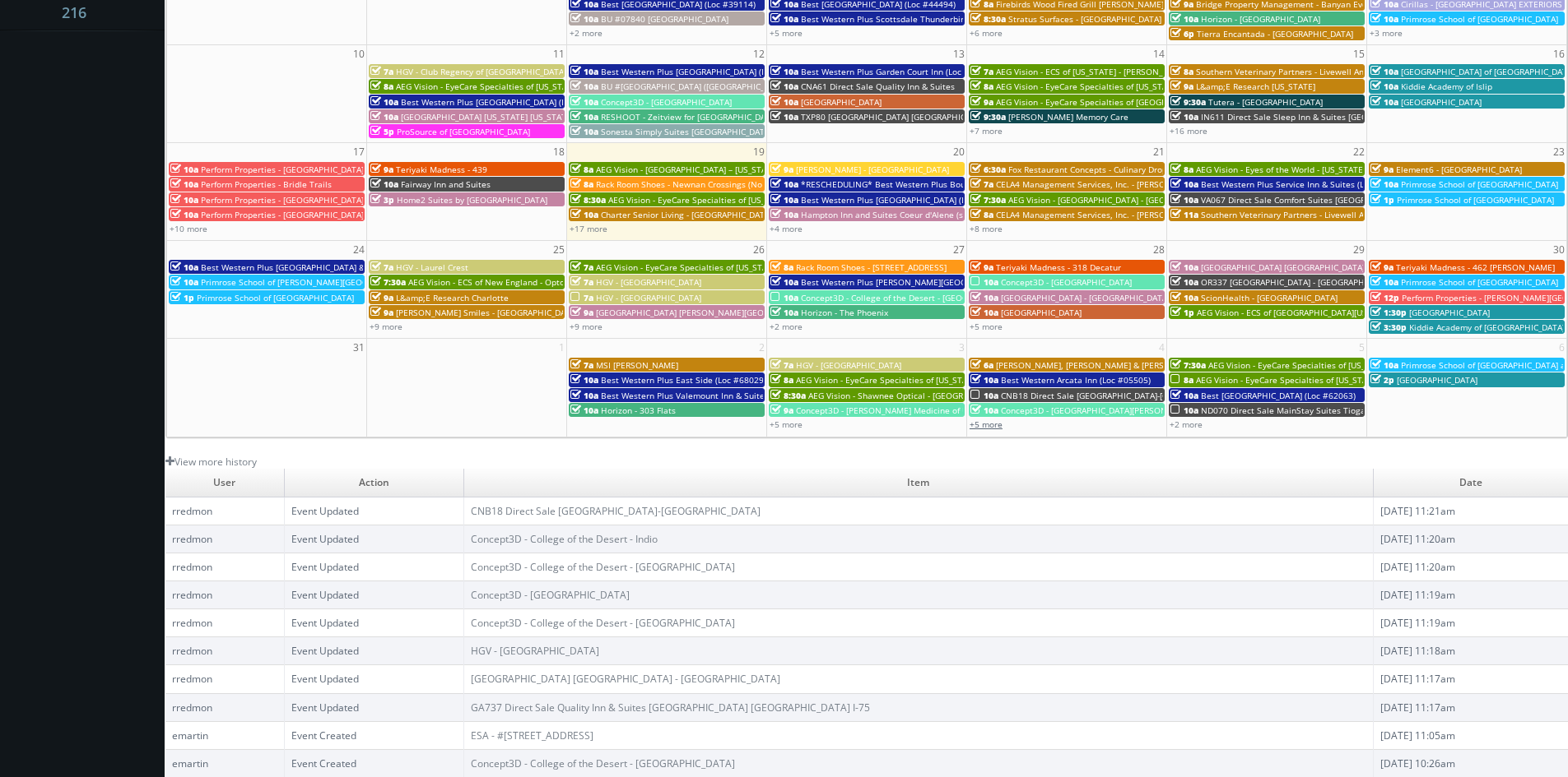
click at [999, 426] on link "+5 more" at bounding box center [986, 425] width 33 height 12
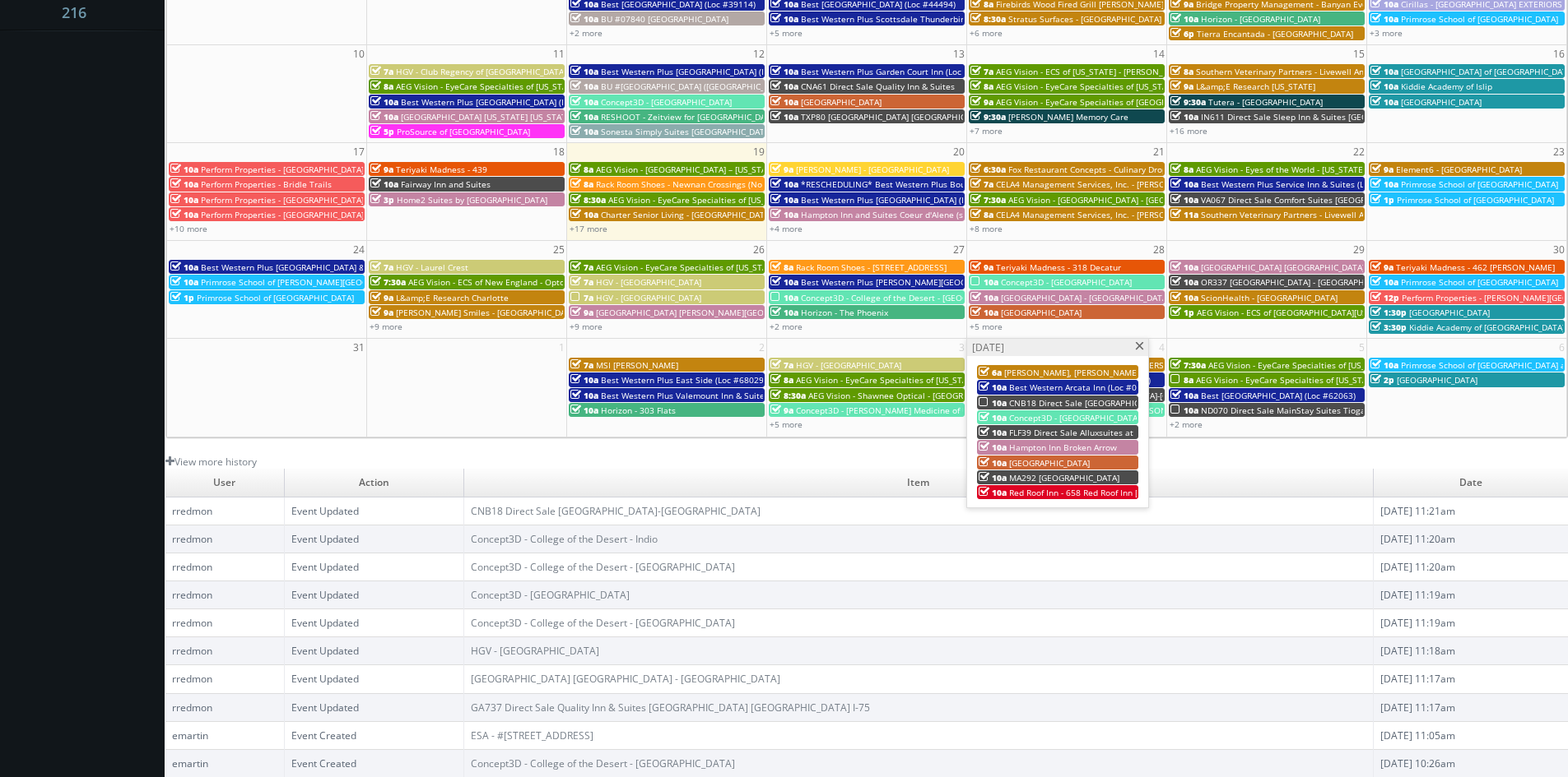
click at [1136, 346] on span at bounding box center [1139, 346] width 11 height 9
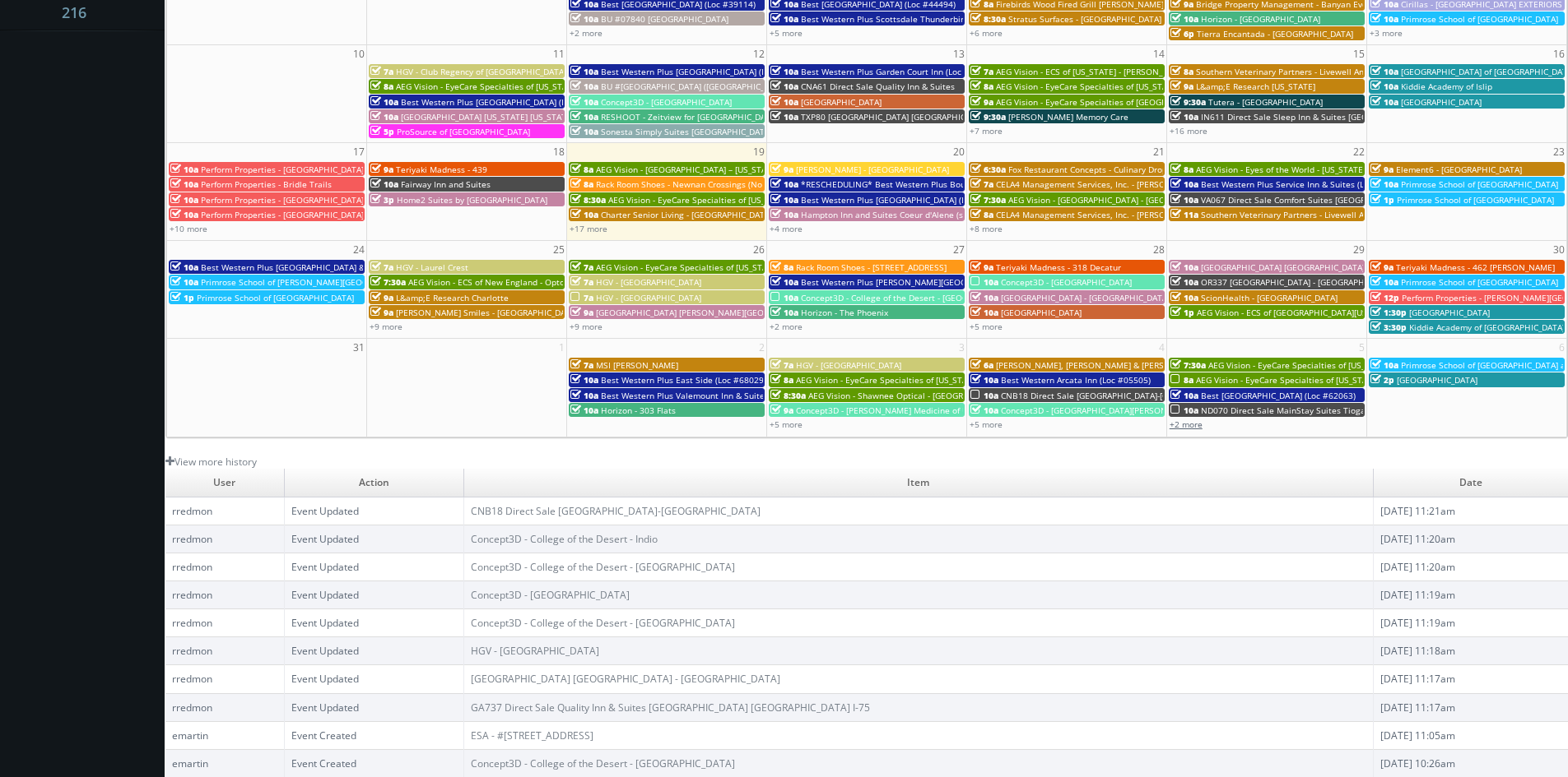
click at [1179, 426] on link "+2 more" at bounding box center [1186, 425] width 33 height 12
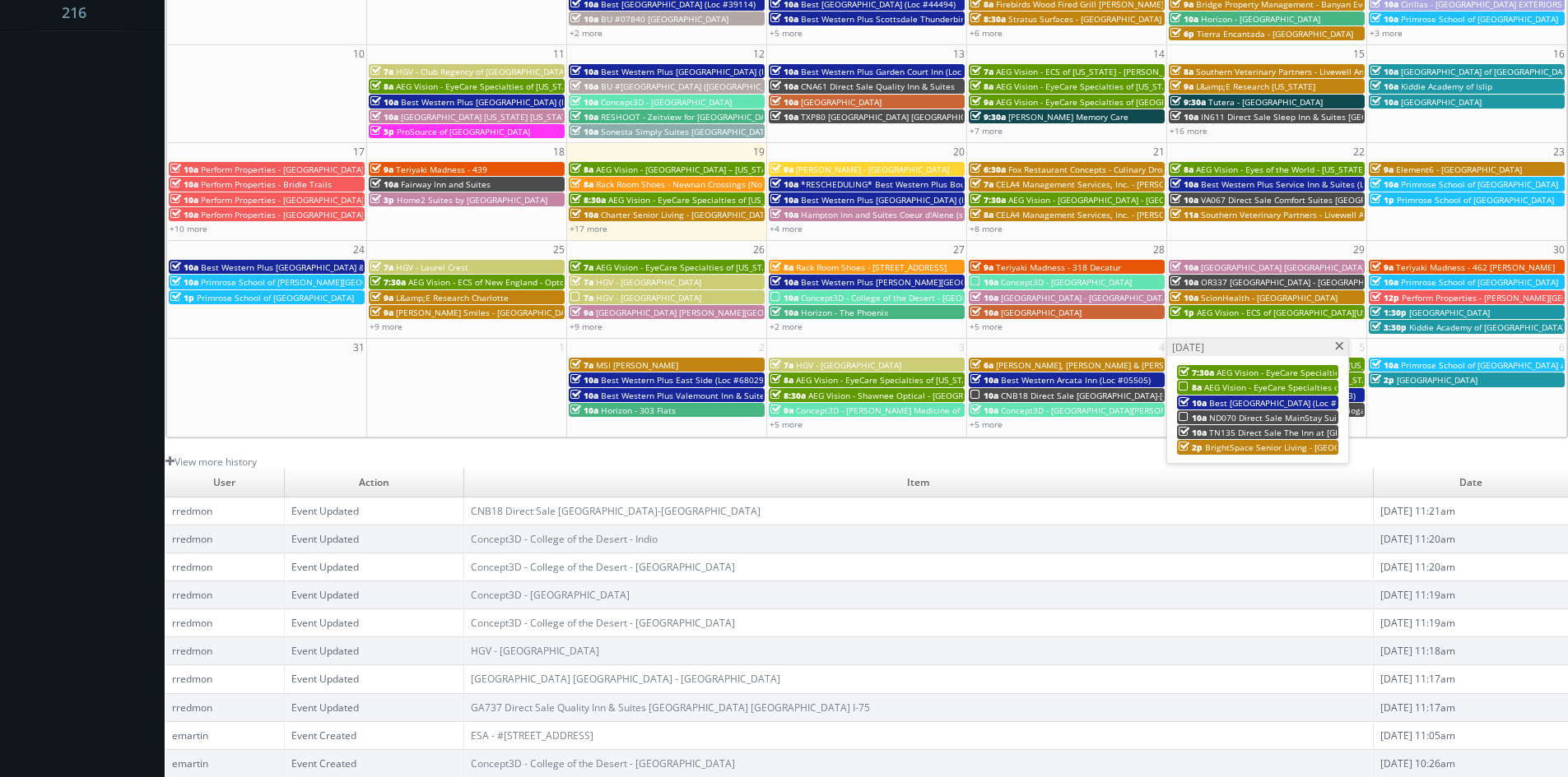
click at [1244, 385] on span "AEG Vision - EyeCare Specialties of North Carolina - Carolina Family Vision" at bounding box center [1343, 388] width 278 height 12
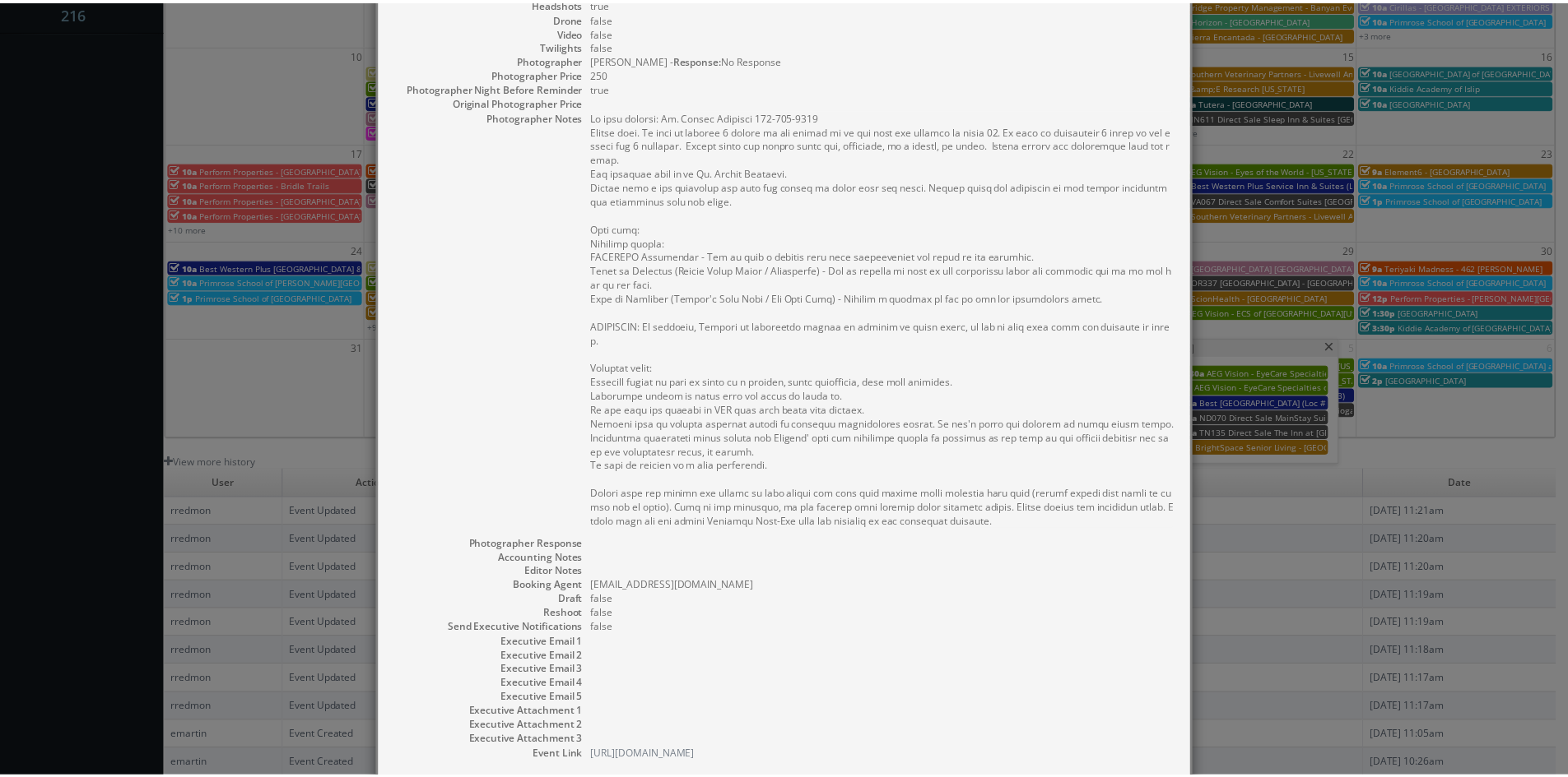
scroll to position [431, 0]
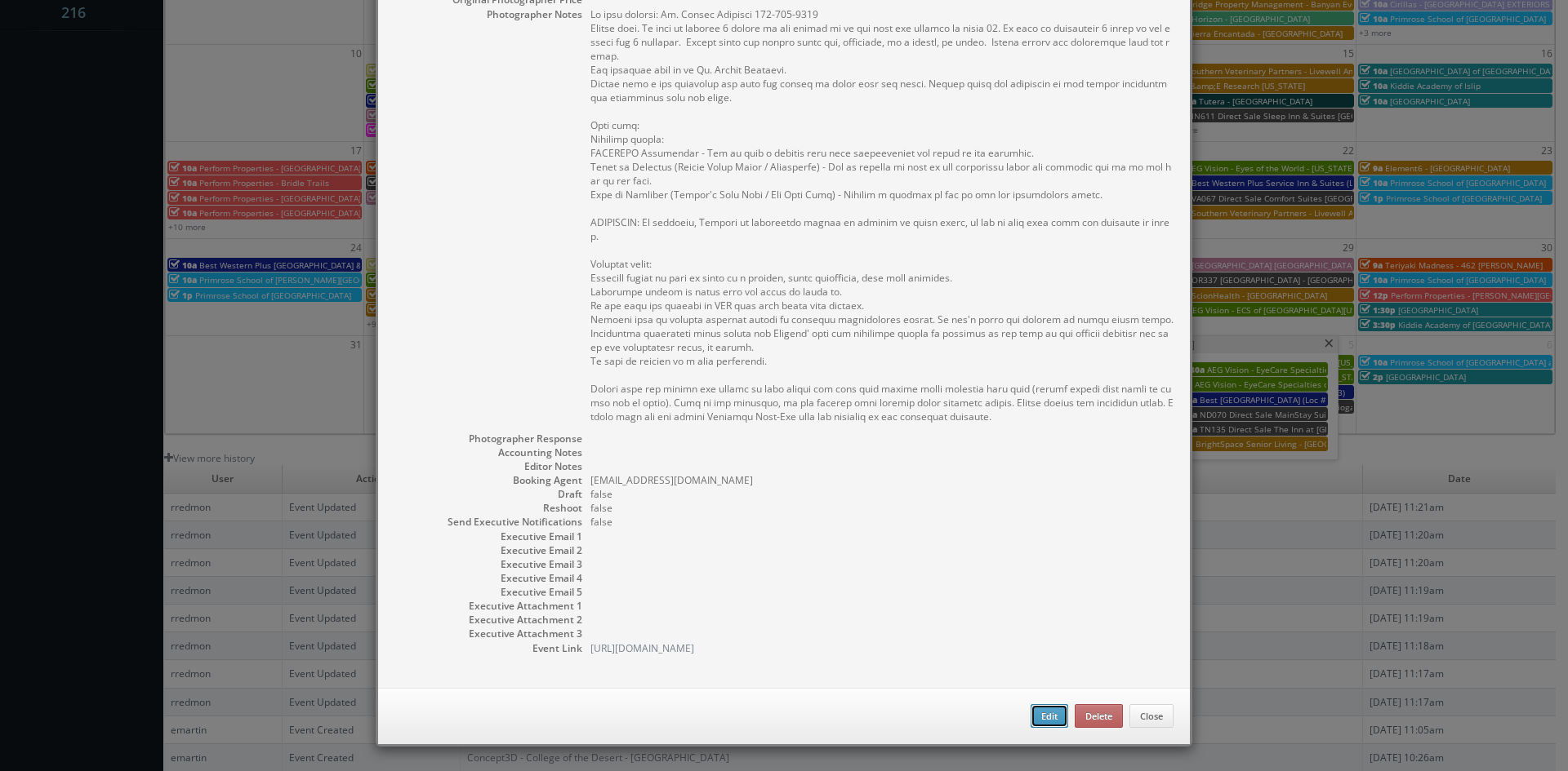
click at [1045, 713] on button "Edit" at bounding box center [1049, 717] width 38 height 25
type input "AEG Vision - EyeCare Specialties of North Carolina - Carolina Family Vision"
type input "504 Village Walk Dr"
type input "Holly Springs"
type input "27540"
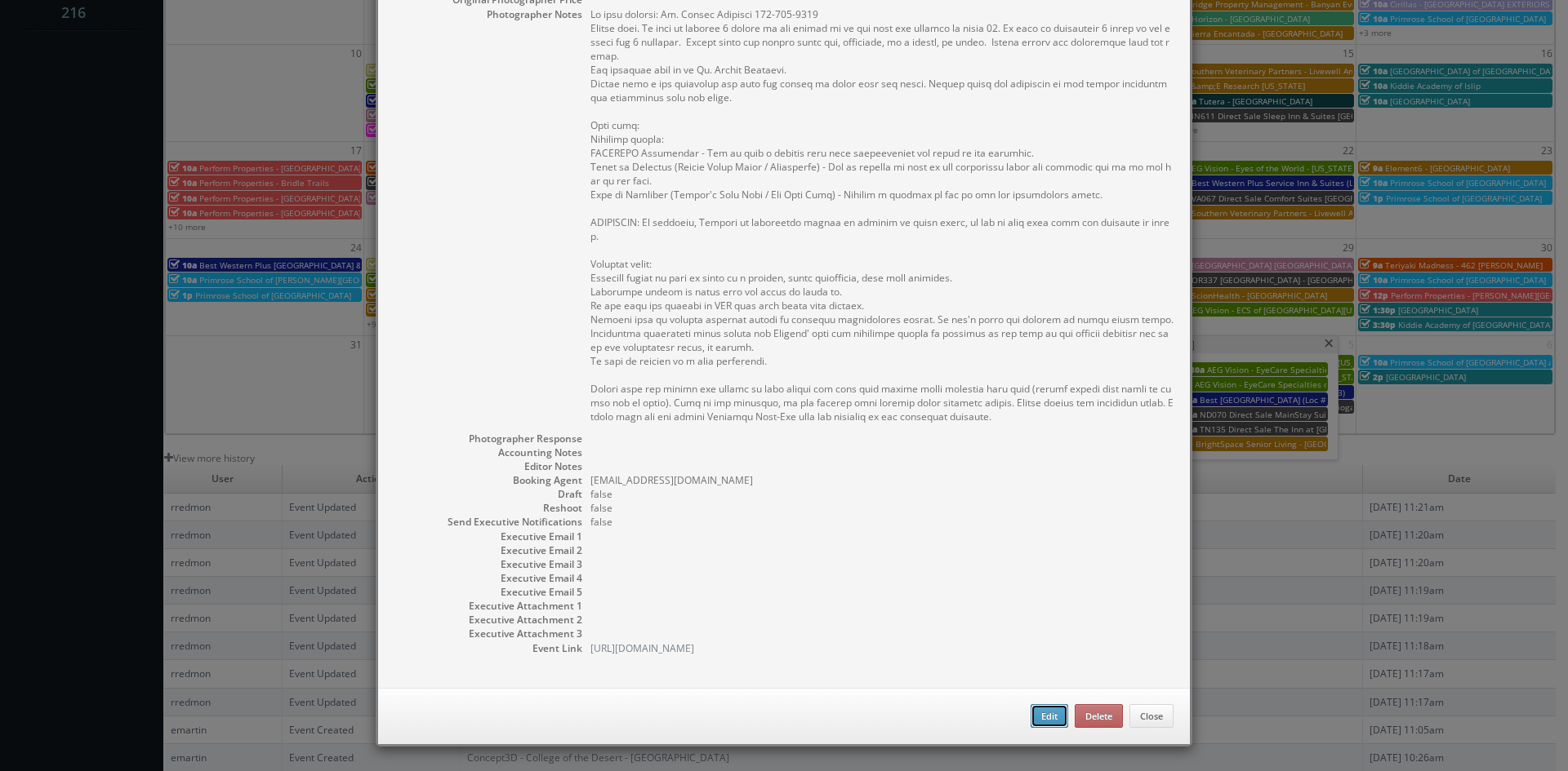
type input "600"
checkbox input "true"
type input "09/05/2025"
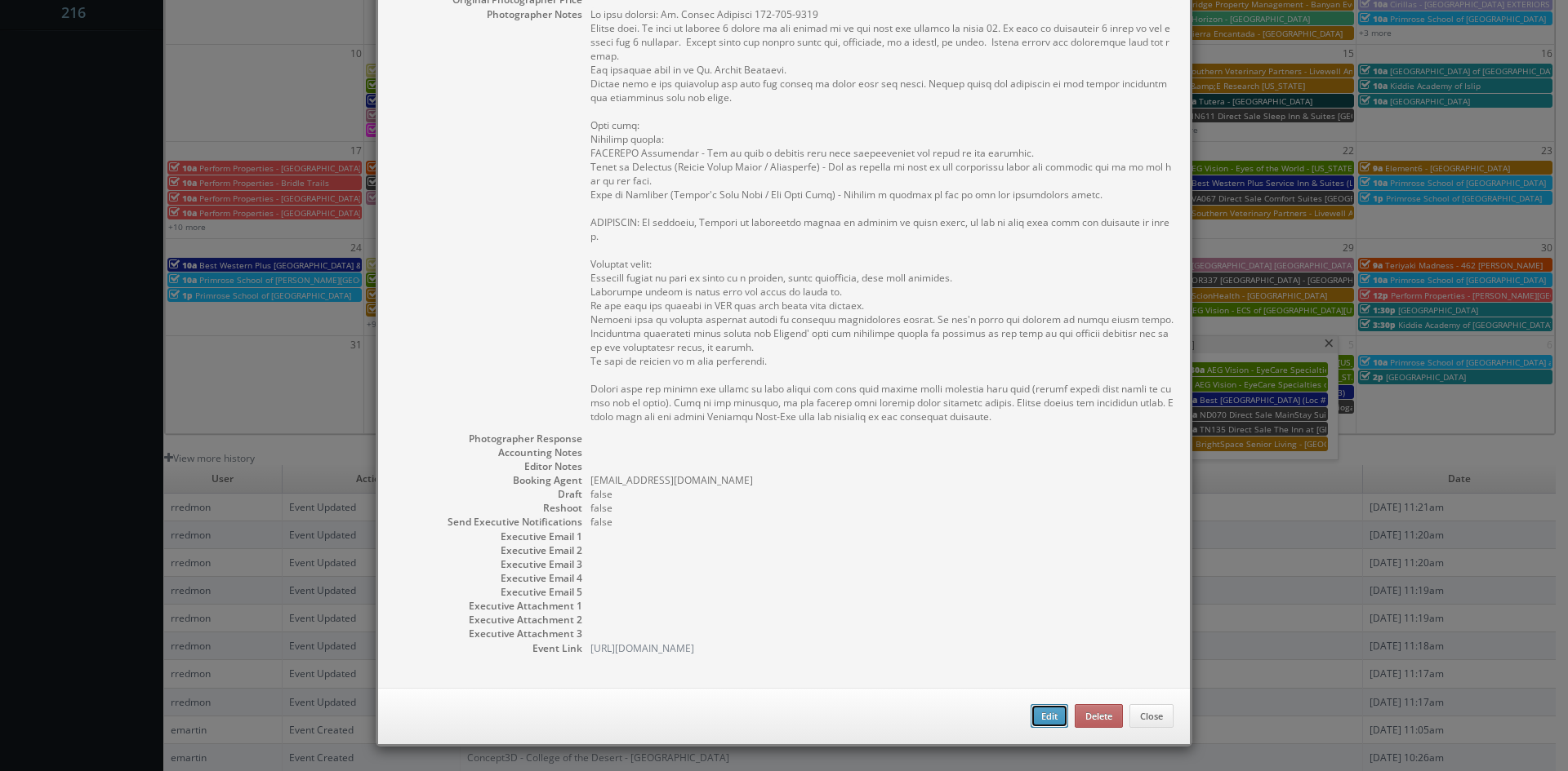
type input "8:00am"
checkbox input "true"
type textarea "On site contact: Dr. Leslie Nienaber 919-386-2020 Stills only. We need to deliv…"
type input "600"
type input "250"
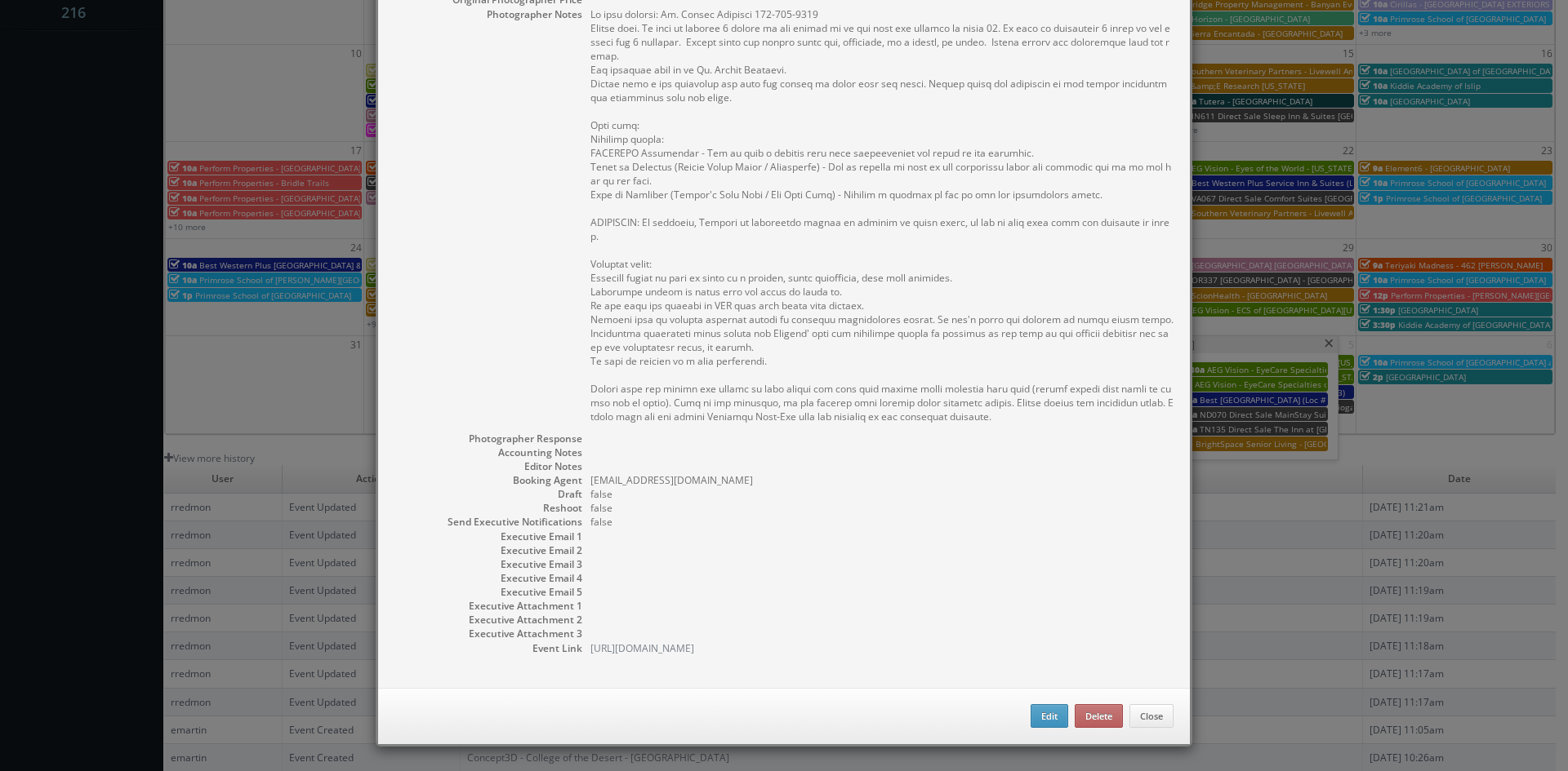
select select "fake4299@mg.cs3calendar.com"
select select "sfvanmanen@gmail.com"
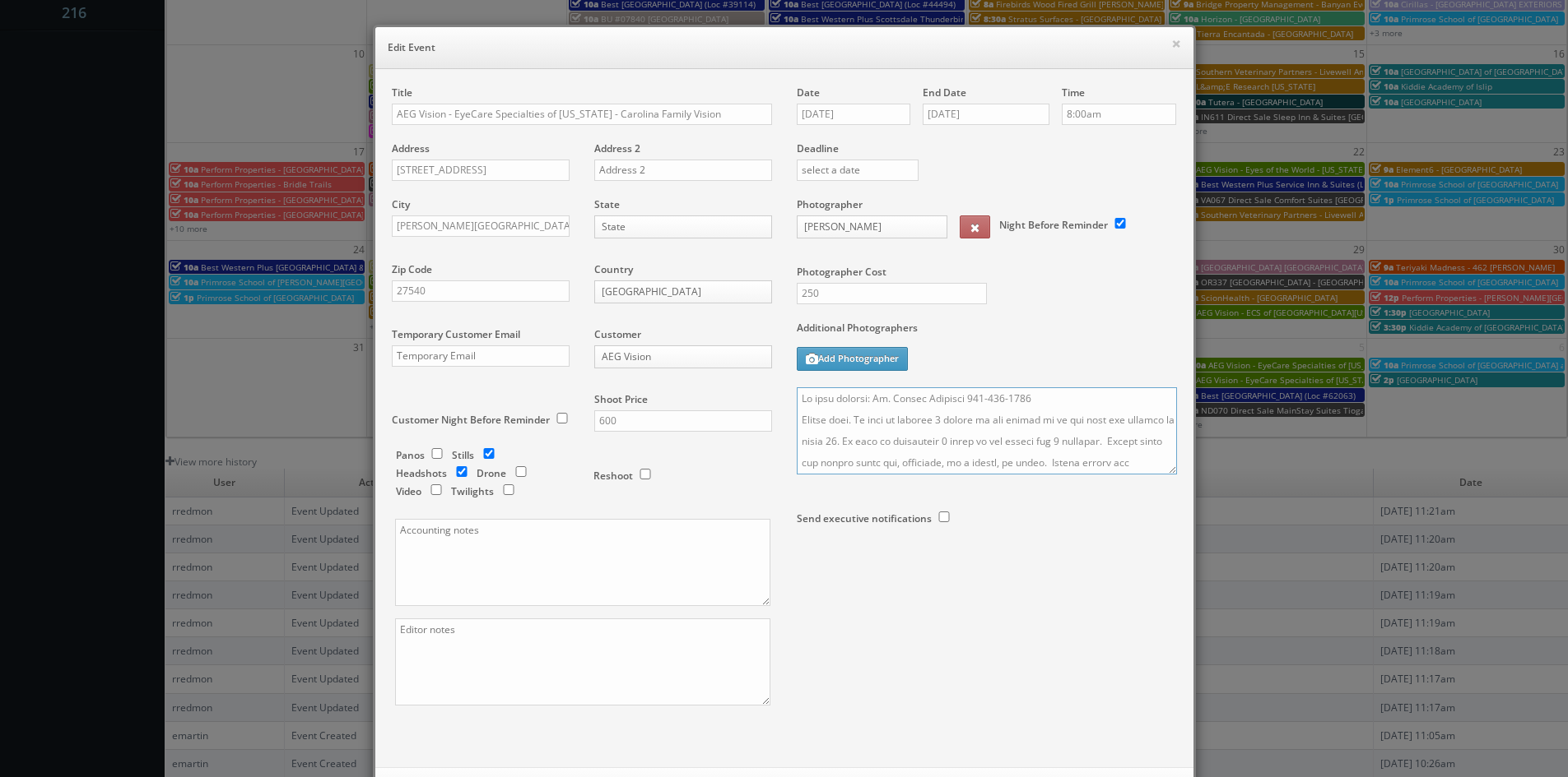
click at [796, 398] on textarea at bounding box center [986, 431] width 380 height 87
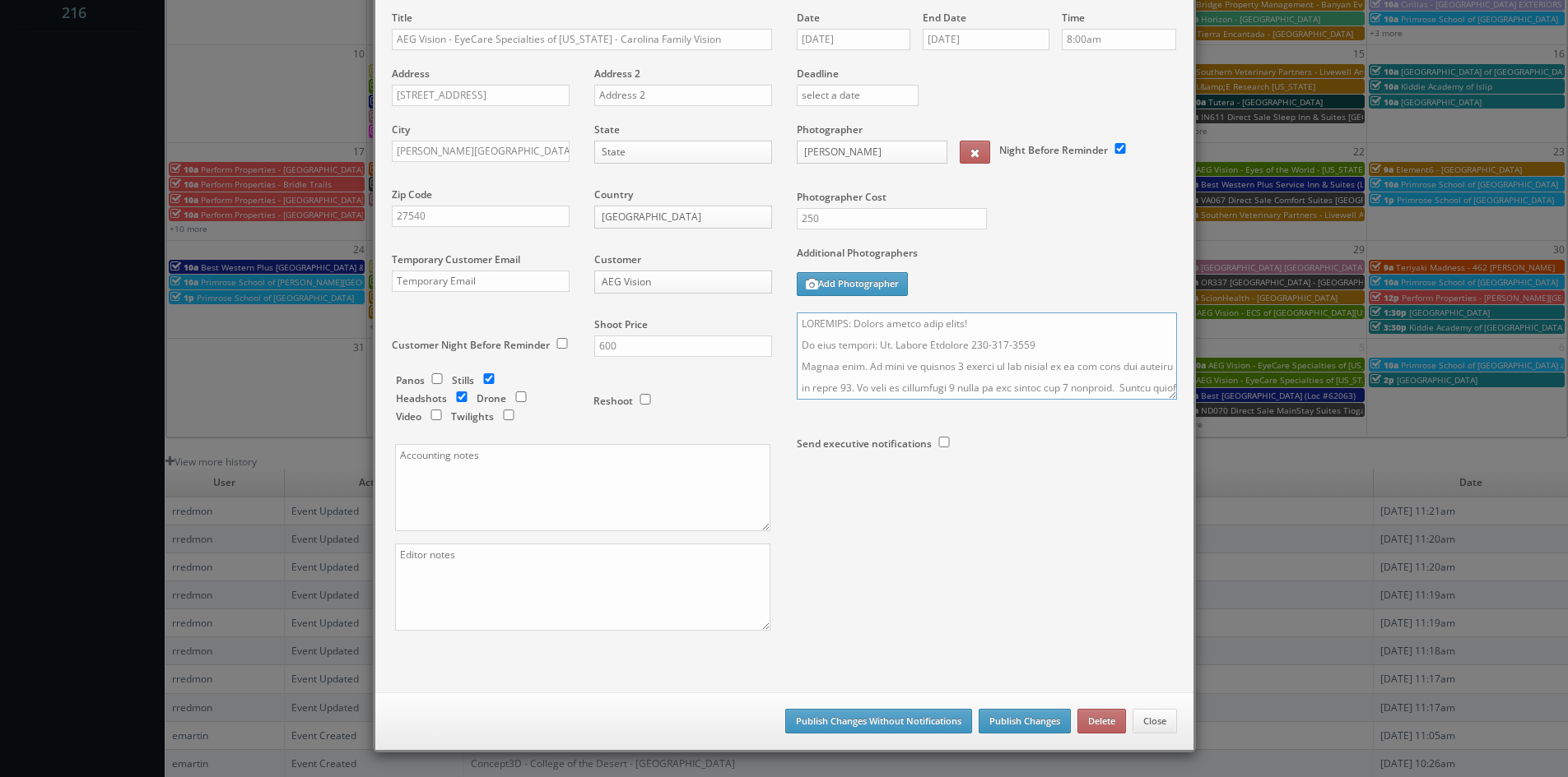
type textarea "REMINDER: Please accept this shoot! On site contact: Dr. Leslie Nienaber 919-38…"
click at [1027, 720] on button "Publish Changes" at bounding box center [1025, 722] width 92 height 25
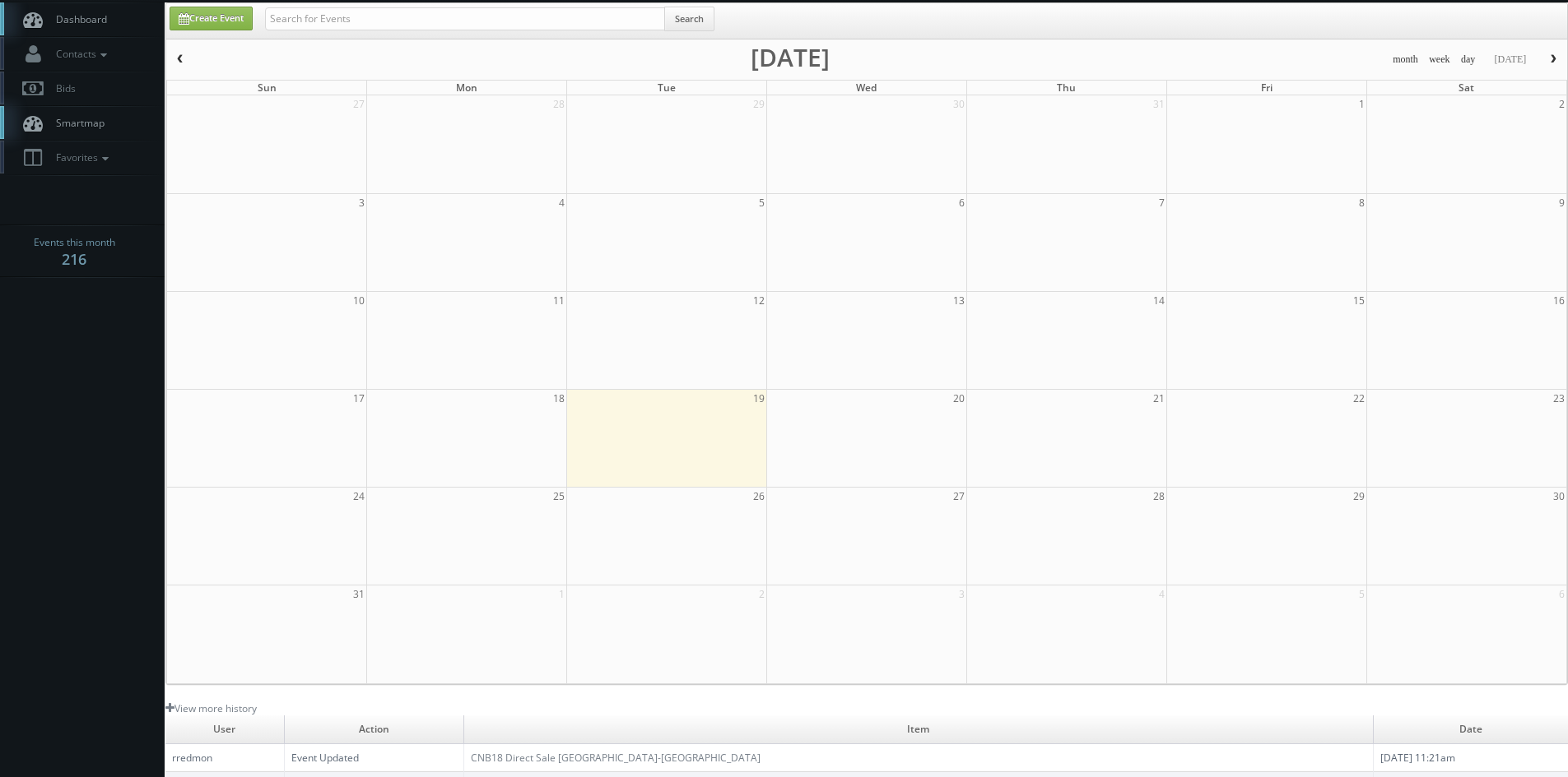
scroll to position [0, 0]
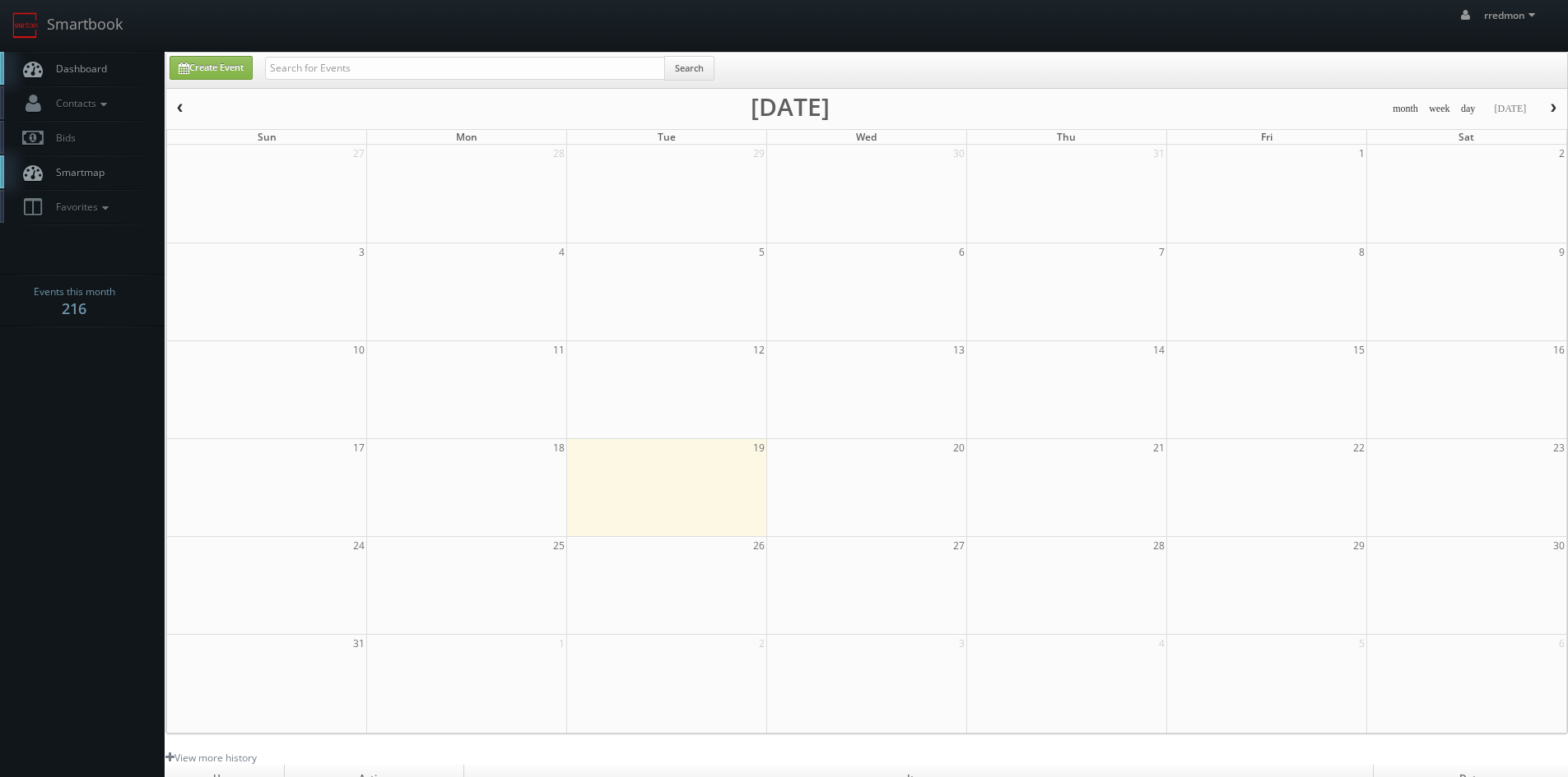
click at [100, 71] on span "Dashboard" at bounding box center [78, 68] width 59 height 14
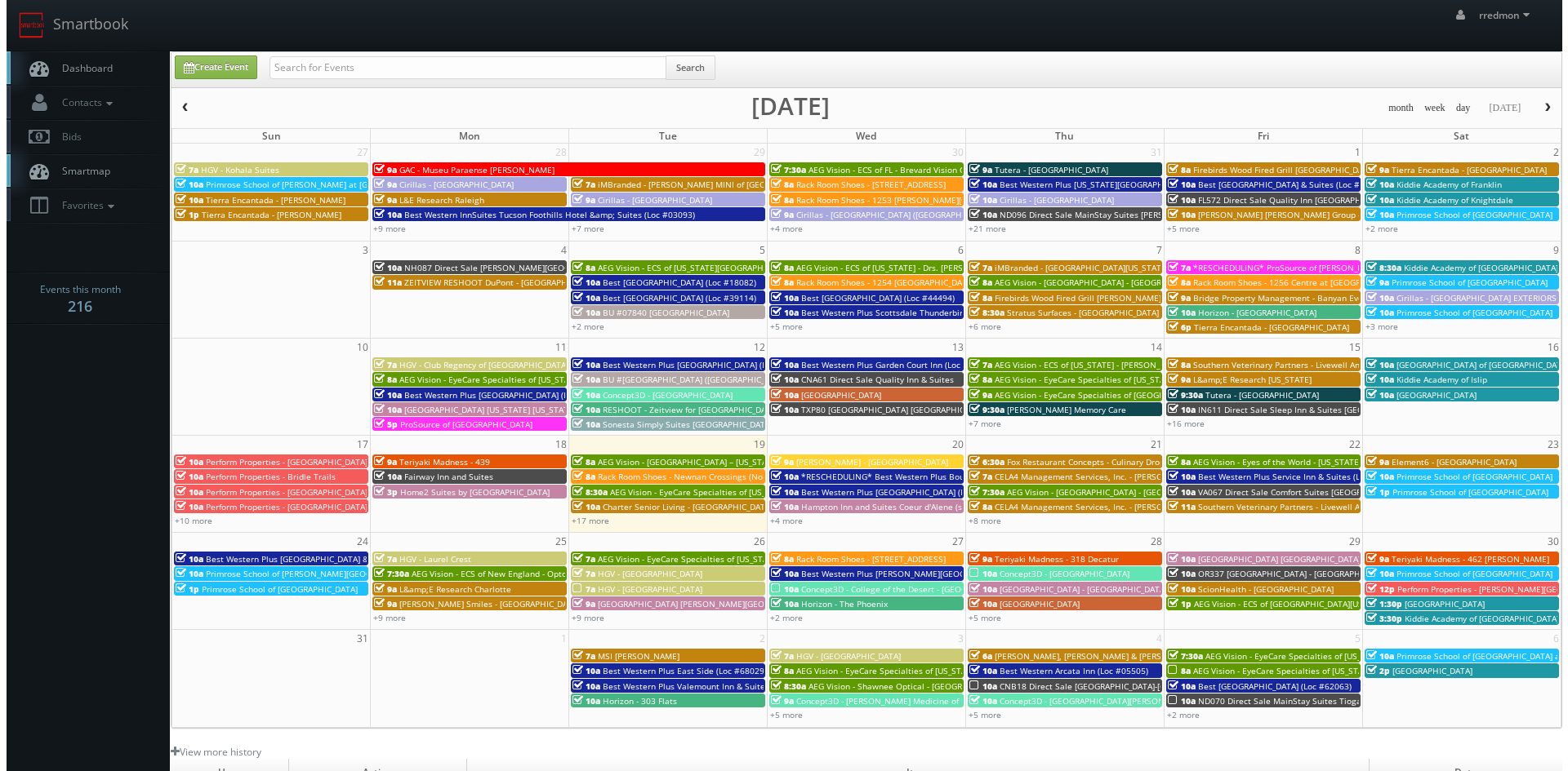
scroll to position [163, 0]
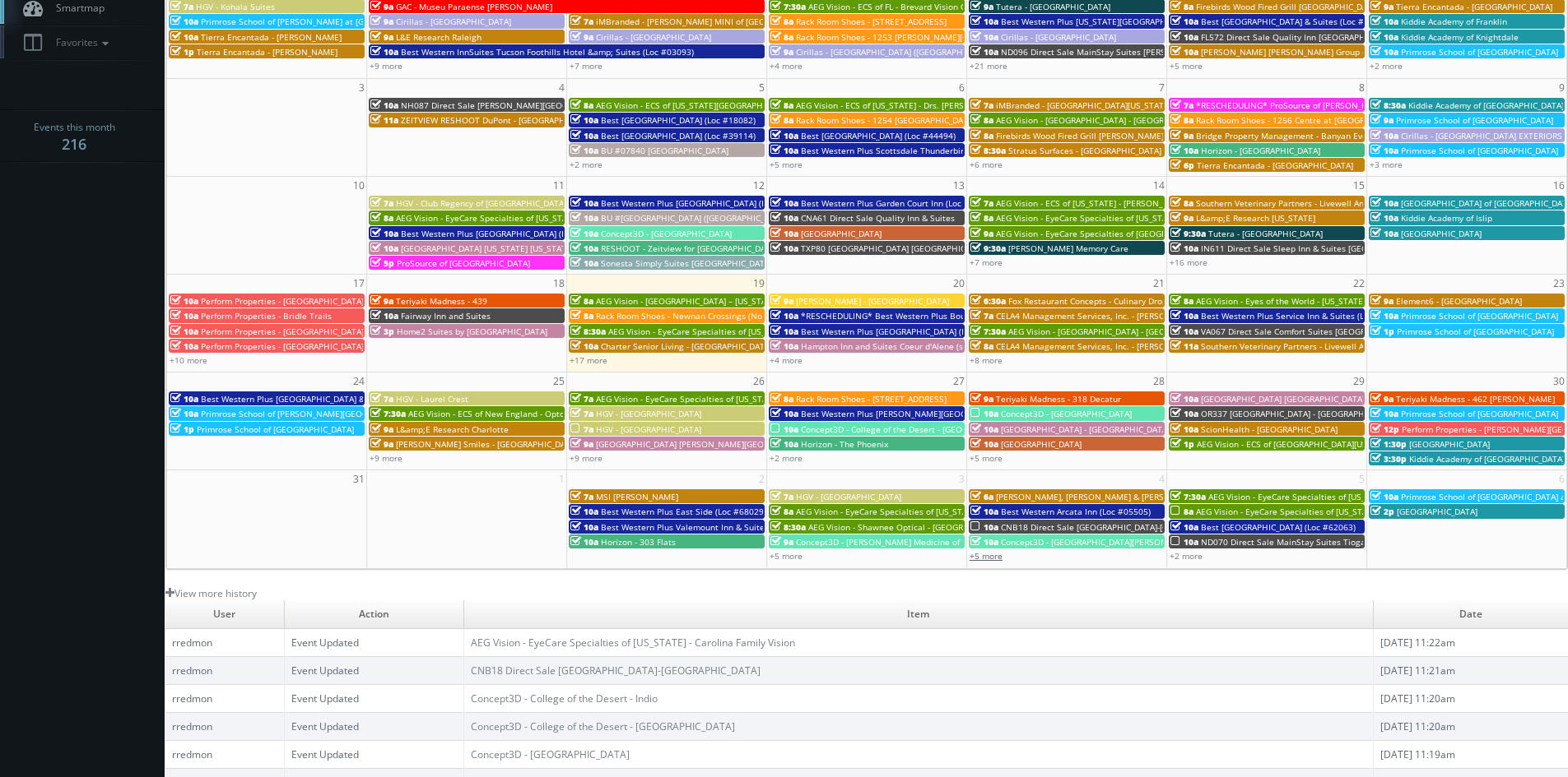
click at [1000, 558] on link "+5 more" at bounding box center [986, 556] width 33 height 12
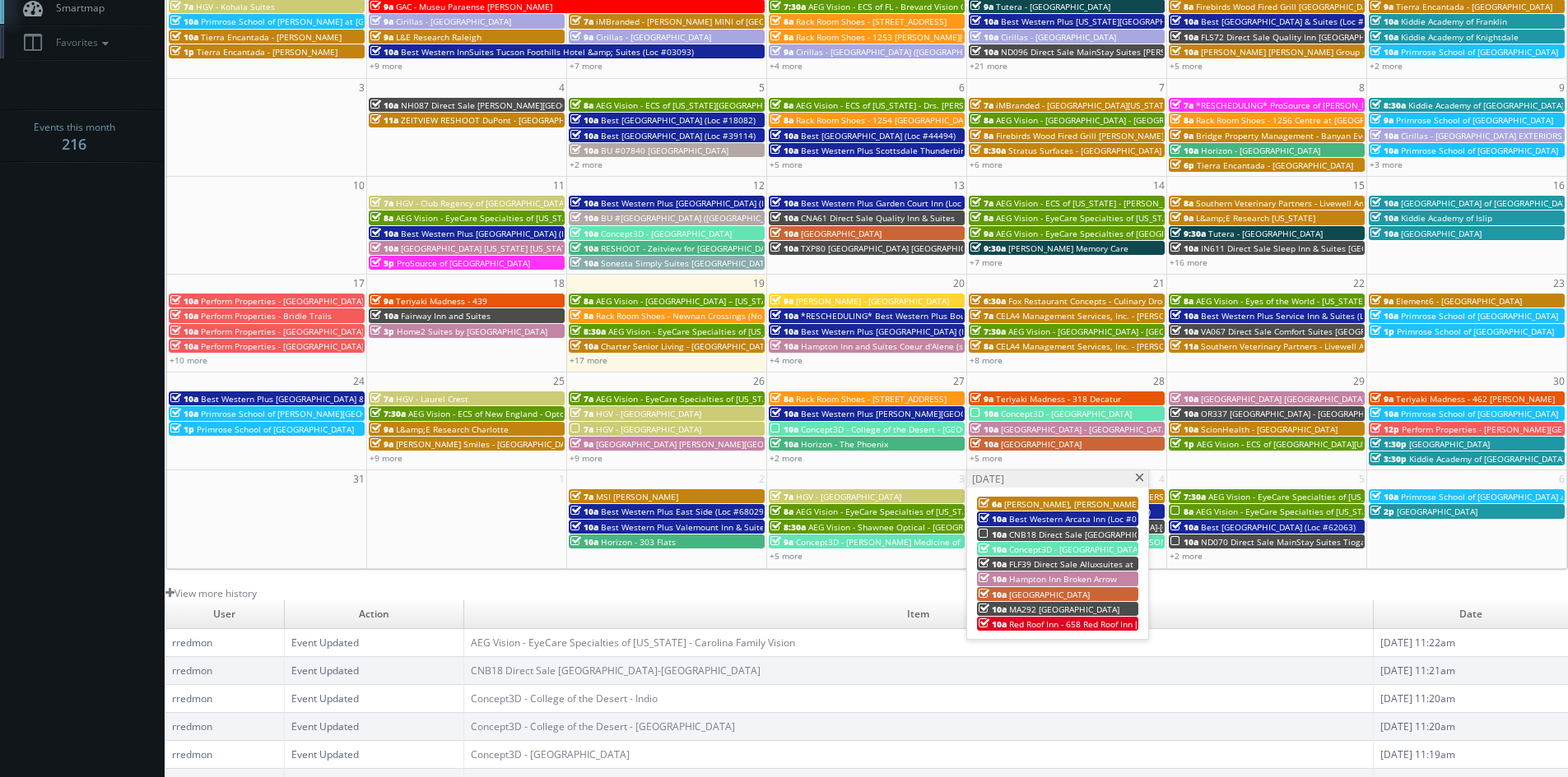
click at [1136, 479] on span at bounding box center [1139, 478] width 11 height 9
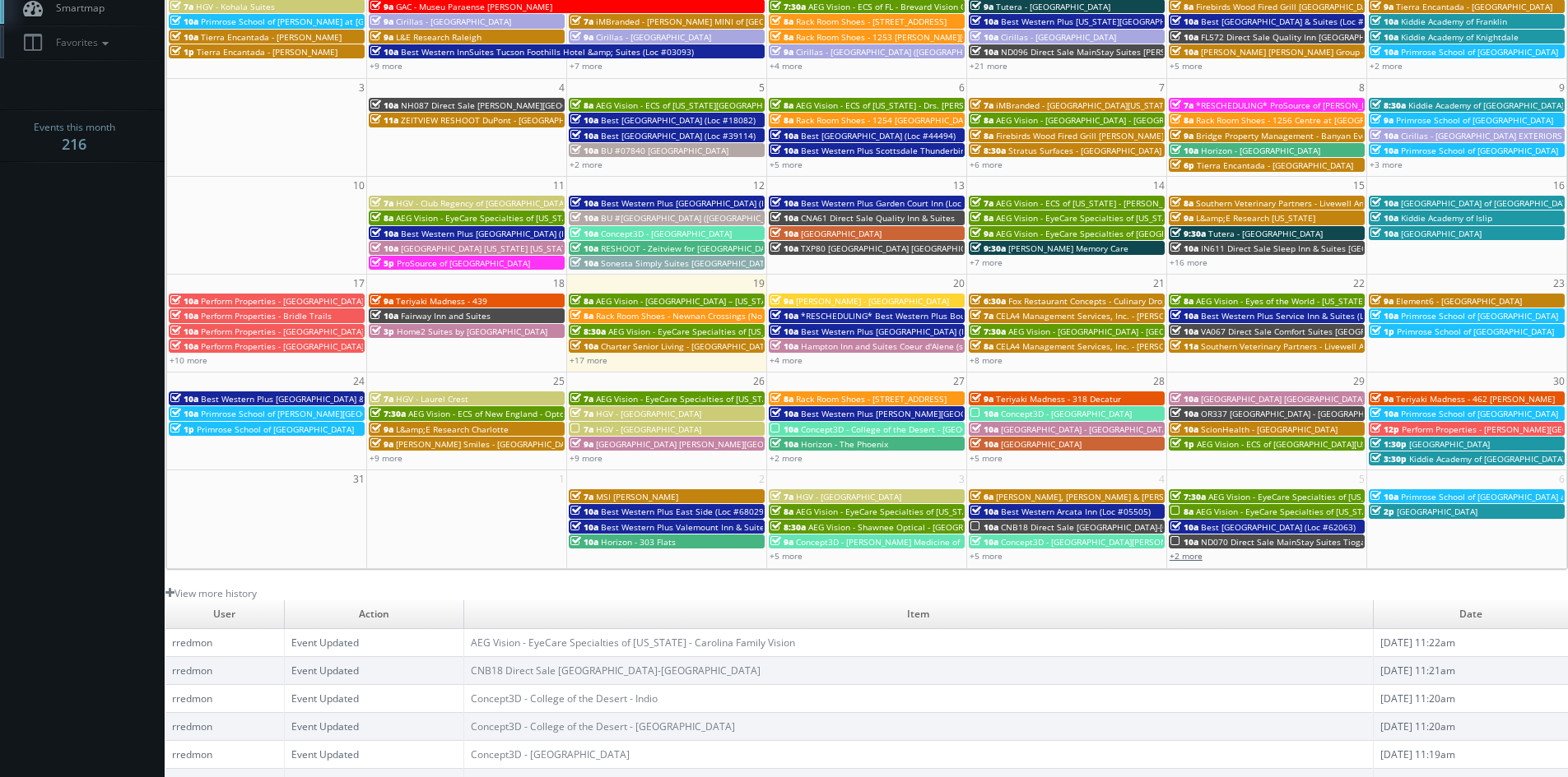
click at [1188, 555] on link "+2 more" at bounding box center [1186, 556] width 33 height 12
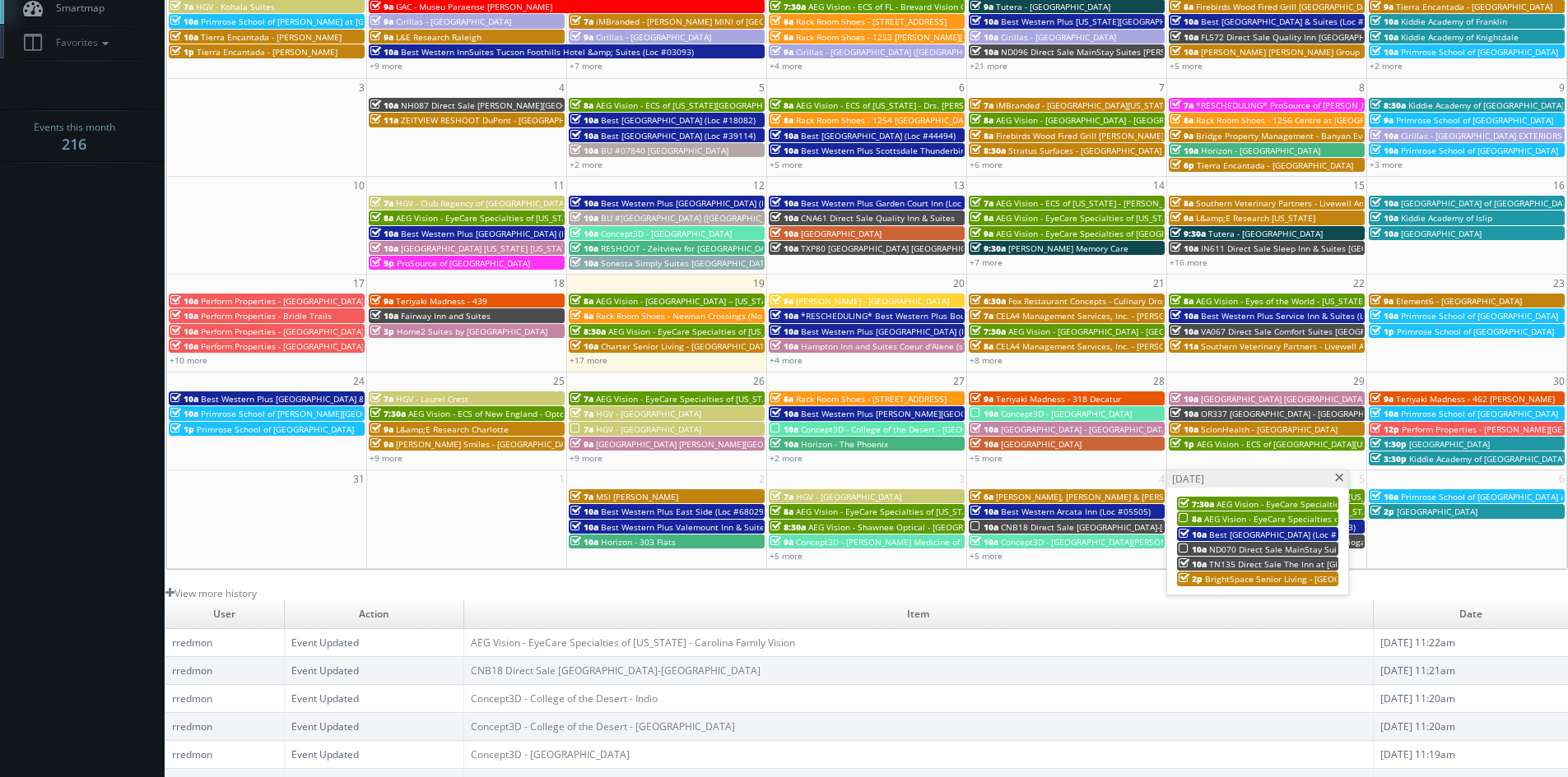
click at [1229, 547] on span "ND070 Direct Sale MainStay Suites Tioga" at bounding box center [1291, 549] width 164 height 12
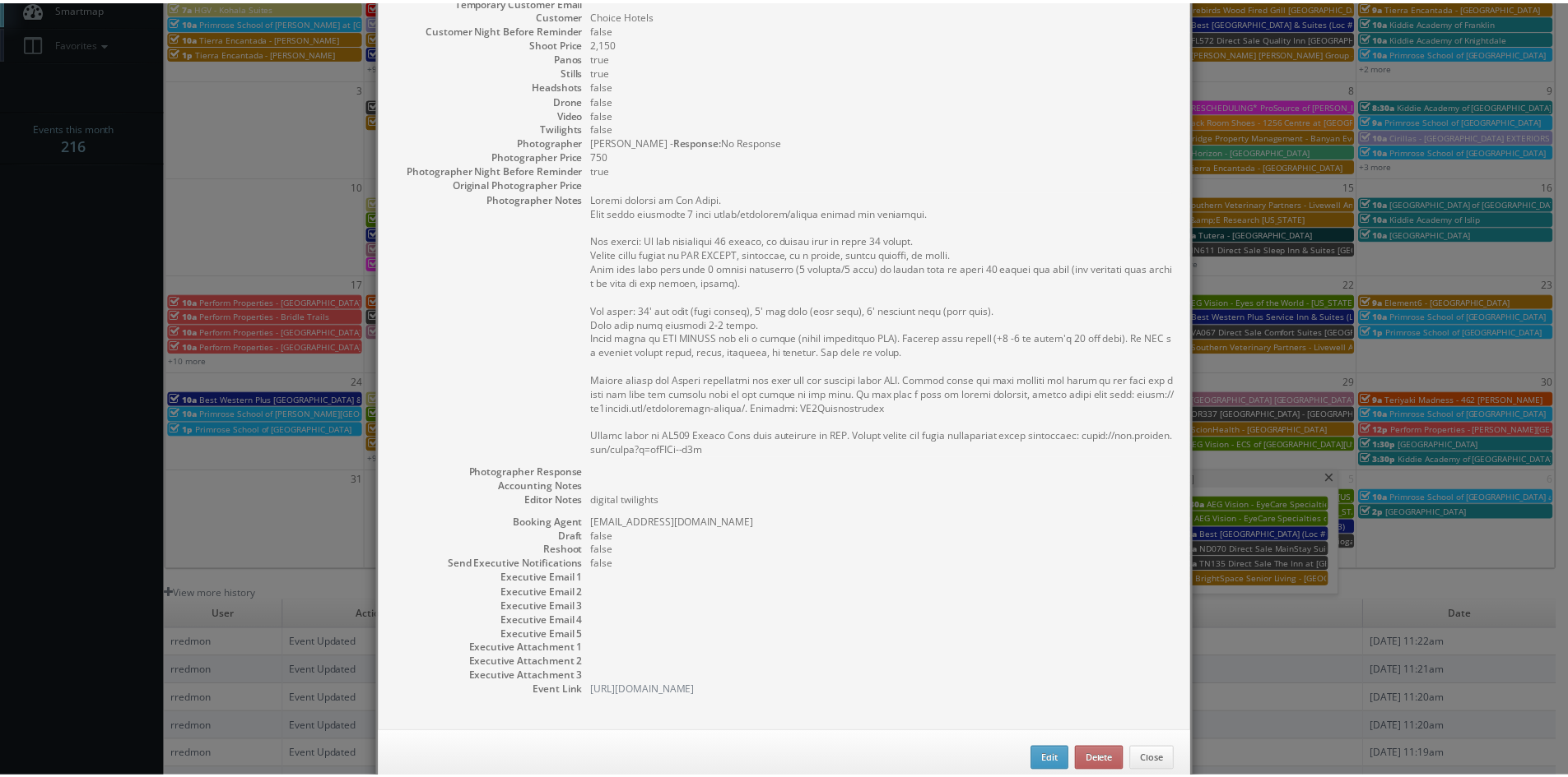
scroll to position [285, 0]
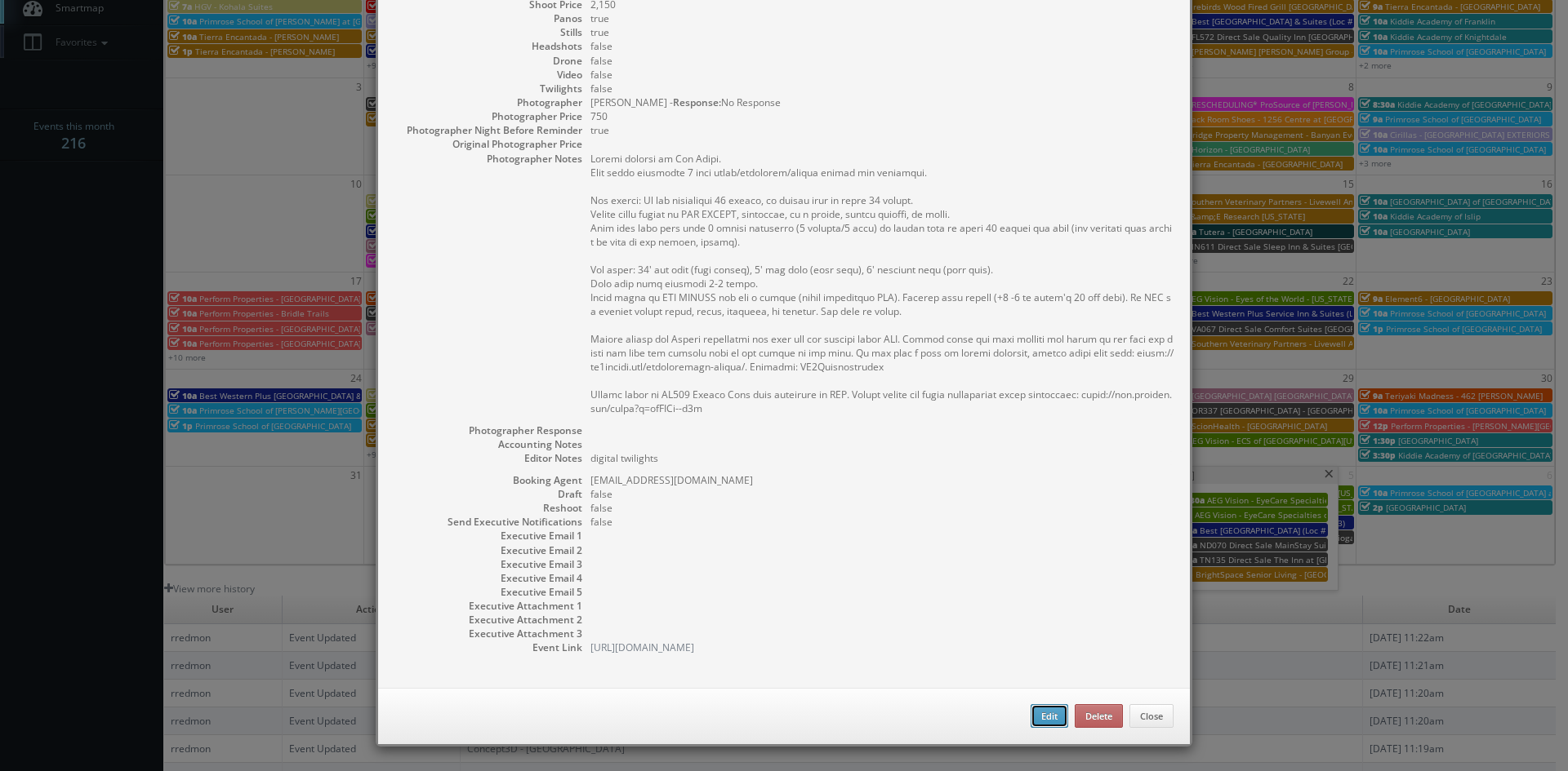
click at [1042, 715] on button "Edit" at bounding box center [1049, 717] width 38 height 25
type input "ND070 Direct Sale MainStay Suites Tioga"
type input "200 Oil Capital Way S"
type input "Tioga"
type input "58852"
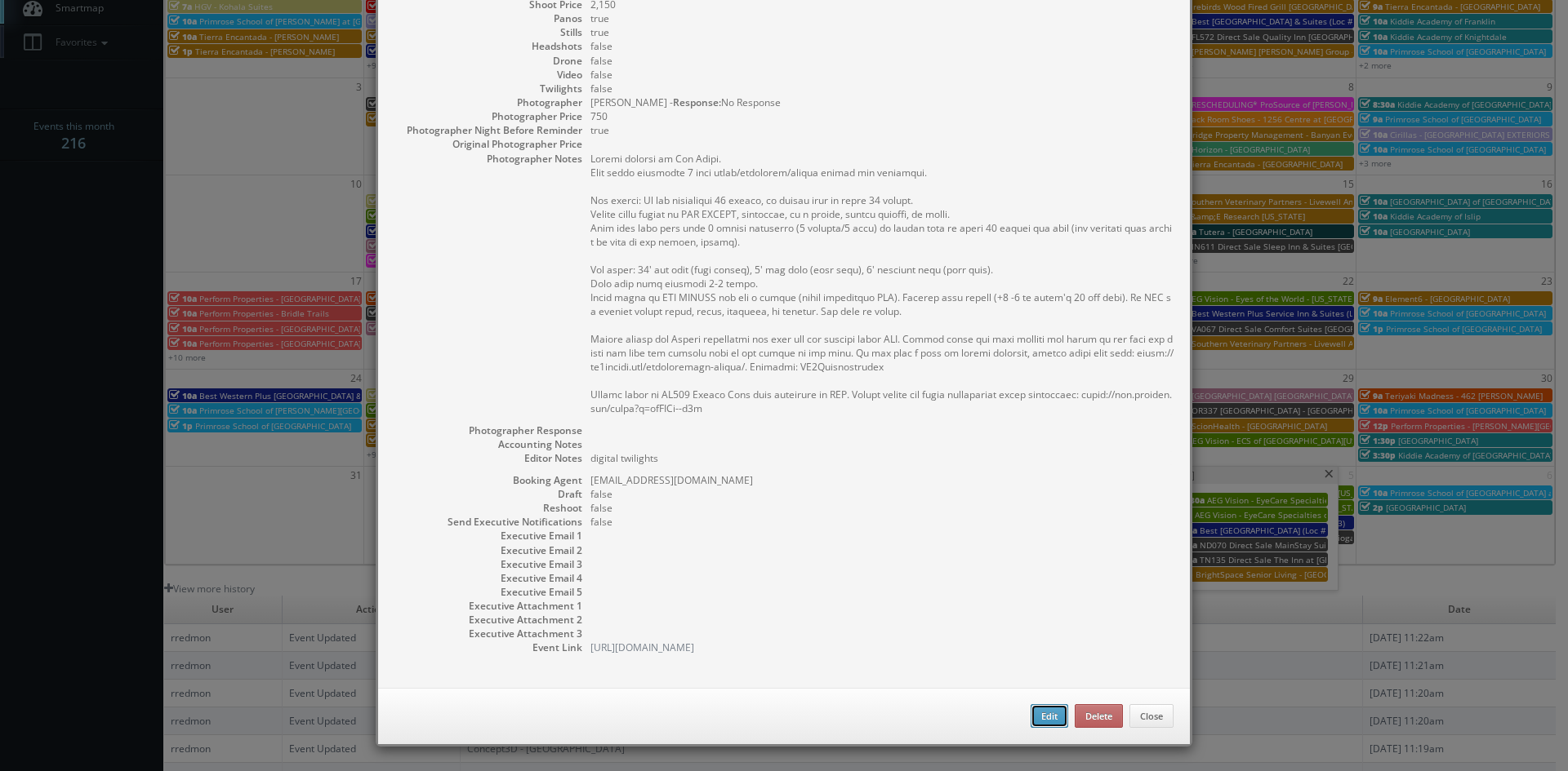
type input "2,150"
checkbox input "true"
type textarea "digital twilights"
type input "09/05/2025"
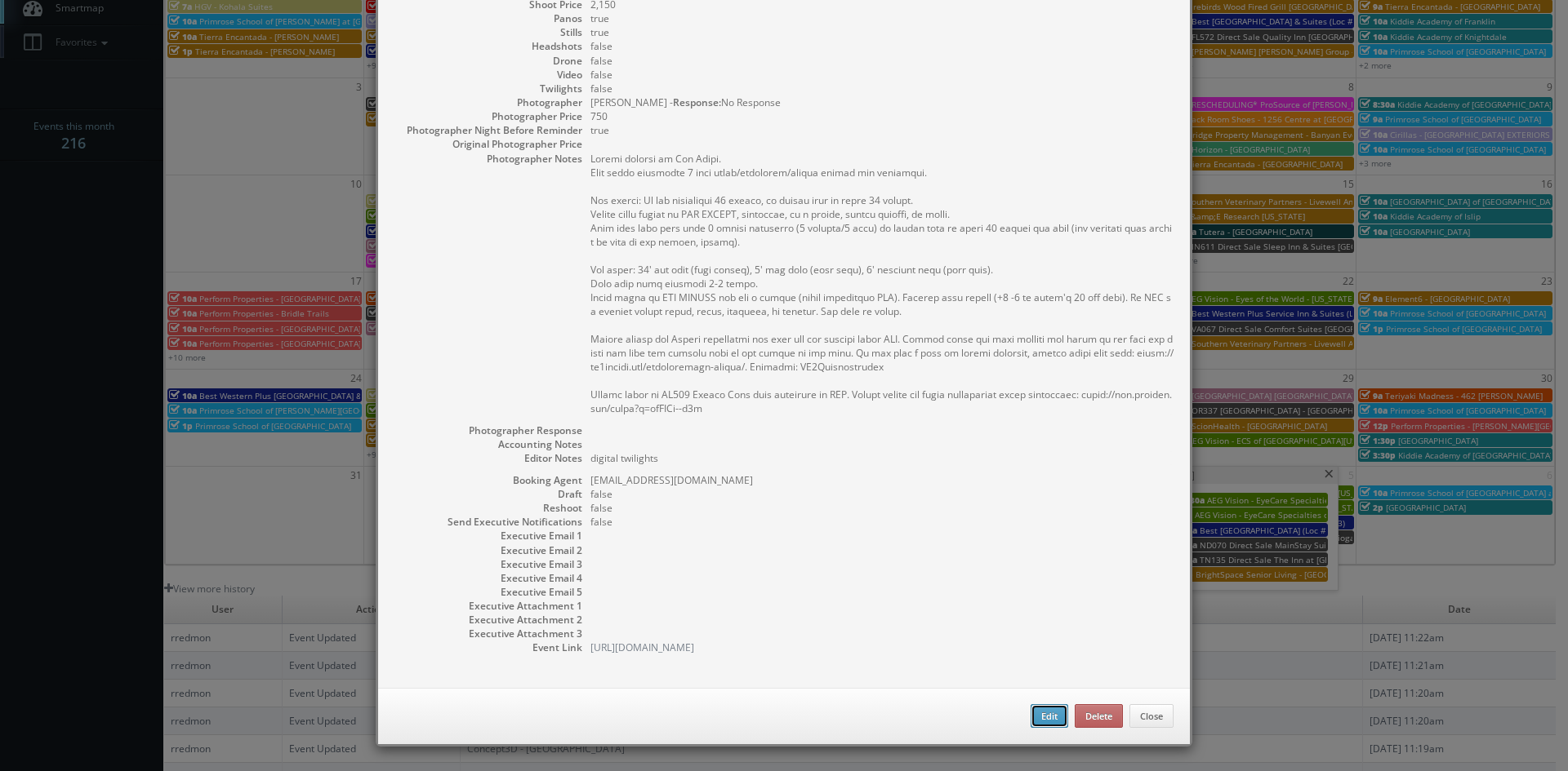
type input "09/05/2025"
type input "10:00am"
checkbox input "true"
type textarea "Onsite contact is Roy Patel. Full shoot including 8 room types/exteriors/common…"
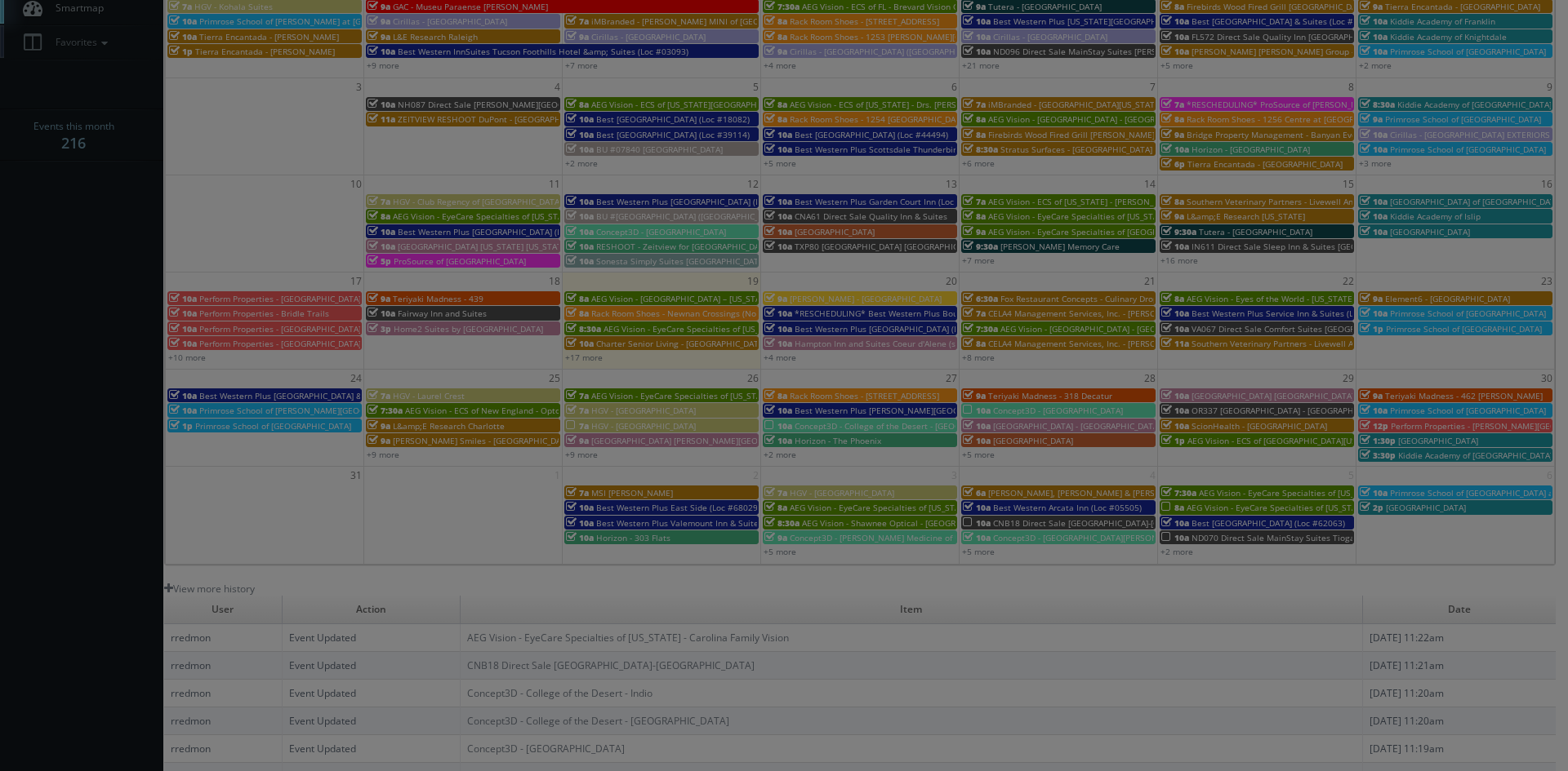
type input "2,150"
type input "750"
select select "fake69@mg.cs3calendar.com"
select select "emily.remmick@gmail.com"
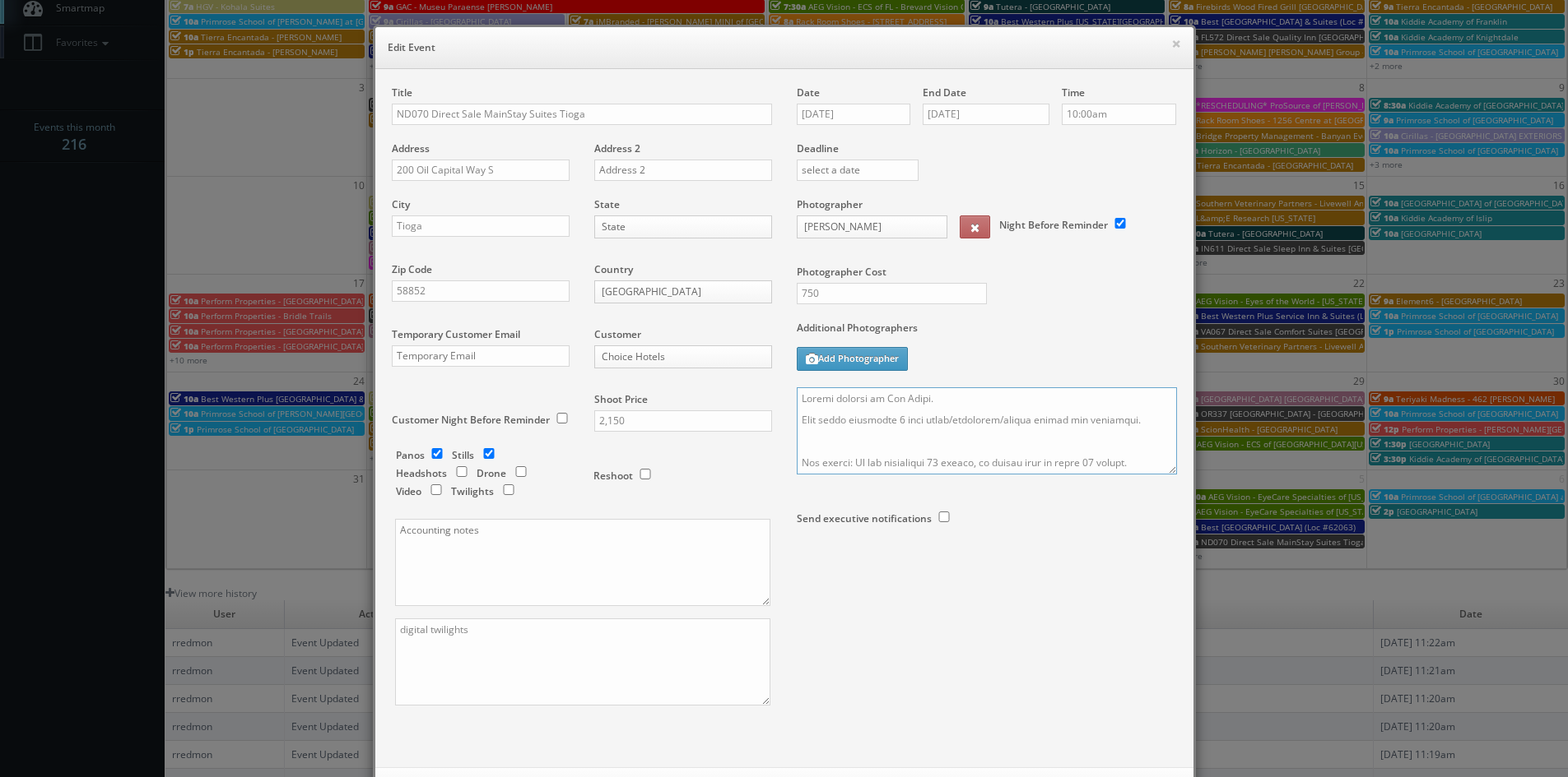
click at [796, 396] on textarea at bounding box center [986, 431] width 380 height 87
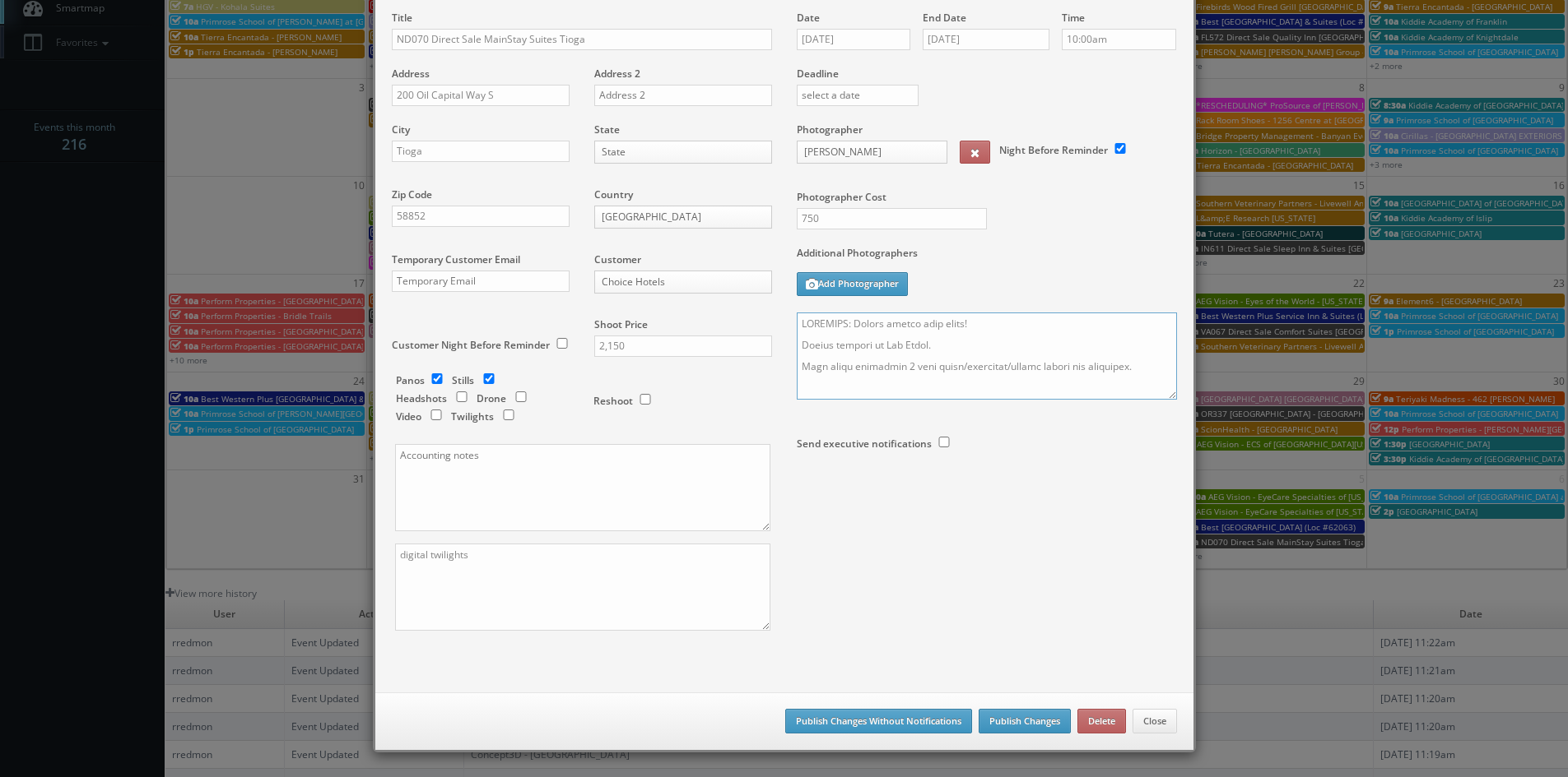
type textarea "REMINDER: Please accept this shoot! Onsite contact is Roy Patel. Full shoot inc…"
click at [1050, 723] on button "Publish Changes" at bounding box center [1025, 722] width 92 height 25
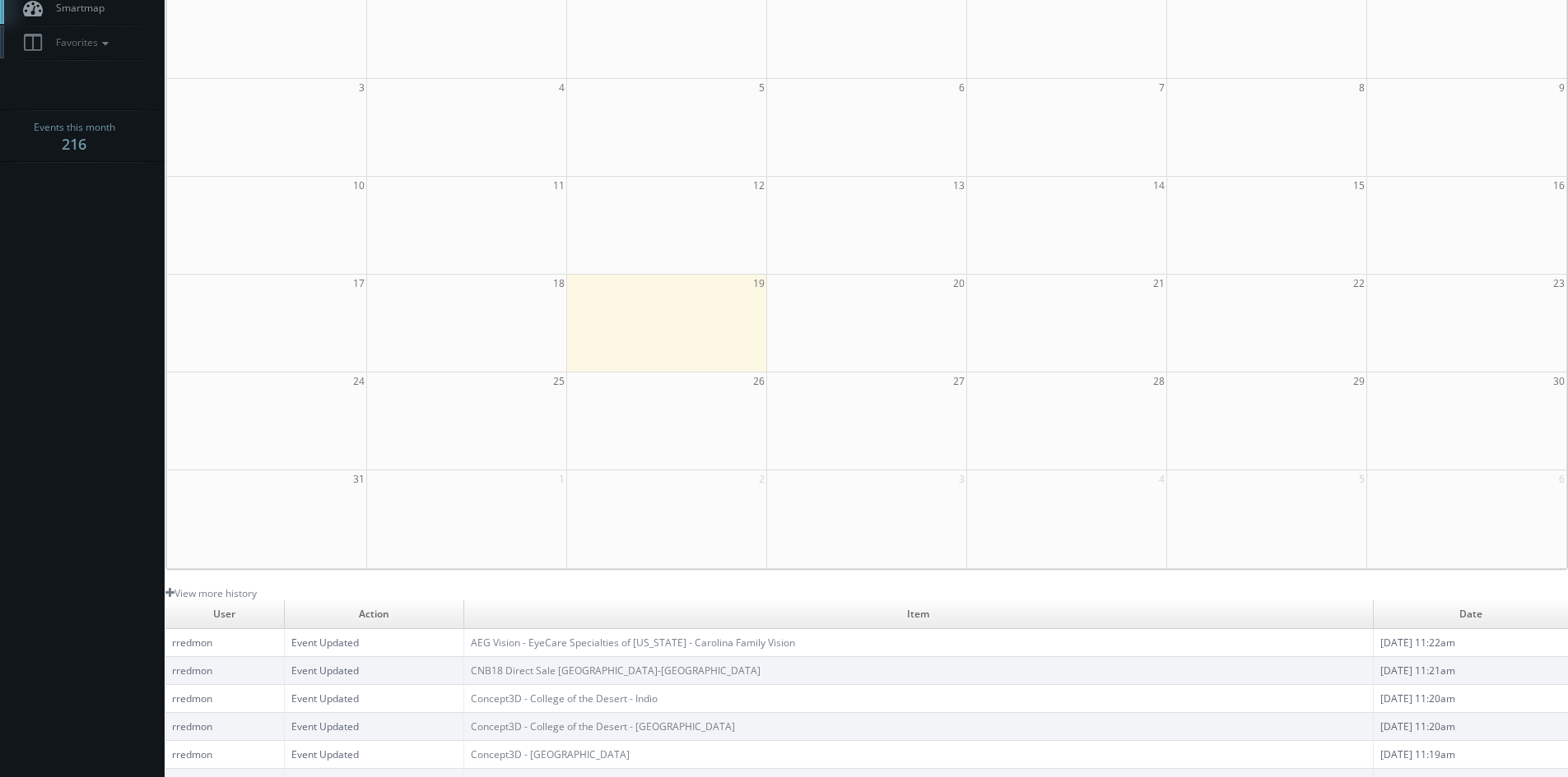
scroll to position [0, 0]
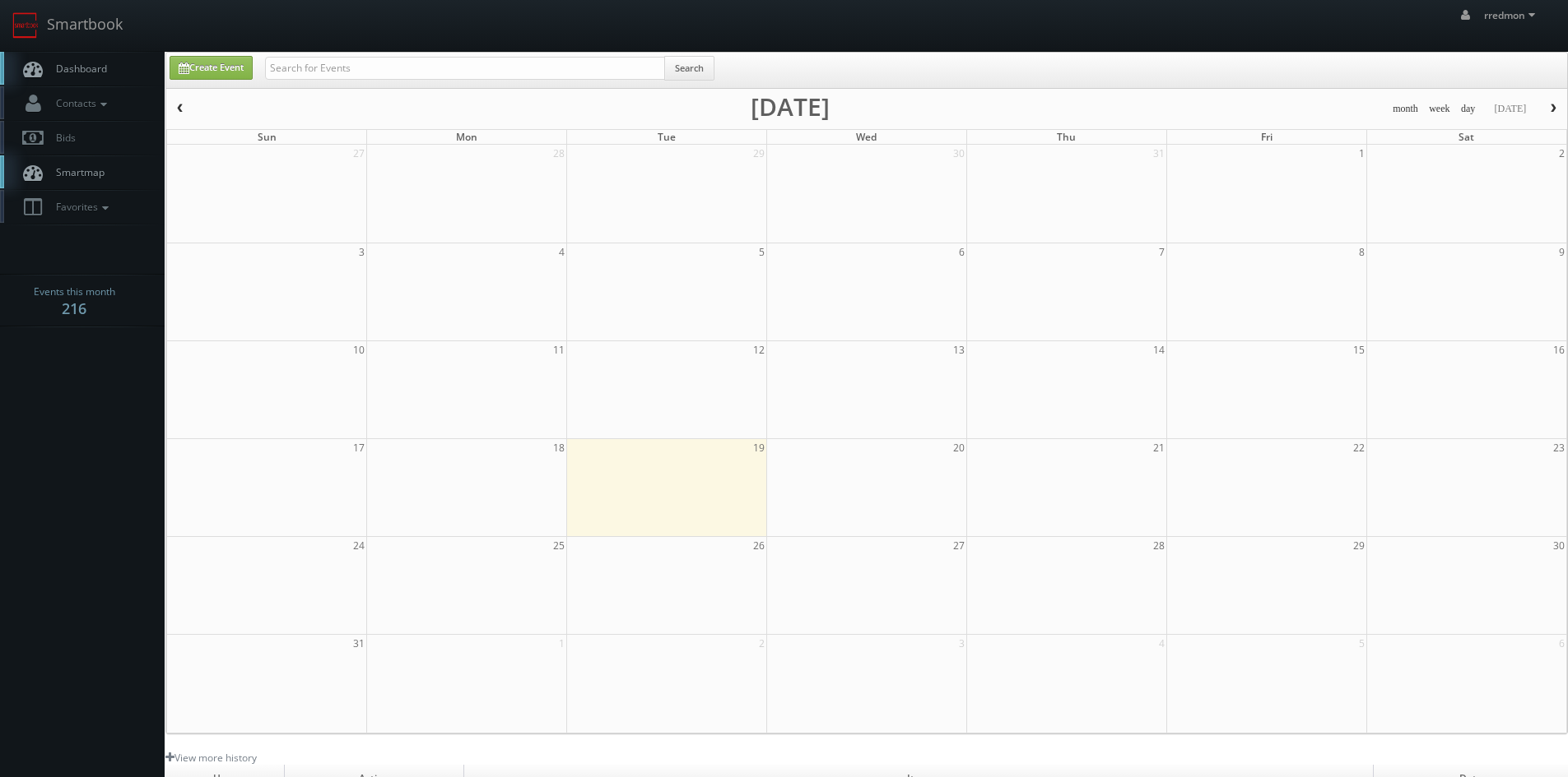
click at [95, 68] on span "Dashboard" at bounding box center [78, 68] width 59 height 14
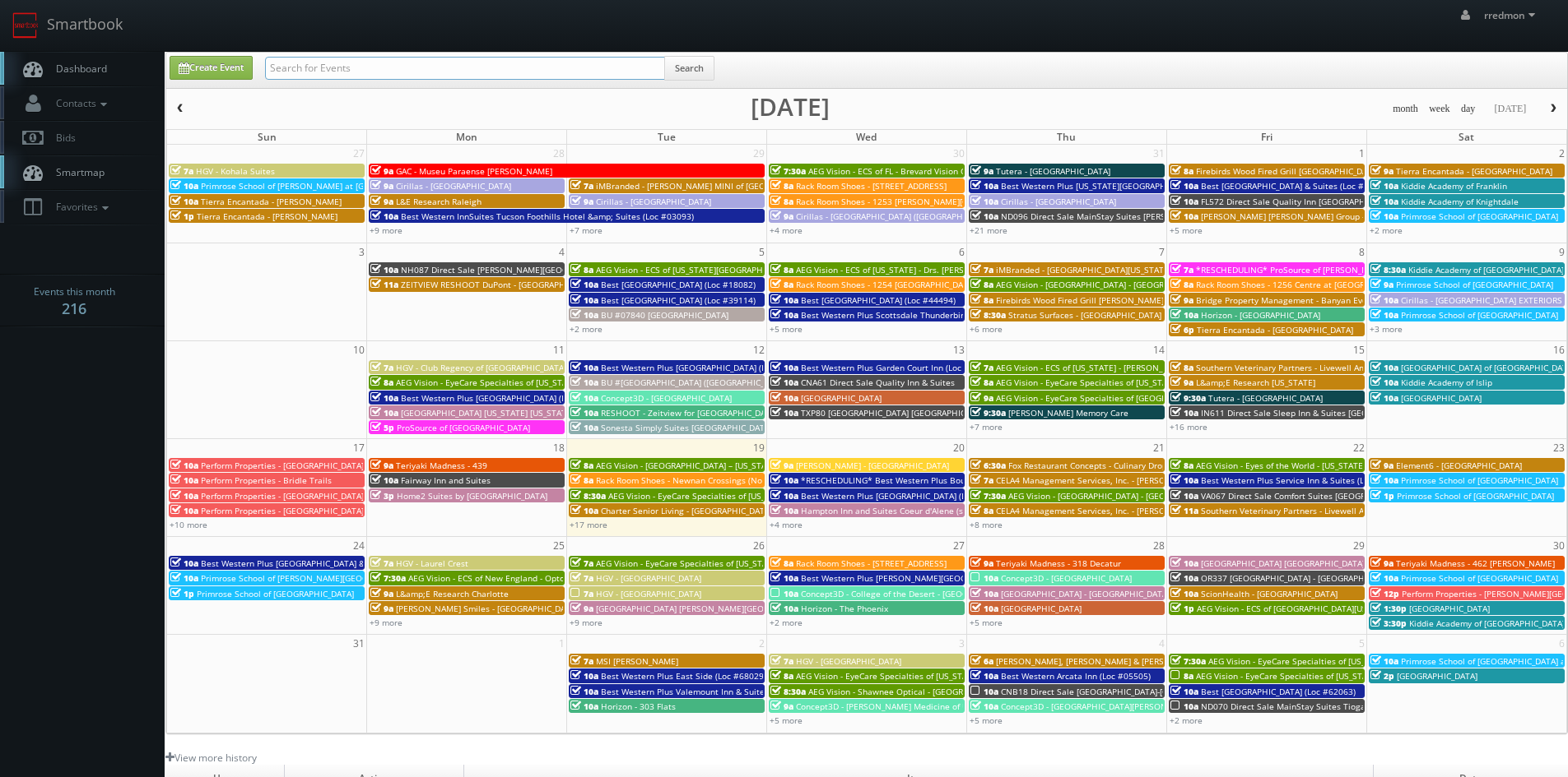
click at [337, 68] on input "text" at bounding box center [465, 68] width 400 height 23
type input "[PERSON_NAME]"
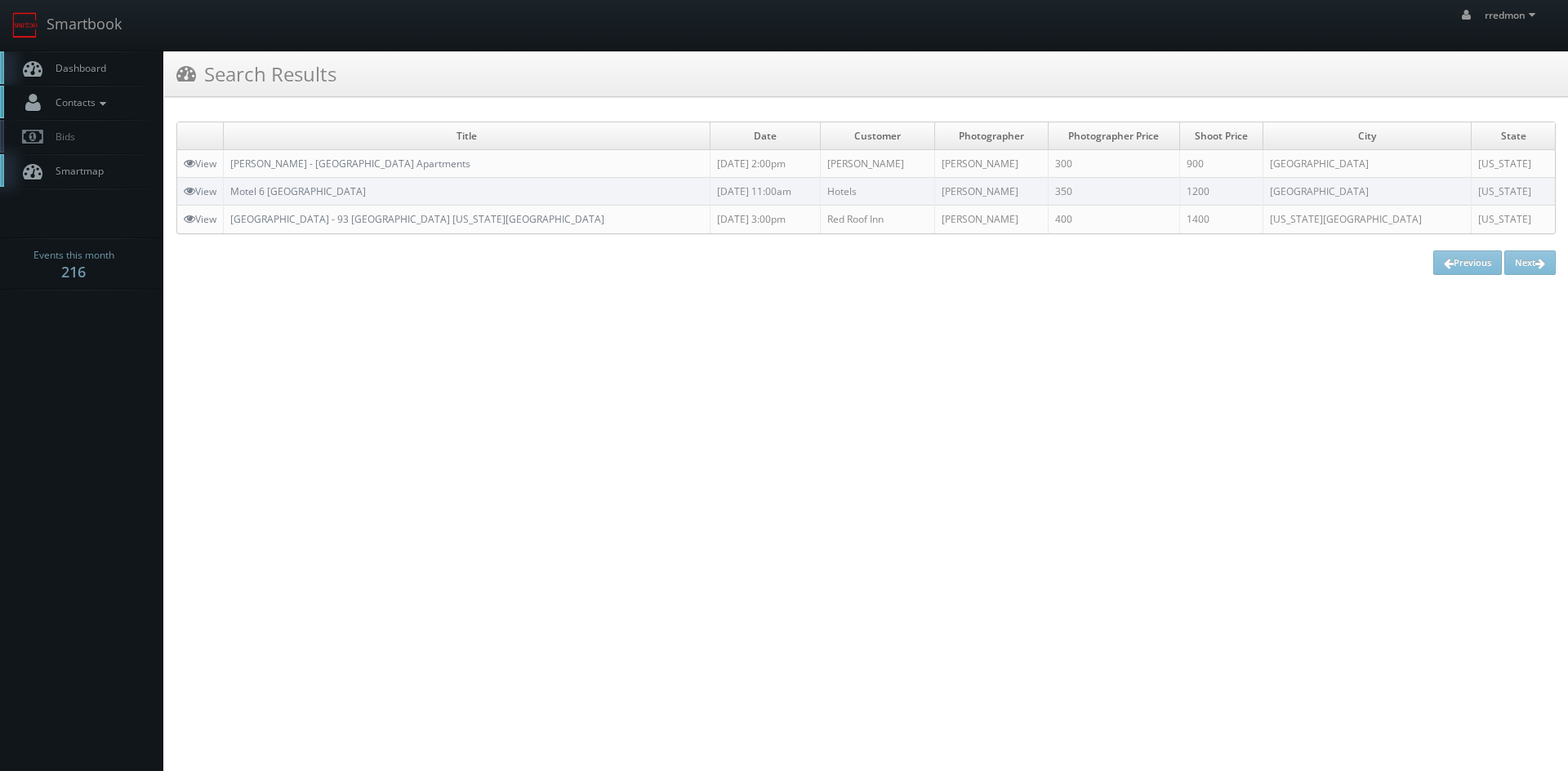
click at [100, 97] on span "Contacts" at bounding box center [79, 102] width 63 height 14
click at [120, 133] on link "Manage Photographers" at bounding box center [81, 131] width 163 height 23
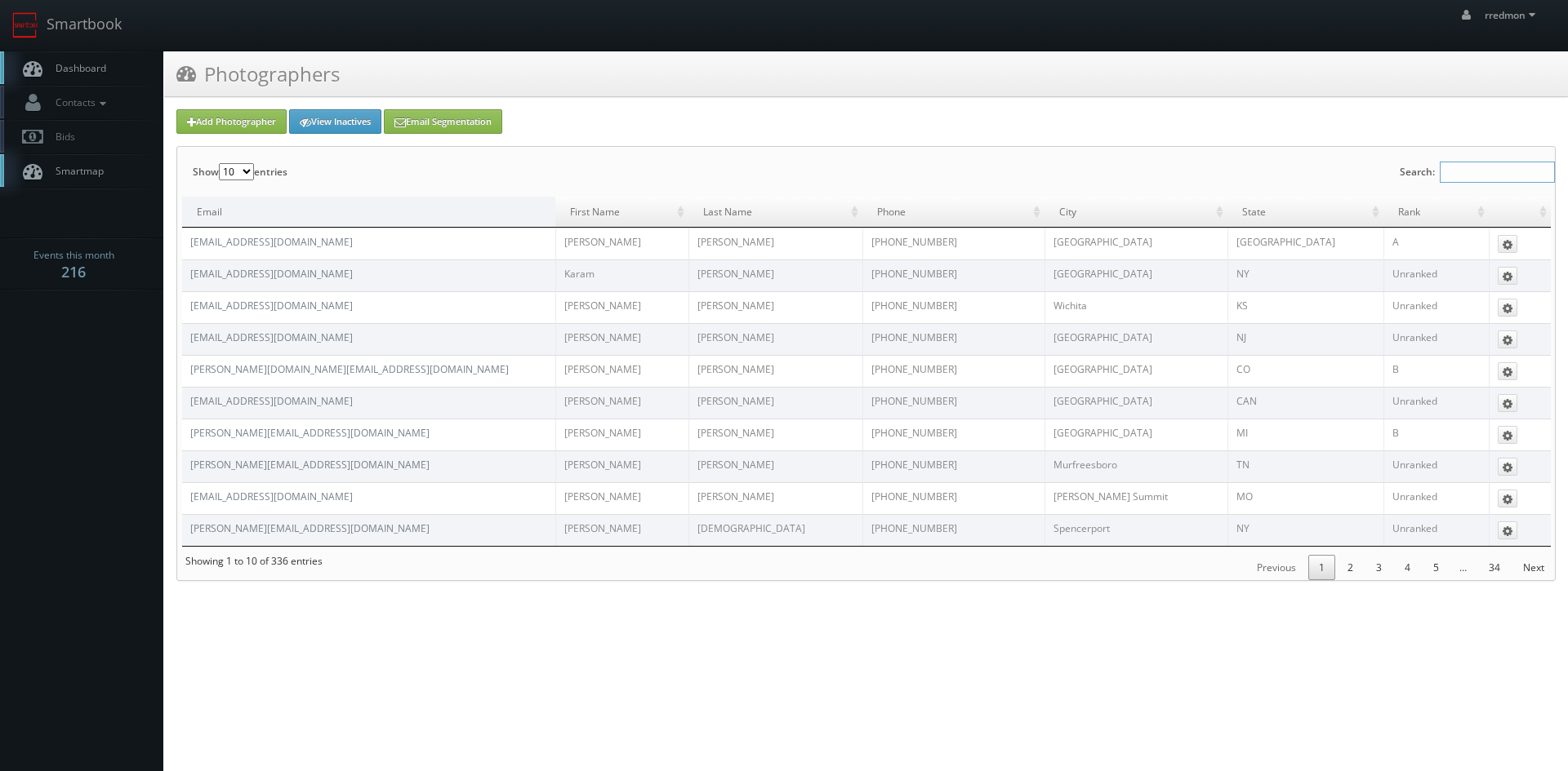
click at [1464, 173] on input "Search:" at bounding box center [1497, 172] width 115 height 21
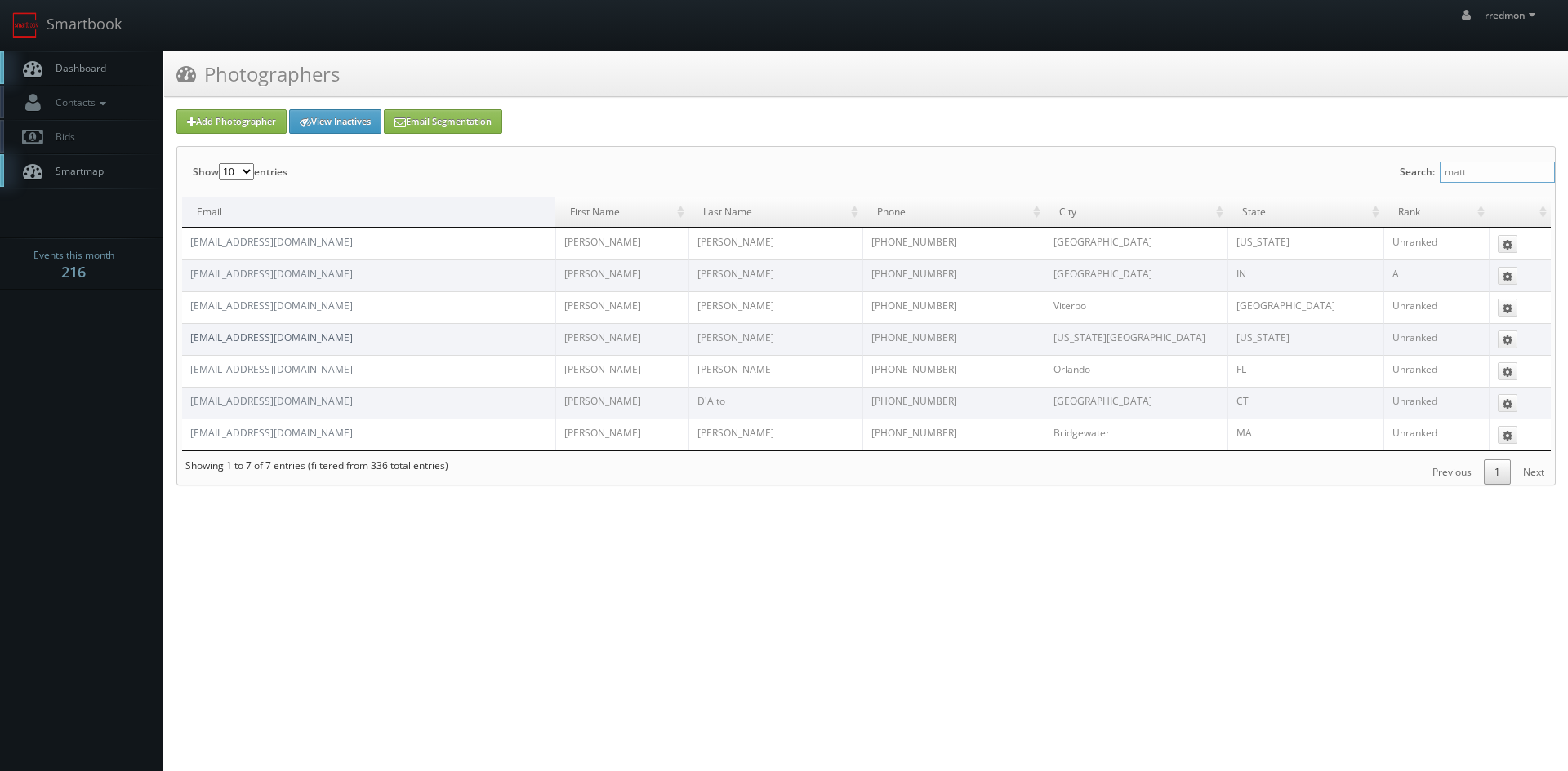
type input "matt"
click at [260, 338] on link "[EMAIL_ADDRESS][DOMAIN_NAME]" at bounding box center [271, 337] width 162 height 14
